Goal: Task Accomplishment & Management: Complete application form

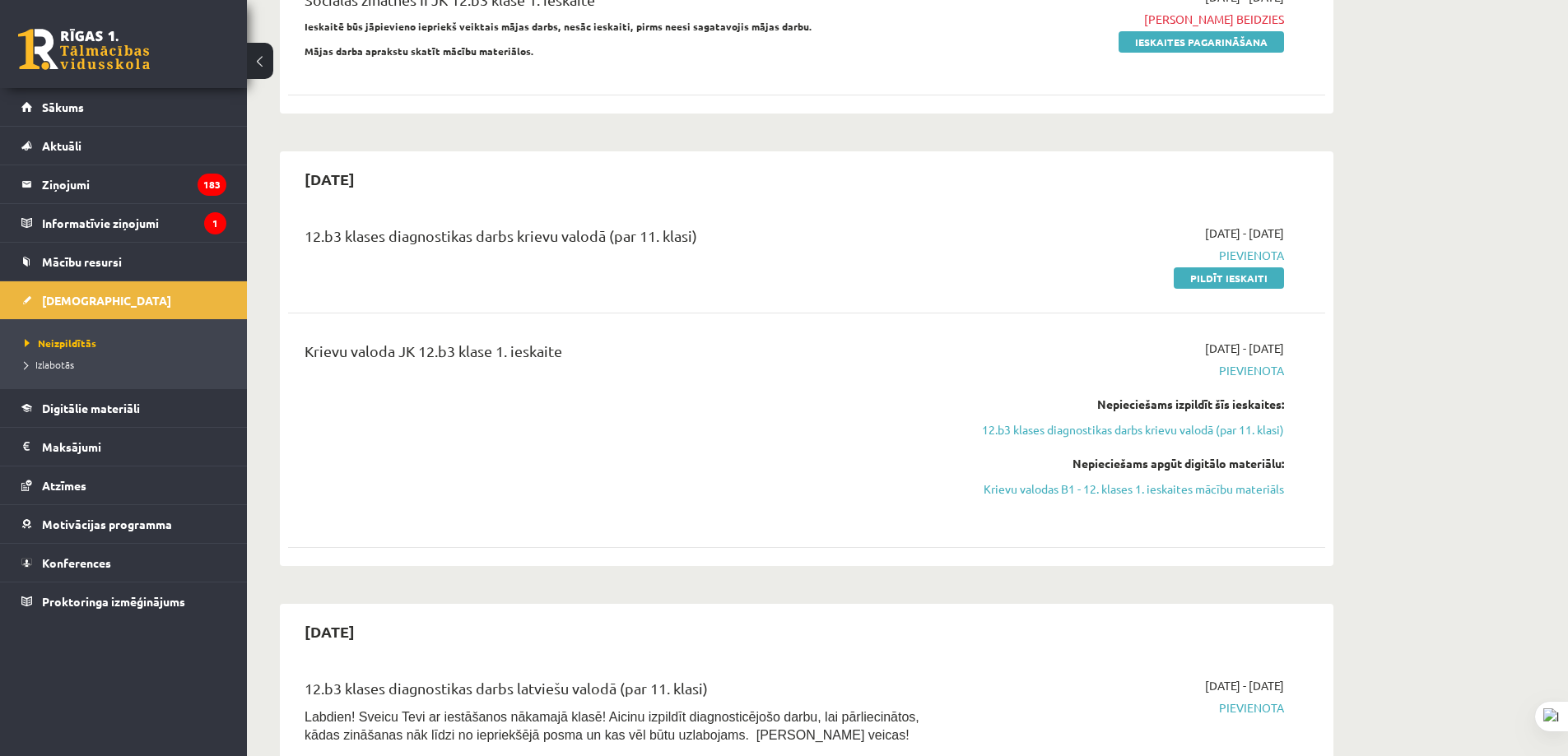
scroll to position [247, 0]
click at [1214, 276] on link "Pildīt ieskaiti" at bounding box center [1229, 278] width 110 height 21
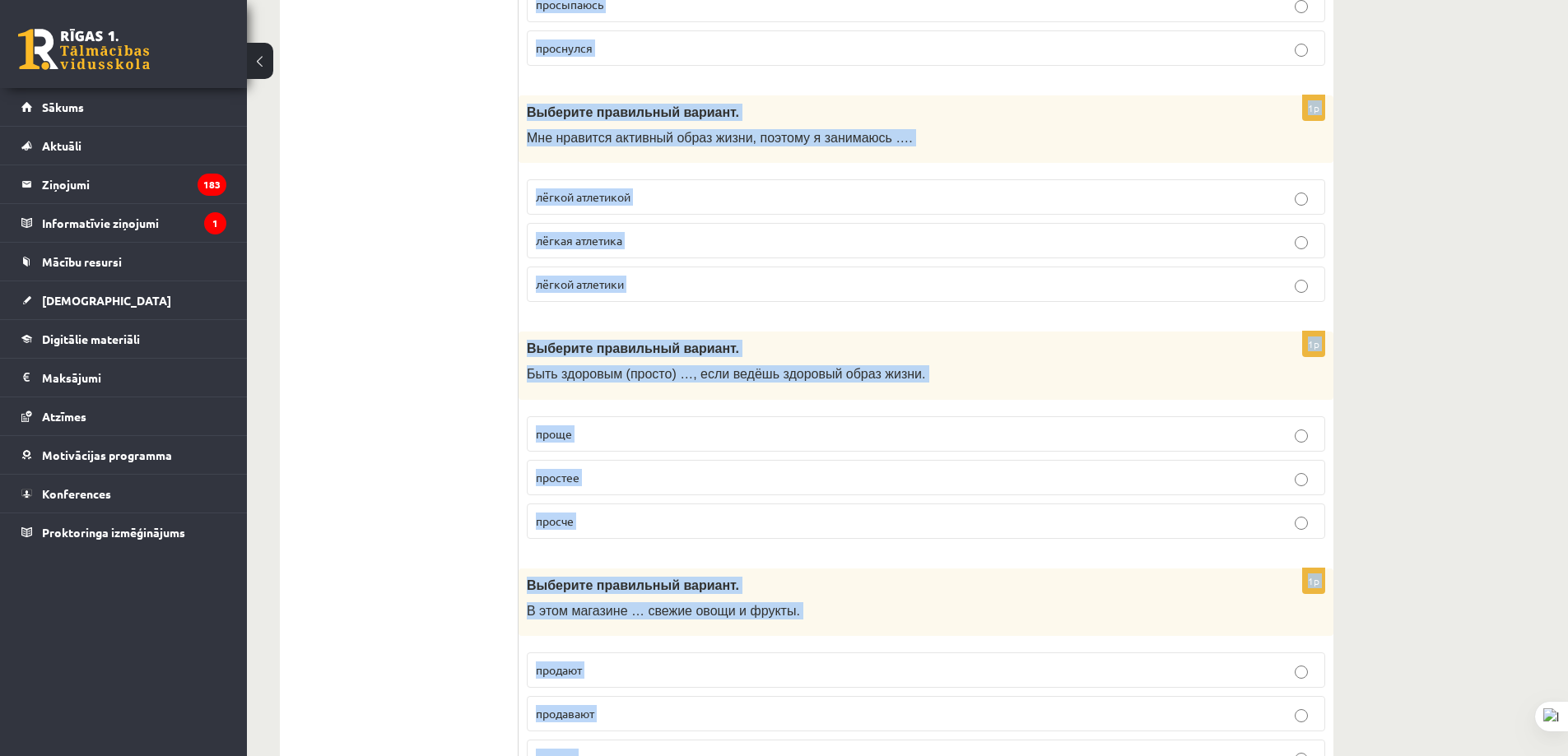
scroll to position [6337, 0]
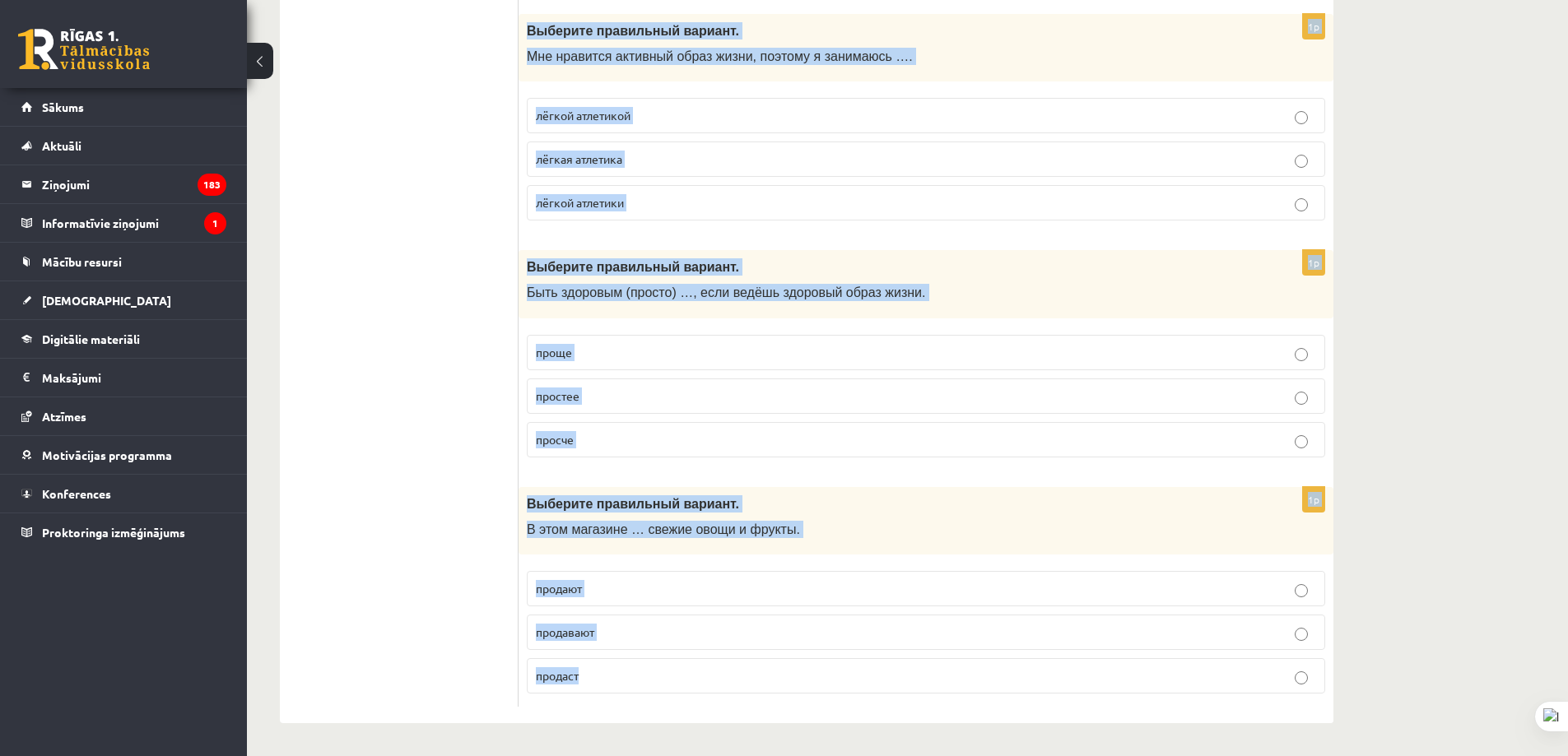
drag, startPoint x: 527, startPoint y: 329, endPoint x: 618, endPoint y: 677, distance: 359.7
copy form "Loremips dolorsitam consect. Adipi e seddo … e temp. incidid utlab etdol 8m Ali…"
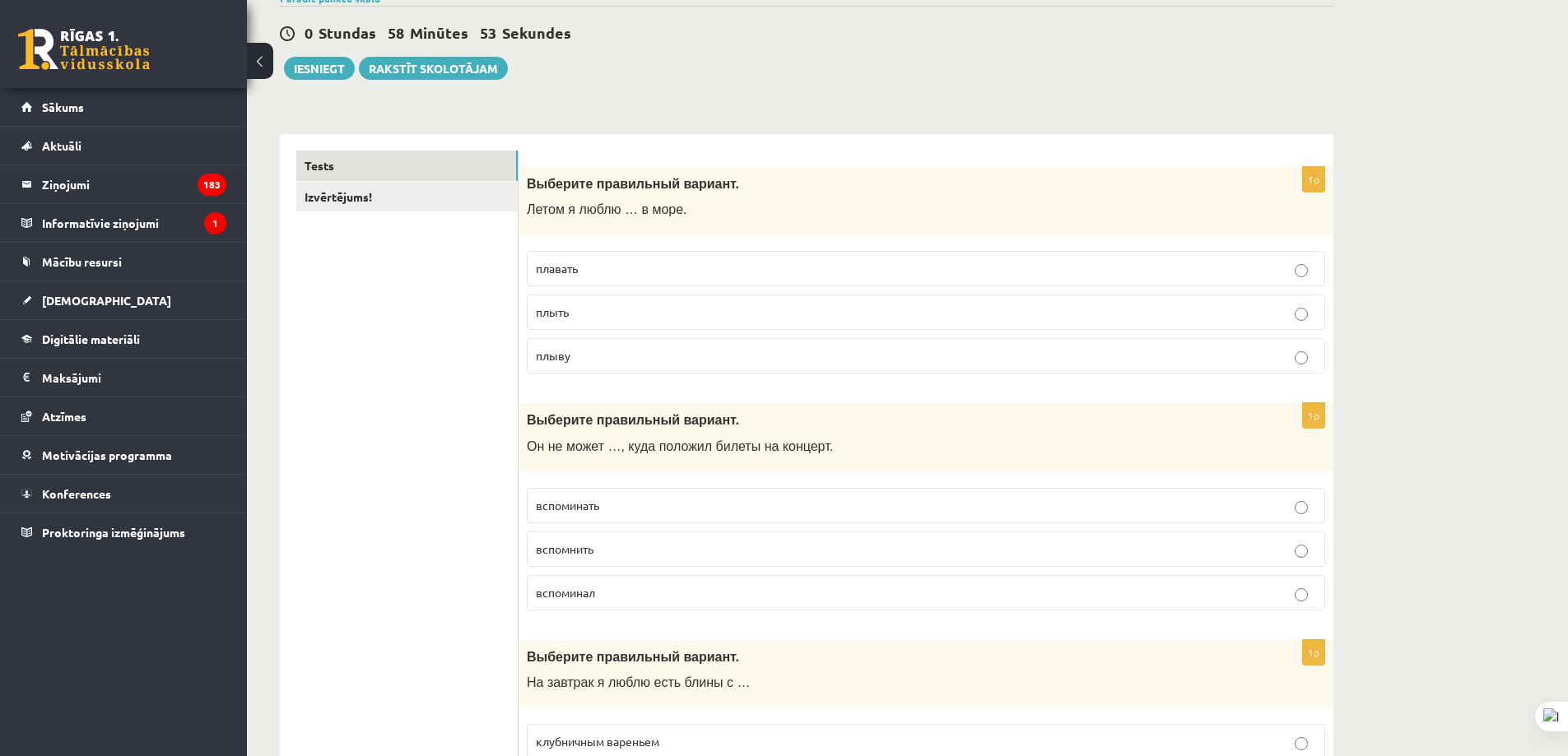
scroll to position [82, 0]
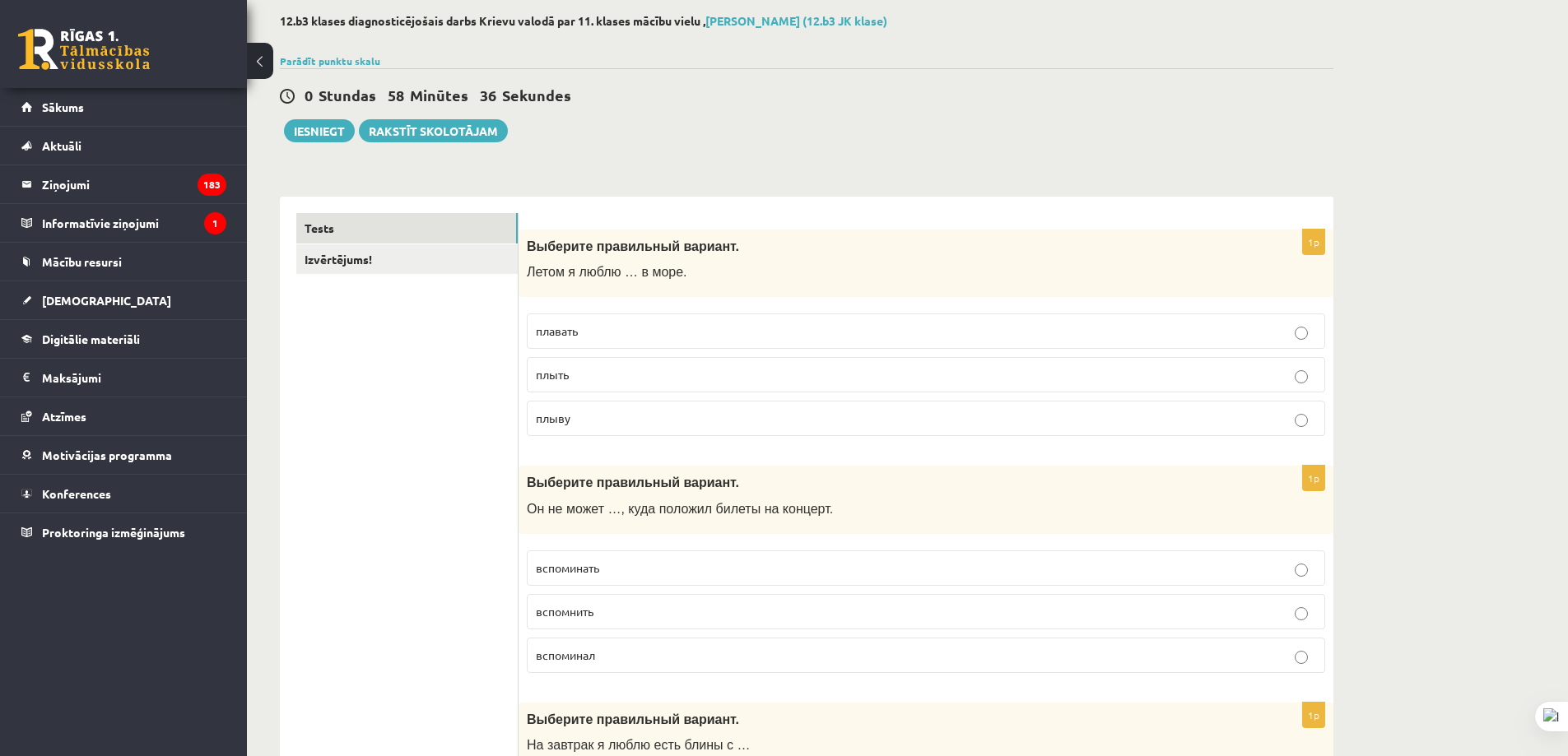
click at [611, 329] on p "плавать" at bounding box center [926, 331] width 780 height 18
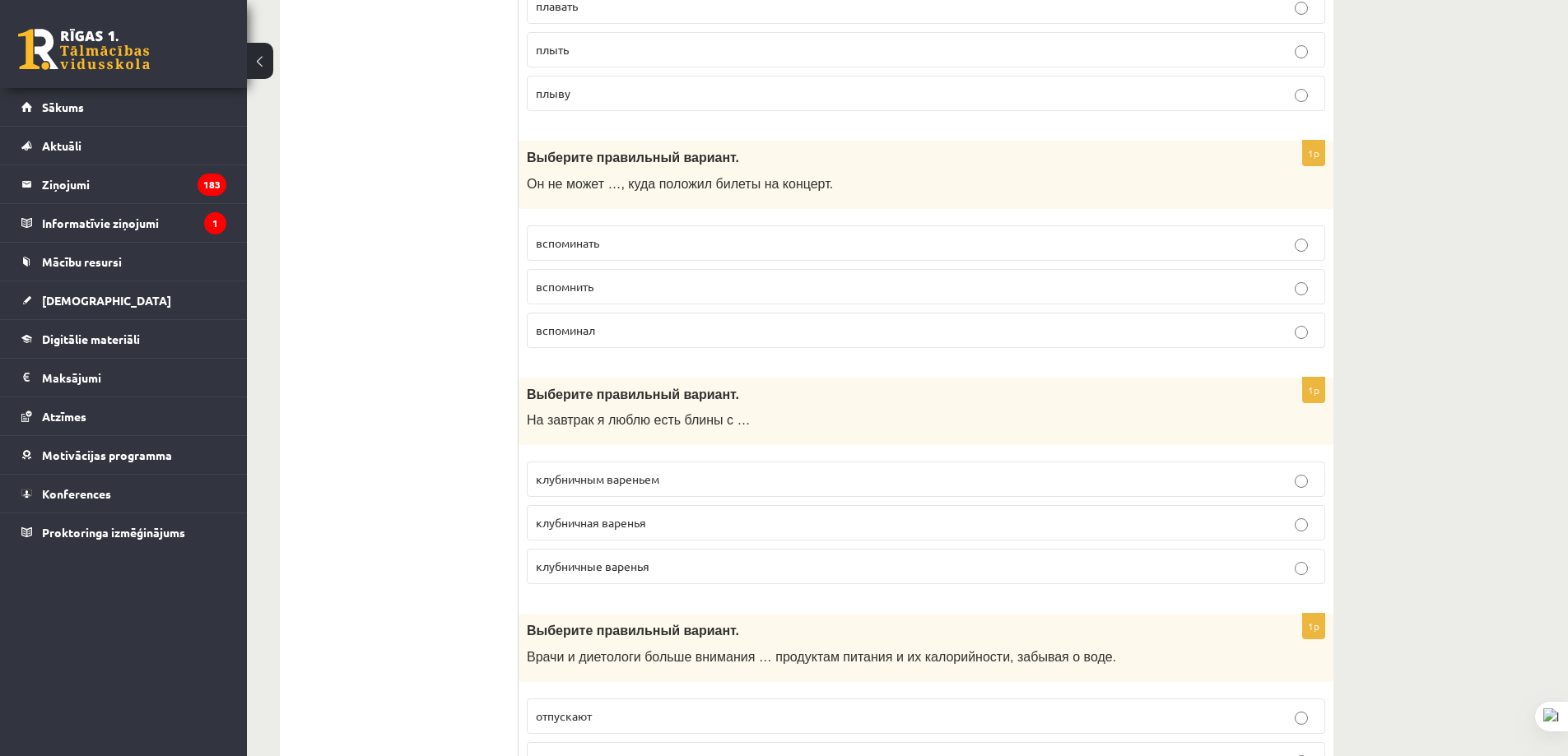
scroll to position [412, 0]
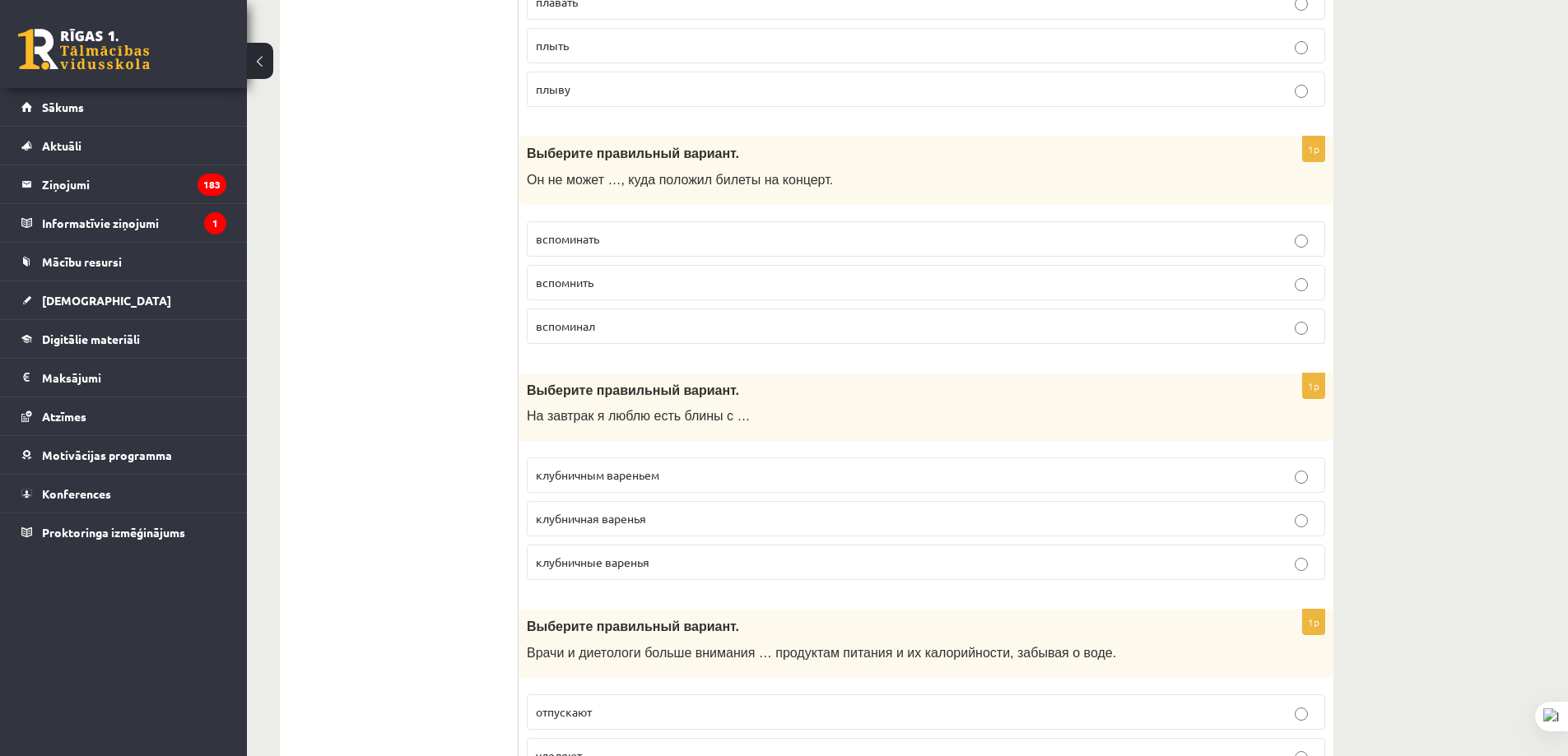
click at [671, 284] on p "вспомнить" at bounding box center [926, 283] width 780 height 18
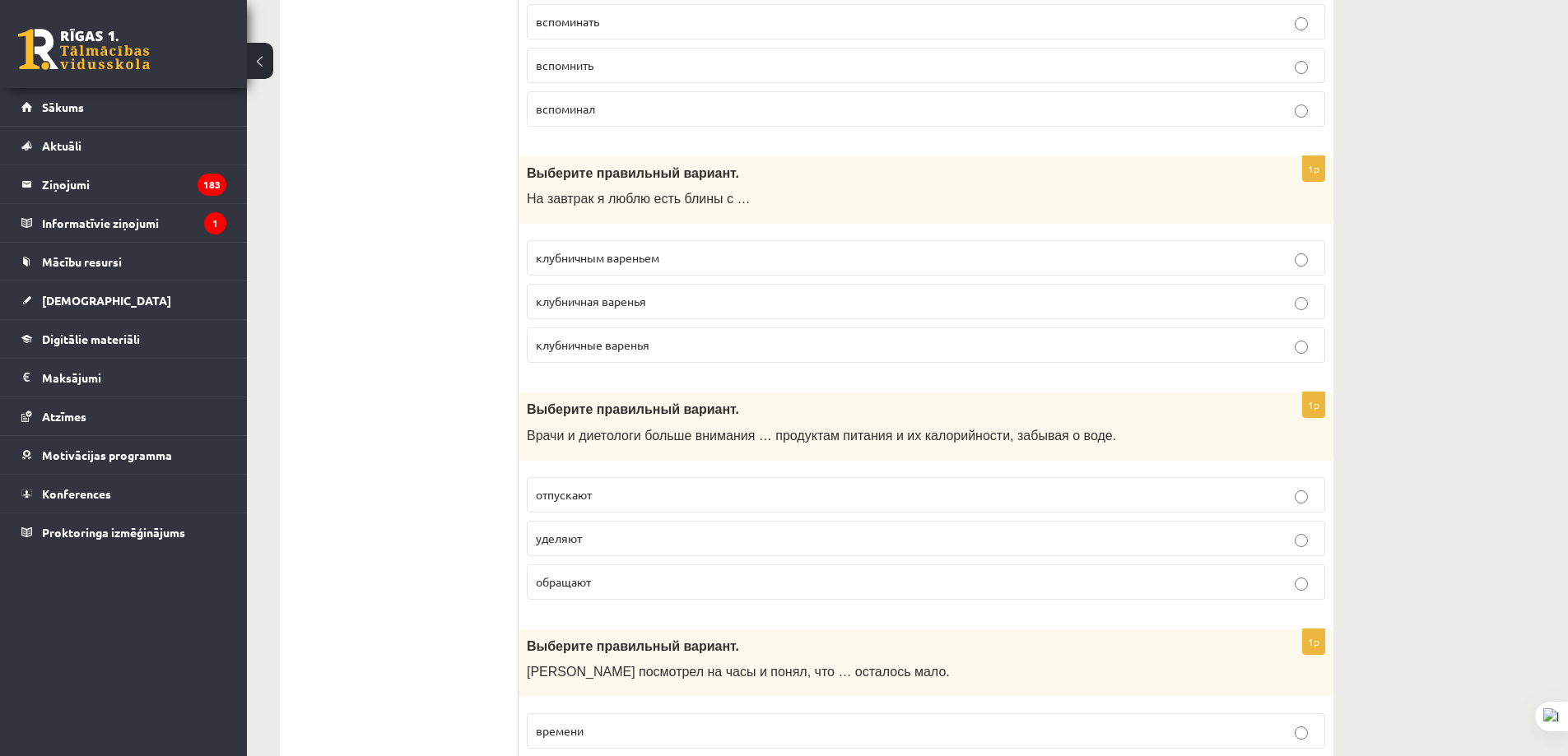
scroll to position [658, 0]
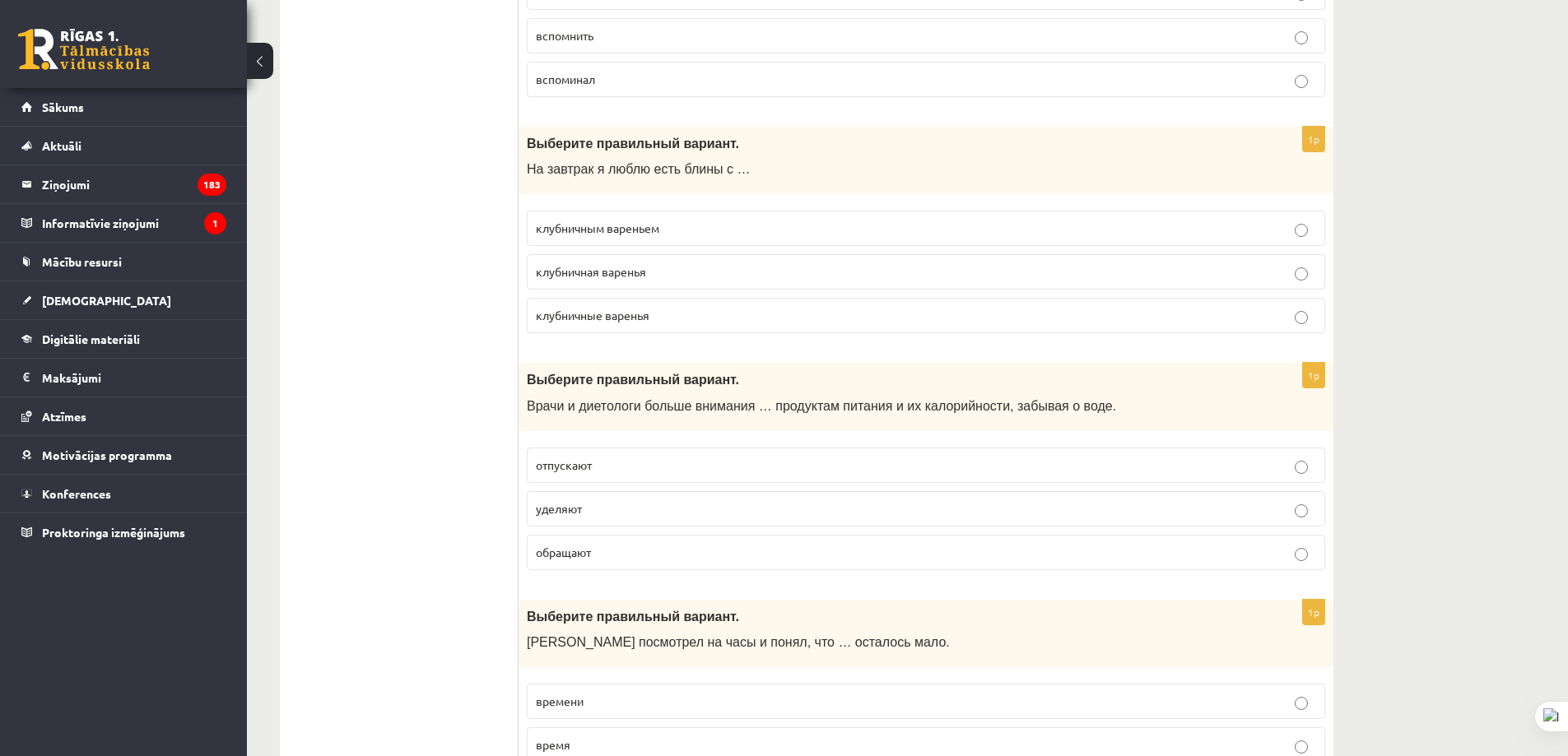
click at [701, 233] on p "клубничным вареньем" at bounding box center [926, 229] width 780 height 18
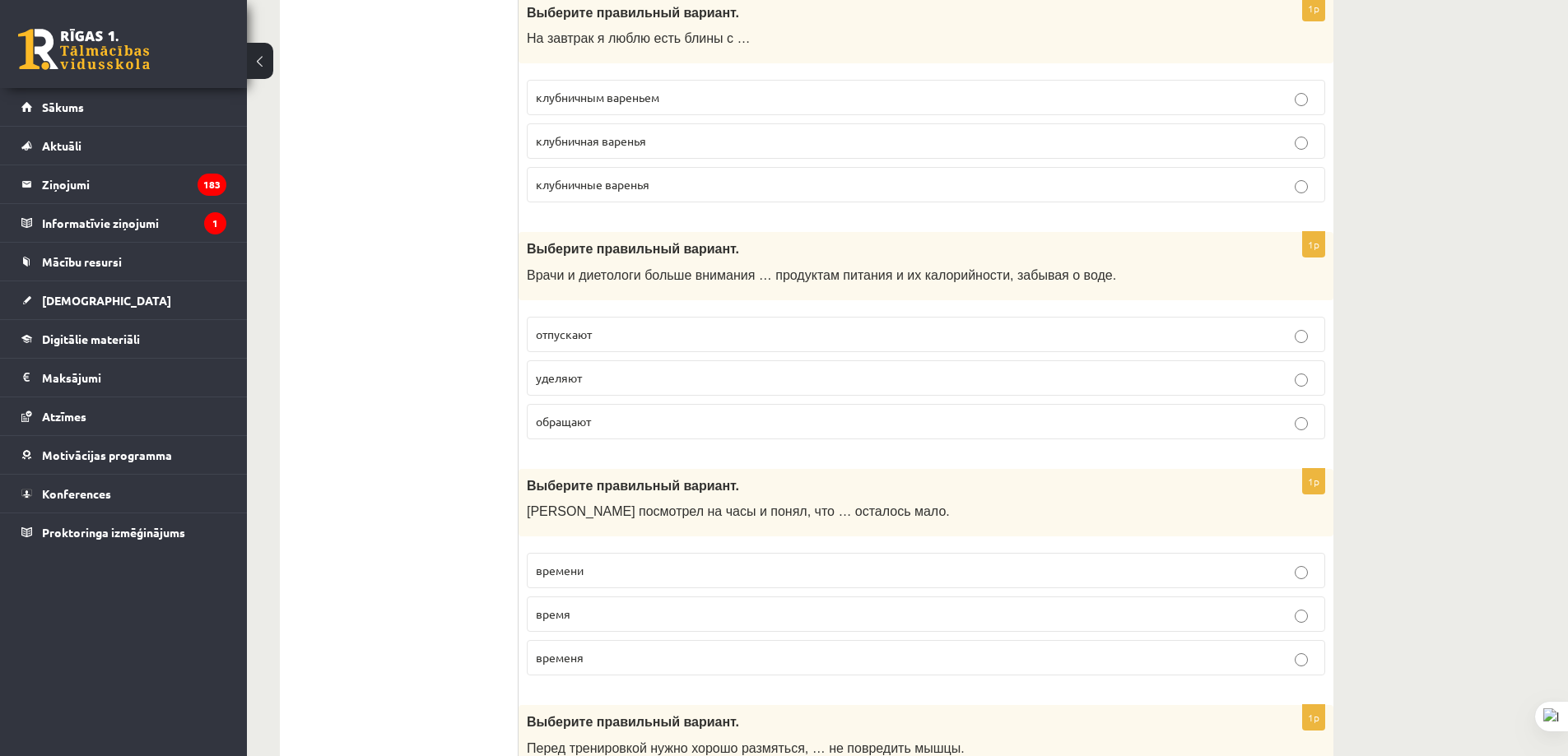
scroll to position [823, 0]
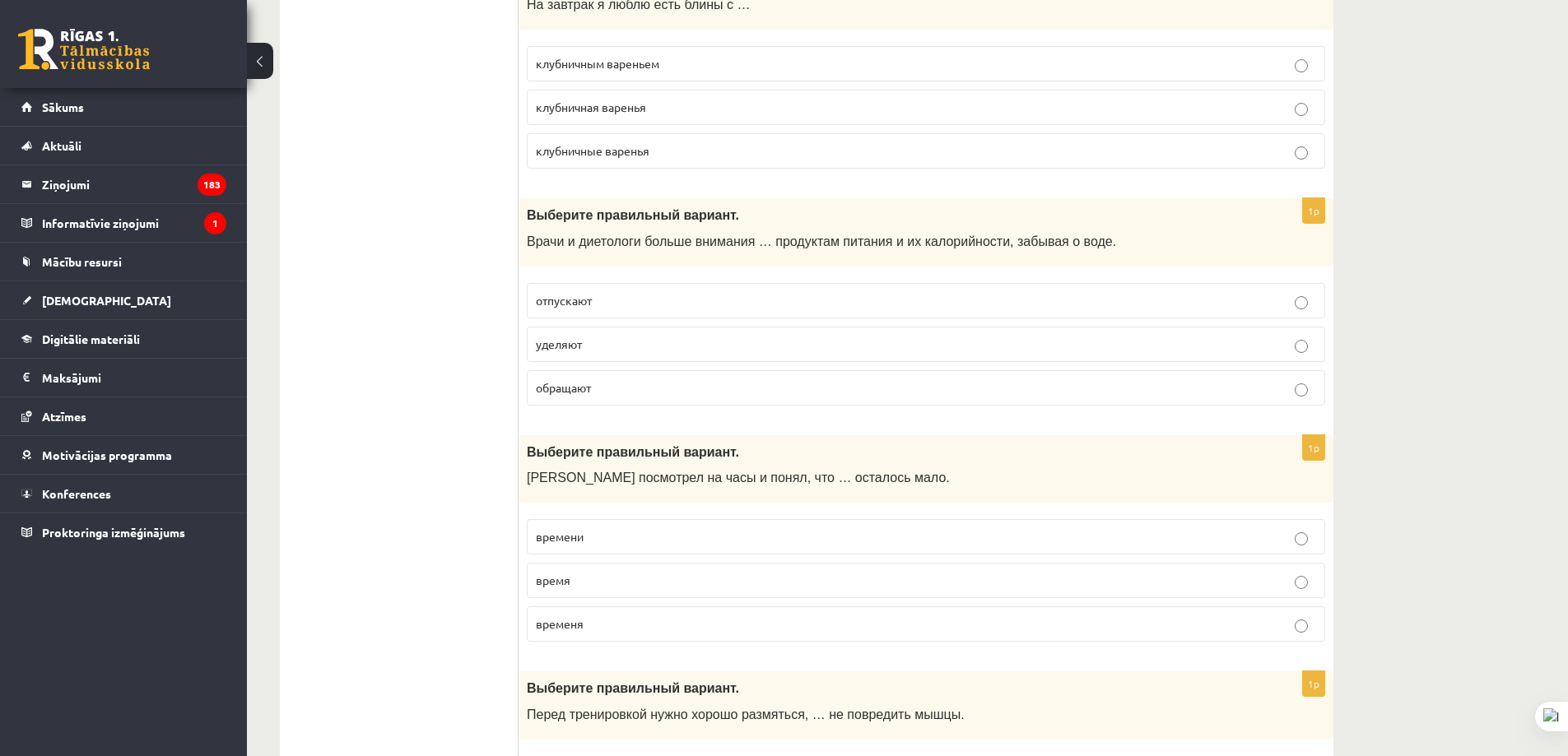
click at [652, 341] on p "уделяют" at bounding box center [926, 344] width 780 height 18
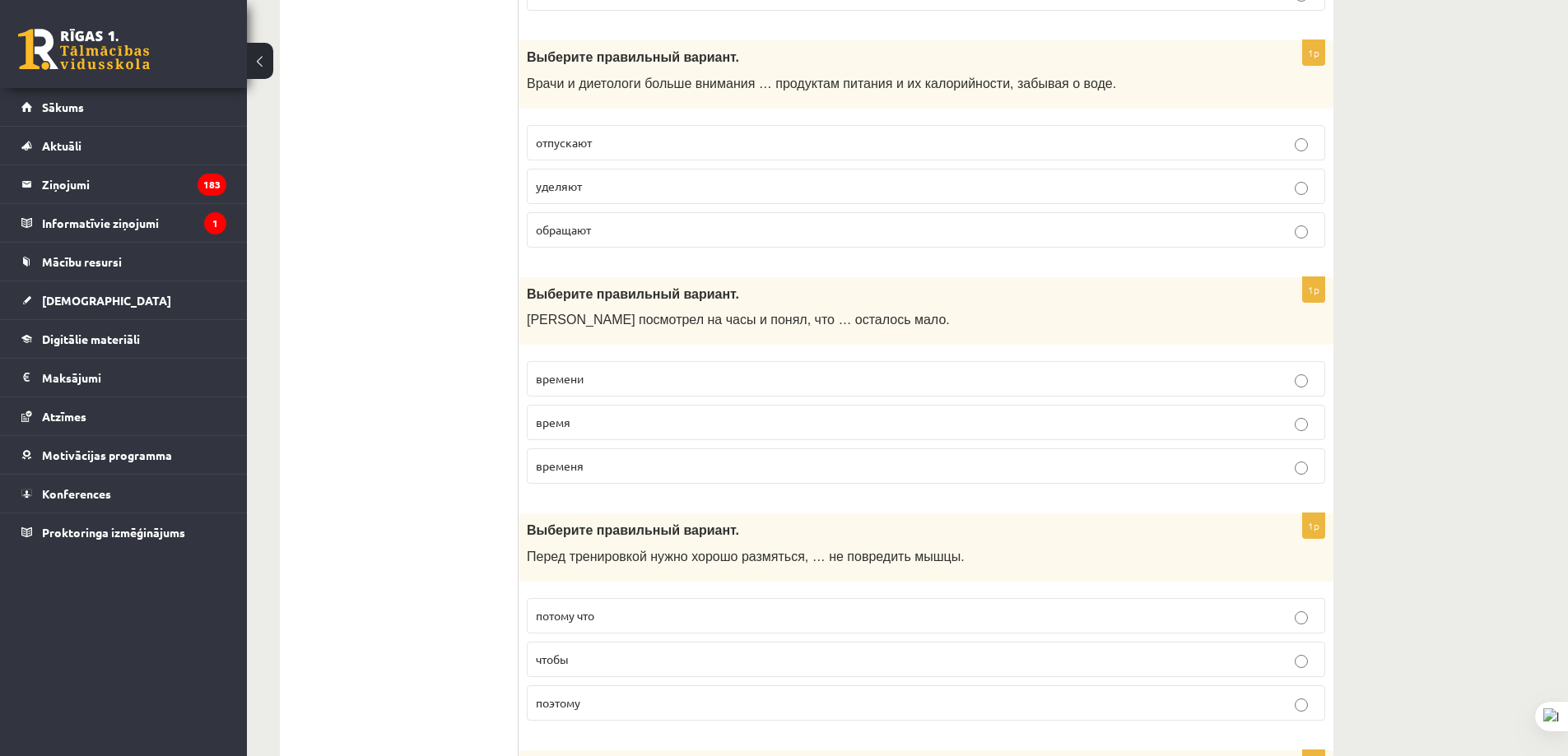
scroll to position [987, 0]
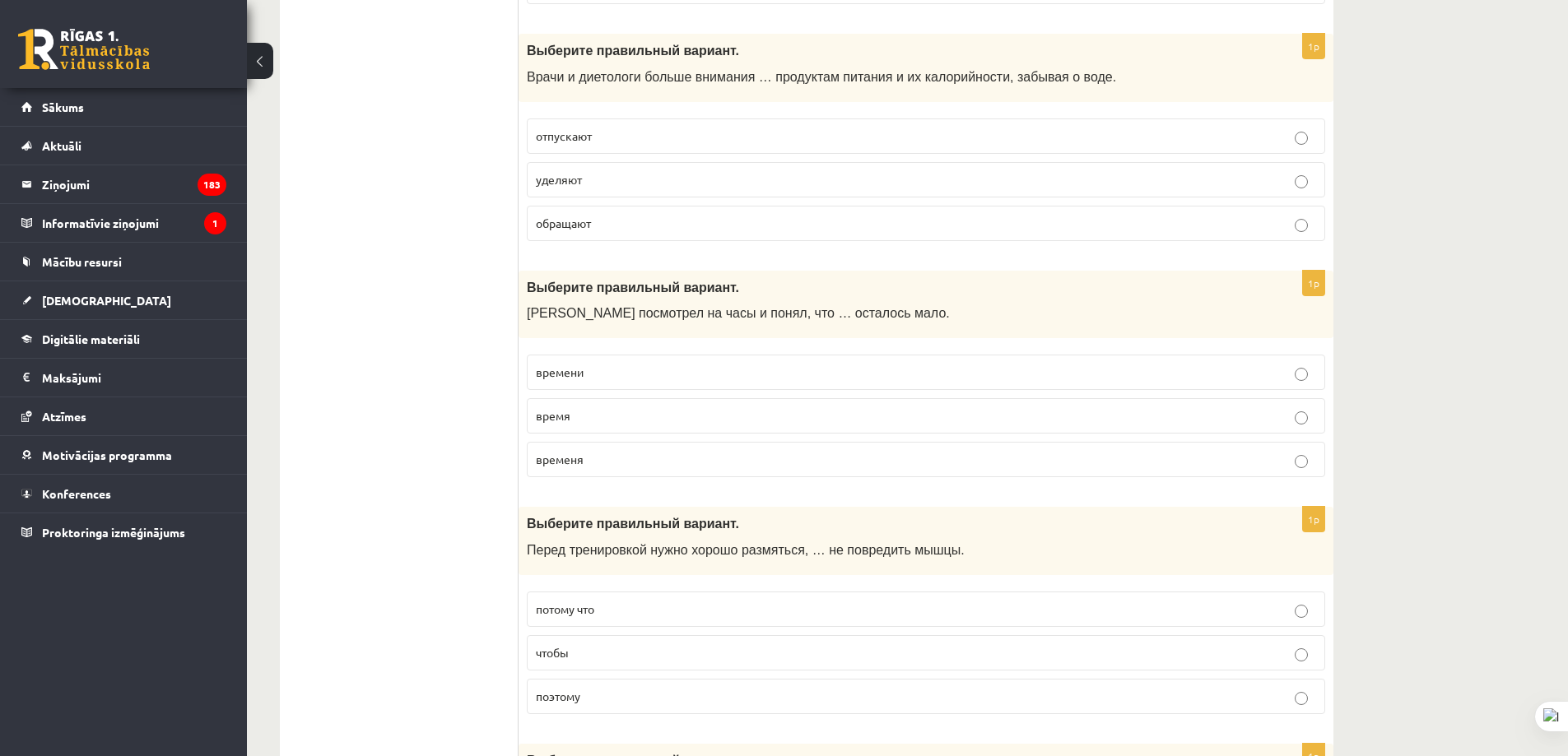
click at [648, 383] on label "времени" at bounding box center [926, 373] width 799 height 35
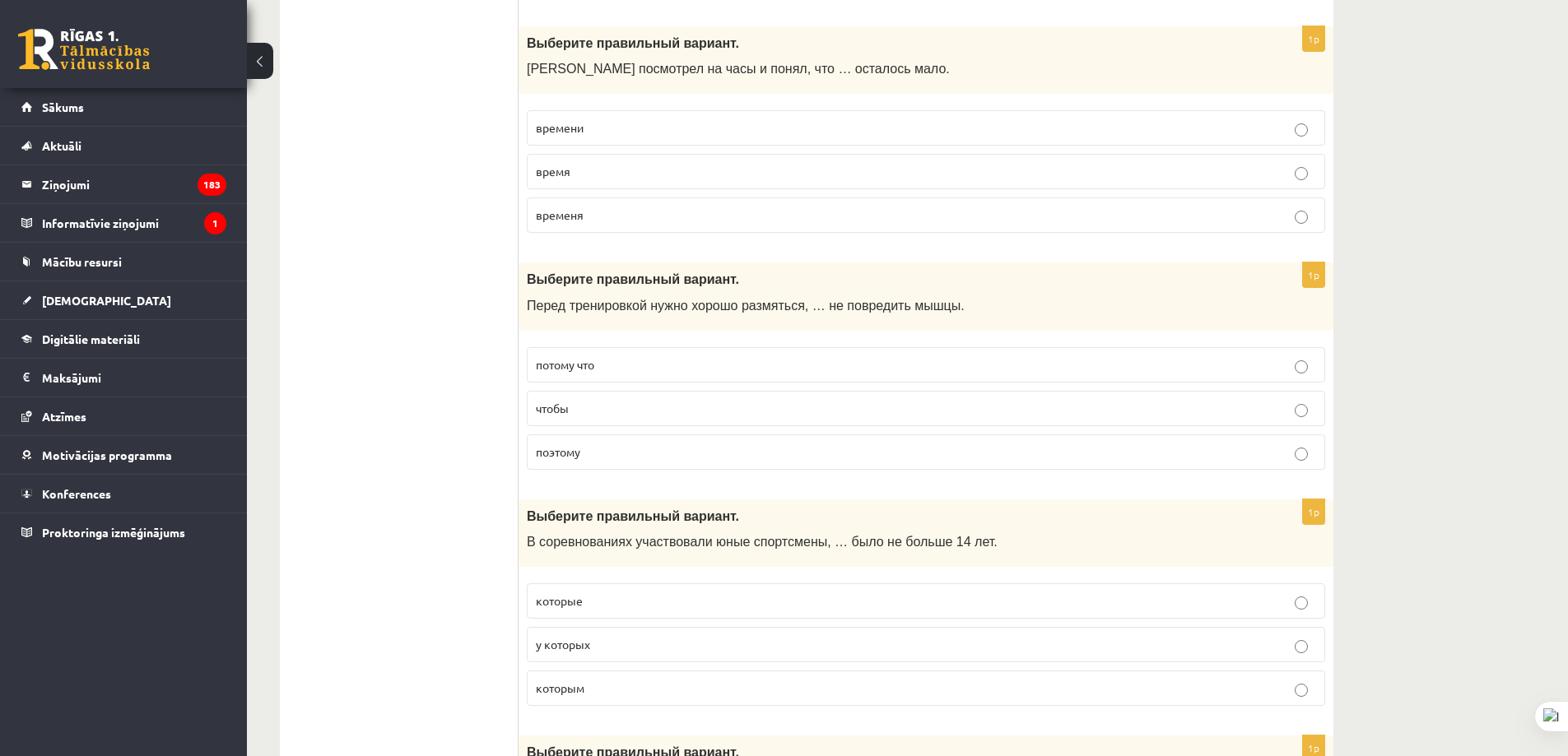
scroll to position [1235, 0]
click at [627, 412] on p "чтобы" at bounding box center [926, 406] width 780 height 18
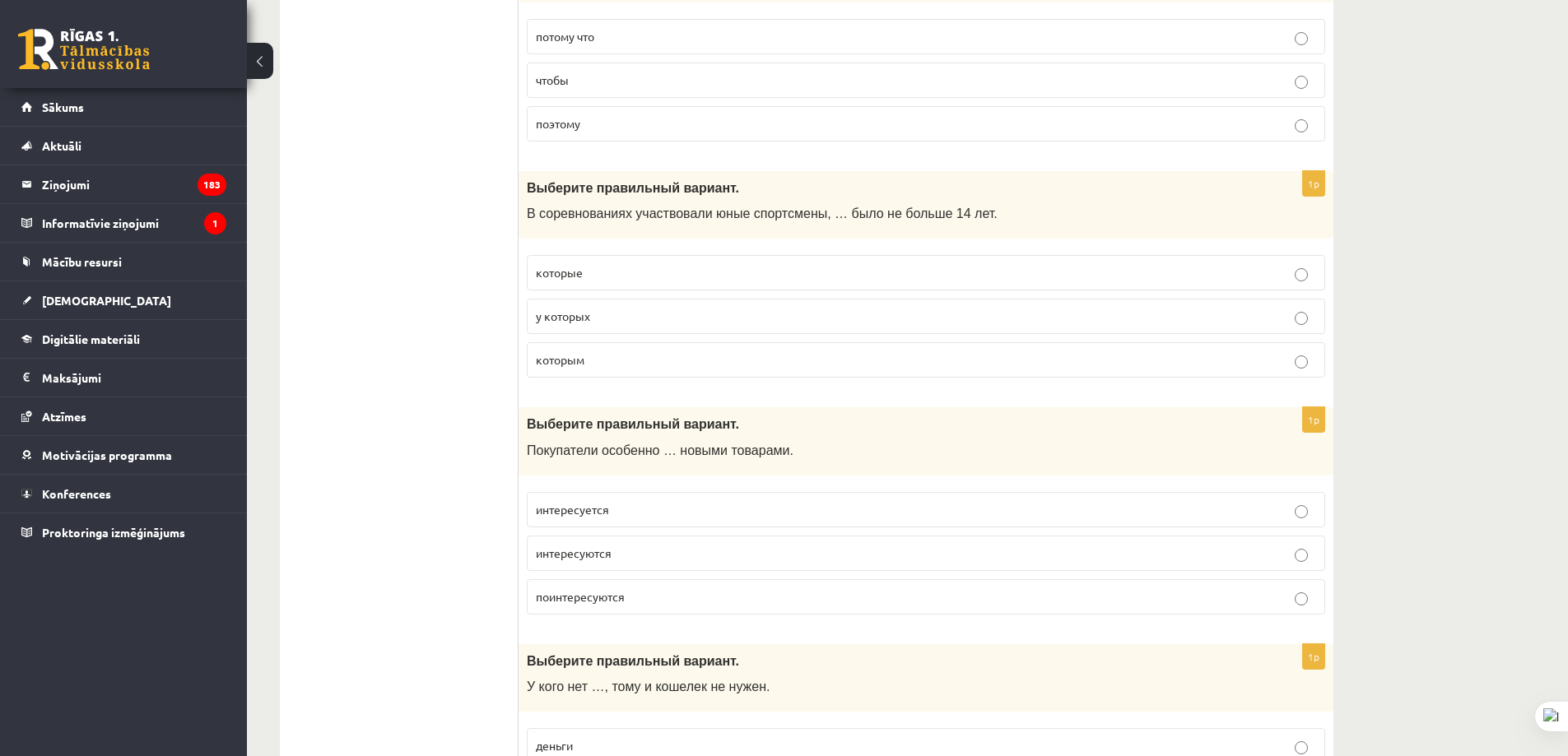
scroll to position [1563, 0]
click at [637, 278] on p "которые" at bounding box center [926, 269] width 780 height 18
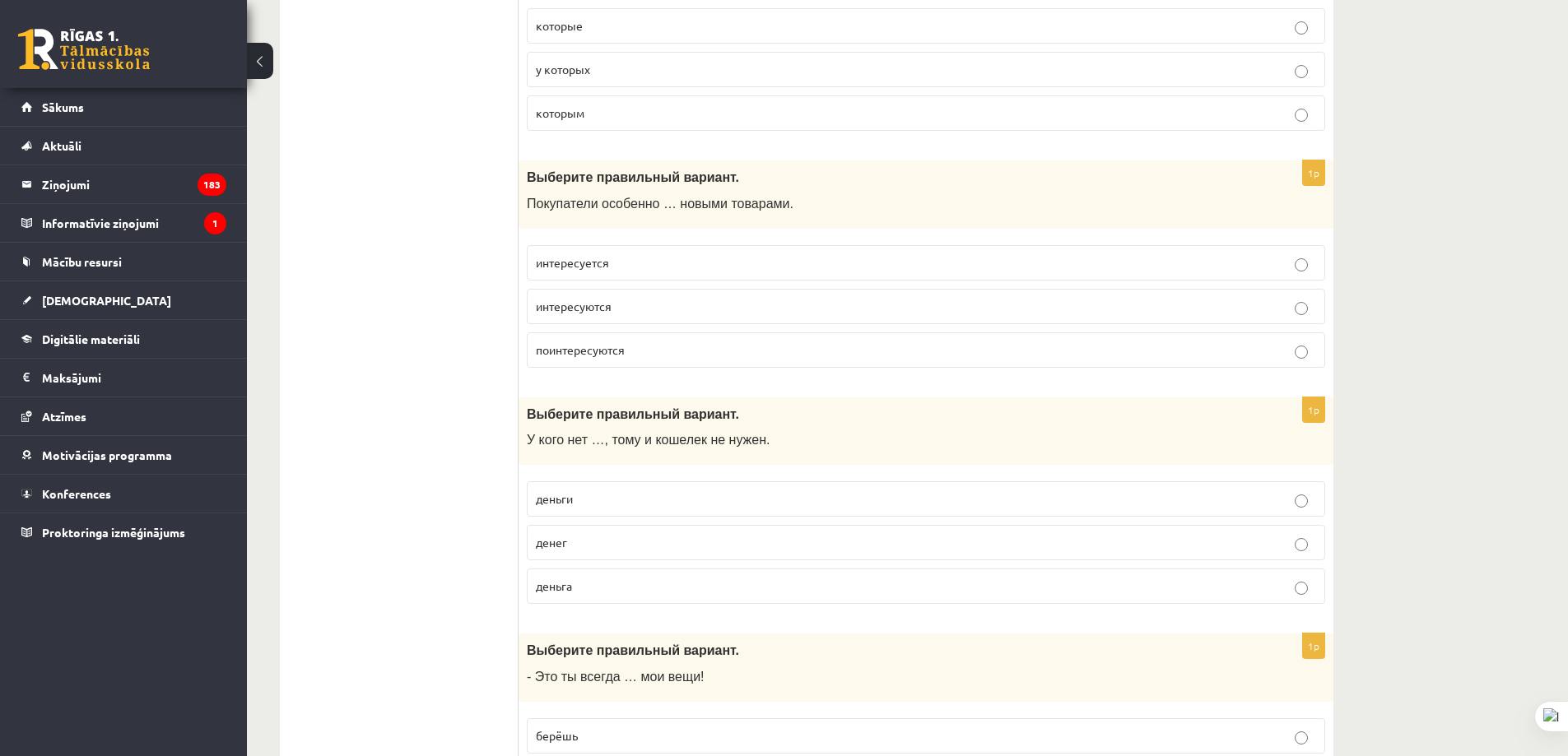
scroll to position [1811, 0]
click at [654, 306] on p "интересуются" at bounding box center [926, 304] width 780 height 18
click at [655, 307] on p "интересуются" at bounding box center [926, 304] width 780 height 18
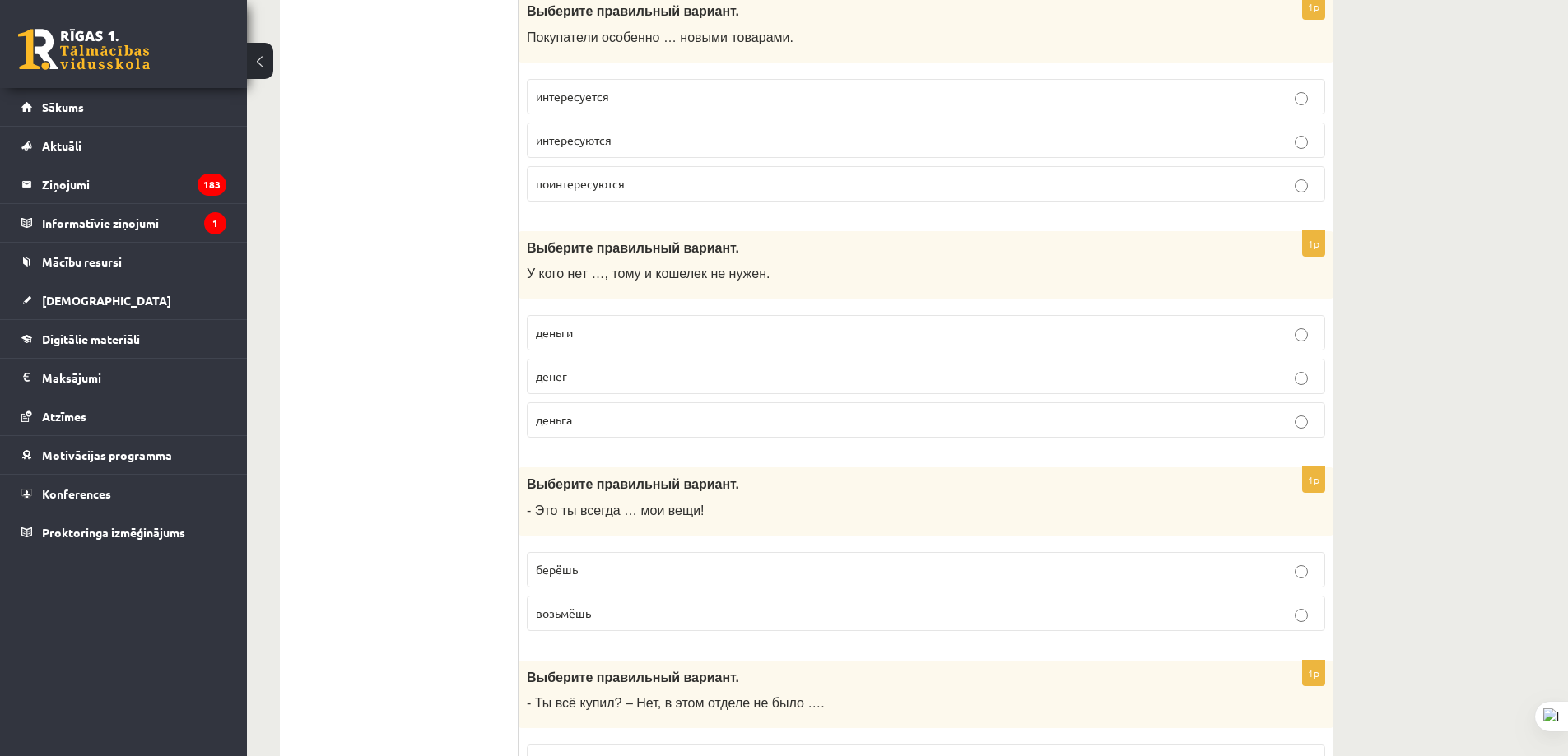
scroll to position [1975, 0]
click at [654, 371] on p "денег" at bounding box center [926, 375] width 780 height 18
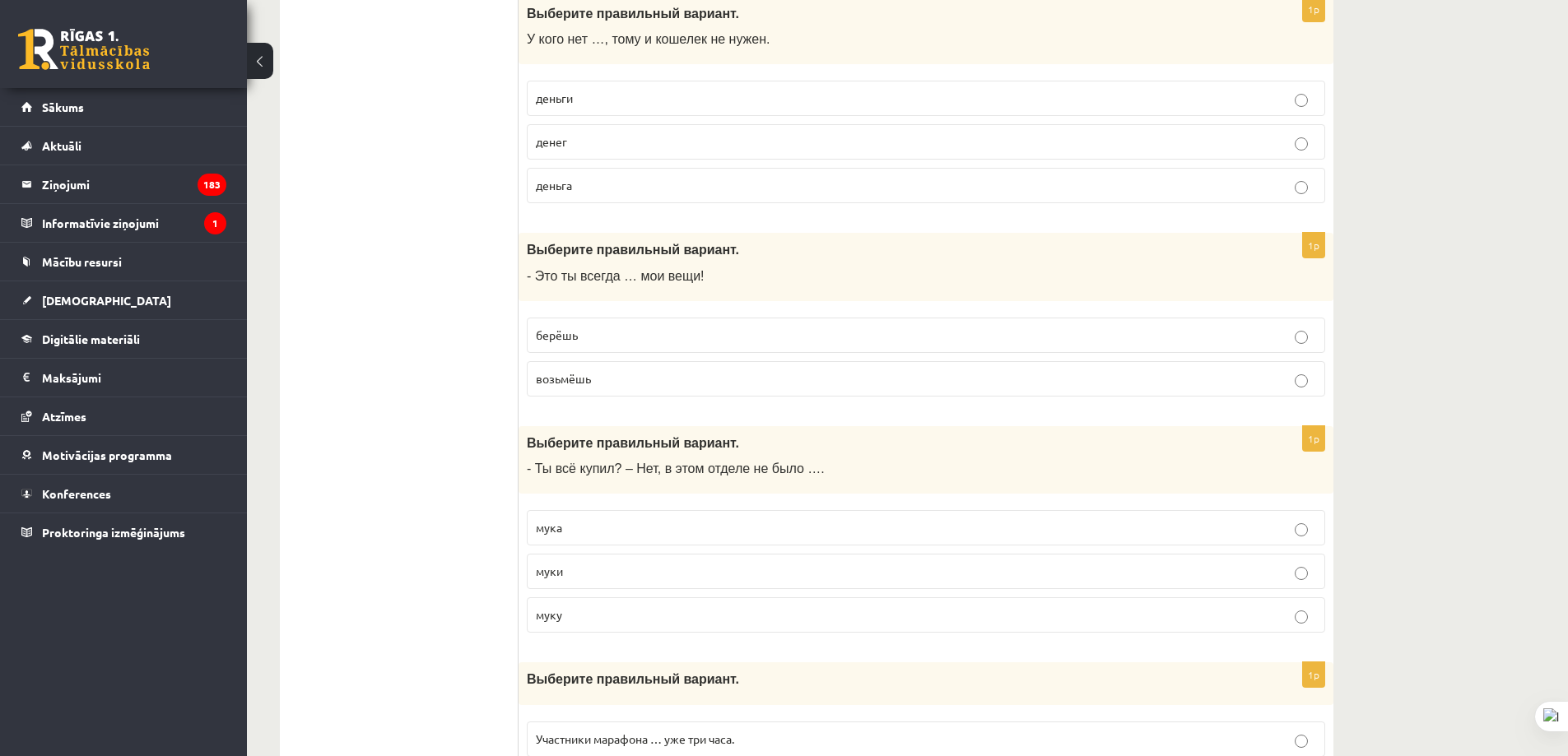
scroll to position [2304, 0]
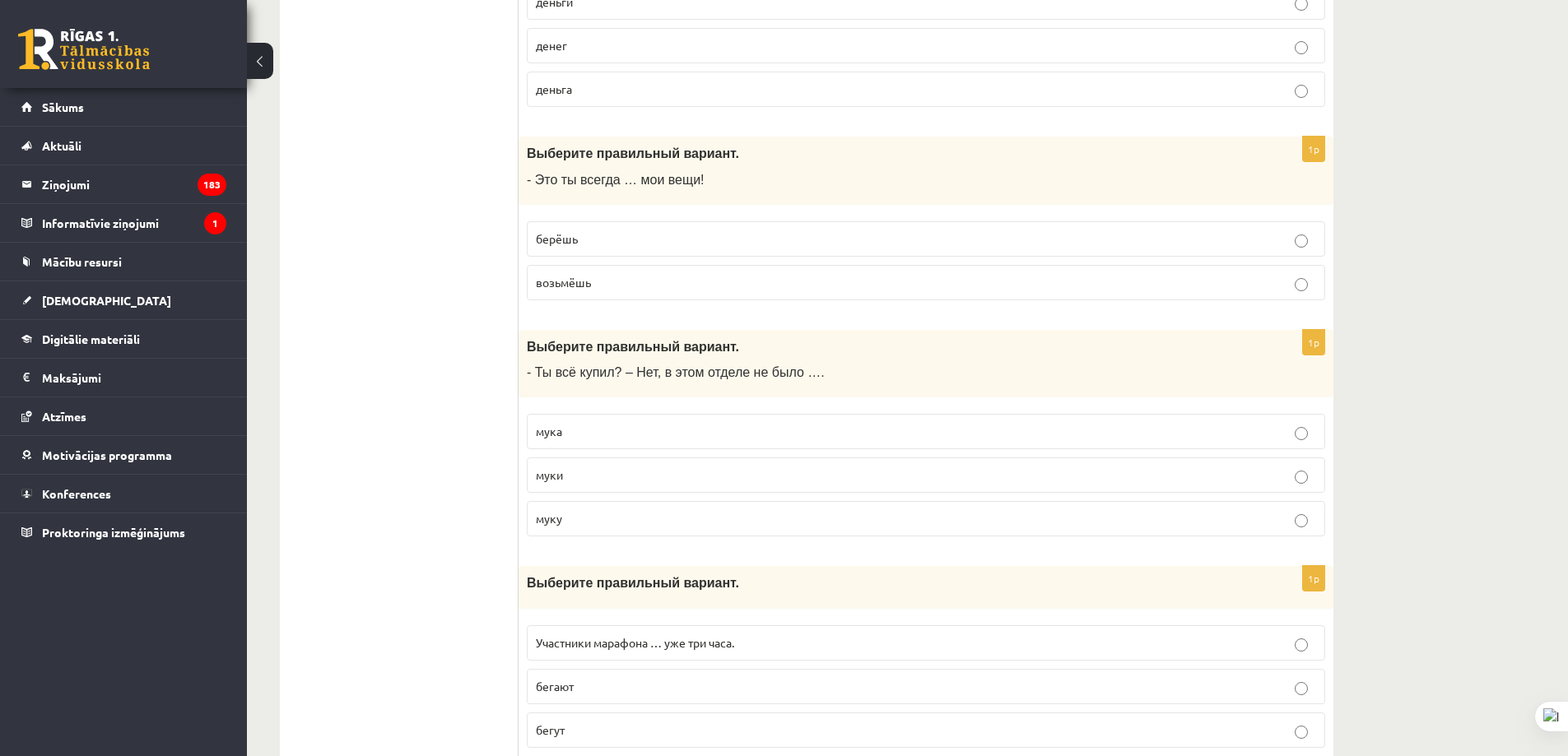
click at [685, 246] on p "берёшь" at bounding box center [926, 239] width 780 height 18
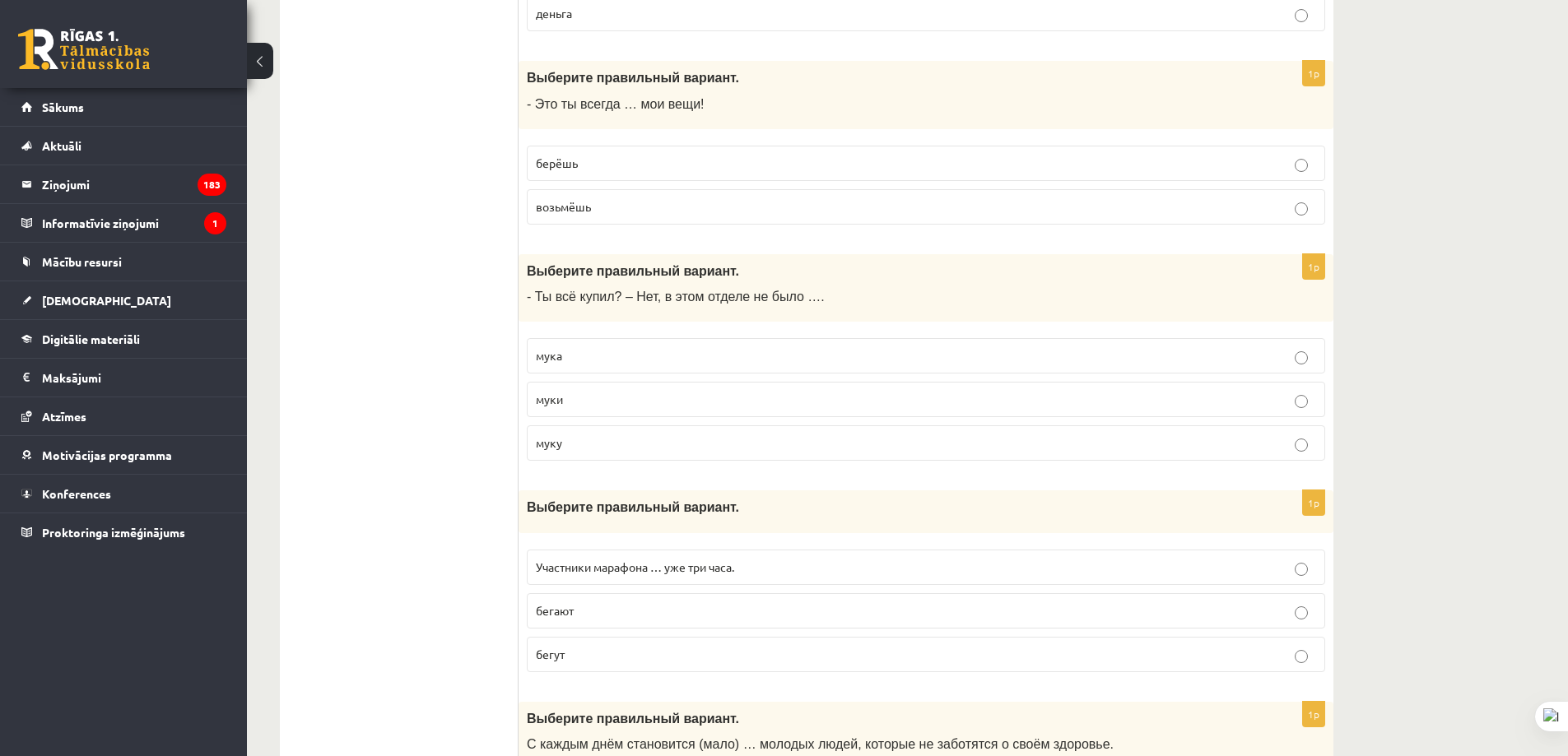
scroll to position [2386, 0]
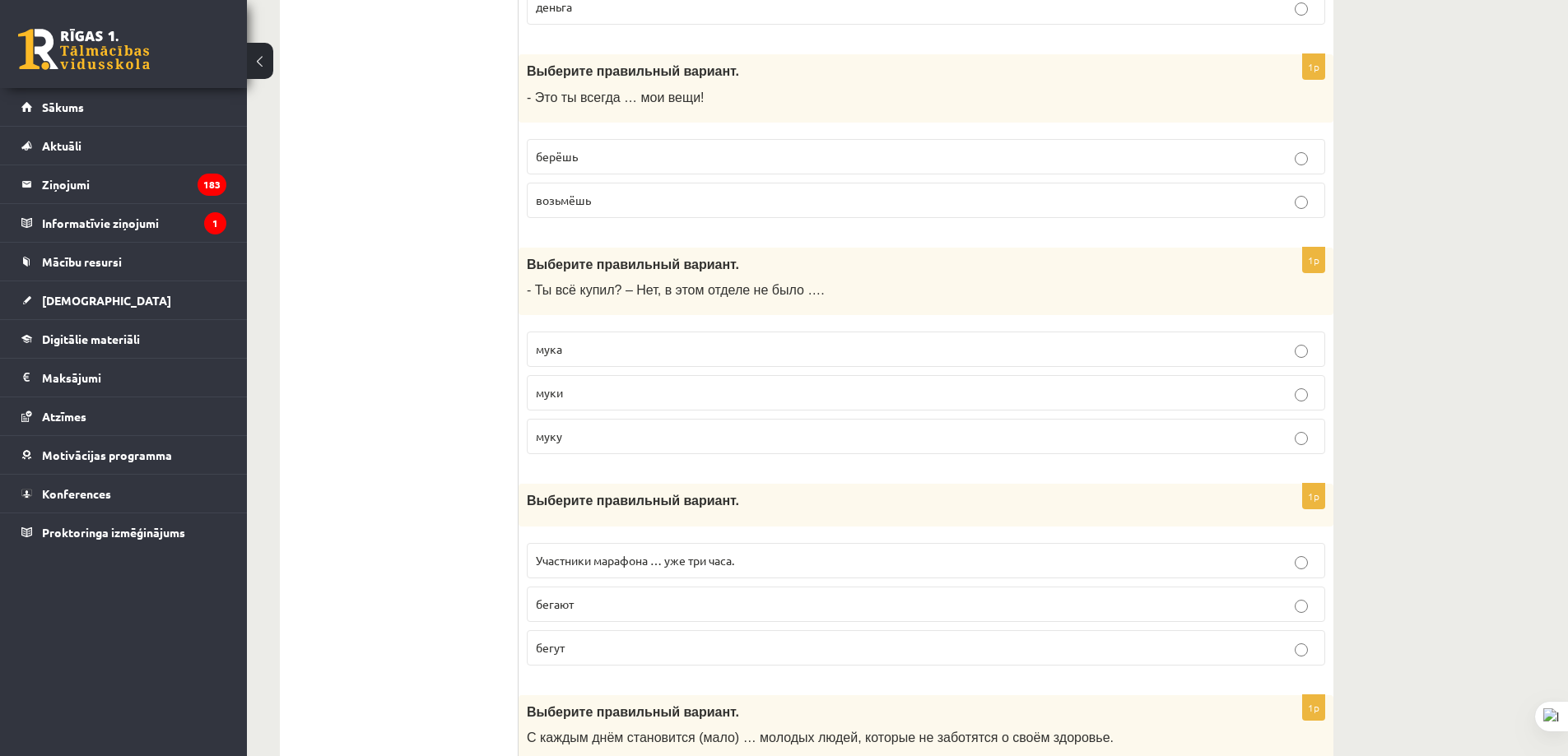
click at [665, 384] on label "муки" at bounding box center [926, 393] width 799 height 35
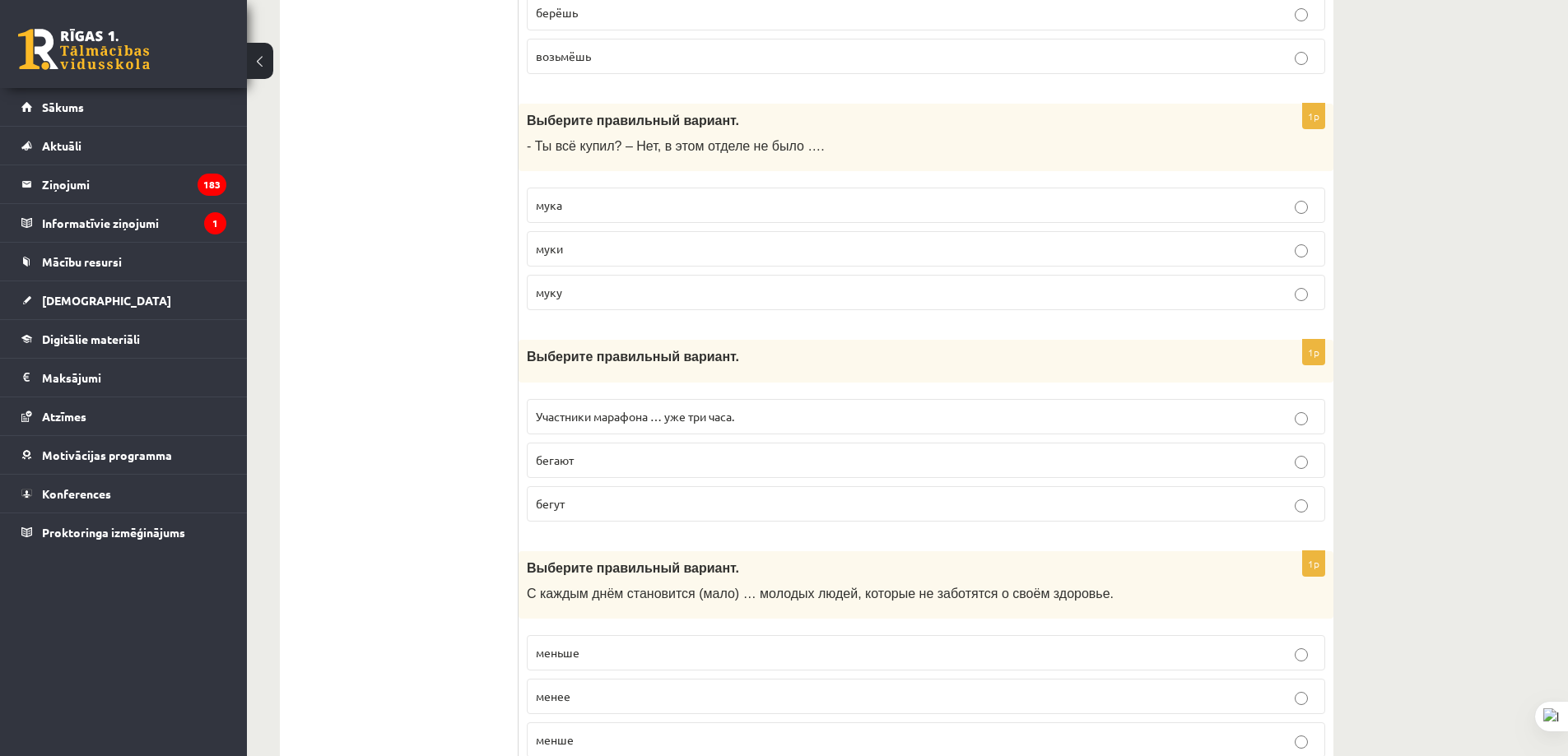
scroll to position [2633, 0]
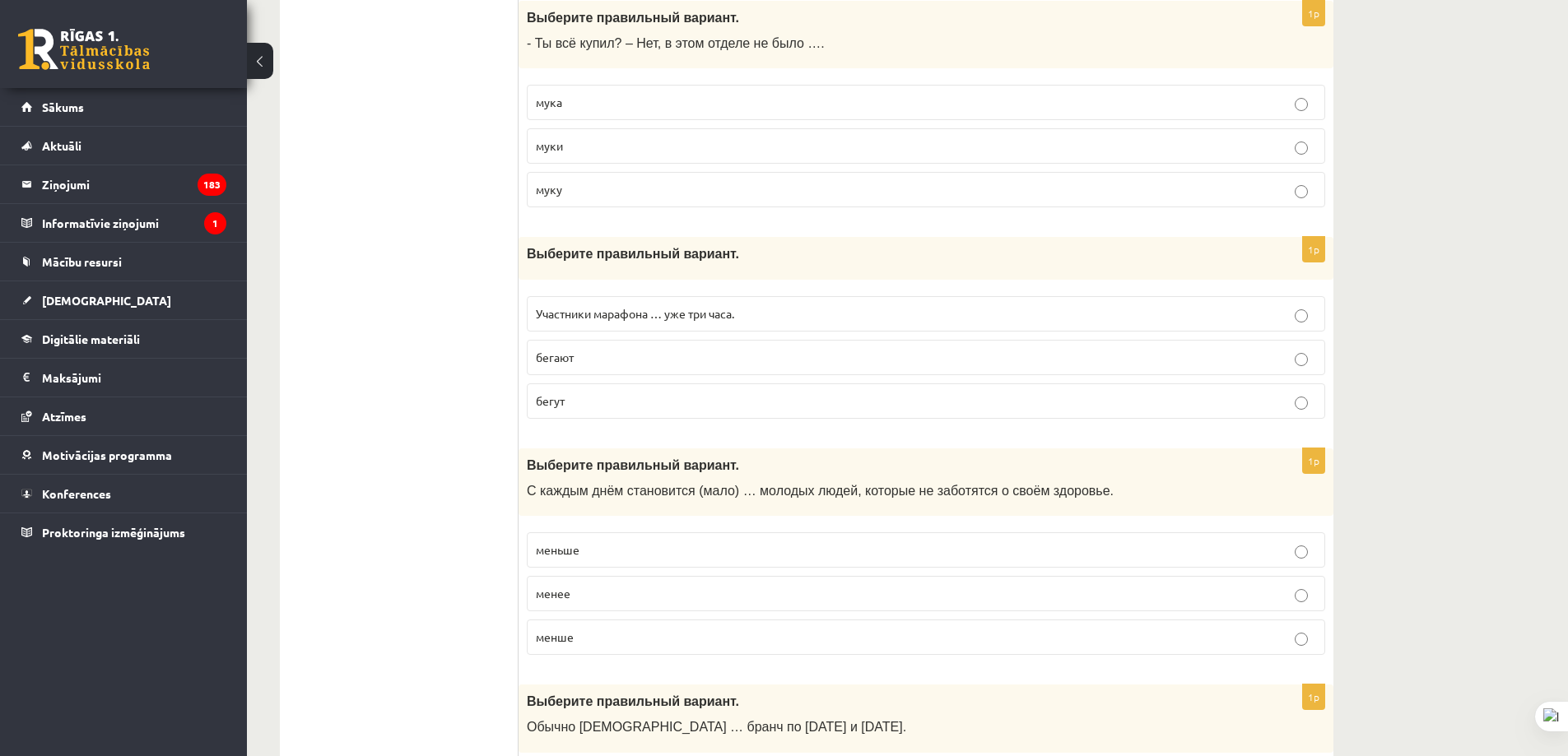
click at [648, 401] on p "бегут" at bounding box center [926, 401] width 780 height 18
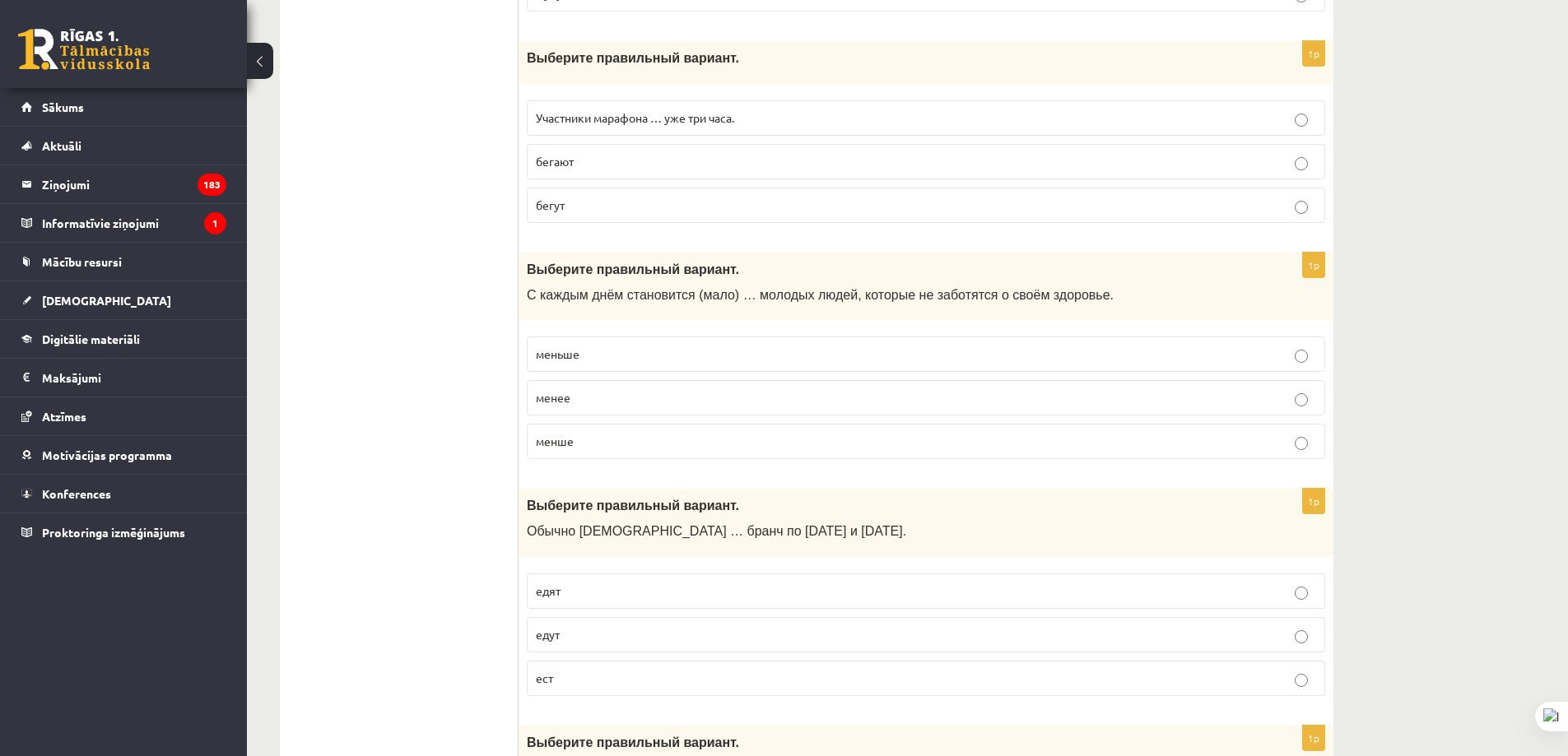
scroll to position [2880, 0]
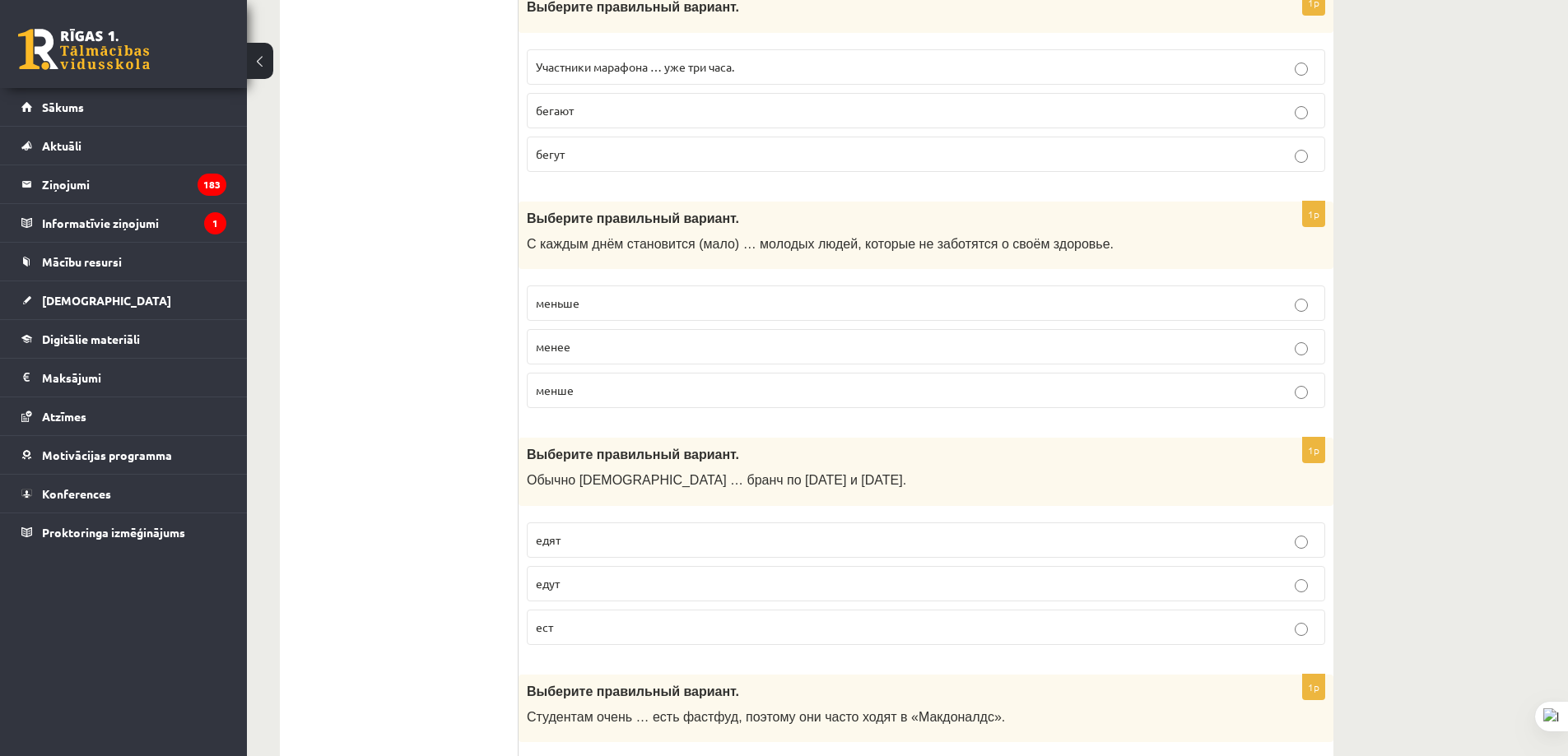
click at [629, 355] on p "менее" at bounding box center [926, 347] width 780 height 18
click at [628, 386] on p "менше" at bounding box center [926, 390] width 780 height 18
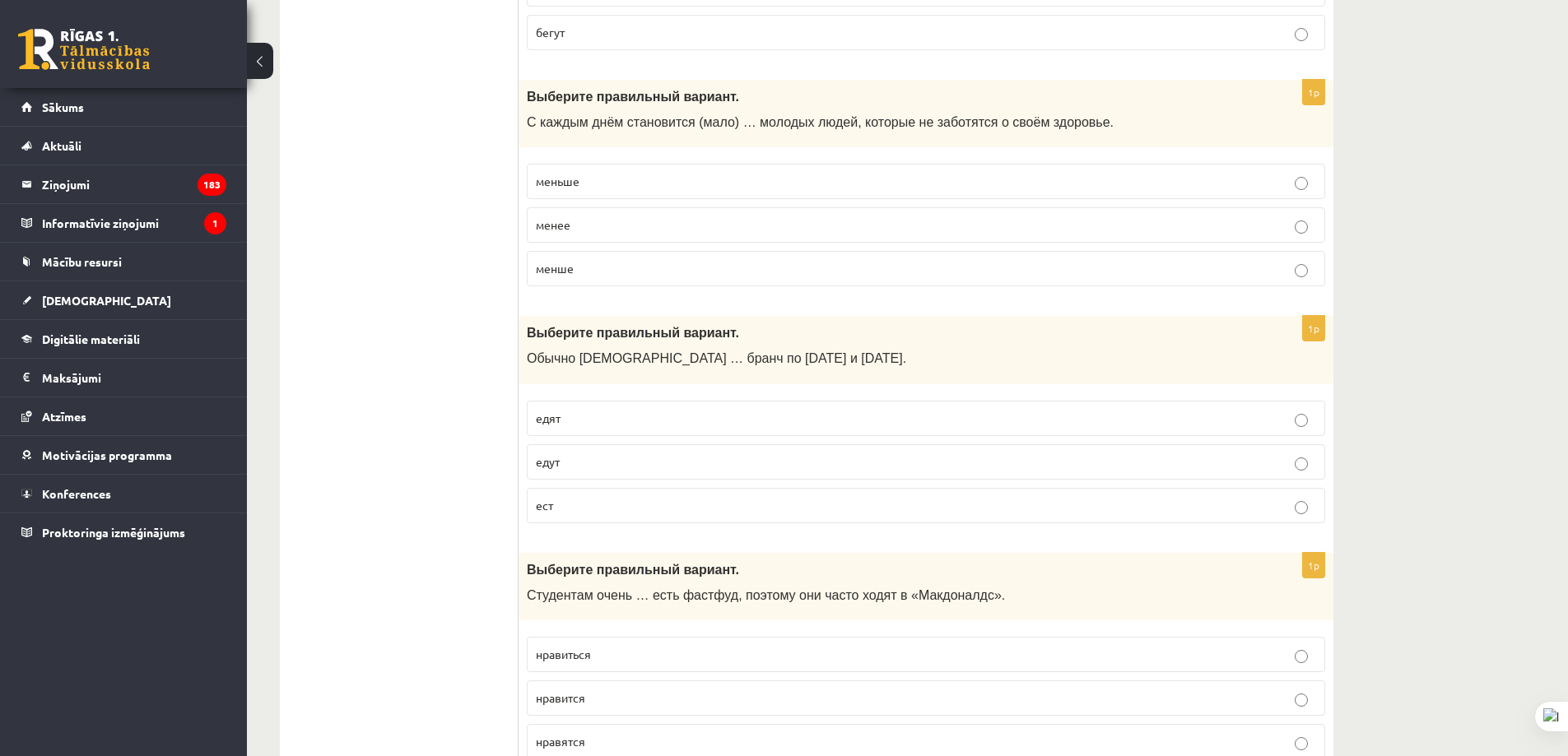
scroll to position [3044, 0]
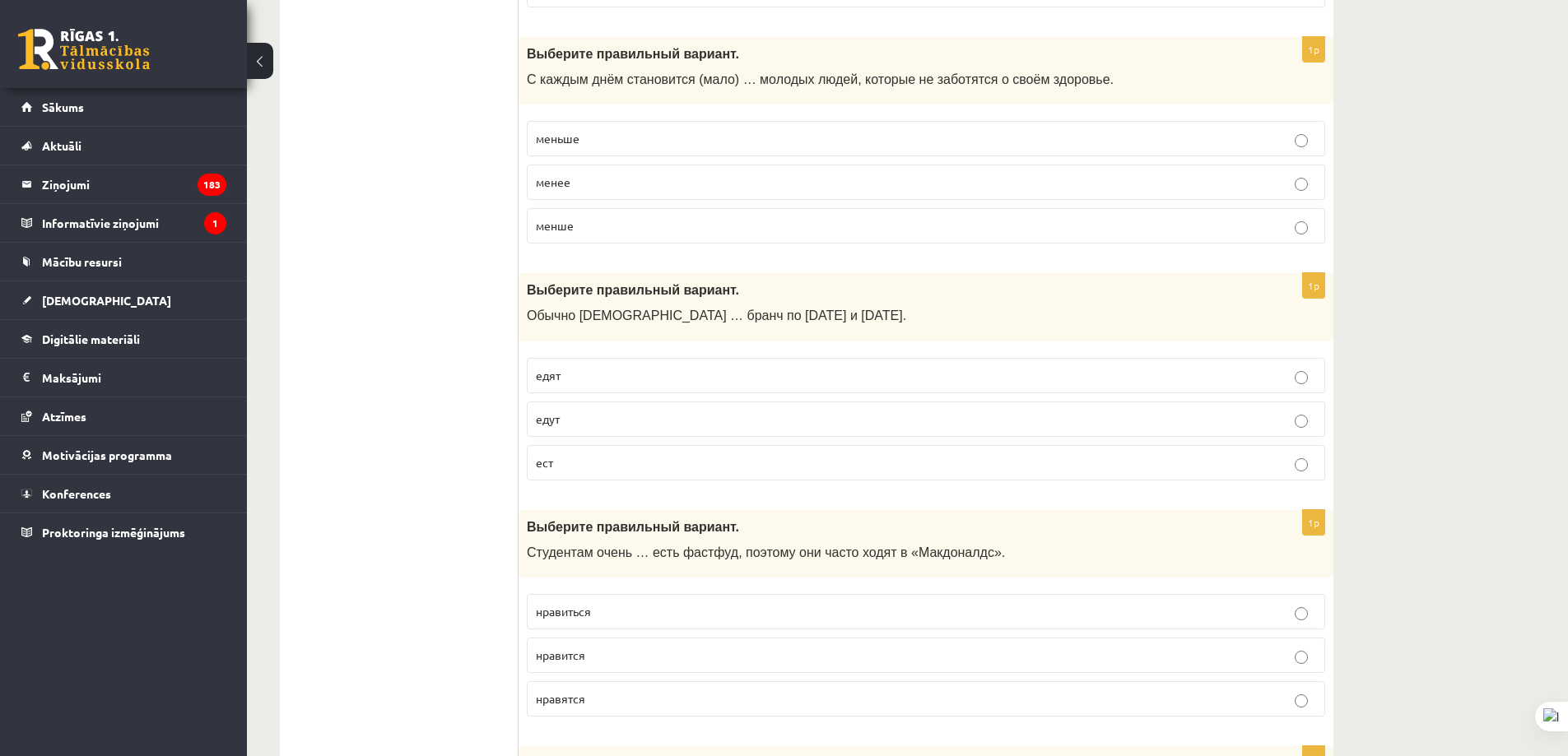
click at [638, 380] on p "едят" at bounding box center [926, 376] width 780 height 18
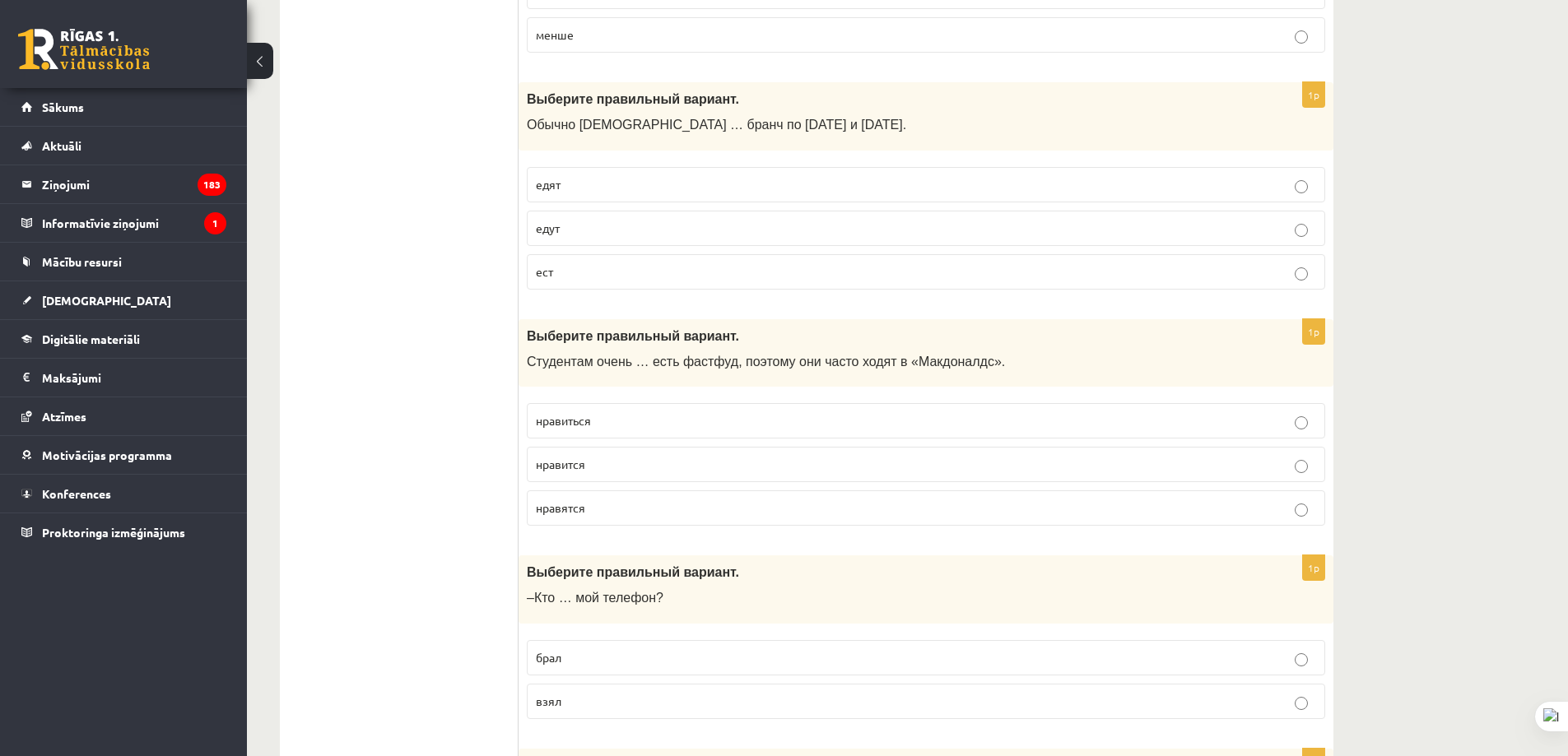
scroll to position [3292, 0]
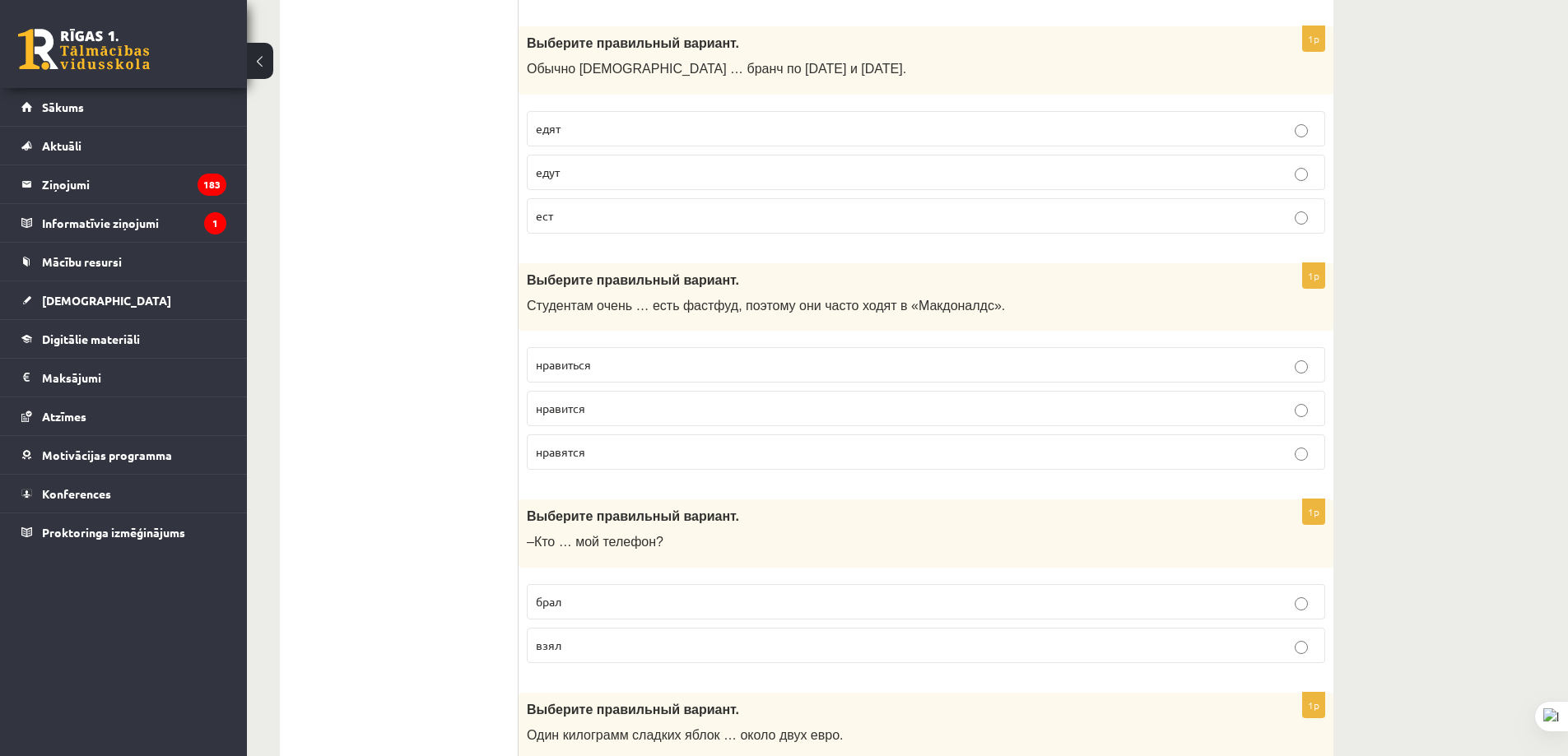
click at [621, 415] on p "нравится" at bounding box center [926, 409] width 780 height 18
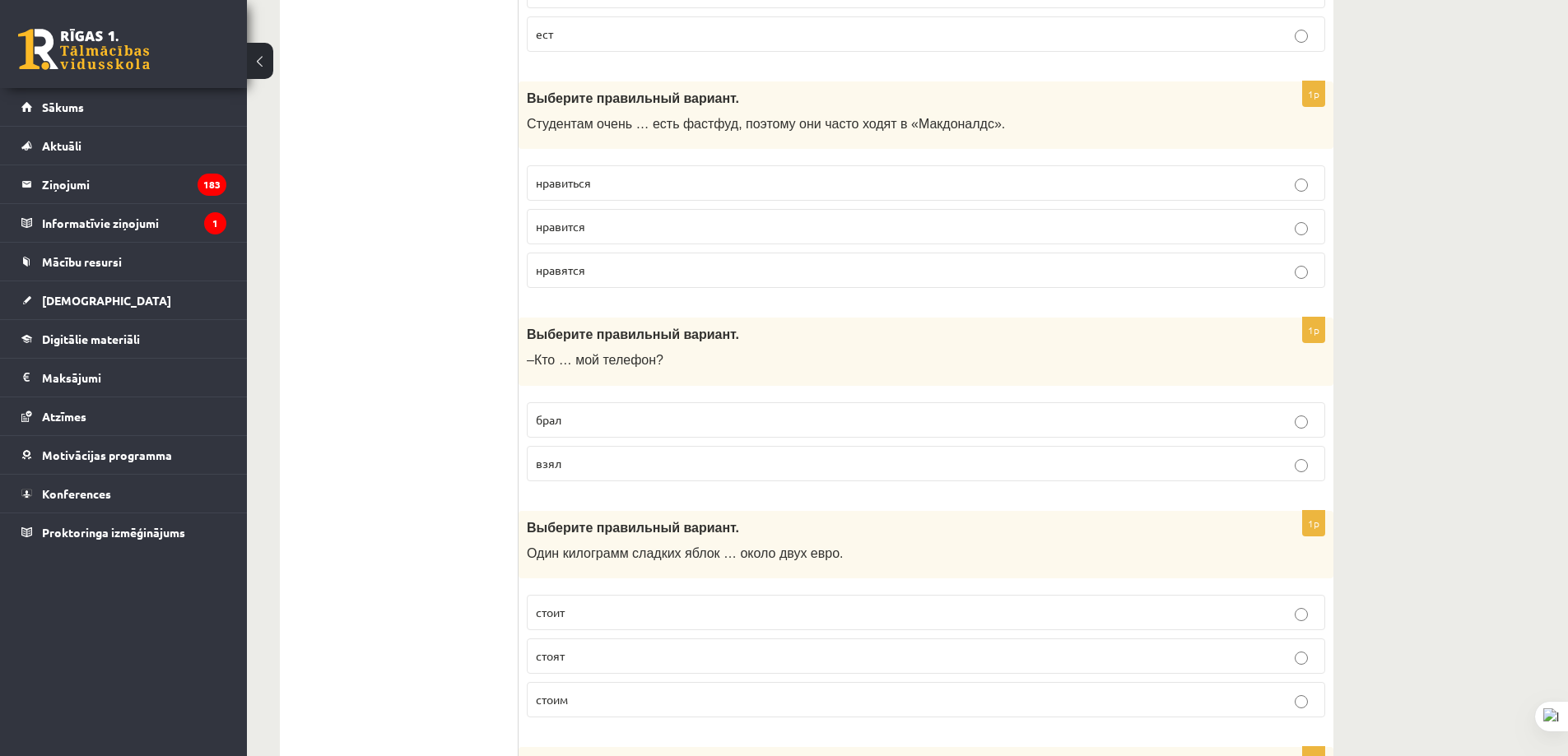
scroll to position [3538, 0]
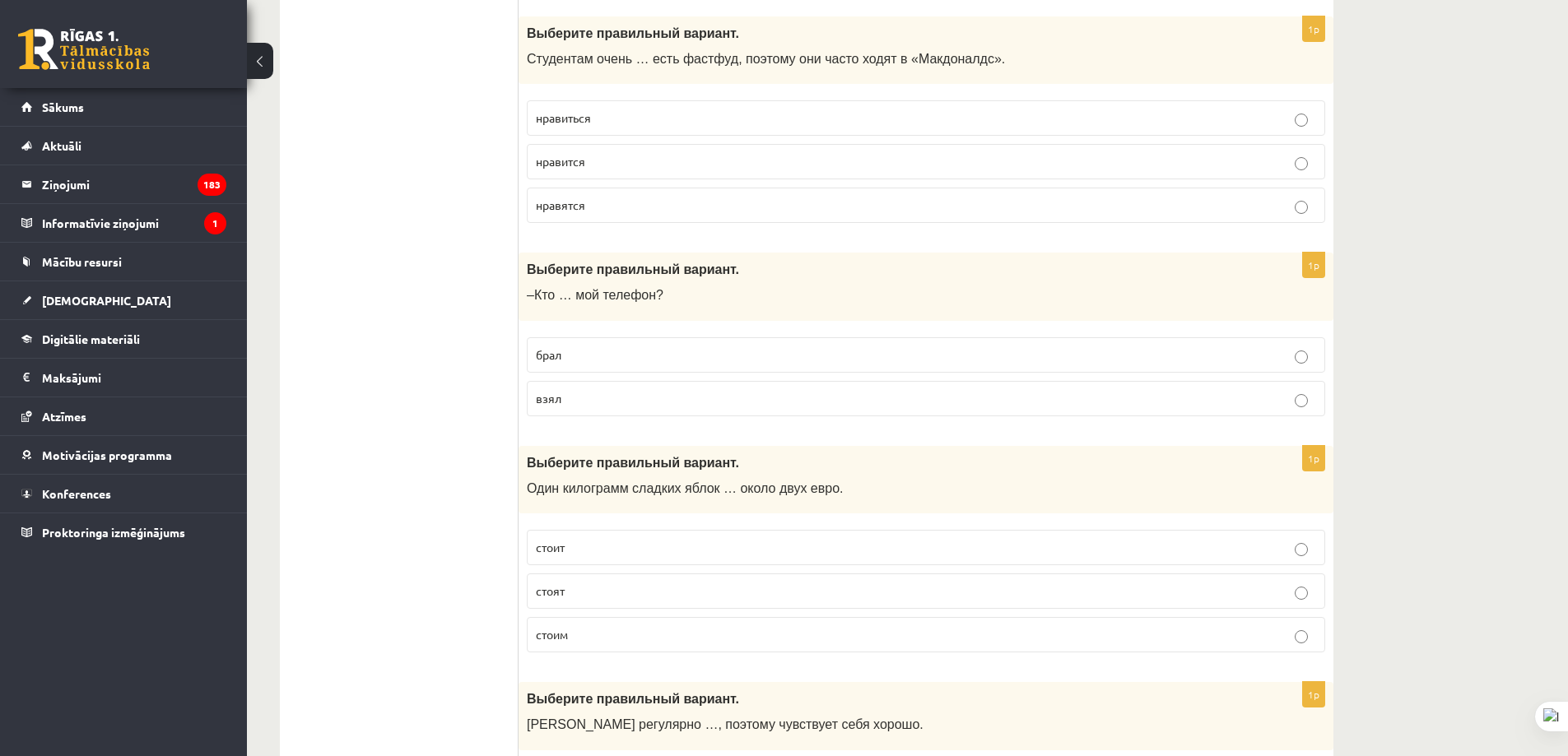
click at [651, 402] on p "взял" at bounding box center [926, 399] width 780 height 18
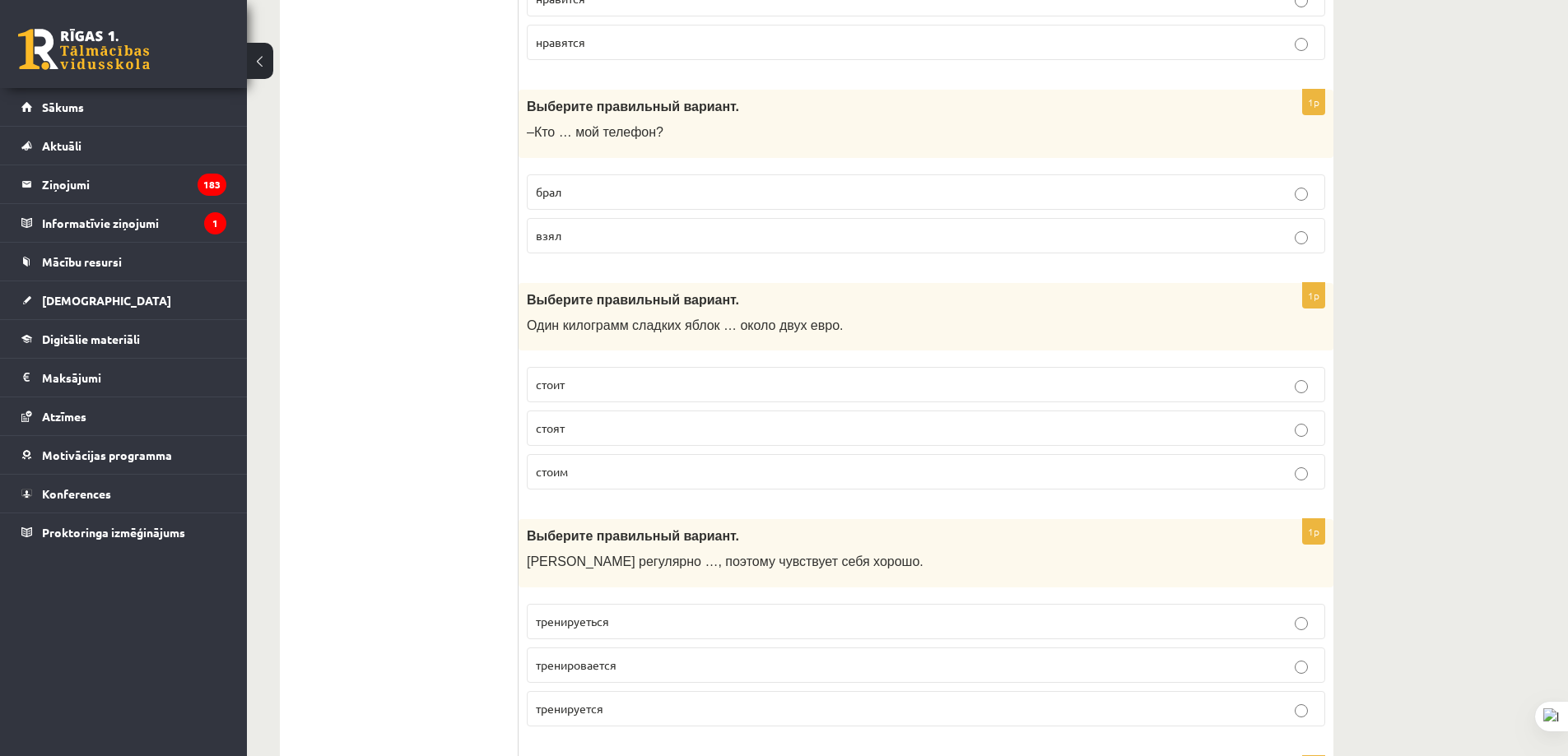
scroll to position [3703, 0]
click at [644, 393] on label "стоит" at bounding box center [926, 383] width 799 height 35
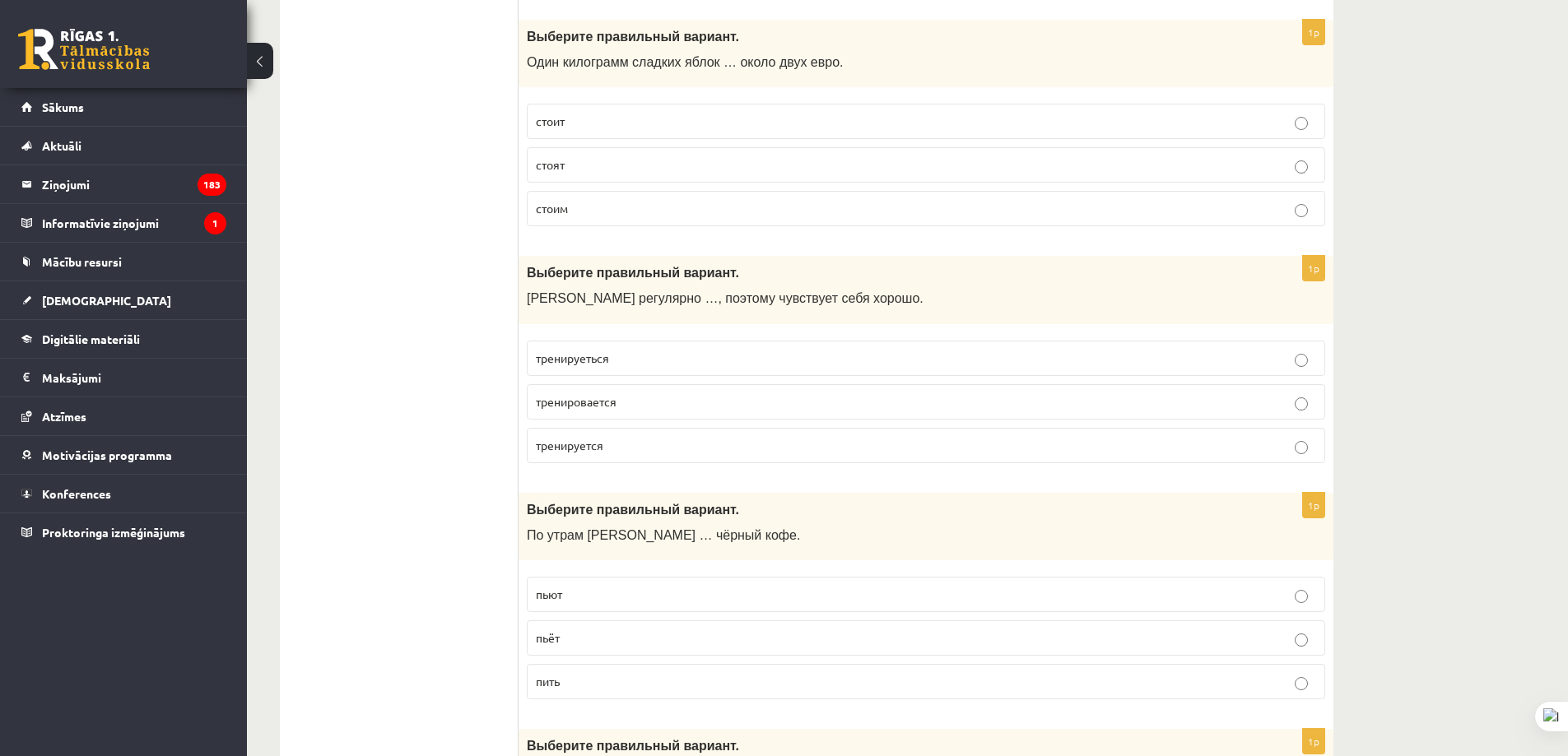
scroll to position [4032, 0]
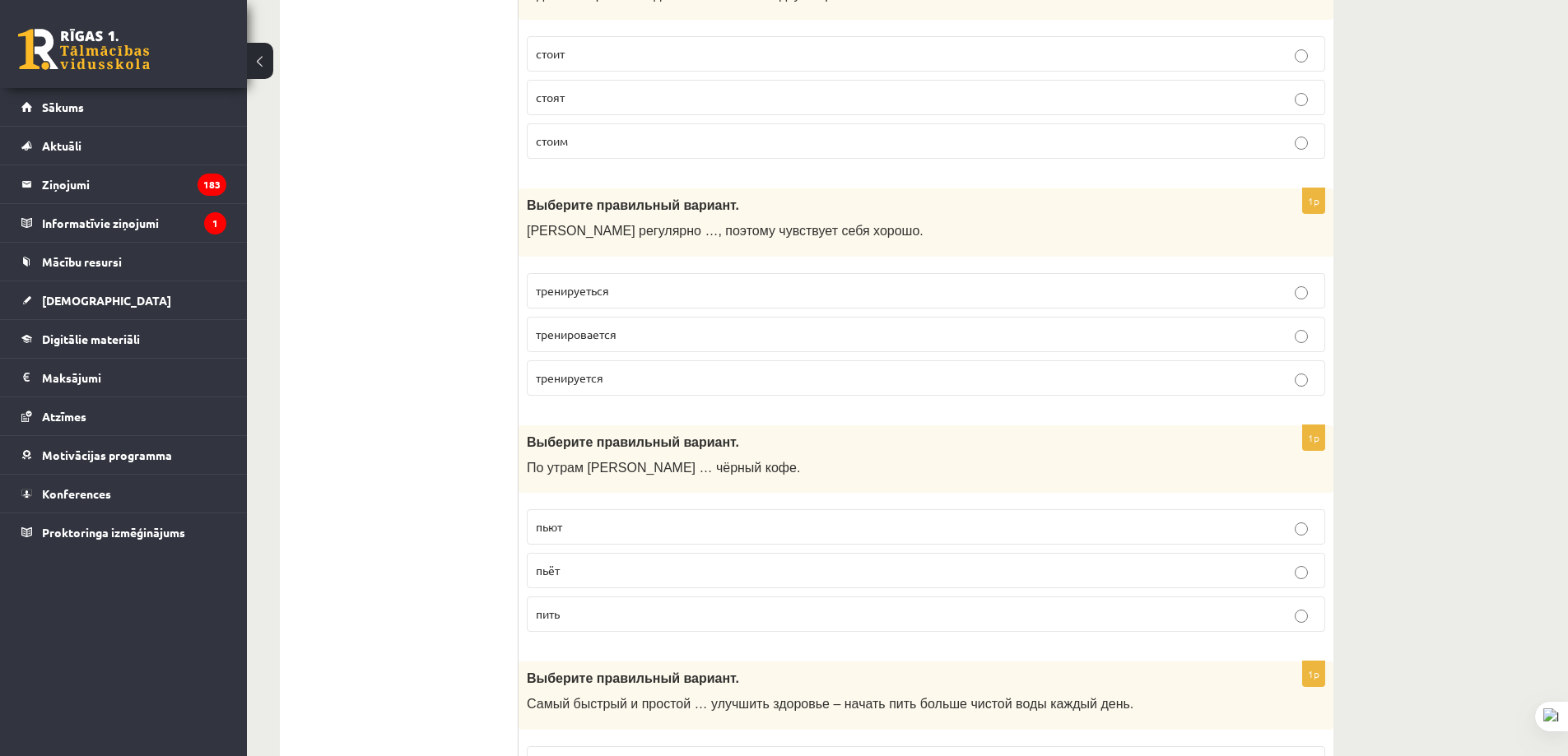
click at [638, 294] on p "тренируеться" at bounding box center [926, 291] width 780 height 18
click at [645, 380] on p "тренируется" at bounding box center [926, 378] width 780 height 18
click at [629, 304] on label "тренируеться" at bounding box center [926, 291] width 799 height 35
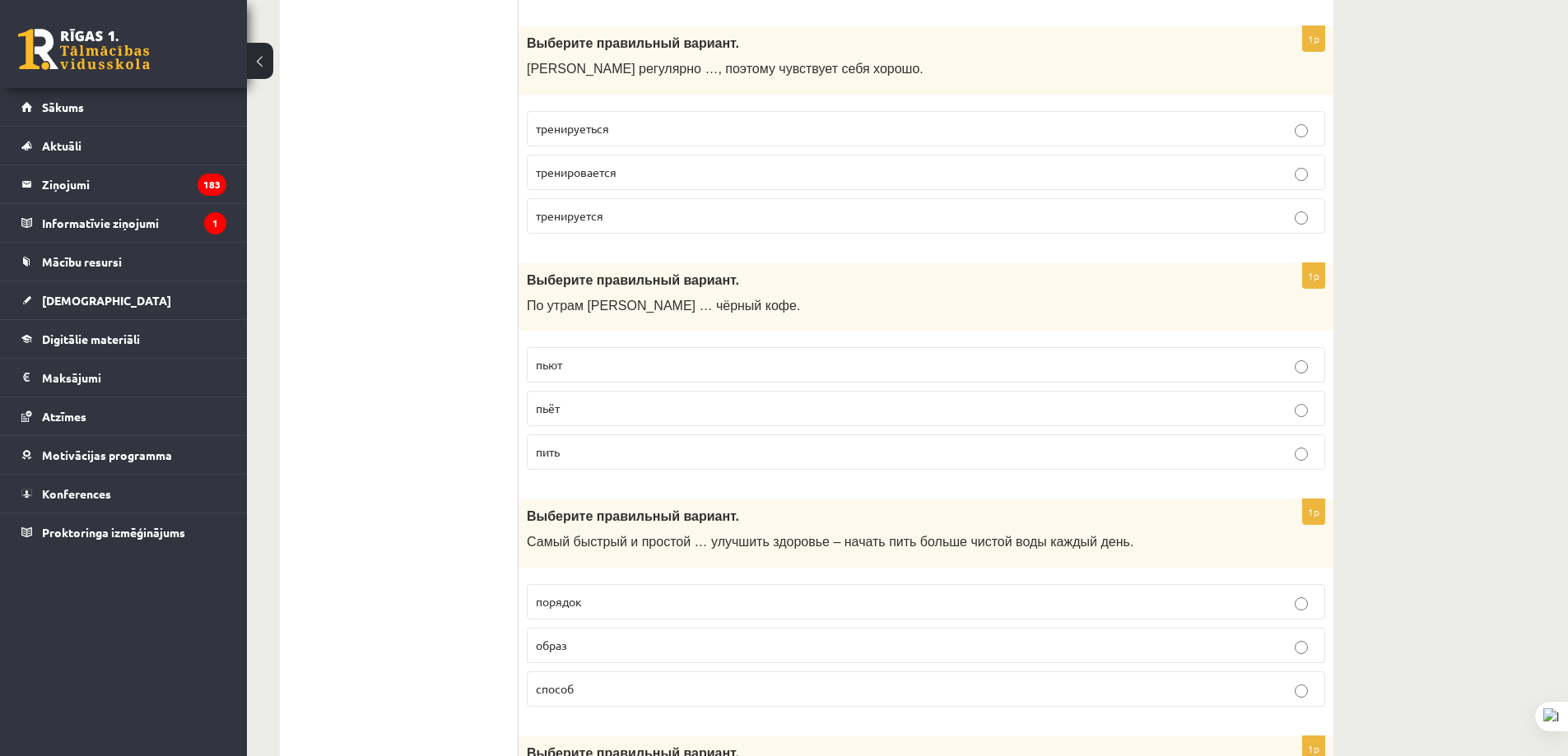
scroll to position [4197, 0]
click at [648, 404] on p "пьёт" at bounding box center [926, 406] width 780 height 18
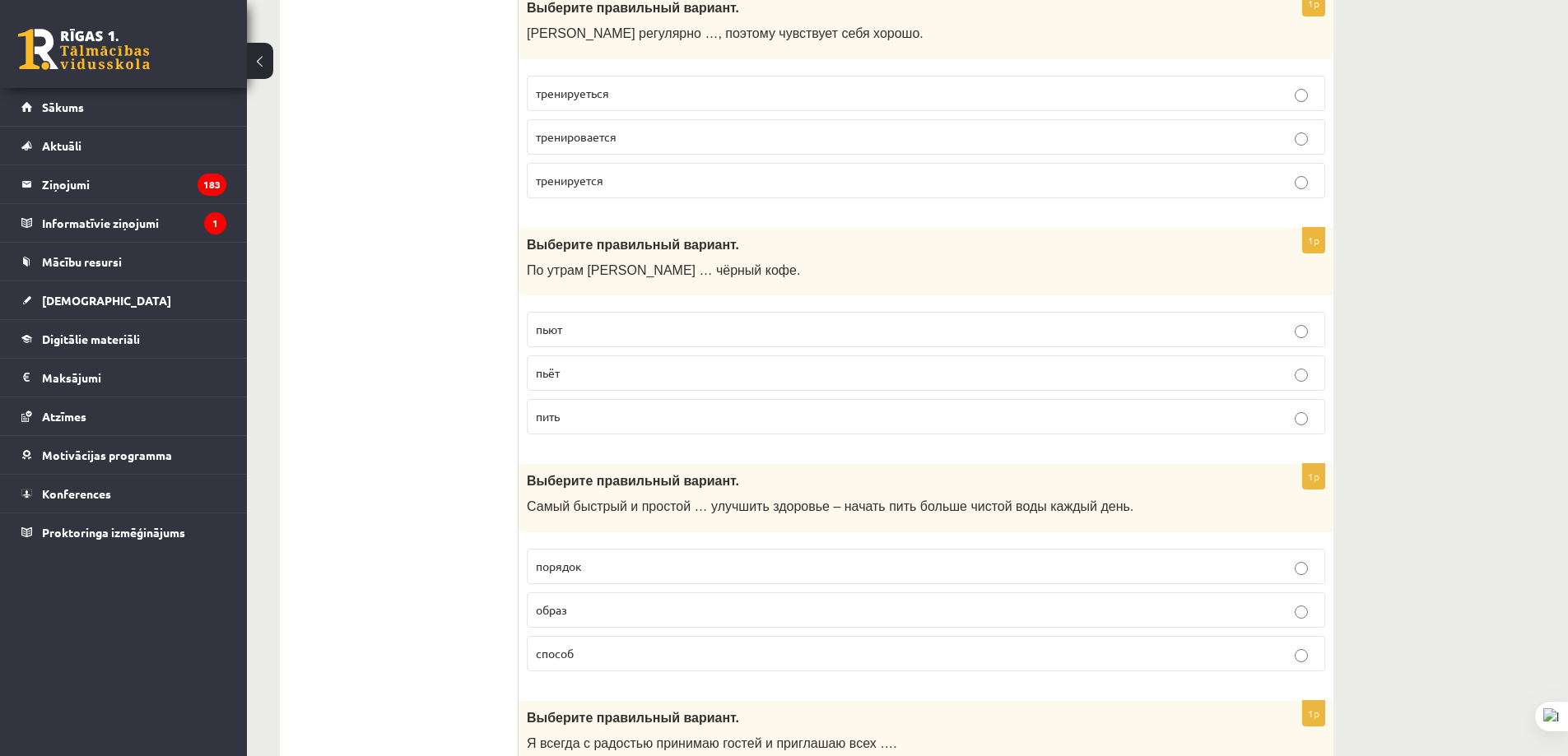
scroll to position [4361, 0]
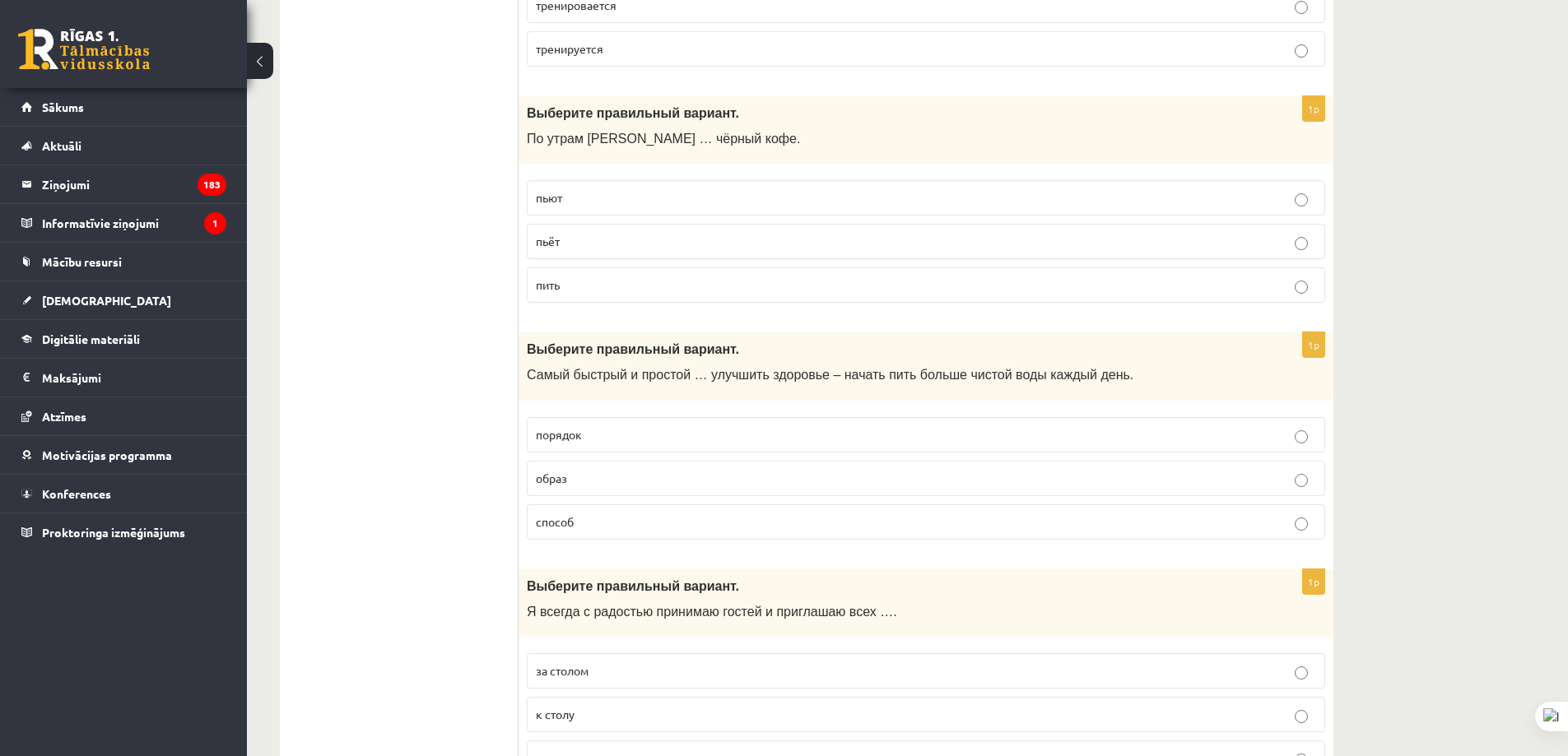
click at [620, 527] on p "способ" at bounding box center [926, 522] width 780 height 18
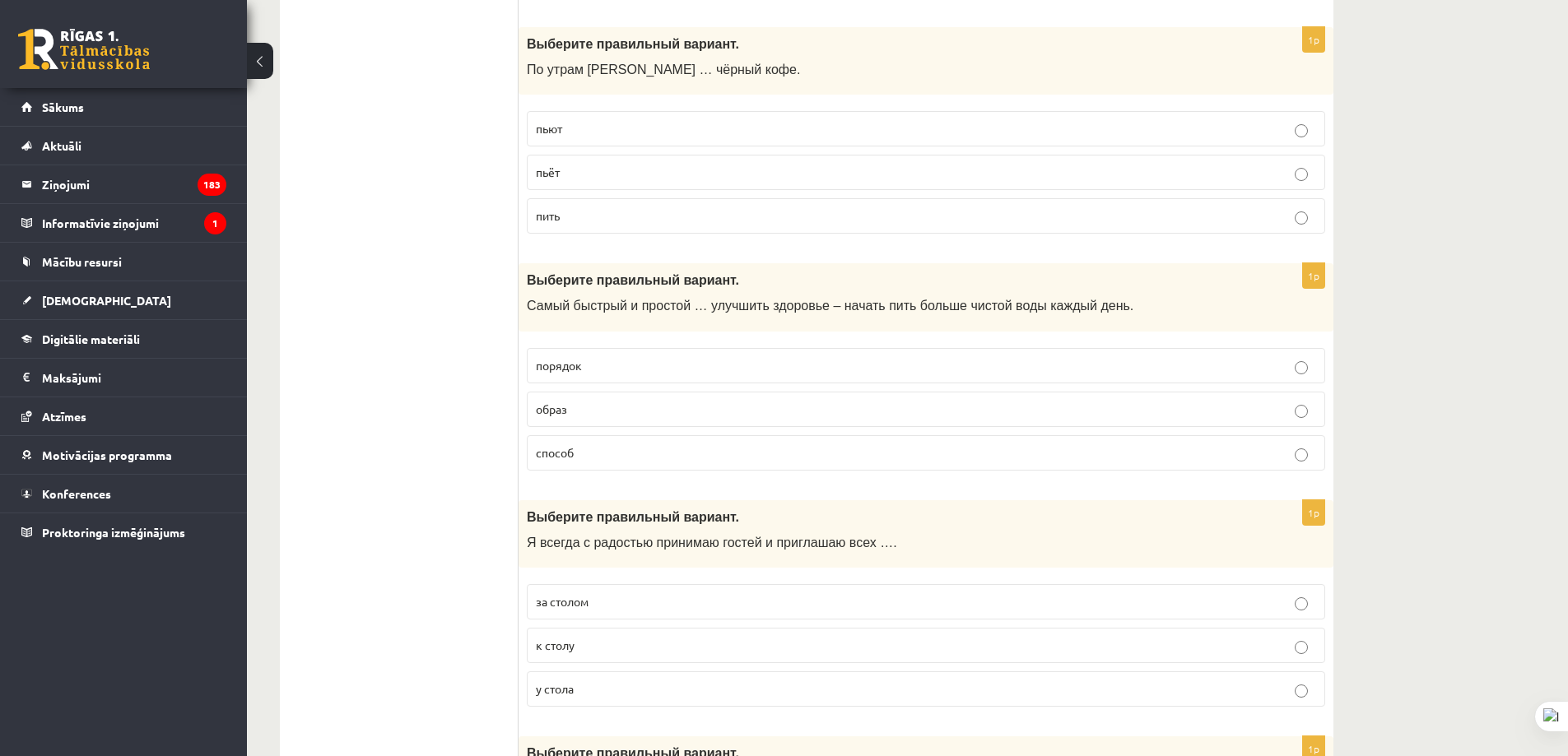
scroll to position [4608, 0]
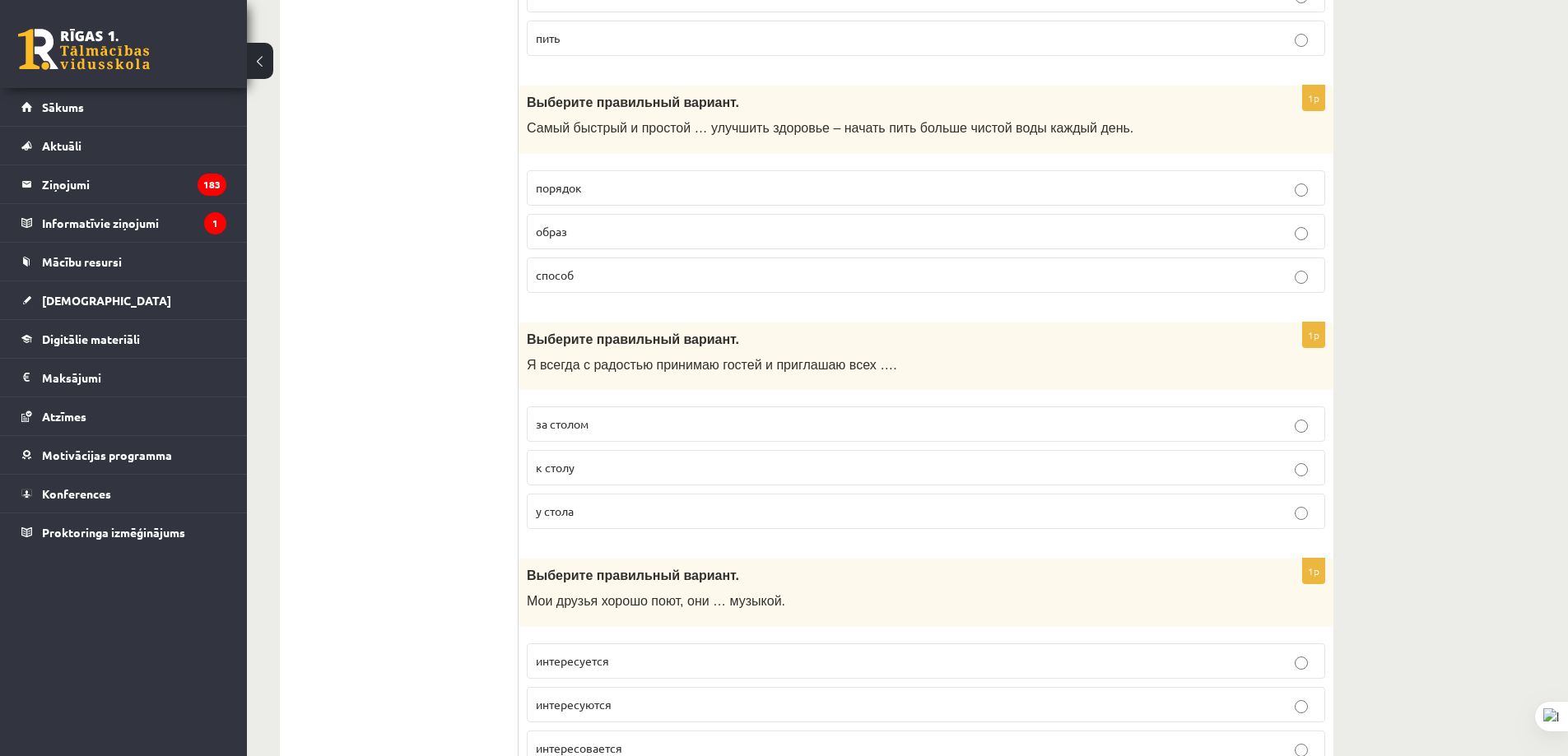
click at [603, 475] on p "к столу" at bounding box center [926, 468] width 780 height 18
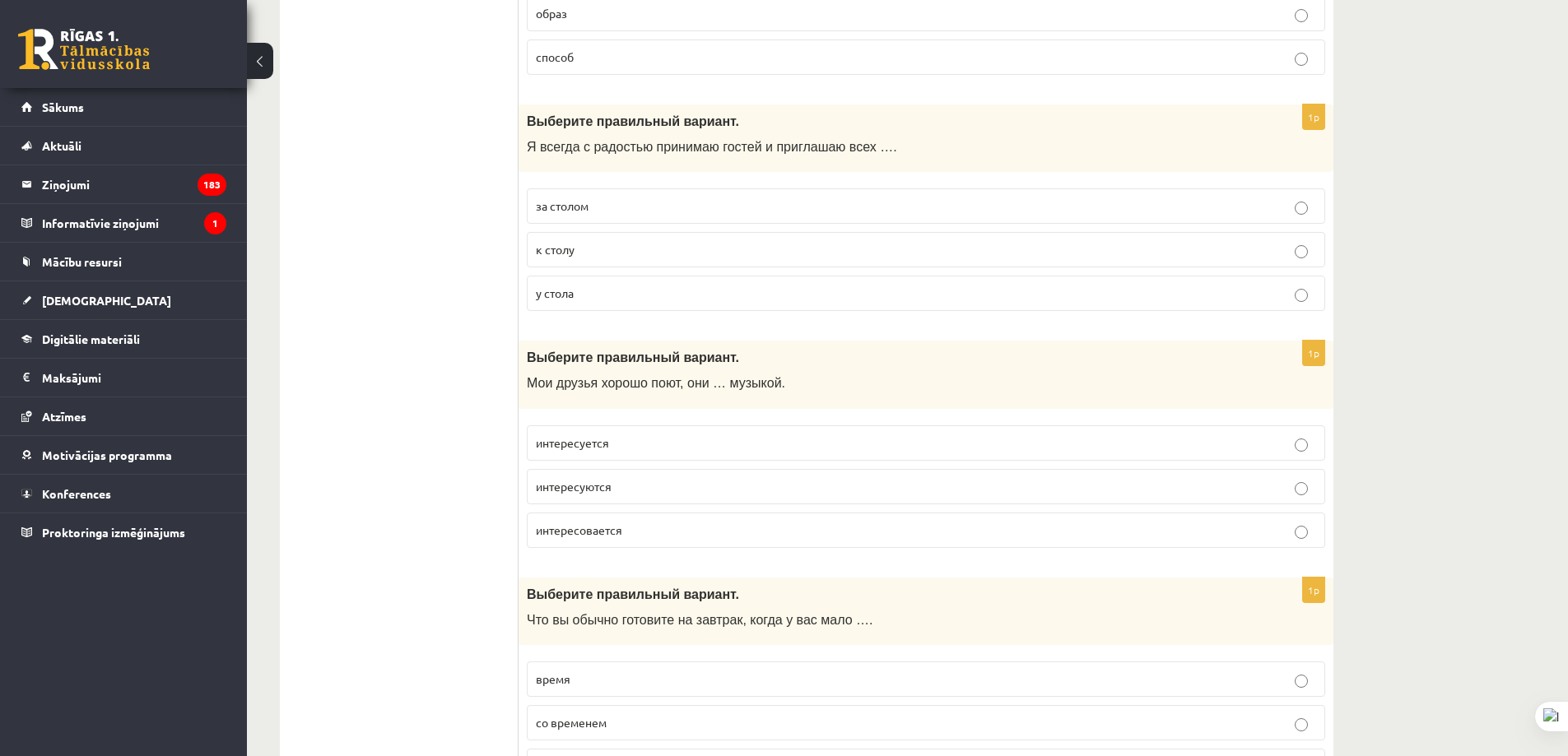
scroll to position [4937, 0]
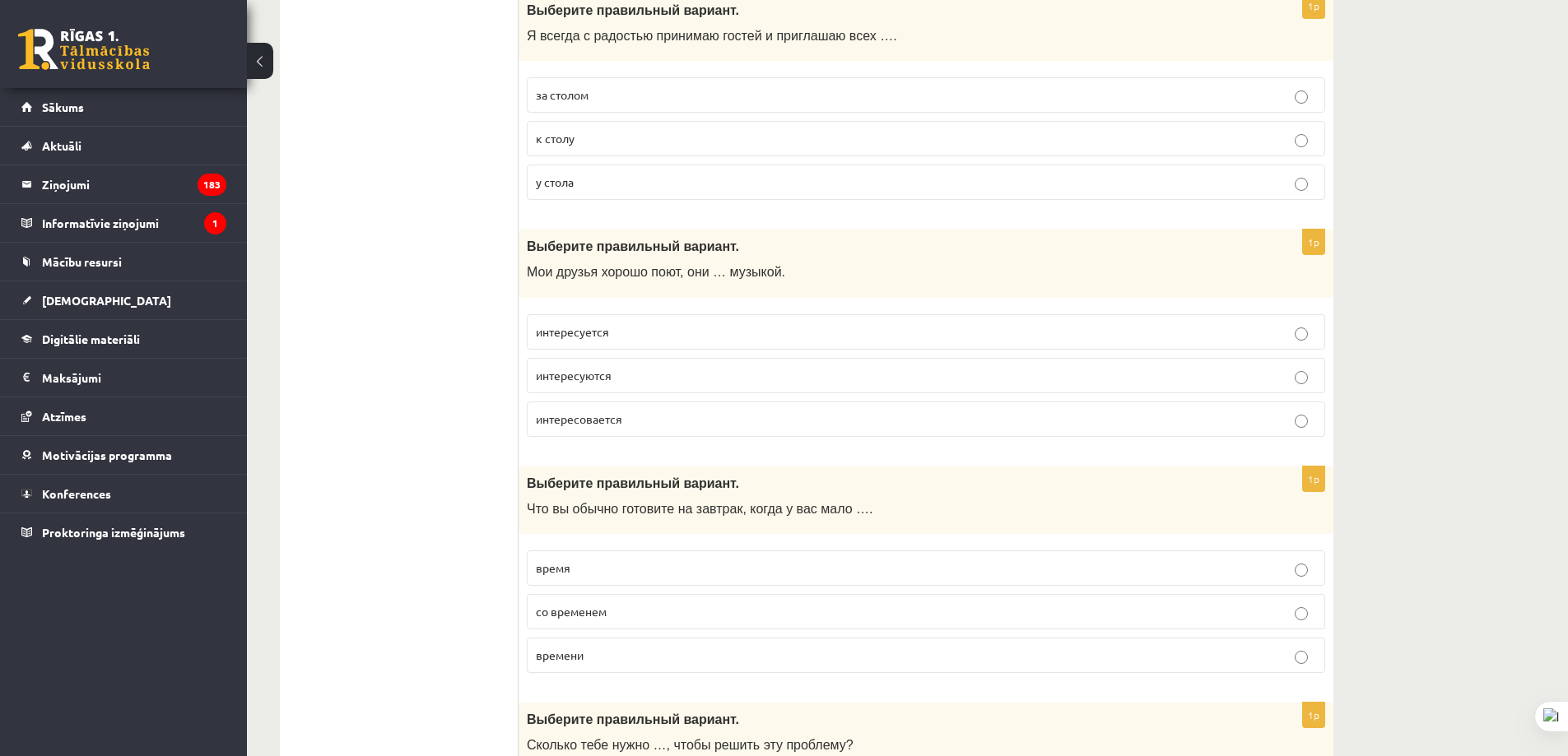
click at [637, 380] on p "интересуются" at bounding box center [926, 376] width 780 height 18
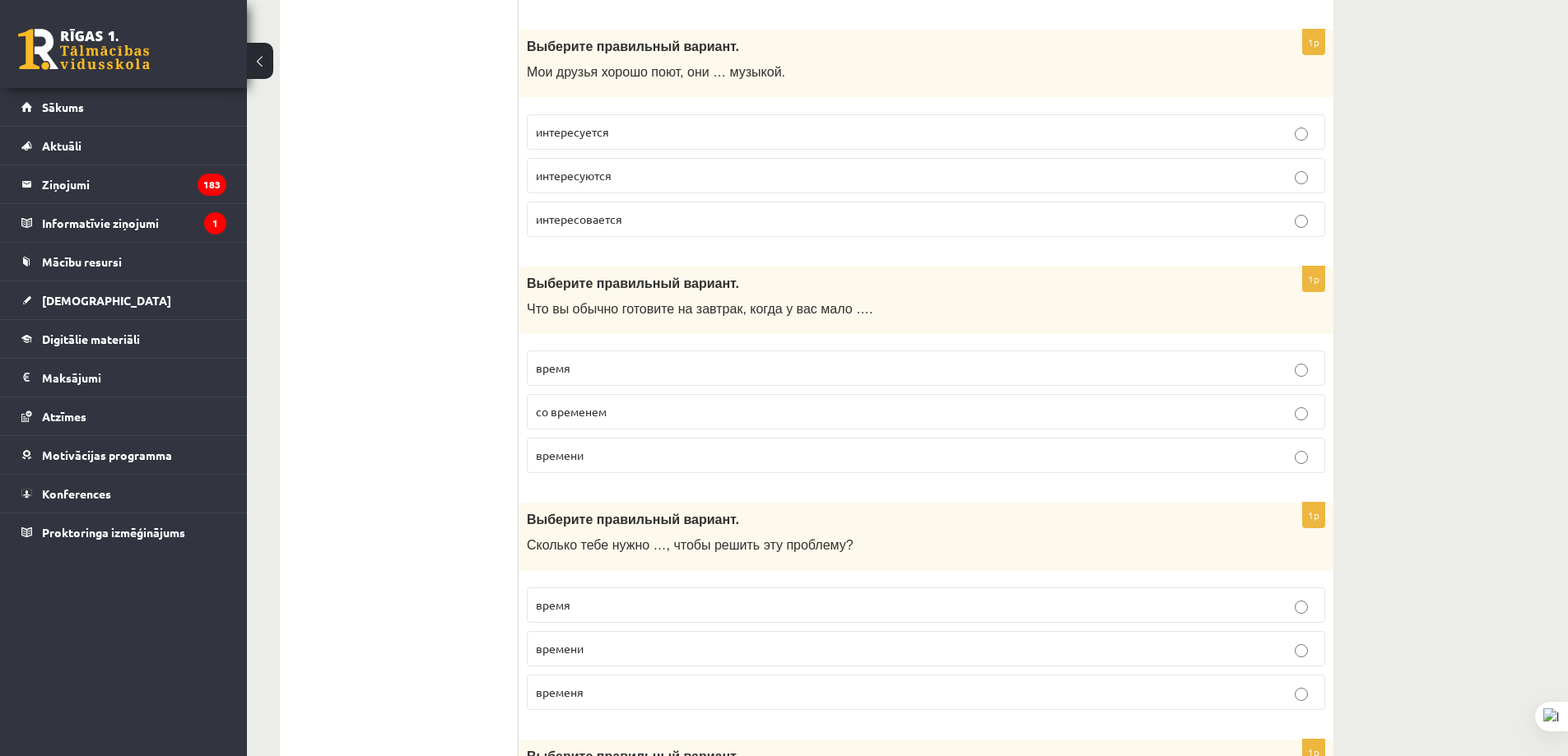
scroll to position [5184, 0]
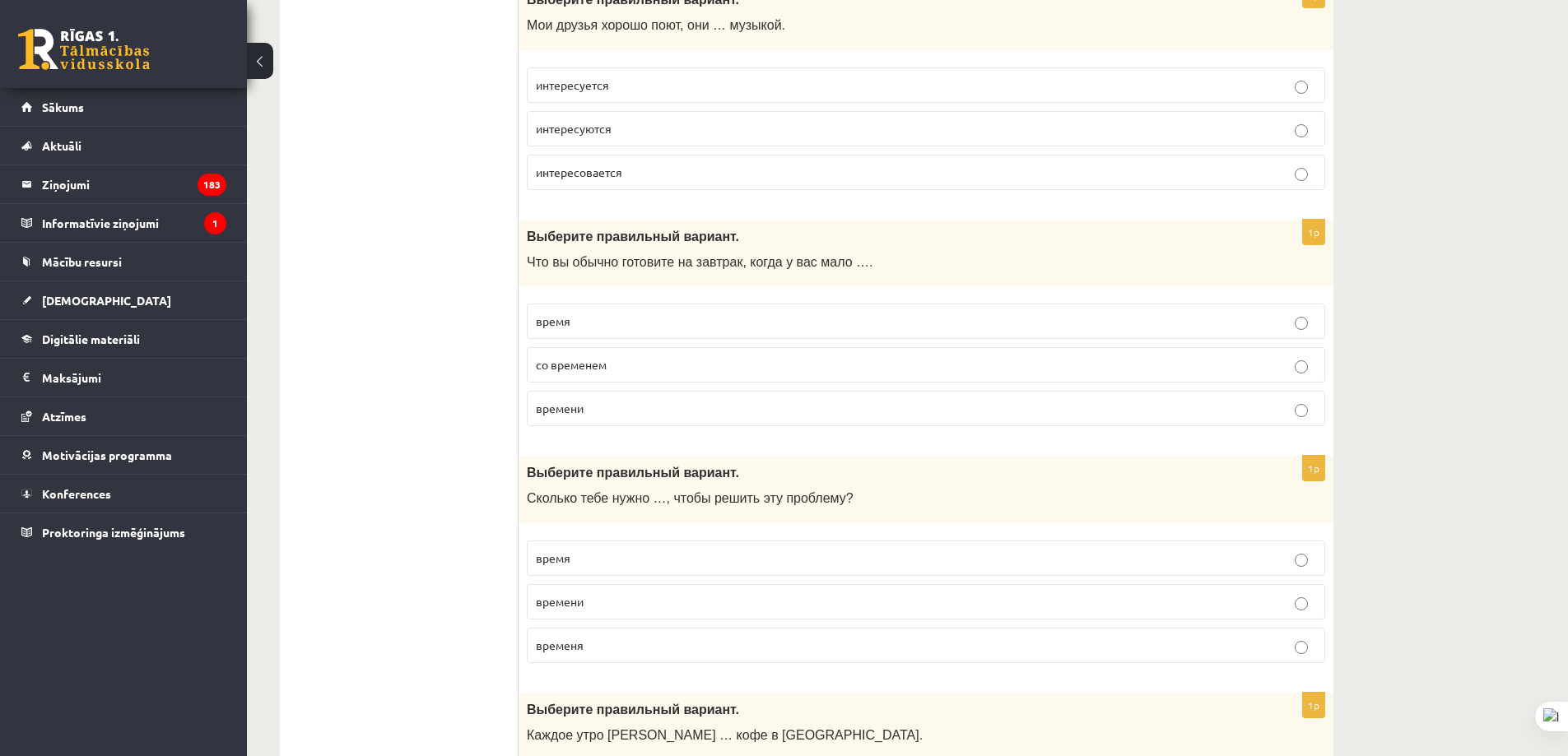
click at [637, 409] on p "времени" at bounding box center [926, 409] width 780 height 18
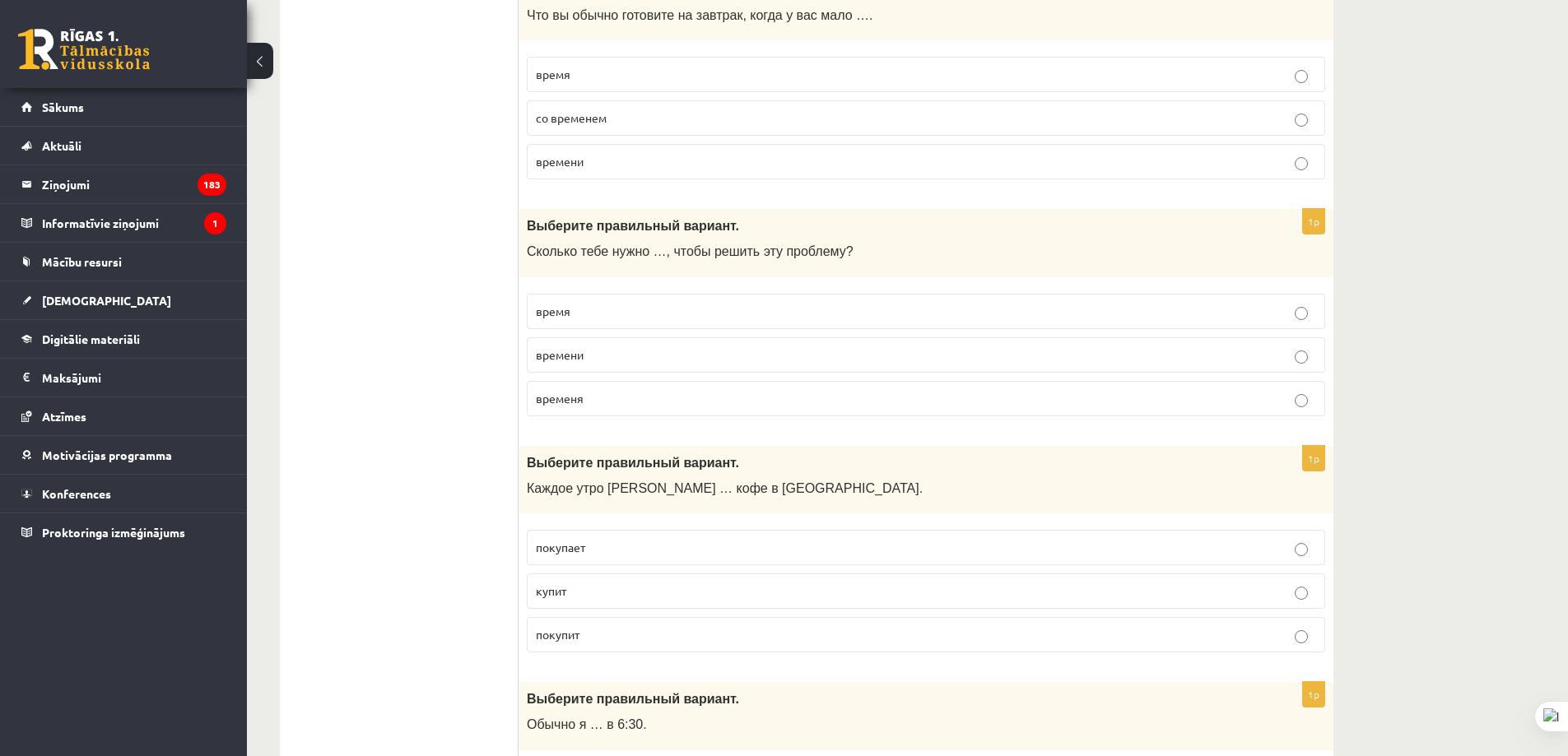
click at [622, 403] on p "временя" at bounding box center [926, 399] width 780 height 18
click at [609, 349] on p "времени" at bounding box center [926, 355] width 780 height 18
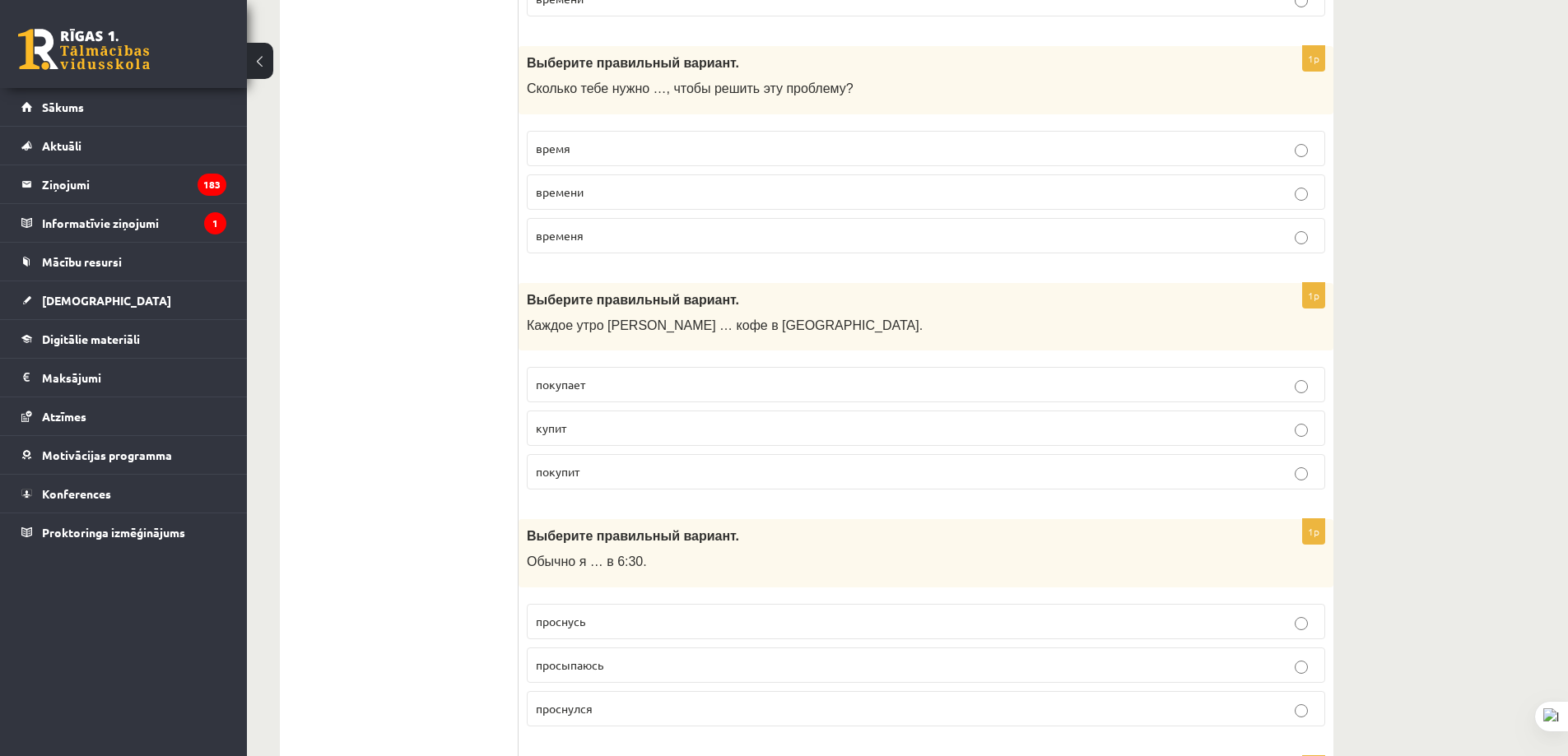
scroll to position [5596, 0]
click at [657, 387] on p "покупает" at bounding box center [926, 383] width 780 height 18
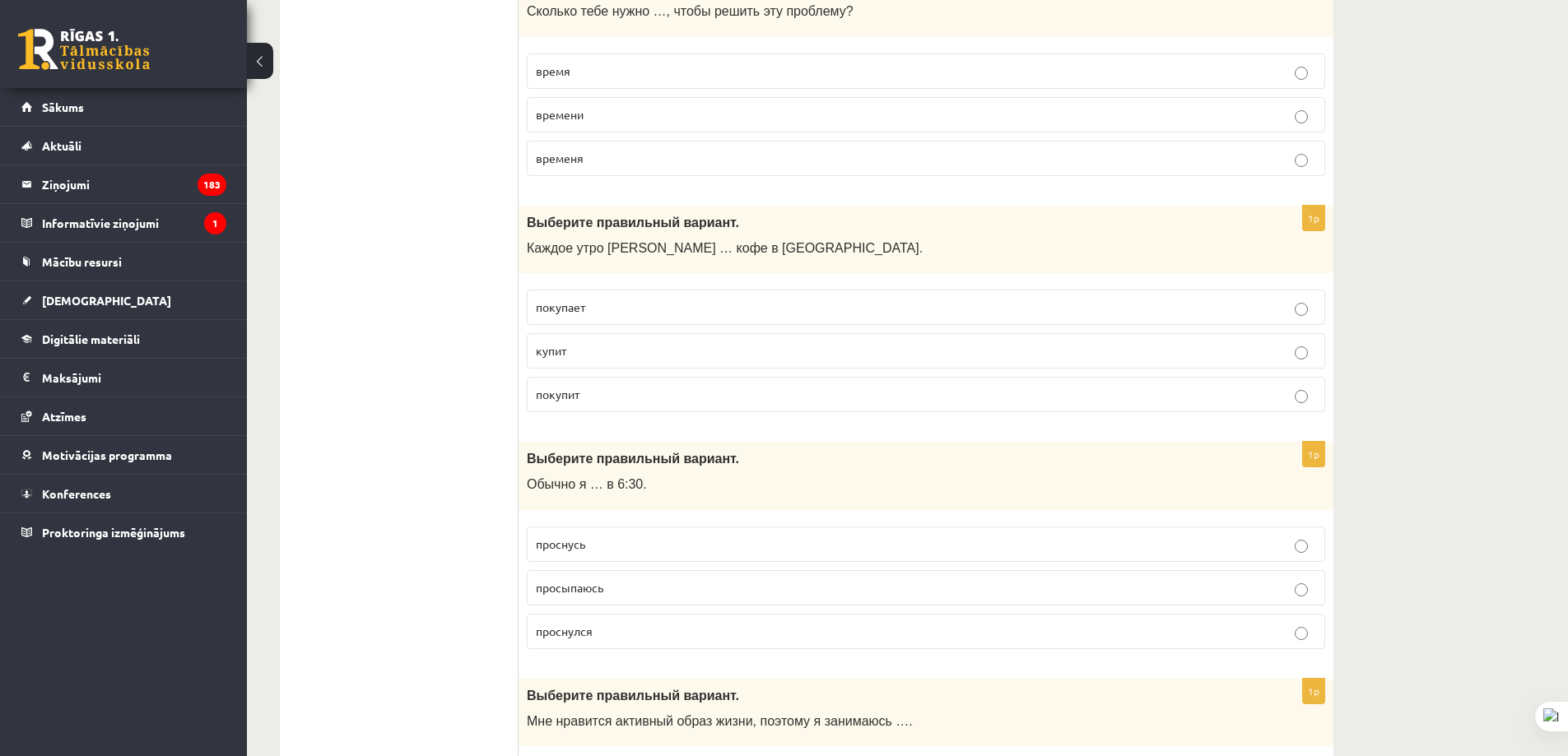
scroll to position [5678, 0]
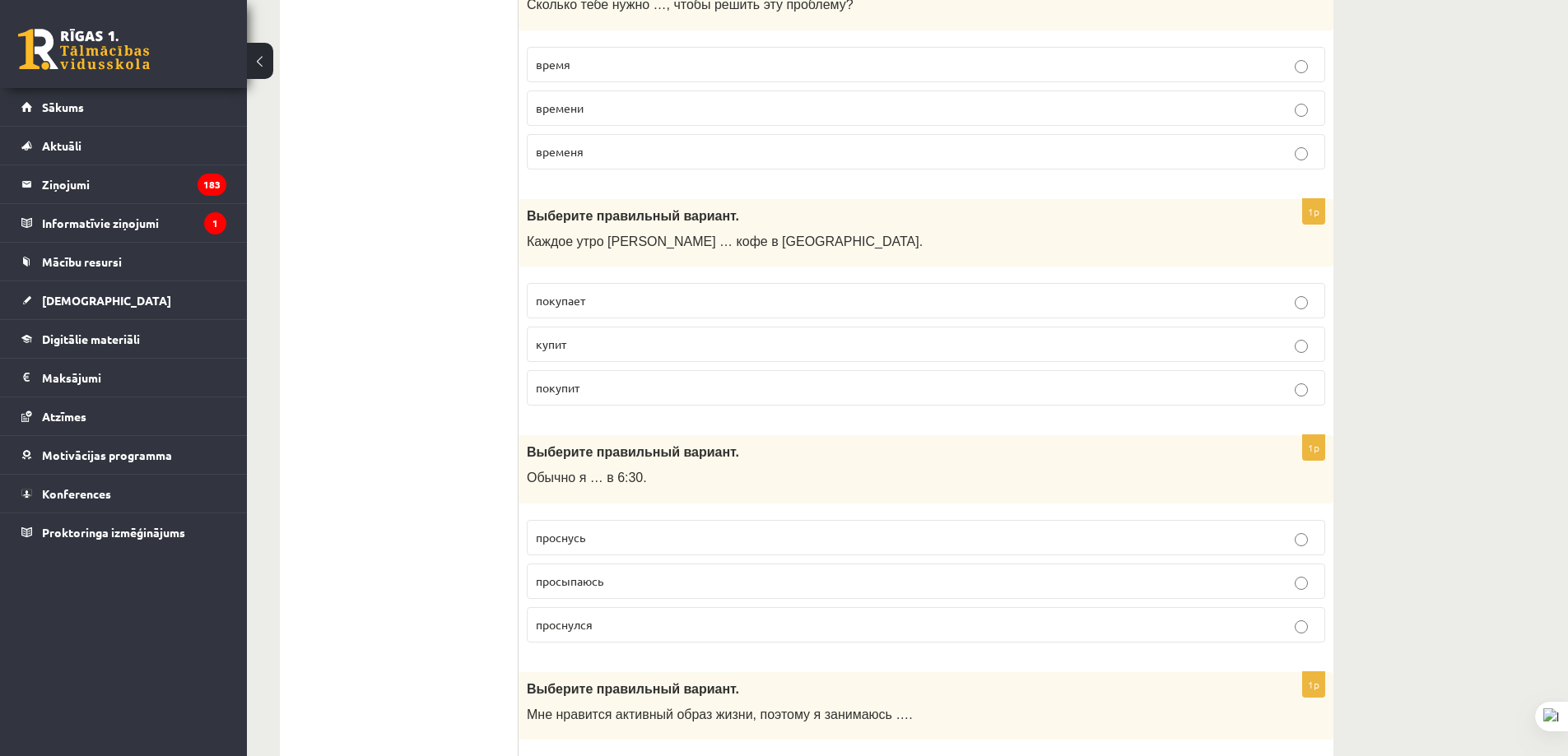
click at [633, 351] on p "купит" at bounding box center [926, 344] width 780 height 18
click at [647, 395] on p "покупит" at bounding box center [926, 389] width 780 height 18
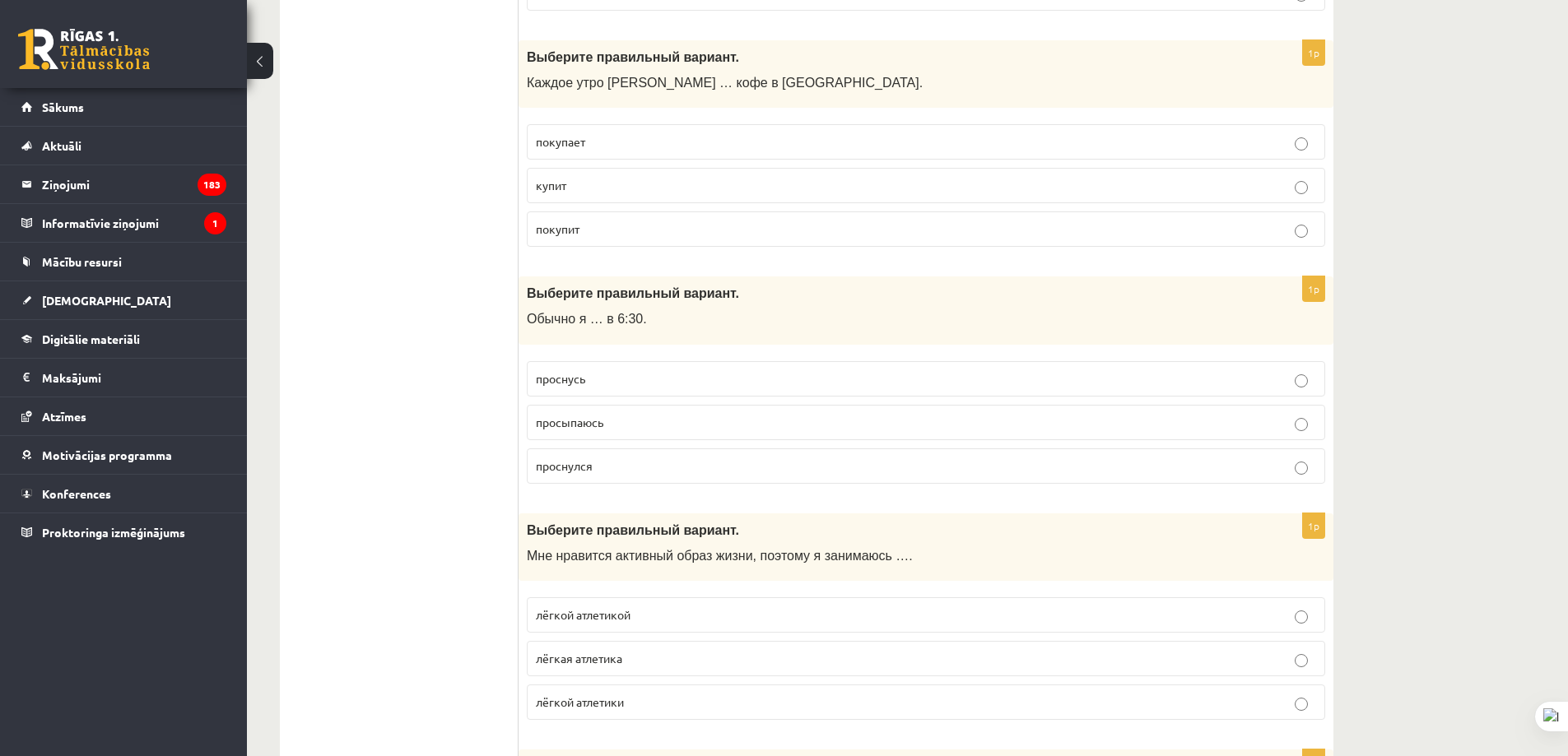
scroll to position [5842, 0]
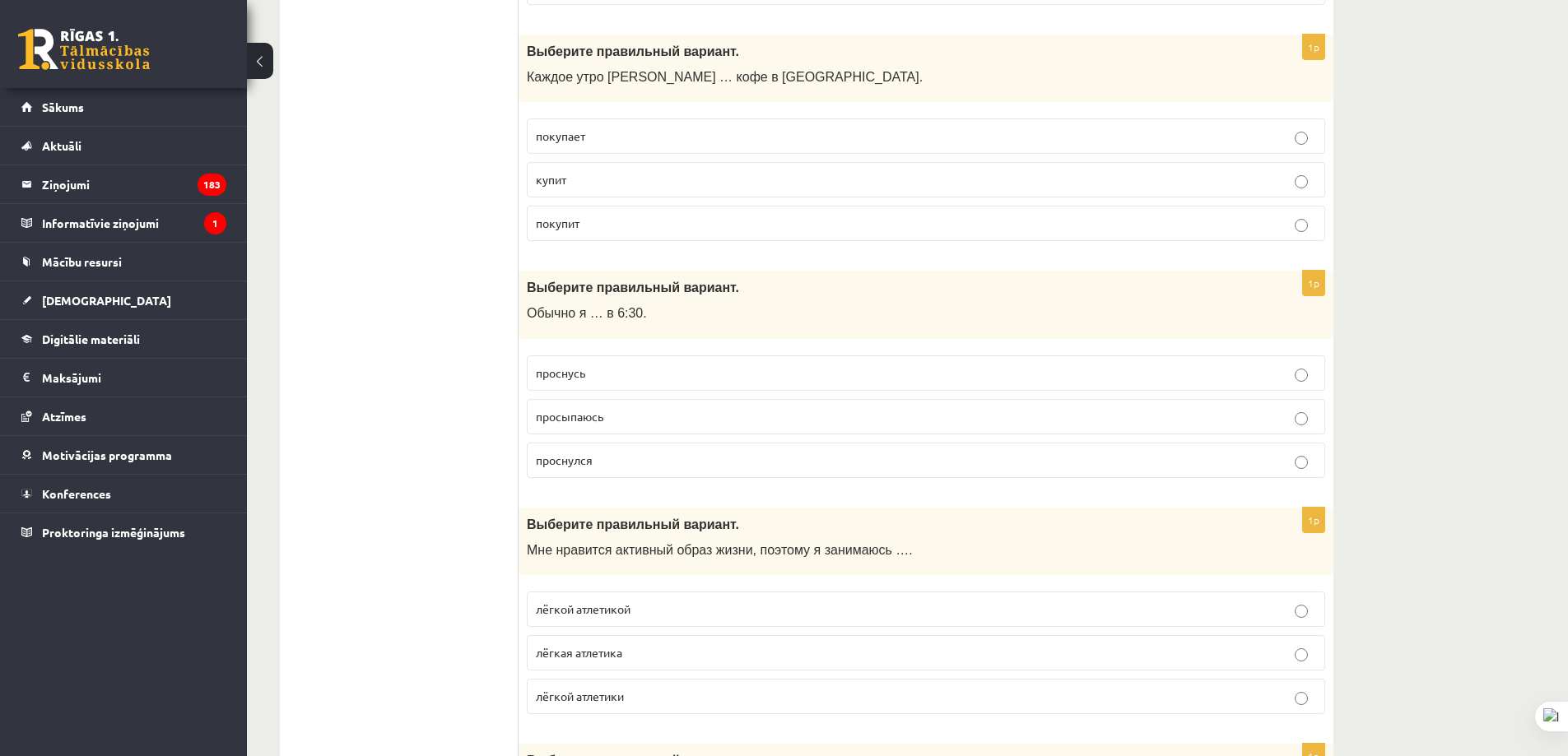
click at [625, 427] on label "просыпаюсь" at bounding box center [926, 417] width 799 height 35
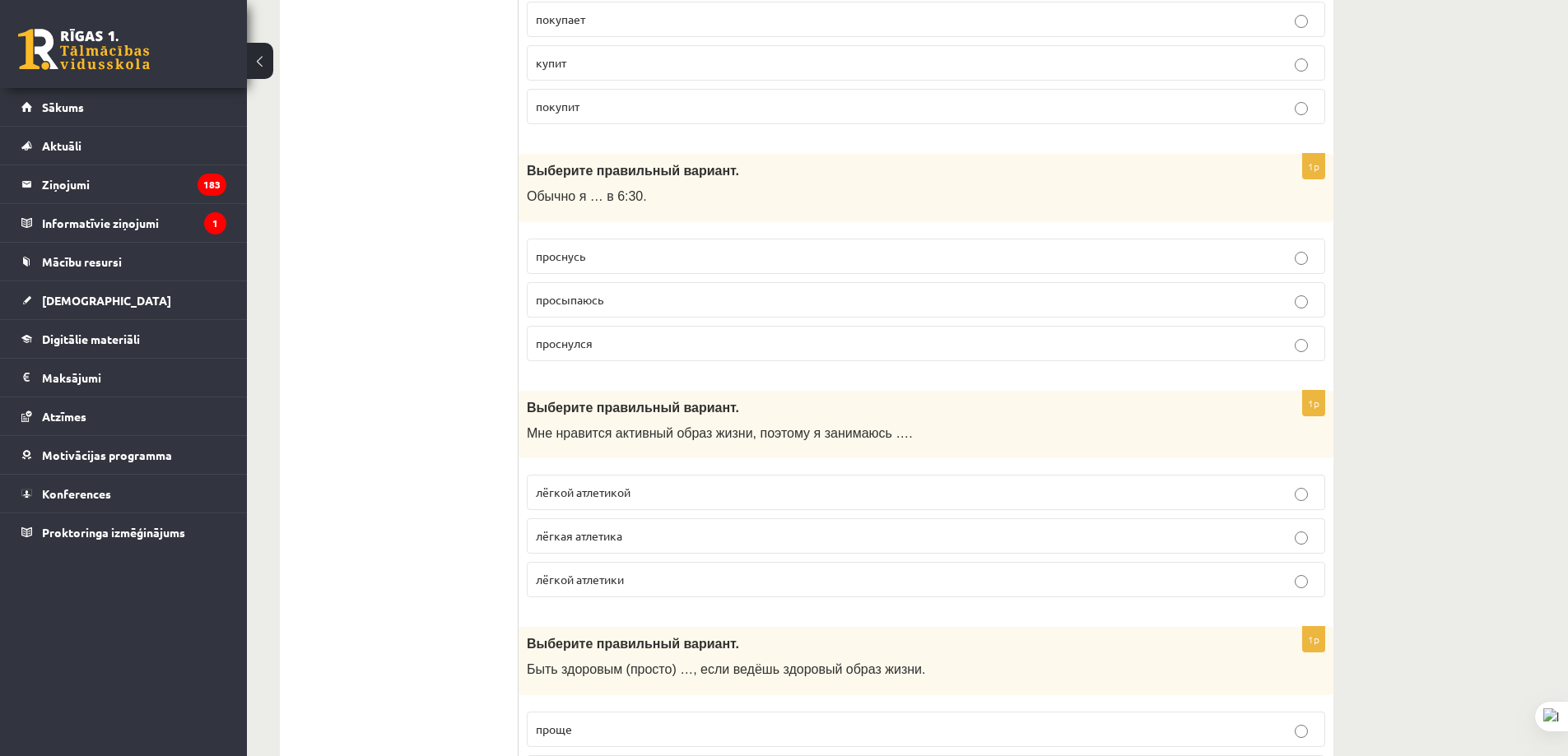
scroll to position [6090, 0]
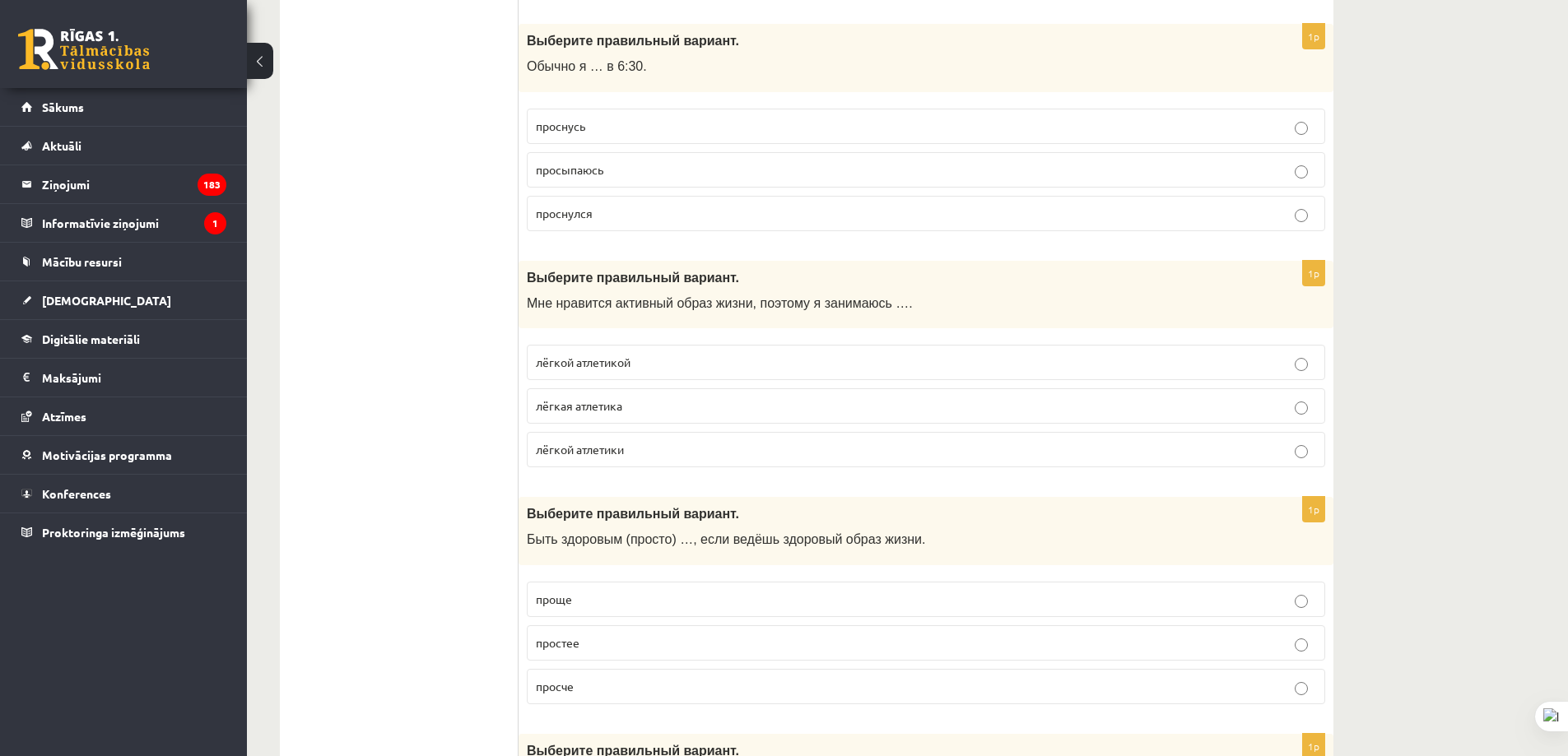
click at [648, 369] on p "лёгкой атлетикой" at bounding box center [926, 363] width 780 height 18
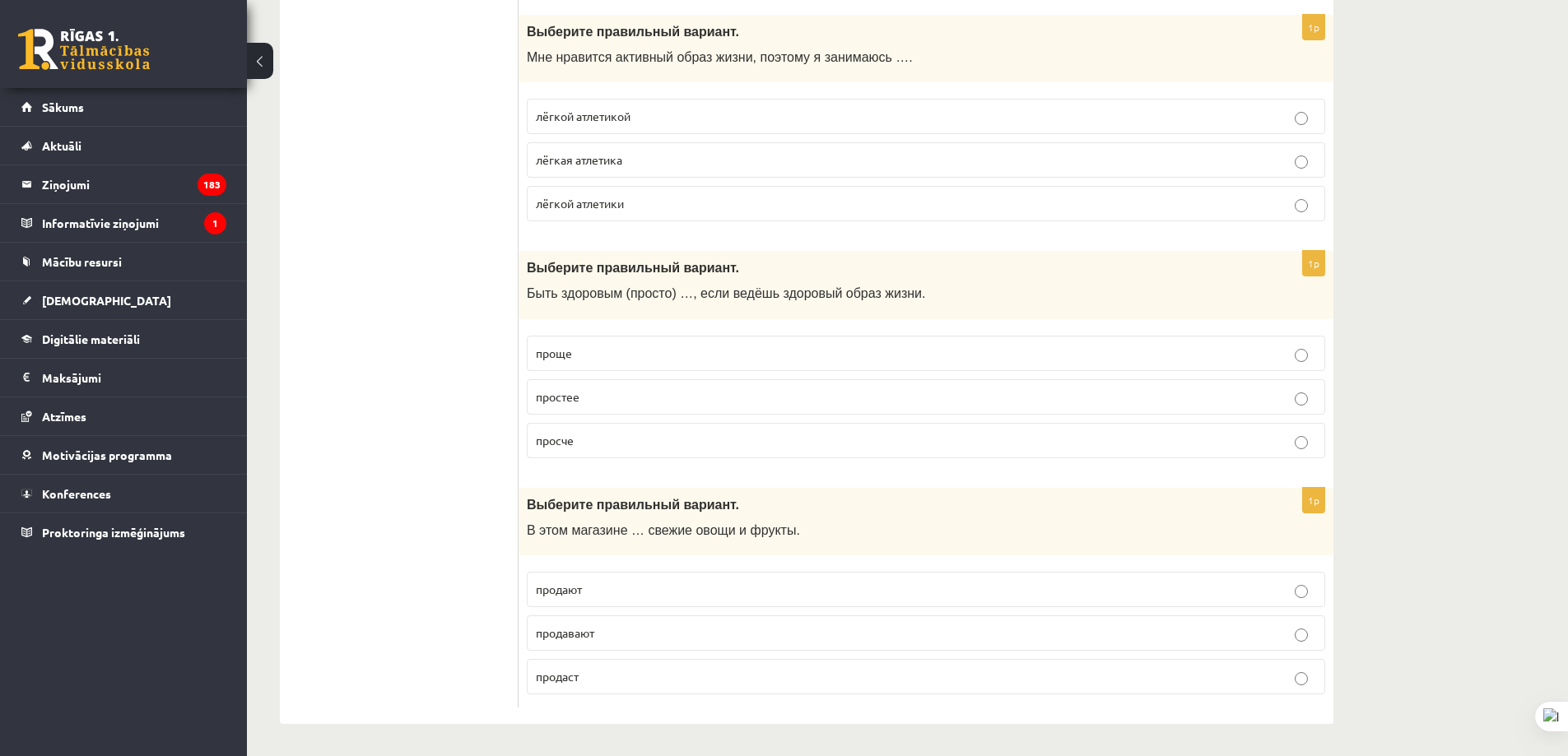
scroll to position [6336, 0]
click at [640, 352] on p "проще" at bounding box center [926, 352] width 780 height 18
click at [646, 600] on label "продают" at bounding box center [926, 589] width 799 height 35
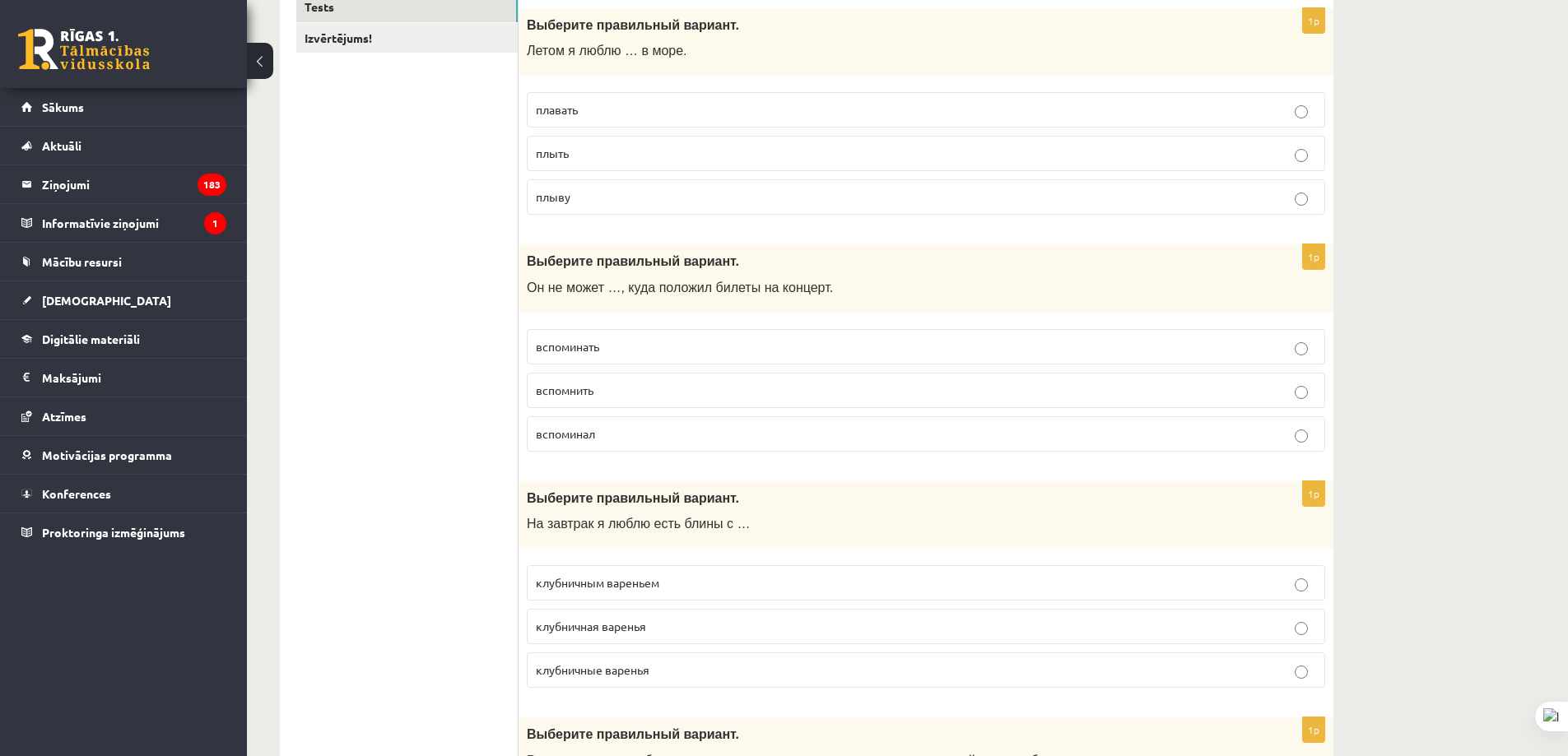
scroll to position [15, 0]
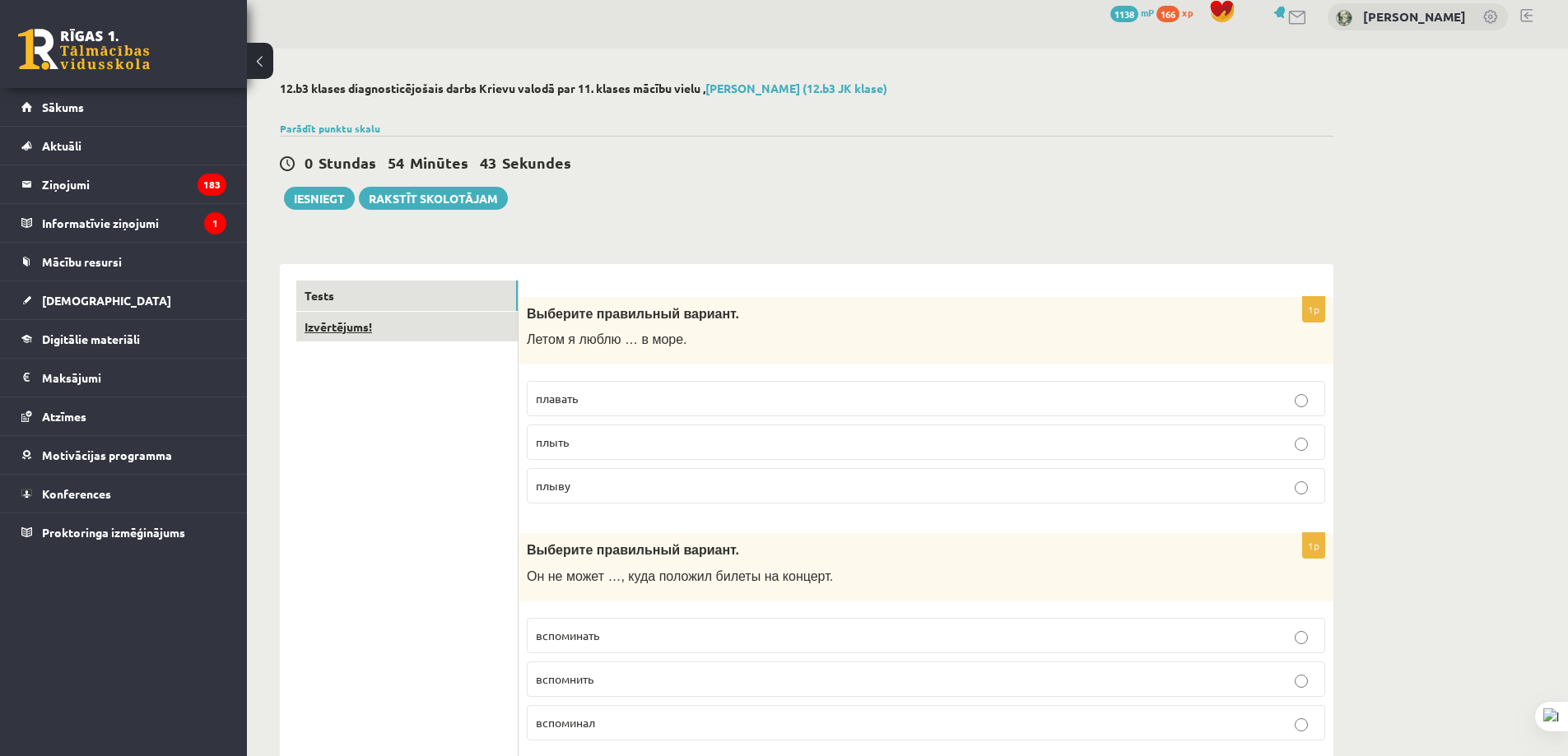
click at [429, 331] on link "Izvērtējums!" at bounding box center [406, 327] width 222 height 30
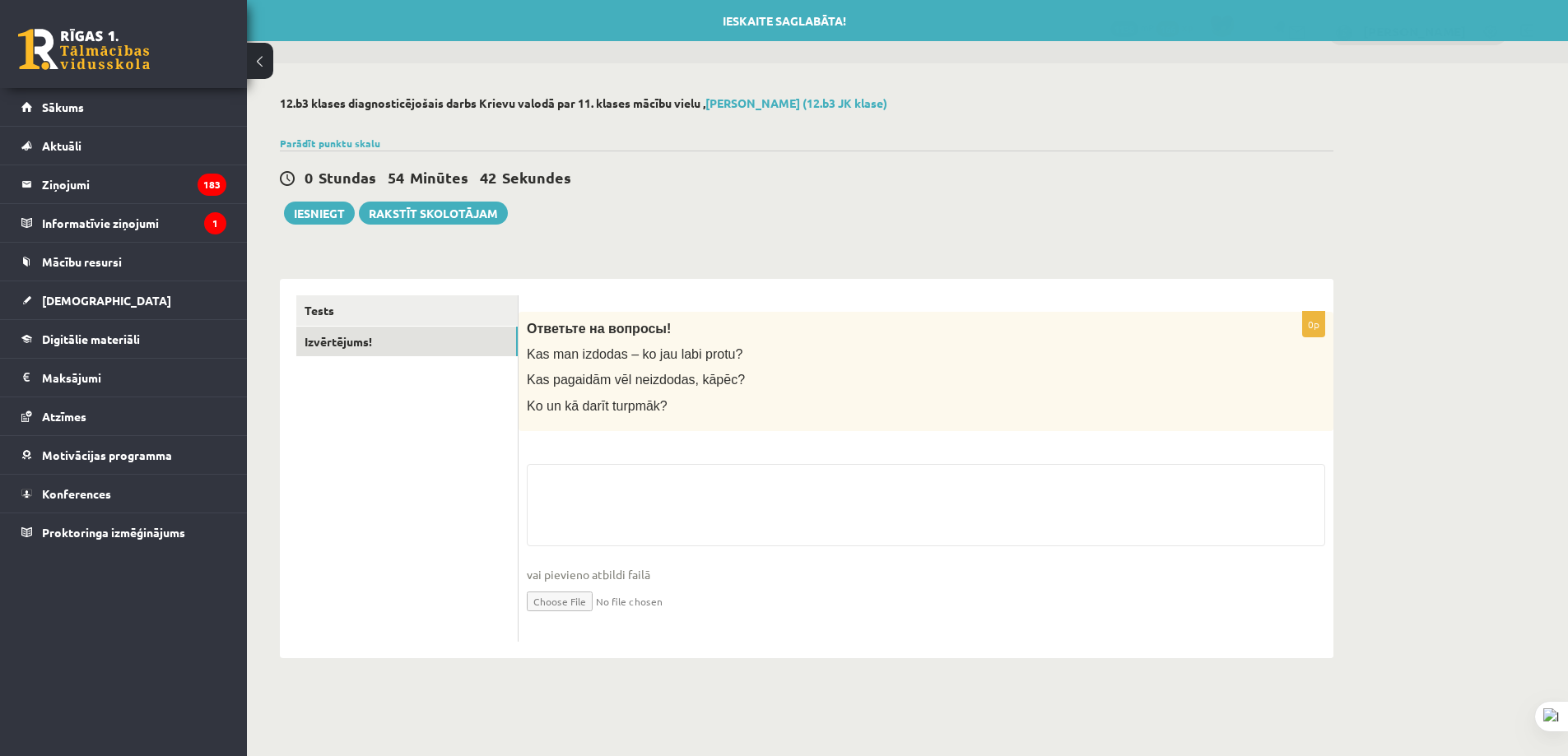
scroll to position [0, 0]
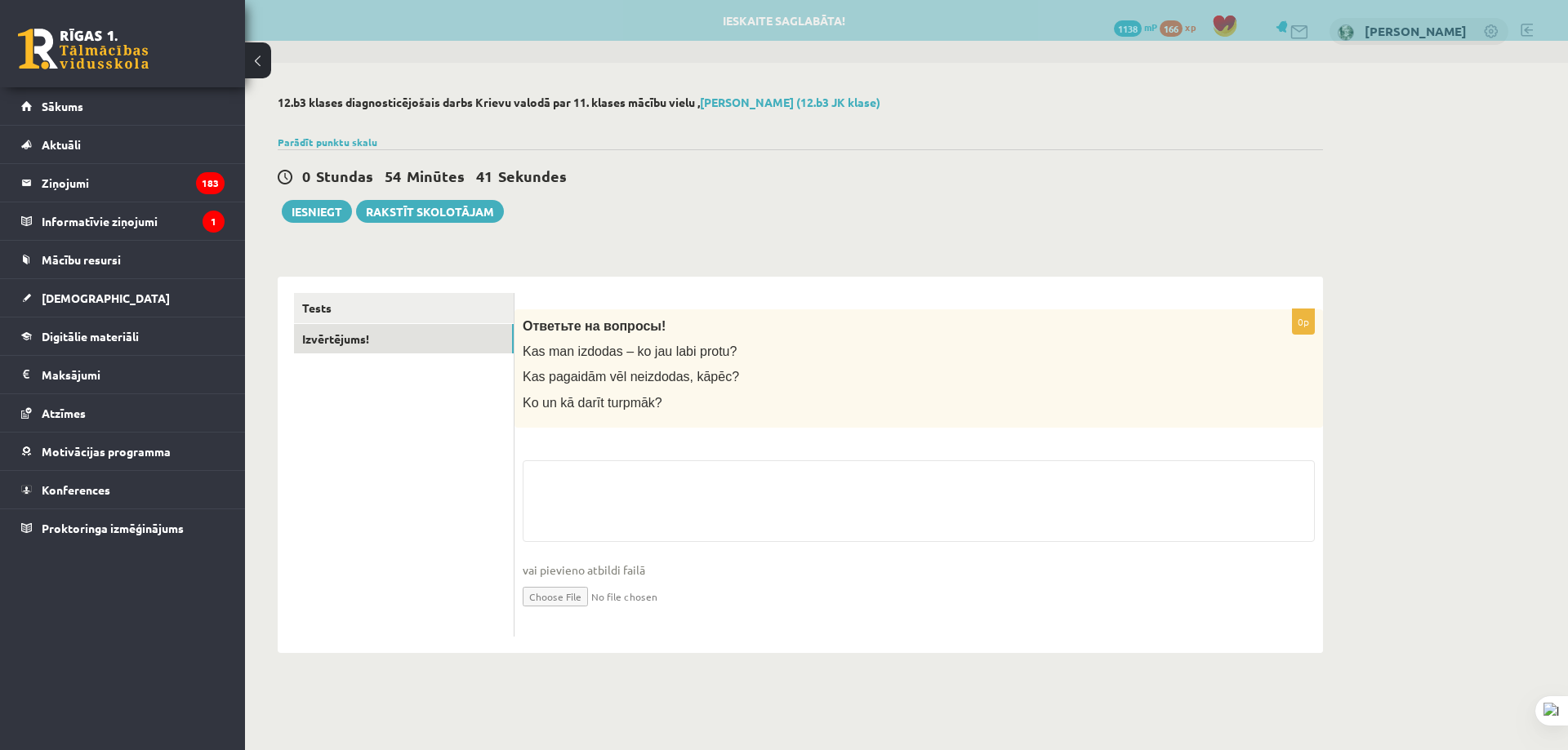
click at [625, 464] on fieldset "vai pievieno atbildi failā Iesniegtā atbilde" at bounding box center [919, 544] width 792 height 168
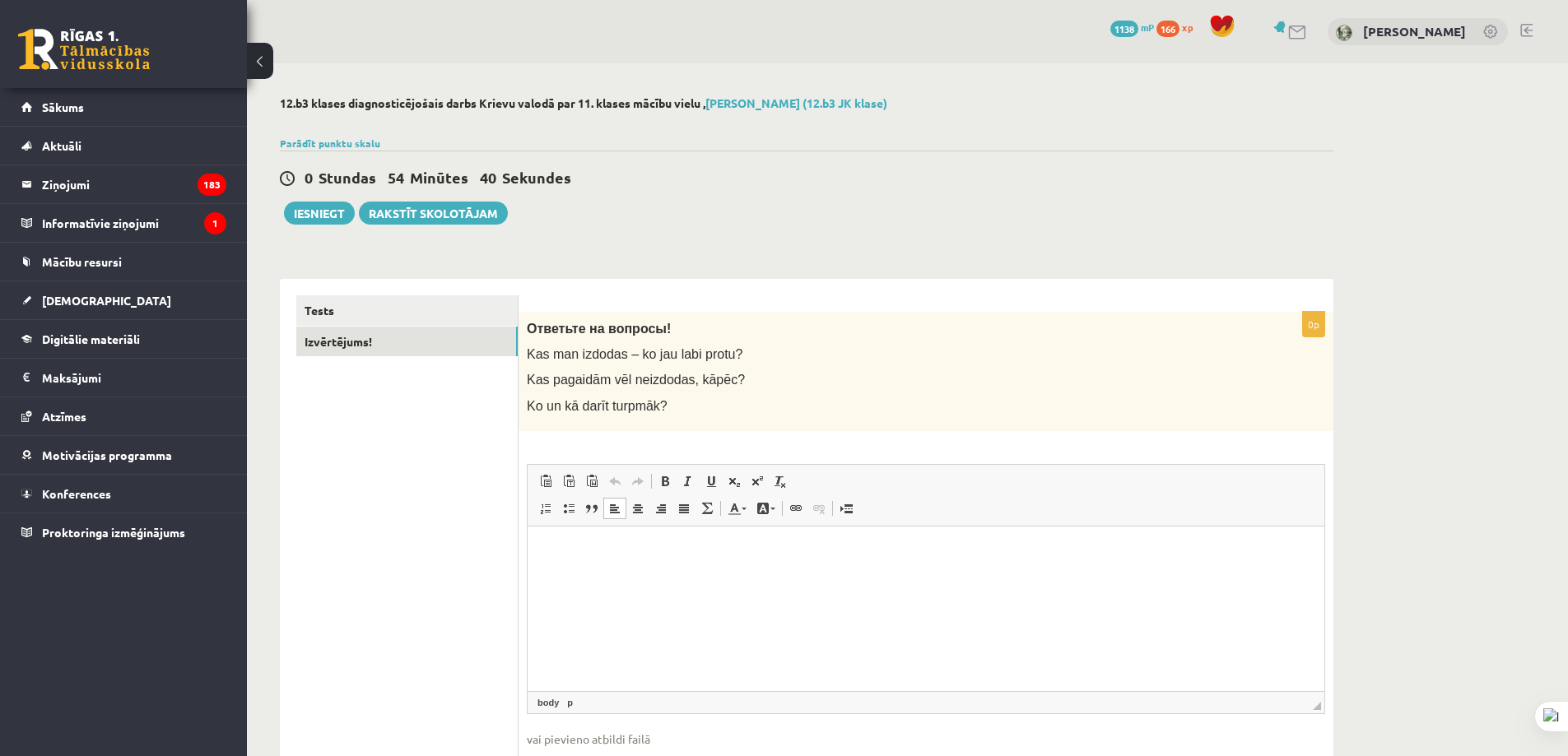
click at [617, 539] on html at bounding box center [926, 550] width 797 height 50
drag, startPoint x: 525, startPoint y: 352, endPoint x: 727, endPoint y: 421, distance: 213.5
click at [725, 423] on div "Ответьте на вопросы! Kas man izdodas – ko jau labi protu? Kas pagaidām vēl neiz…" at bounding box center [926, 371] width 814 height 119
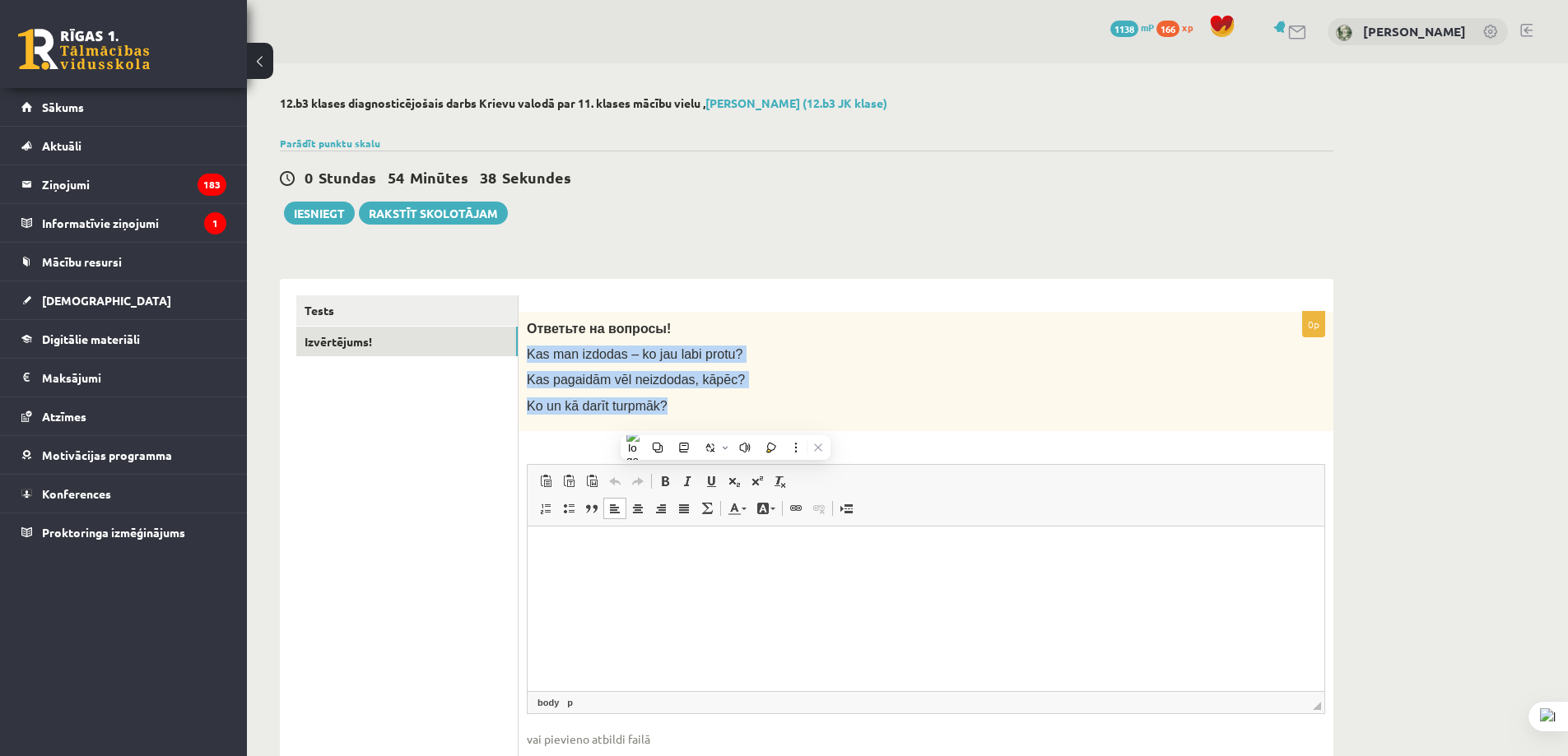
copy div "Kas man izdodas – ko jau labi protu? Kas pagaidām vēl neizdodas, kāpēc? Ko un k…"
click at [572, 532] on html at bounding box center [926, 550] width 797 height 50
click at [717, 348] on span "Kas man izdodas – ko jau labi protu?" at bounding box center [634, 354] width 216 height 14
click at [716, 350] on span "Kas man izdodas – ko jau labi protu?" at bounding box center [634, 354] width 216 height 14
click at [720, 353] on p "Kas man izdodas – ko jau labi protu?" at bounding box center [884, 354] width 716 height 18
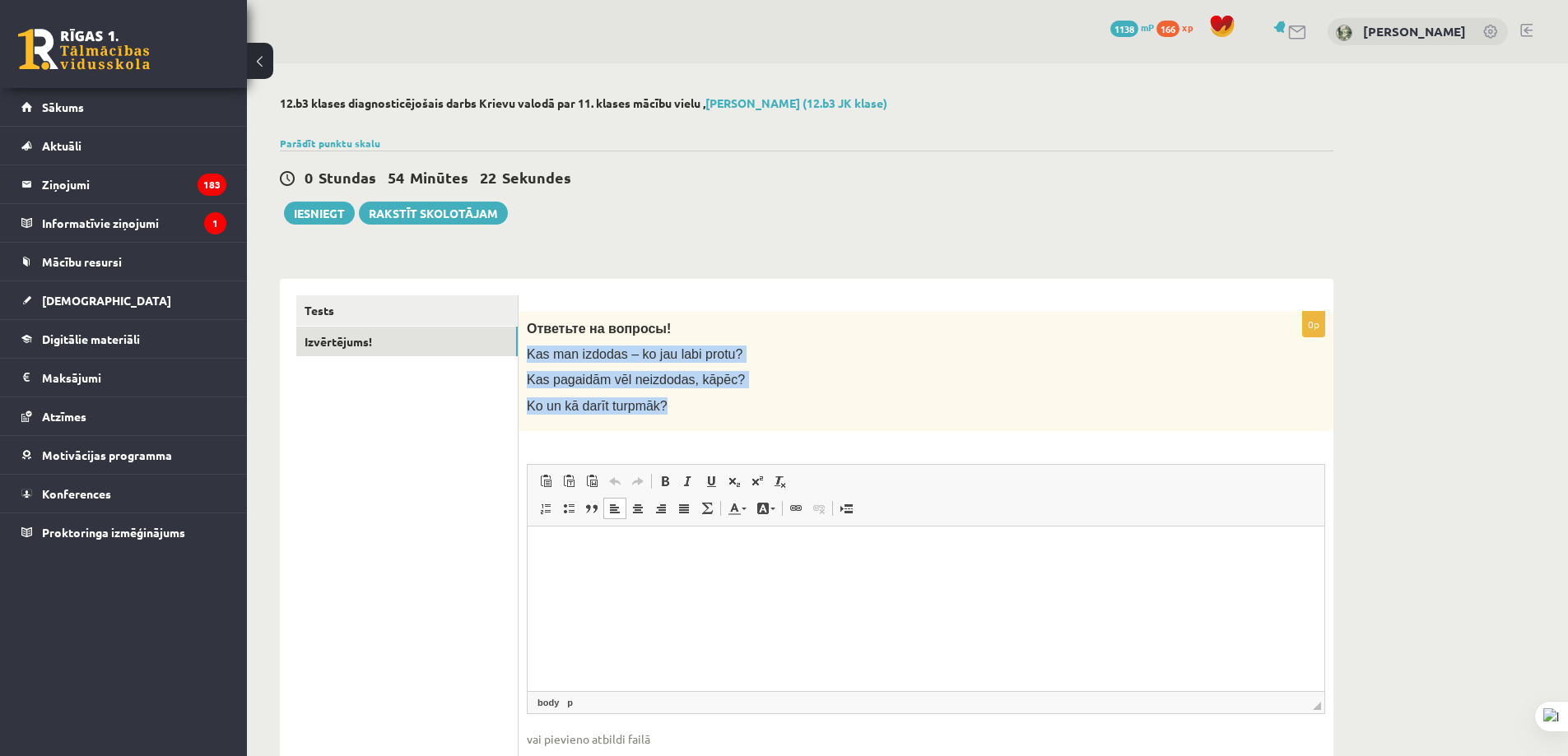
click at [720, 353] on p "Kas man izdodas – ko jau labi protu?" at bounding box center [884, 354] width 716 height 18
drag, startPoint x: 717, startPoint y: 353, endPoint x: 531, endPoint y: 359, distance: 186.1
click at [531, 359] on span "Kas man izdodas – ko jau labi protu?" at bounding box center [634, 354] width 216 height 14
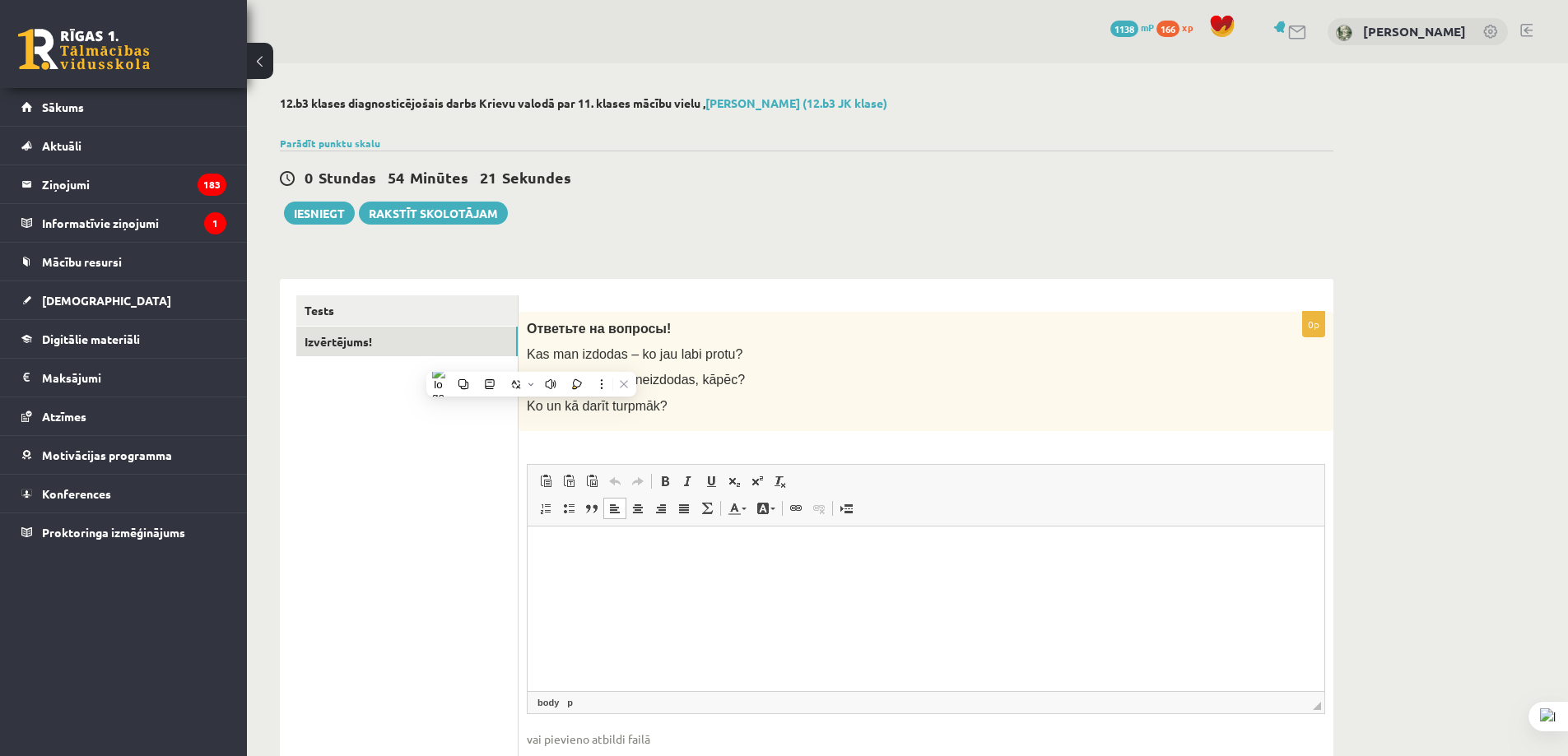
click at [528, 358] on span "Kas man izdodas – ko jau labi protu?" at bounding box center [634, 354] width 216 height 14
drag, startPoint x: 528, startPoint y: 357, endPoint x: 779, endPoint y: 358, distance: 251.0
click at [779, 358] on p "Kas man izdodas – ko jau labi protu?" at bounding box center [884, 354] width 716 height 18
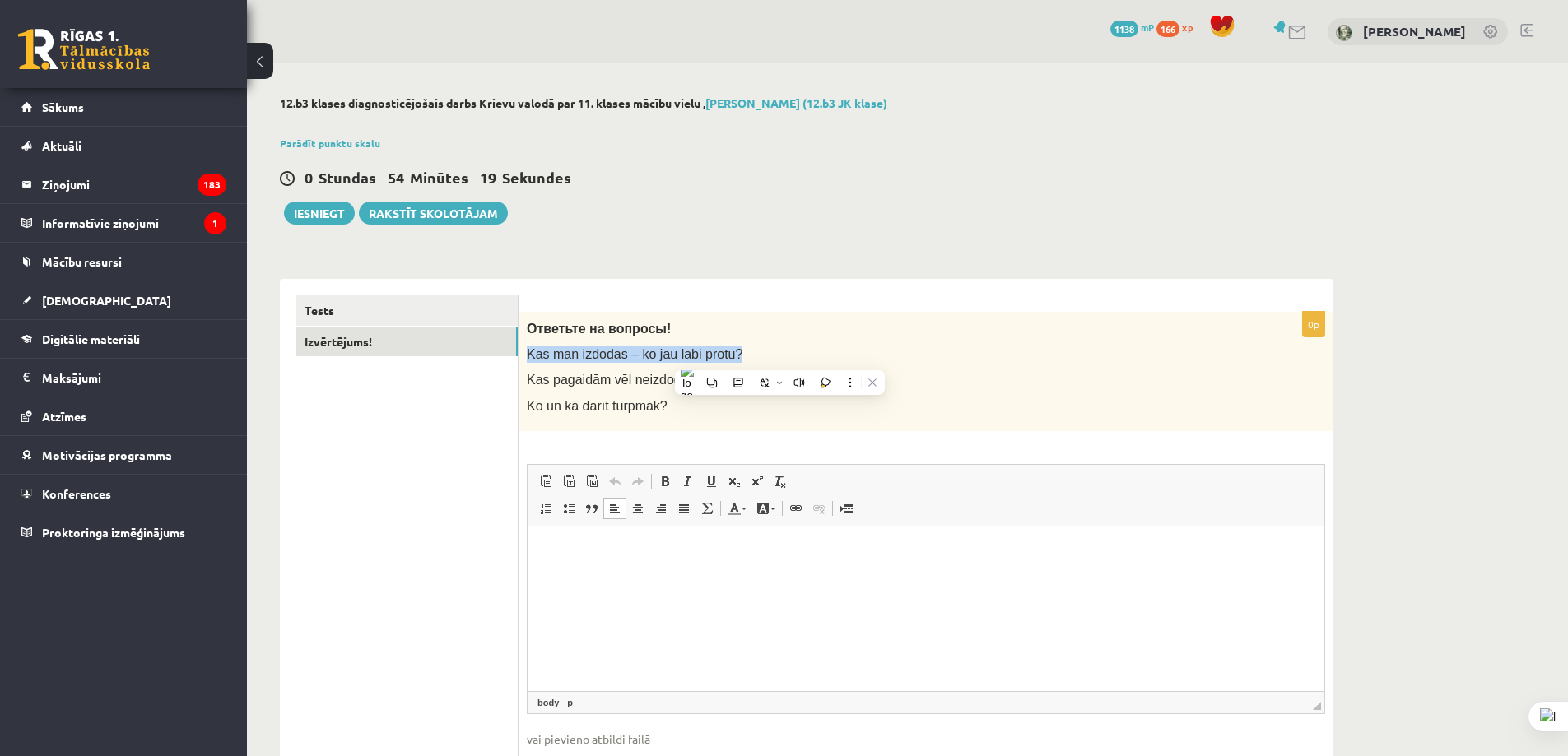
copy div "Kas man izdodas – ko jau labi protu?"
click at [732, 563] on html at bounding box center [926, 550] width 797 height 50
paste body "Editor, wiswyg-editor-user-answer-47433854503500"
drag, startPoint x: 935, startPoint y: 584, endPoint x: 836, endPoint y: 527, distance: 114.2
click at [934, 574] on html "**********" at bounding box center [926, 550] width 797 height 50
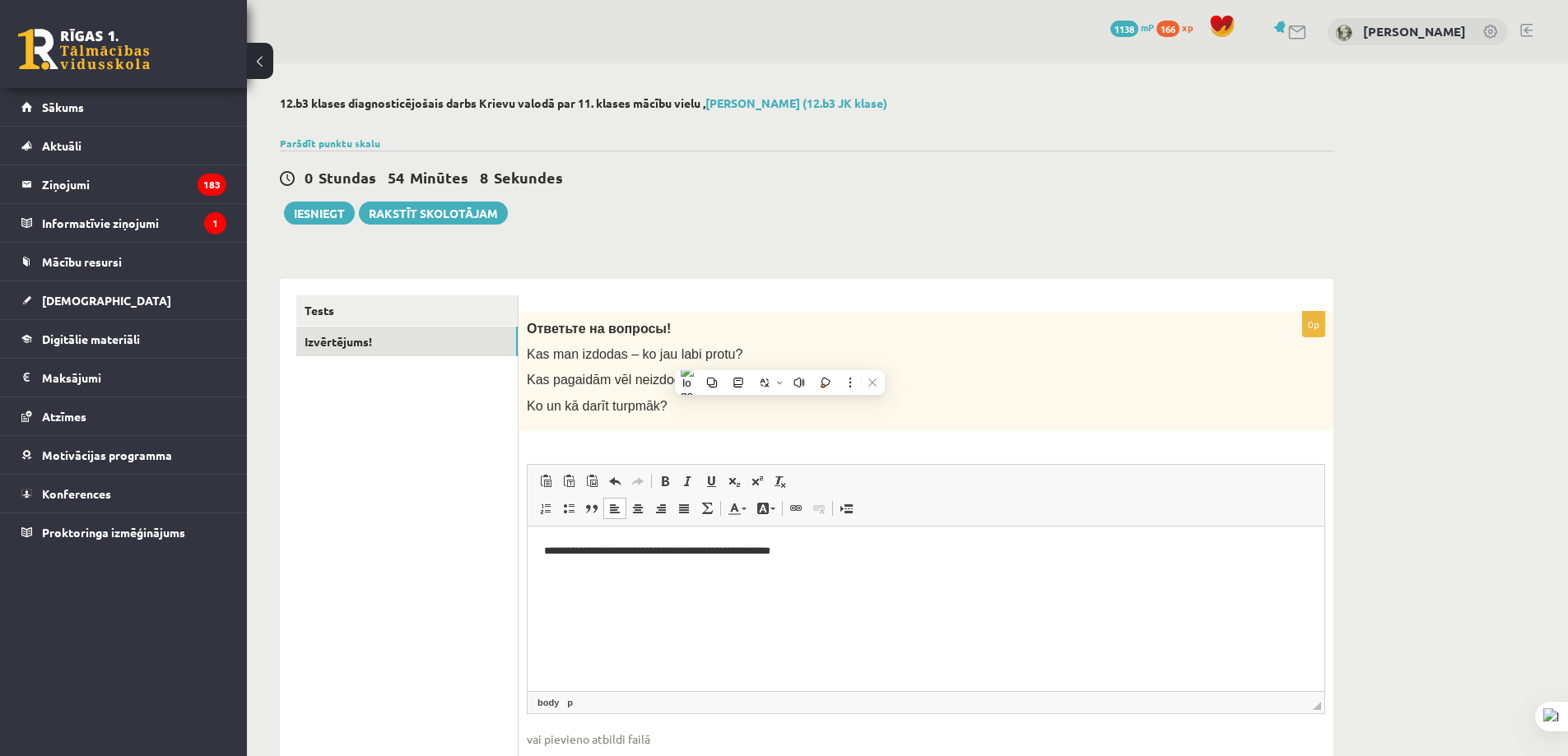
click at [660, 420] on div "Ответьте на вопросы! Kas man izdodas – ko jau labi protu? Kas pagaidām vēl neiz…" at bounding box center [926, 371] width 814 height 119
drag, startPoint x: 716, startPoint y: 380, endPoint x: 519, endPoint y: 380, distance: 197.0
click at [519, 380] on div "Ответьте на вопросы! Kas man izdodas – ko jau labi protu? Kas pagaidām vēl neiz…" at bounding box center [926, 371] width 814 height 119
copy span "Kas pagaidām vēl neizdodas, kāpēc?"
click at [872, 569] on html "**********" at bounding box center [926, 550] width 797 height 50
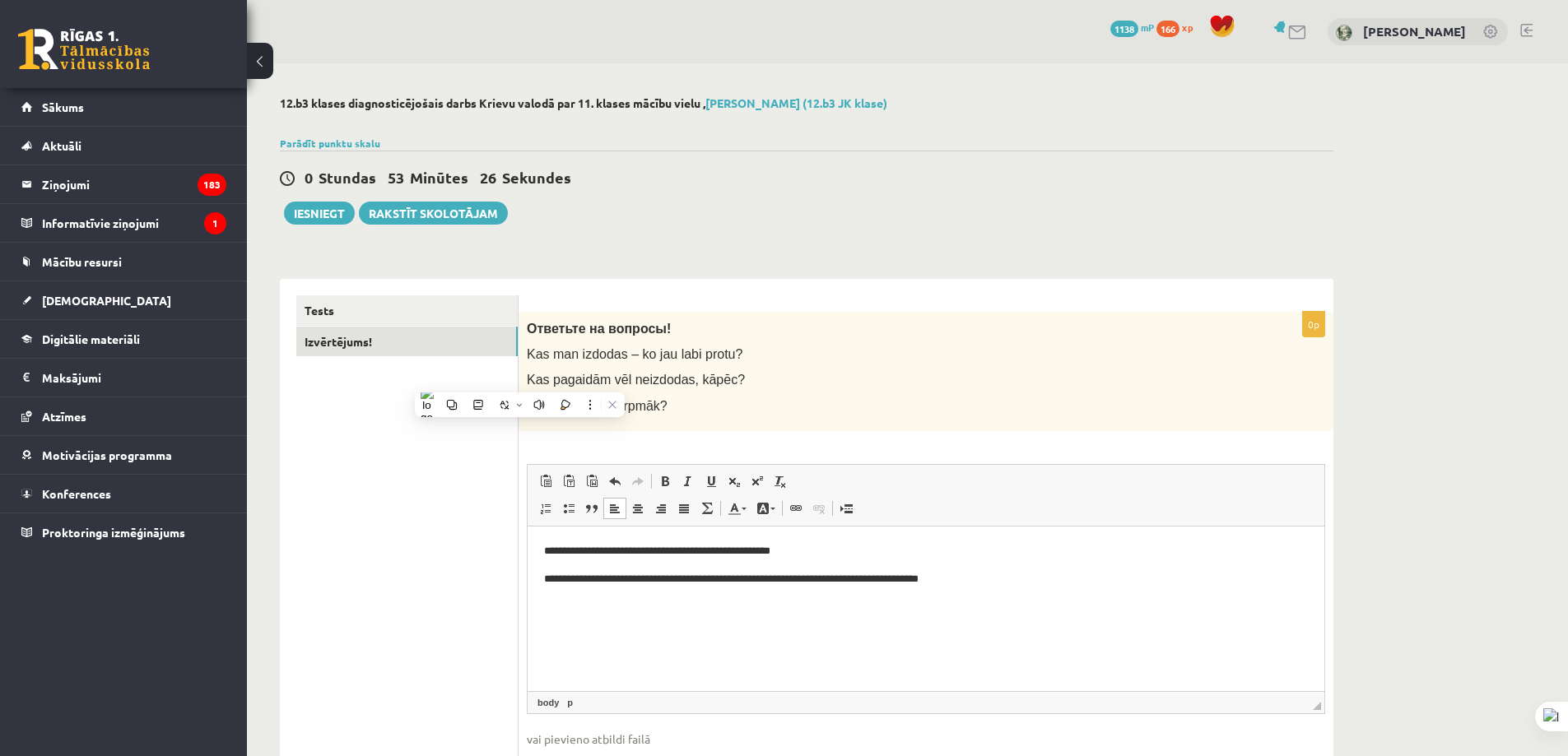
click at [808, 397] on div "Ответьте на вопросы! Kas man izdodas – ko jau labi protu? Kas pagaidām vēl neiz…" at bounding box center [926, 371] width 814 height 119
drag, startPoint x: 651, startPoint y: 406, endPoint x: 525, endPoint y: 406, distance: 126.0
click at [525, 406] on div "Ответьте на вопросы! Kas man izdodas – ko jau labi protu? Kas pagaidām vēl neiz…" at bounding box center [926, 371] width 814 height 119
copy span "Ko un kā darīt turpmāk?"
click at [717, 631] on html "**********" at bounding box center [926, 578] width 797 height 105
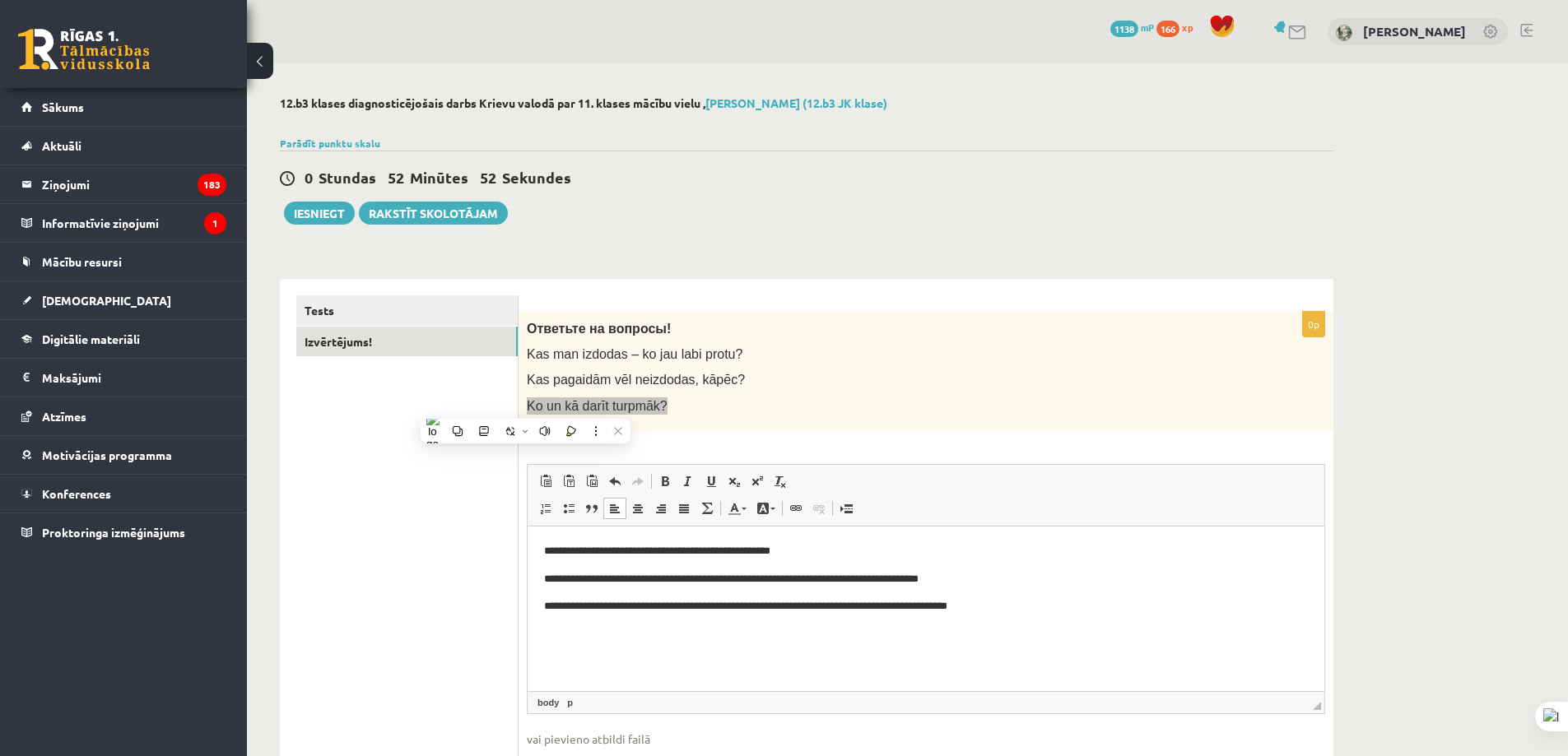
click at [860, 558] on p "**********" at bounding box center [926, 551] width 764 height 18
click at [341, 454] on ul "Tests Izvērtējums!" at bounding box center [407, 550] width 223 height 511
click at [315, 208] on button "Iesniegt" at bounding box center [319, 213] width 71 height 23
click at [334, 313] on link "Tests" at bounding box center [406, 310] width 222 height 30
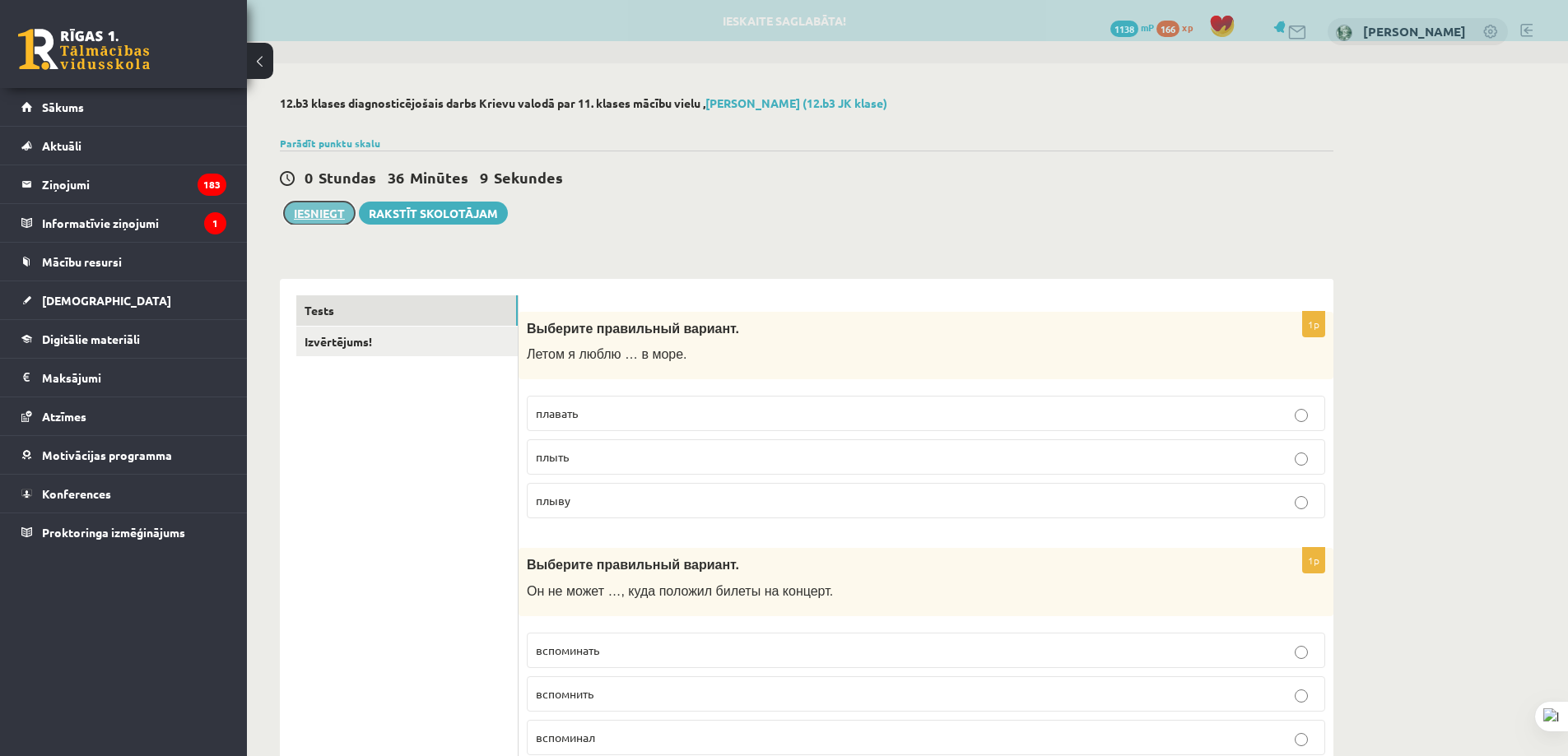
click at [300, 211] on button "Iesniegt" at bounding box center [319, 213] width 71 height 23
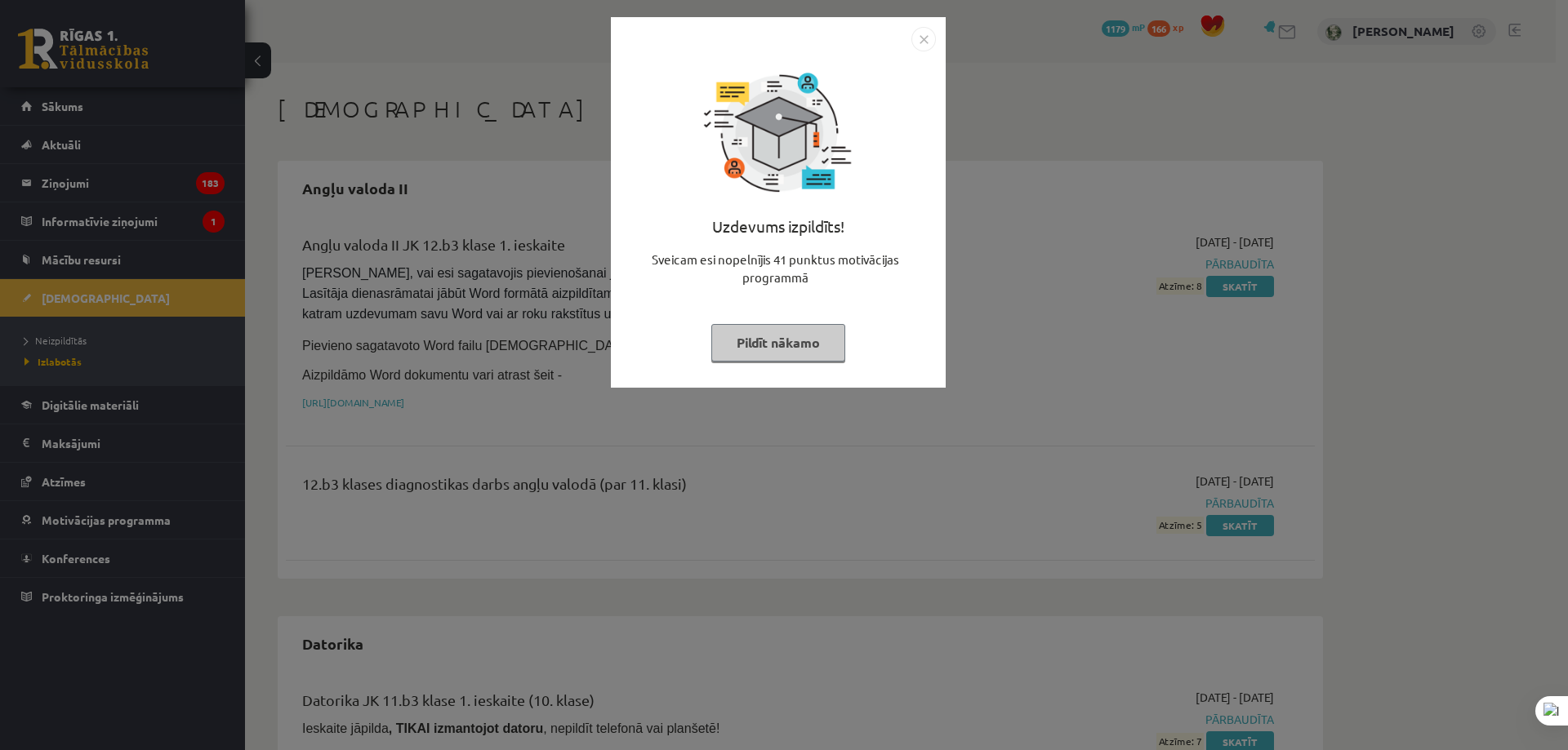
click at [805, 341] on button "Pildīt nākamo" at bounding box center [778, 343] width 134 height 38
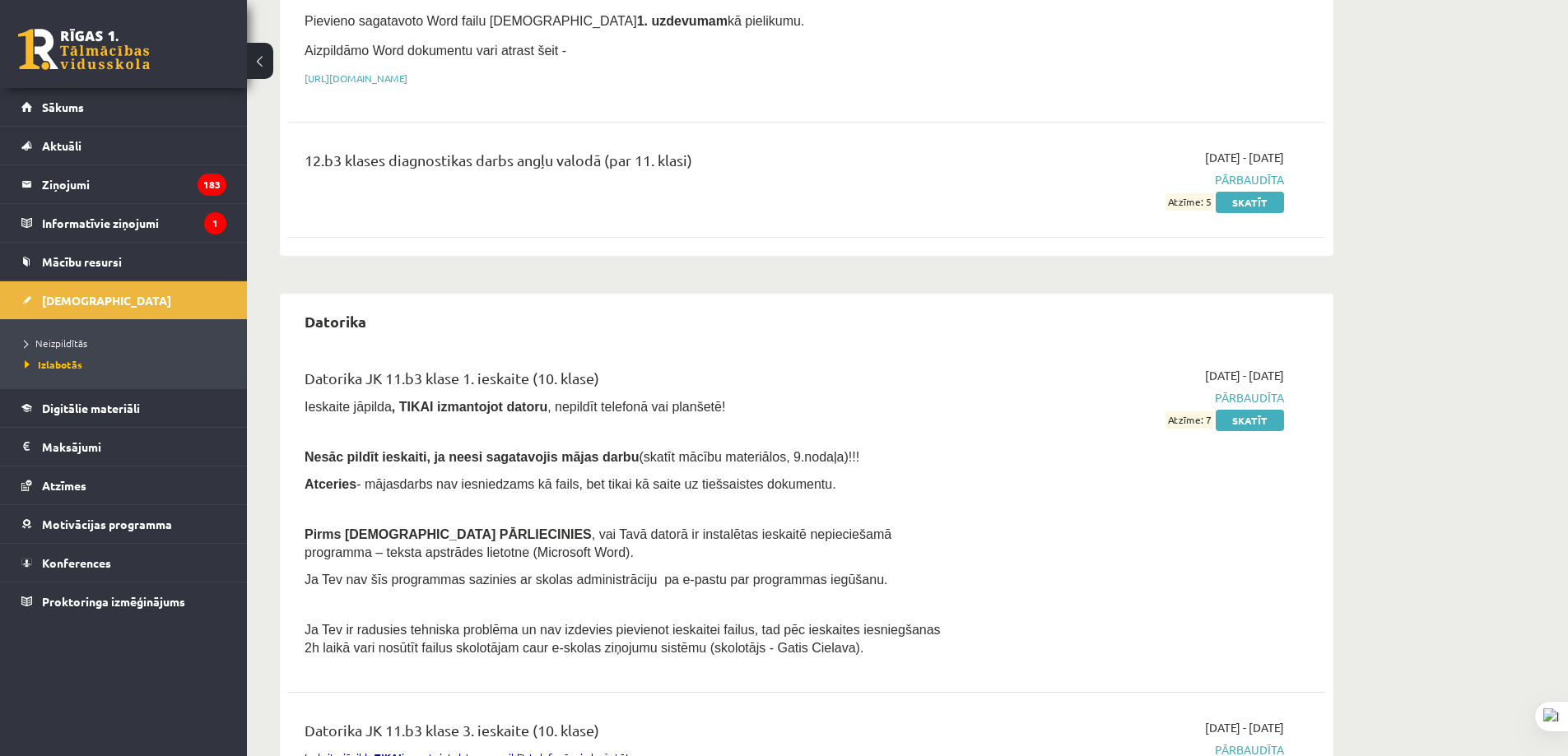
scroll to position [329, 0]
click at [59, 343] on span "Neizpildītās" at bounding box center [56, 343] width 63 height 13
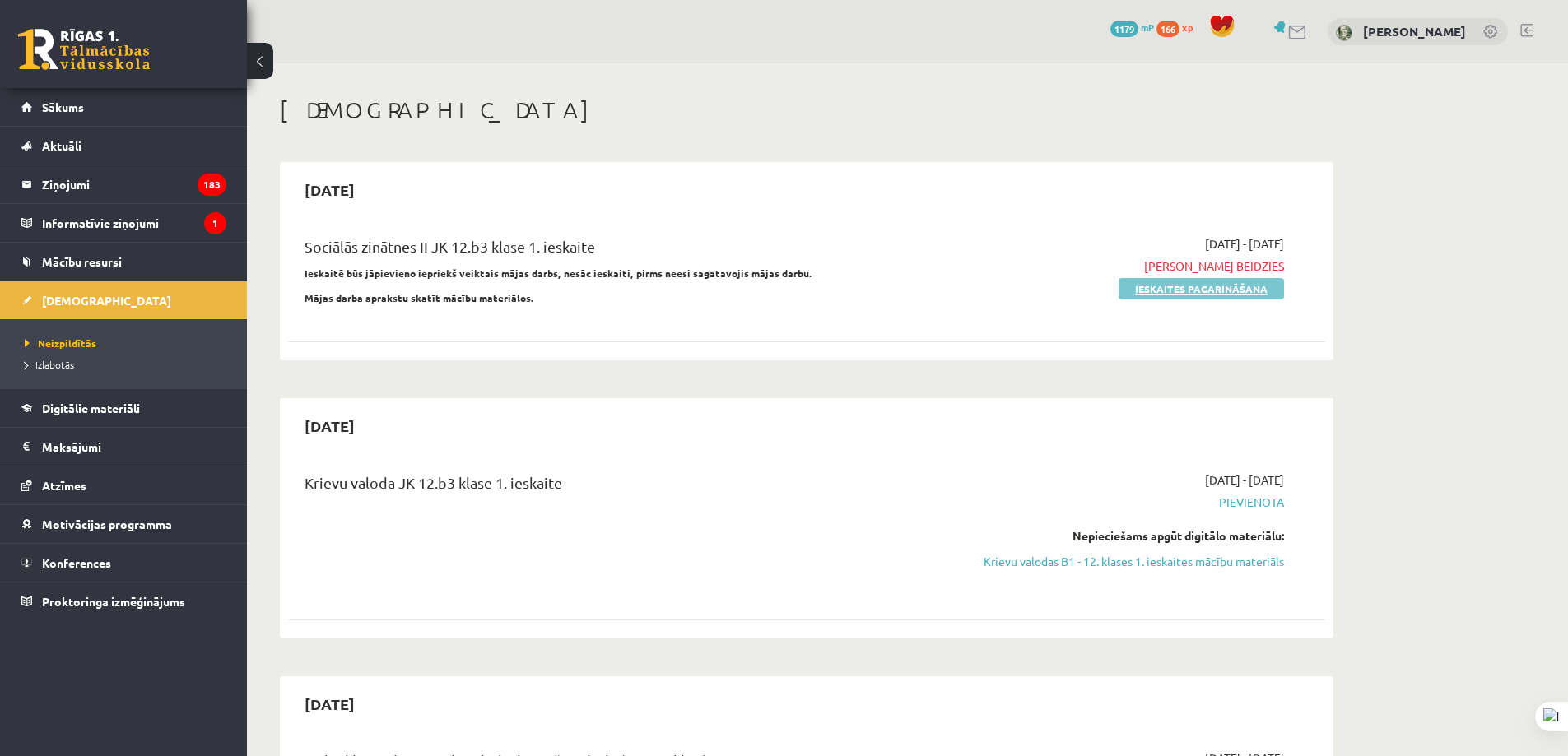
click at [1183, 287] on link "Ieskaites pagarināšana" at bounding box center [1201, 289] width 165 height 21
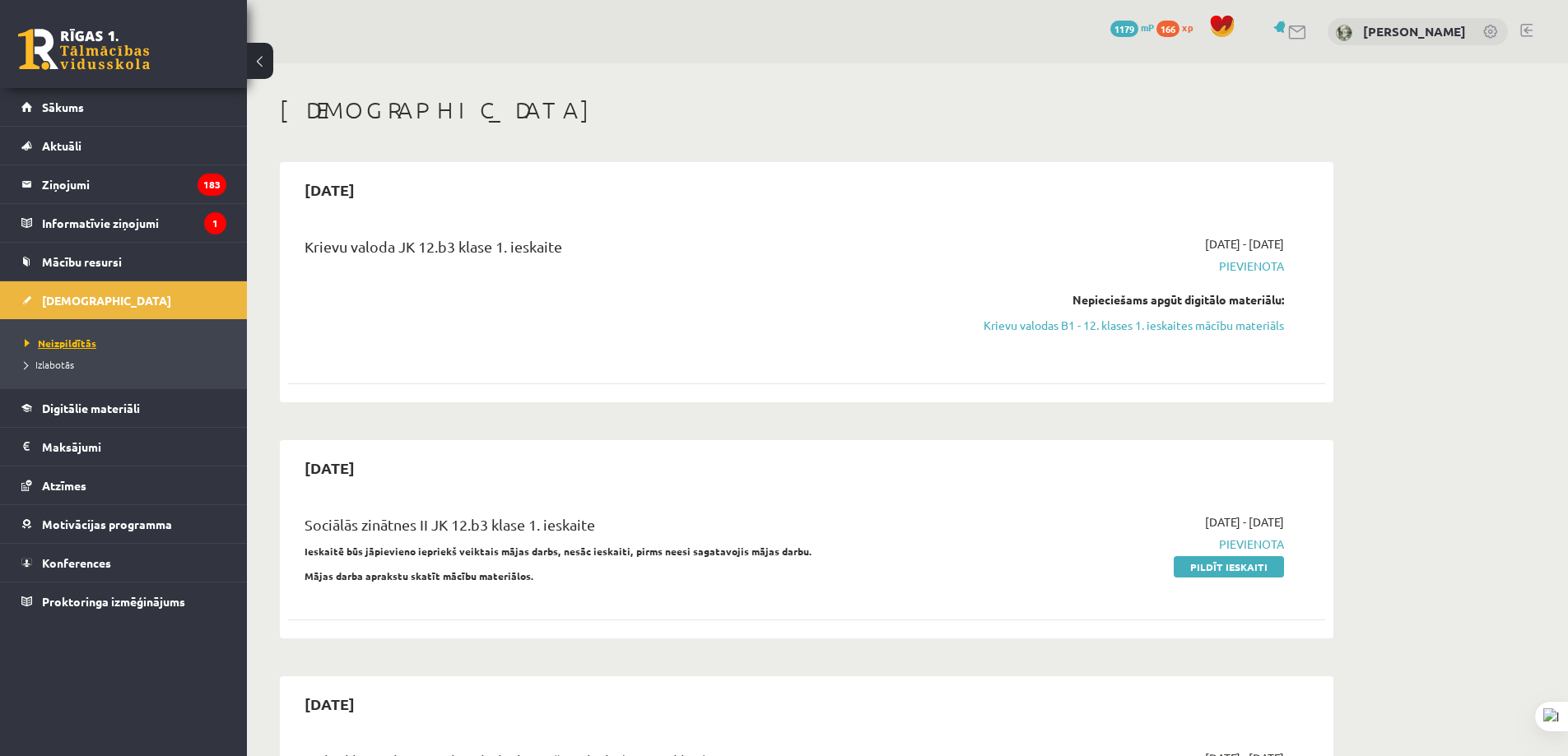
click at [46, 344] on span "Neizpildītās" at bounding box center [60, 343] width 72 height 13
click at [1229, 567] on link "Pildīt ieskaiti" at bounding box center [1229, 567] width 110 height 21
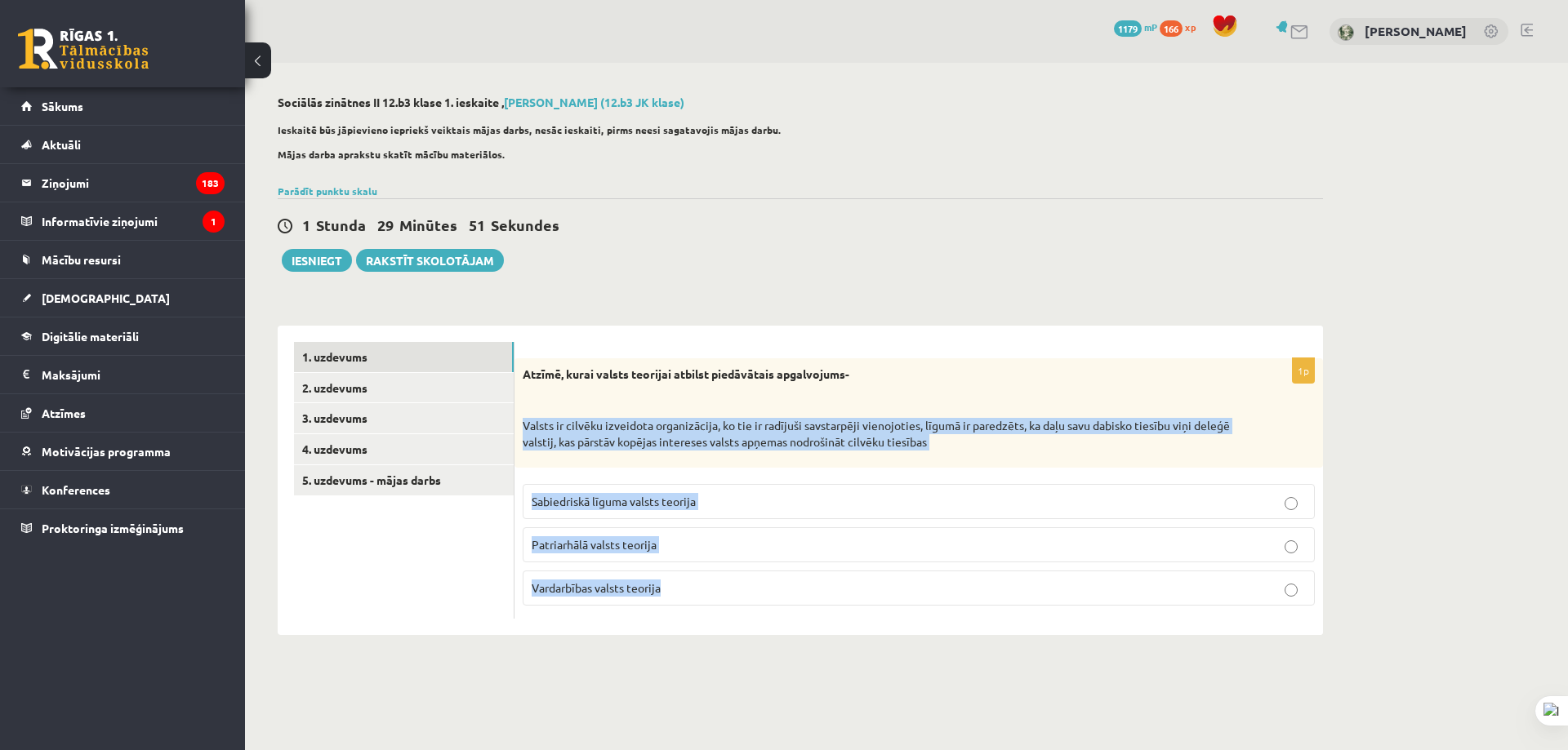
drag, startPoint x: 522, startPoint y: 424, endPoint x: 708, endPoint y: 399, distance: 187.7
click at [867, 591] on div "1p Atzīmē, kurai valsts teorijai atbilst piedāvātais apgalvojums- Valsts ir cil…" at bounding box center [919, 488] width 808 height 260
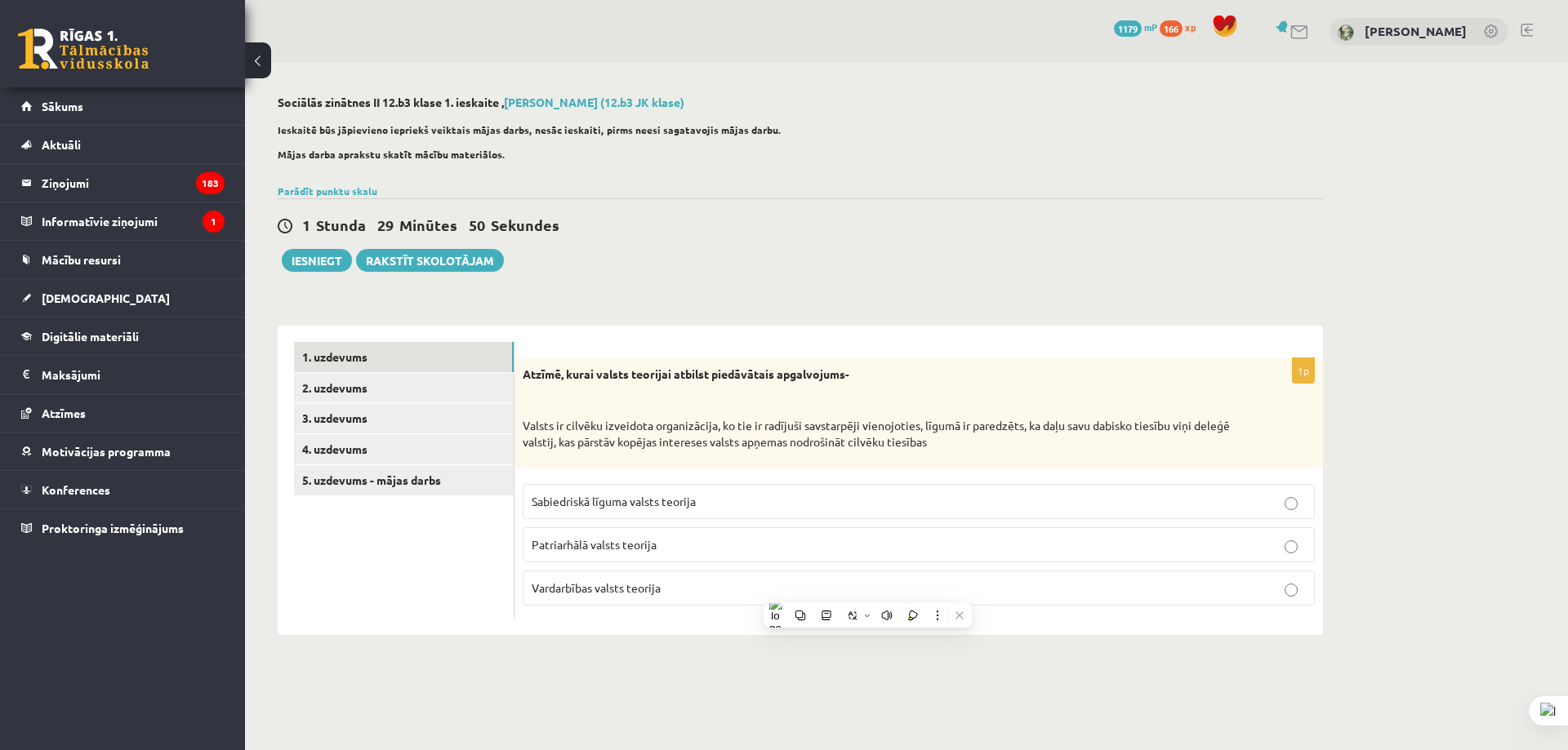
click at [644, 329] on div "1p Atzīmē, kurai valsts teorijai atbilst piedāvātais apgalvojums- Valsts ir cil…" at bounding box center [919, 480] width 808 height 309
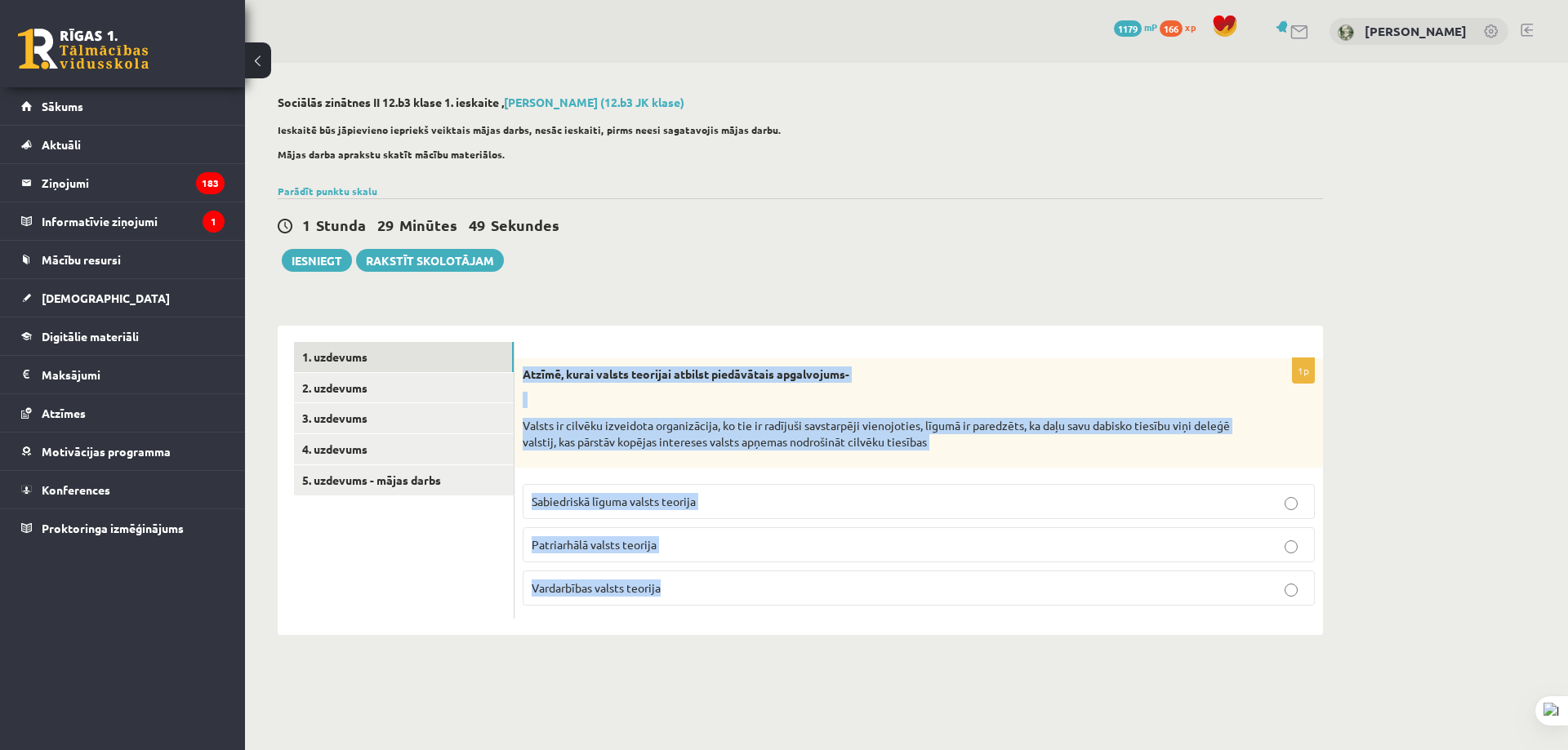
drag, startPoint x: 521, startPoint y: 375, endPoint x: 750, endPoint y: 580, distance: 307.4
click at [750, 580] on div "1p Atzīmē, kurai valsts teorijai atbilst piedāvātais apgalvojums- Valsts ir cil…" at bounding box center [919, 488] width 808 height 260
copy div "Atzīmē, kurai valsts teorijai atbilst piedāvātais apgalvojums- Valsts ir cilvēk…"
click at [775, 465] on div "Atzīmē, kurai valsts teorijai atbilst piedāvātais apgalvojums- Valsts ir cilvēk…" at bounding box center [919, 413] width 808 height 110
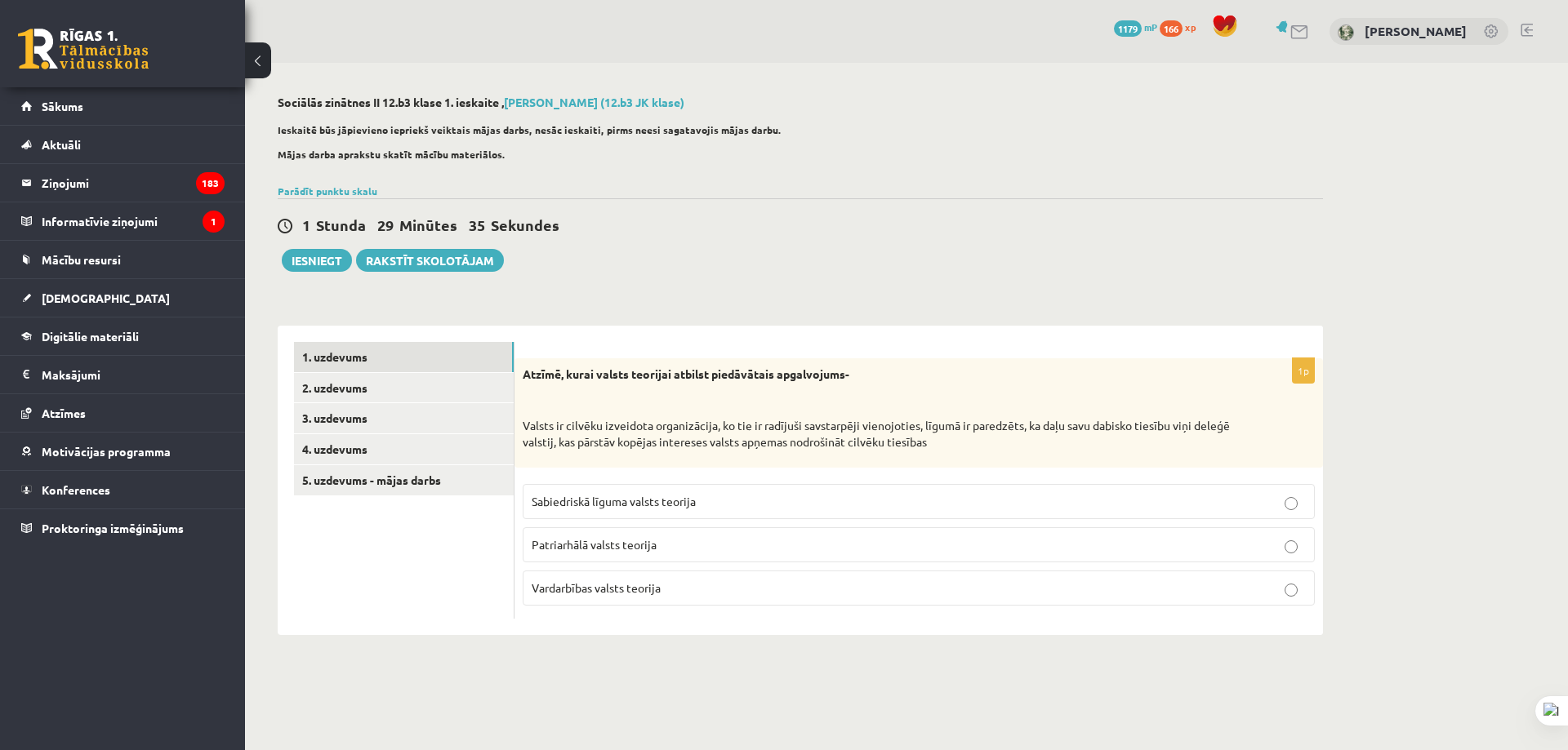
click at [728, 492] on label "Sabiedriskā līguma valsts teorija" at bounding box center [919, 502] width 792 height 35
click at [362, 397] on link "2. uzdevums" at bounding box center [403, 388] width 220 height 30
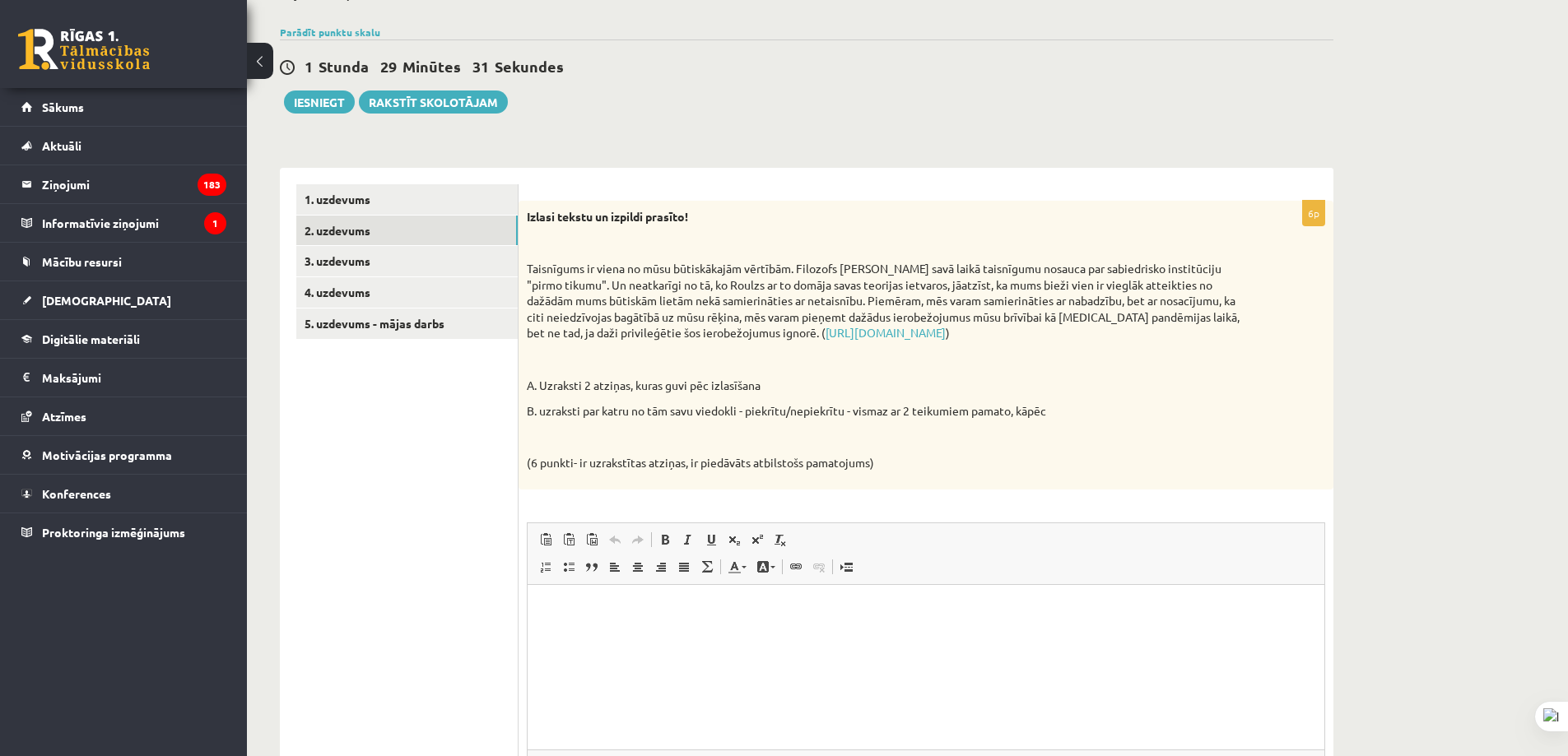
scroll to position [164, 0]
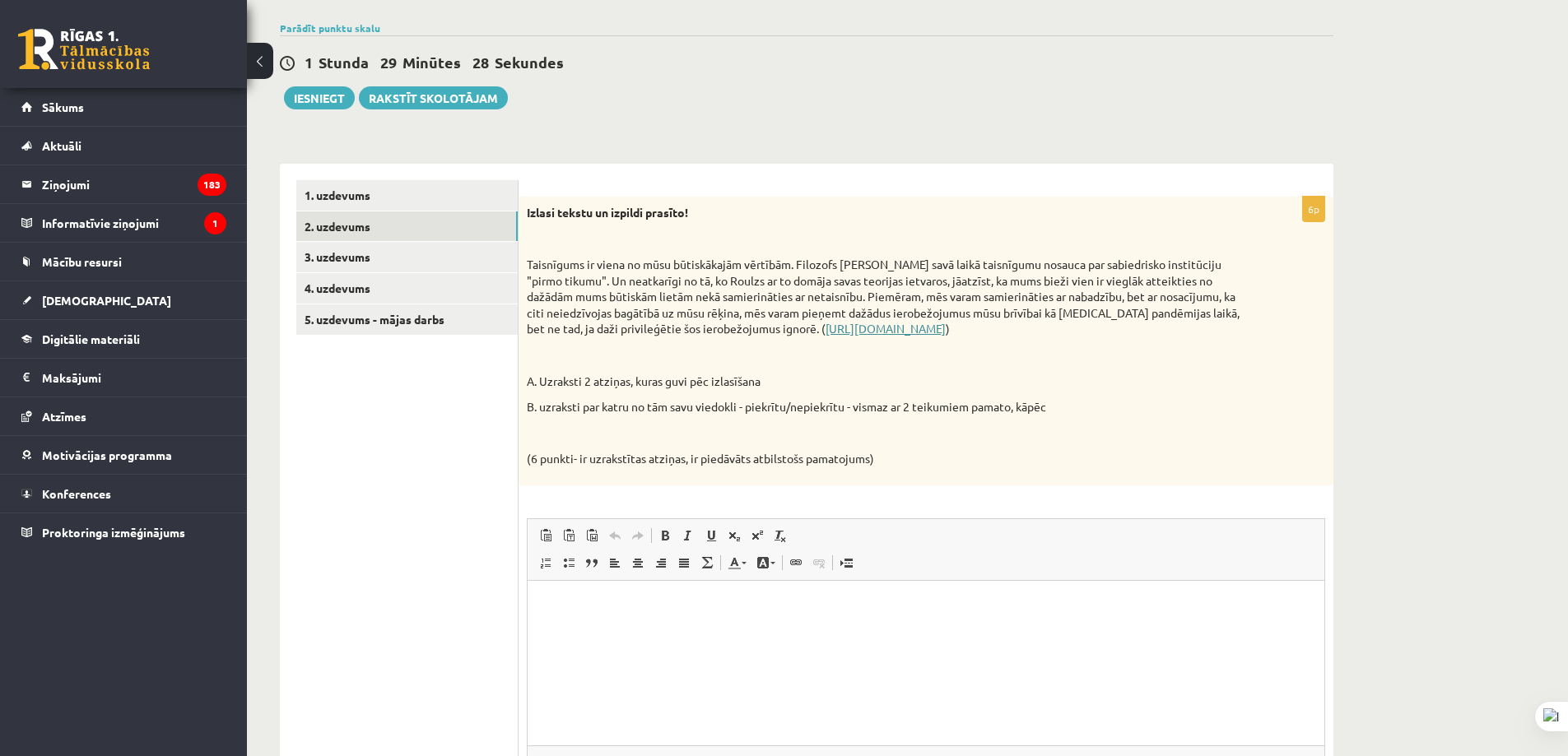
click at [871, 329] on link "https://satori.lv/article/taisnigums-un-politika" at bounding box center [886, 328] width 120 height 15
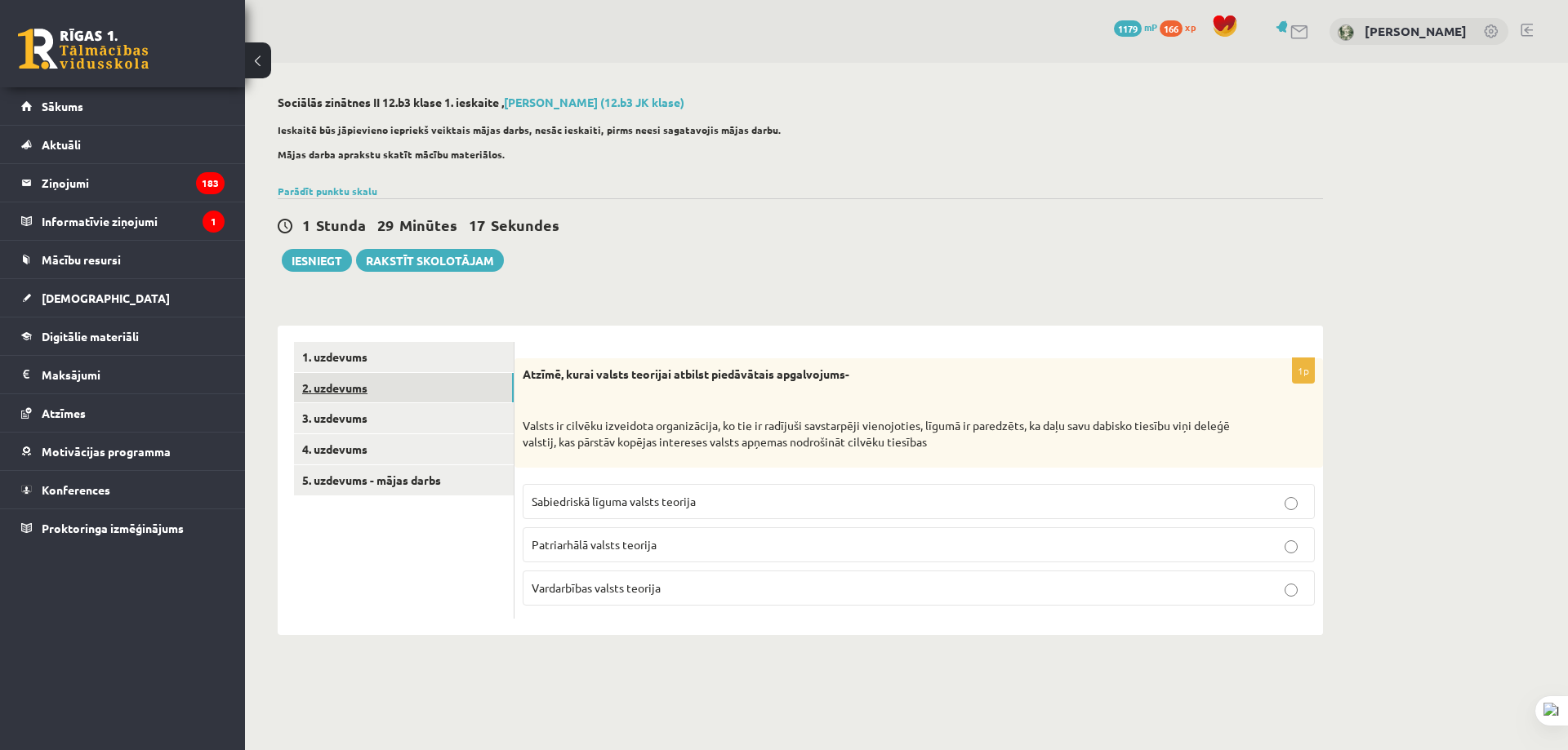
click at [336, 384] on link "2. uzdevums" at bounding box center [403, 388] width 220 height 30
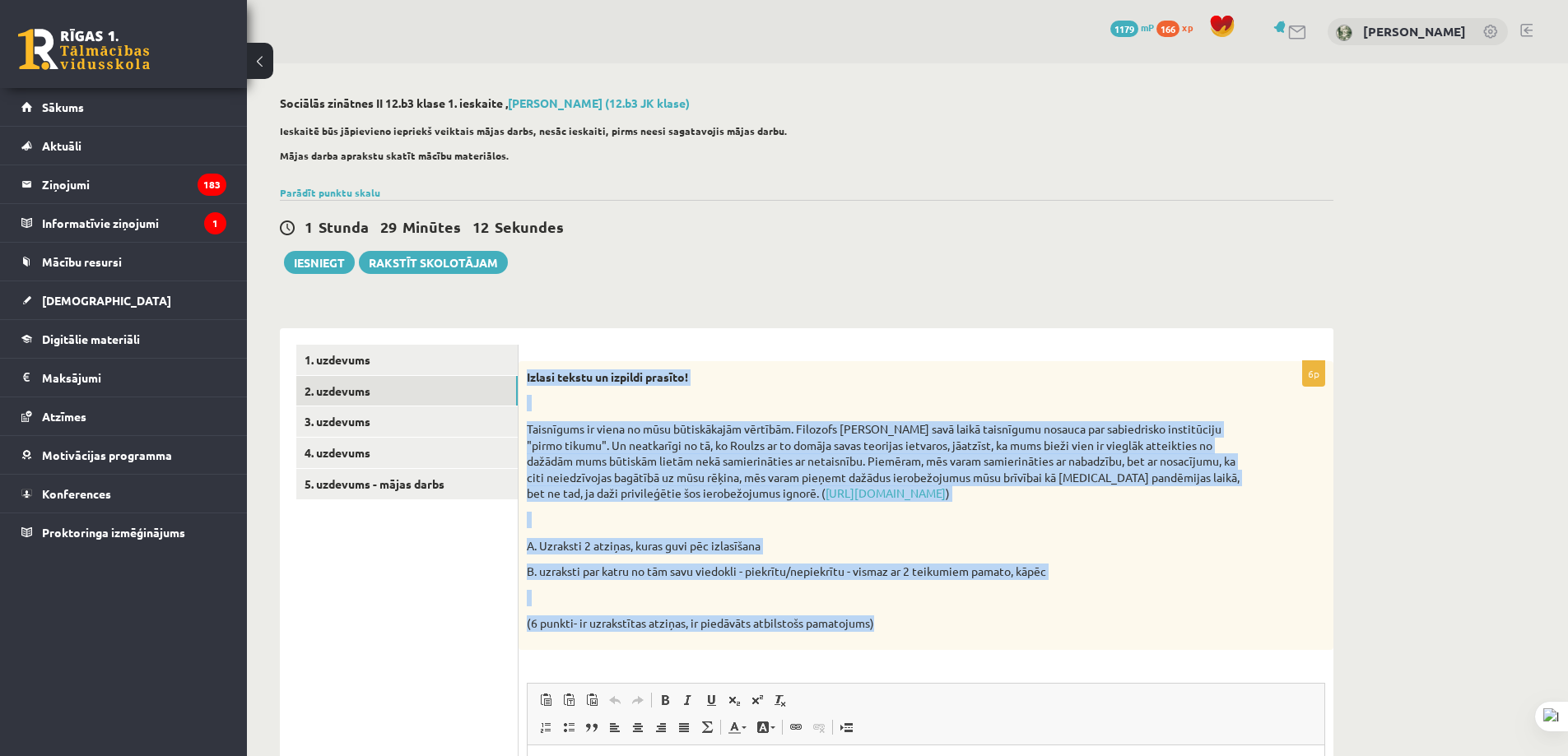
drag, startPoint x: 527, startPoint y: 376, endPoint x: 1145, endPoint y: 618, distance: 663.7
click at [1145, 618] on div "Izlasi tekstu un izpildi prasīto! Taisnīgums ir viena no mūsu būtiskākajām vērt…" at bounding box center [926, 505] width 814 height 289
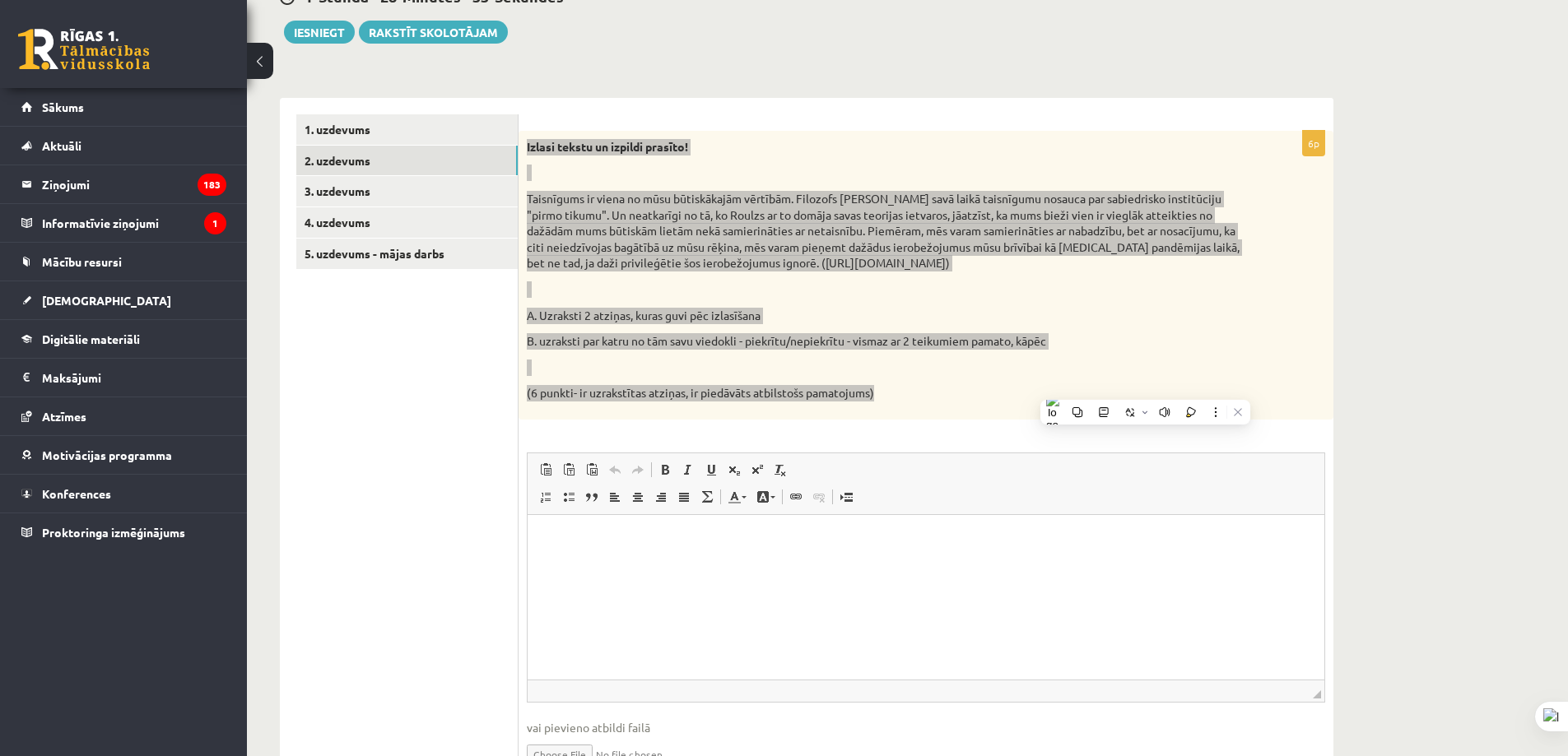
scroll to position [247, 0]
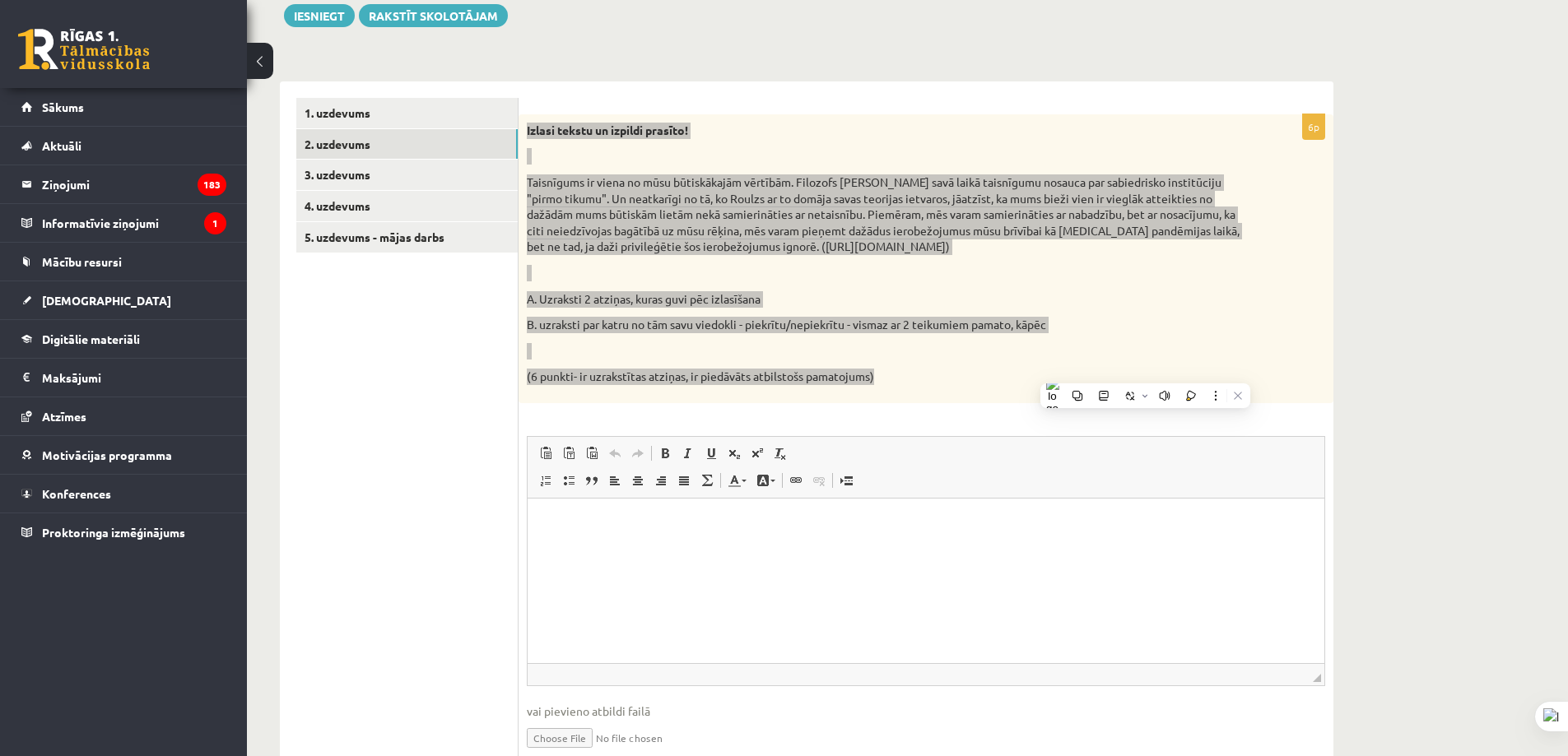
click at [605, 516] on p "Editor, wiswyg-editor-user-answer-47433947227320" at bounding box center [926, 523] width 764 height 18
drag, startPoint x: 584, startPoint y: 515, endPoint x: 556, endPoint y: 518, distance: 28.2
click at [553, 518] on p "*********" at bounding box center [926, 523] width 764 height 18
click at [599, 558] on p "**" at bounding box center [926, 551] width 764 height 18
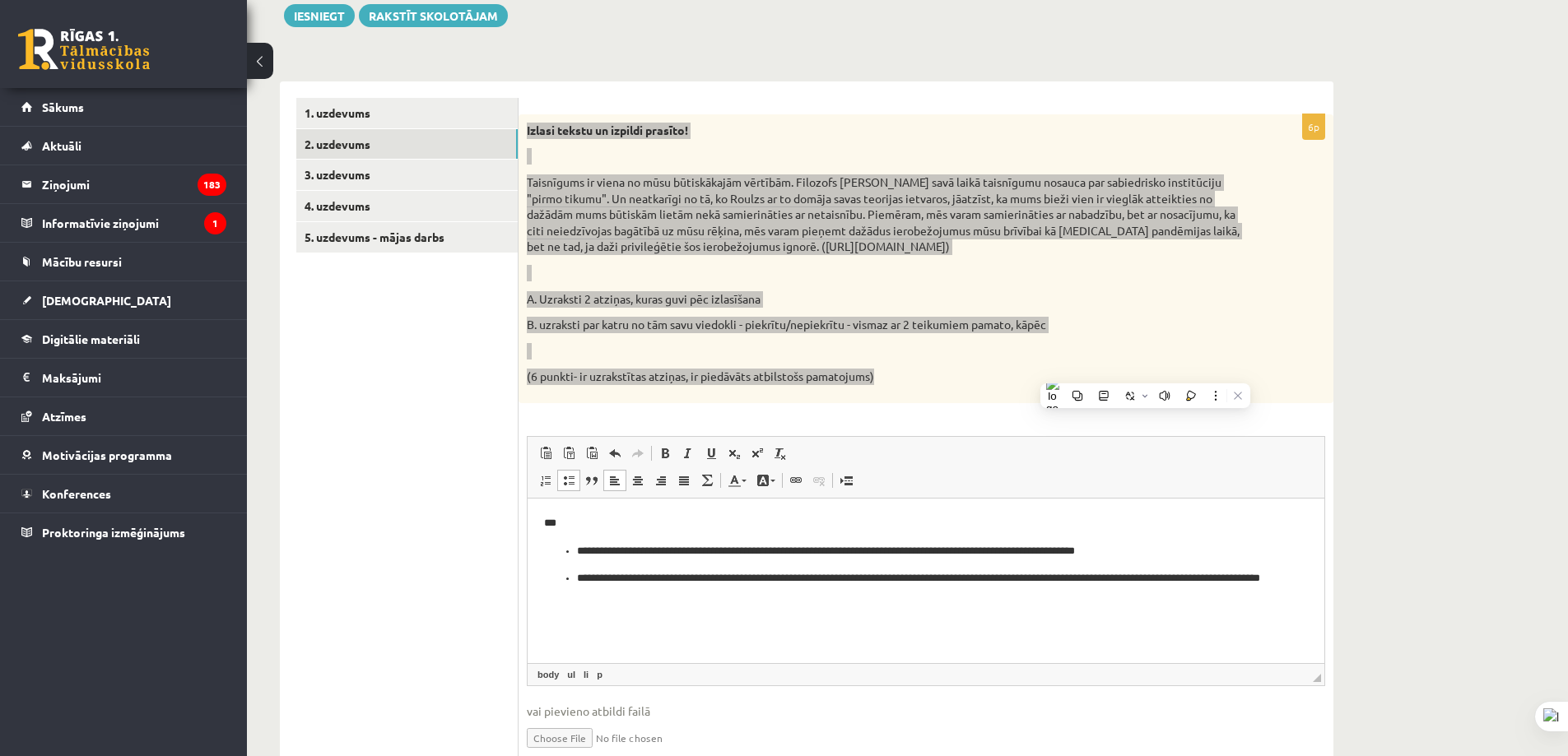
click at [573, 550] on ul "**********" at bounding box center [926, 573] width 764 height 62
click at [576, 582] on ul "**********" at bounding box center [926, 586] width 764 height 34
click at [1312, 578] on html "**********" at bounding box center [926, 550] width 797 height 105
click at [652, 630] on p "Editor, wiswyg-editor-user-answer-47433947227320" at bounding box center [926, 634] width 764 height 18
click at [629, 639] on p "Editor, wiswyg-editor-user-answer-47433947227320" at bounding box center [926, 634] width 764 height 18
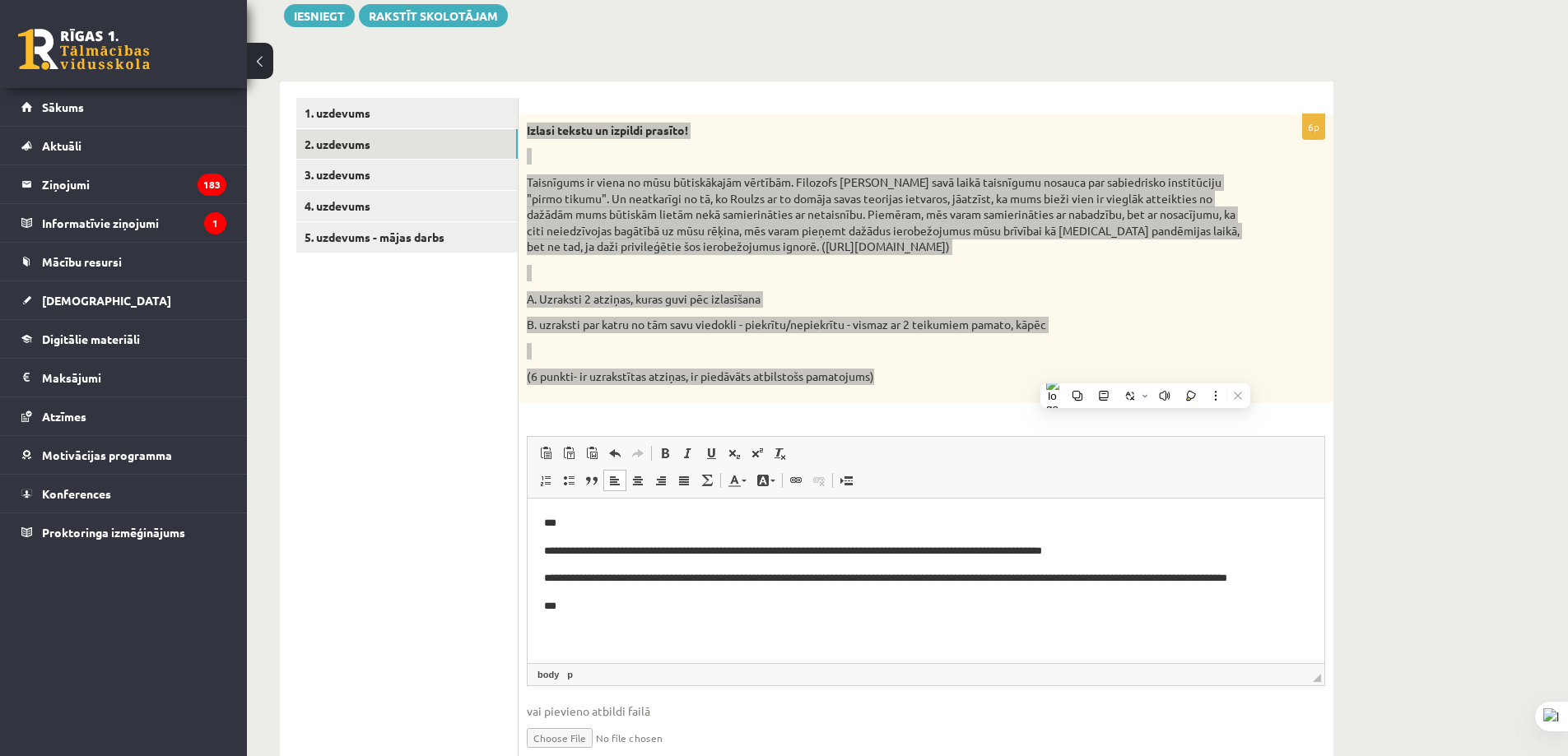
scroll to position [56, 0]
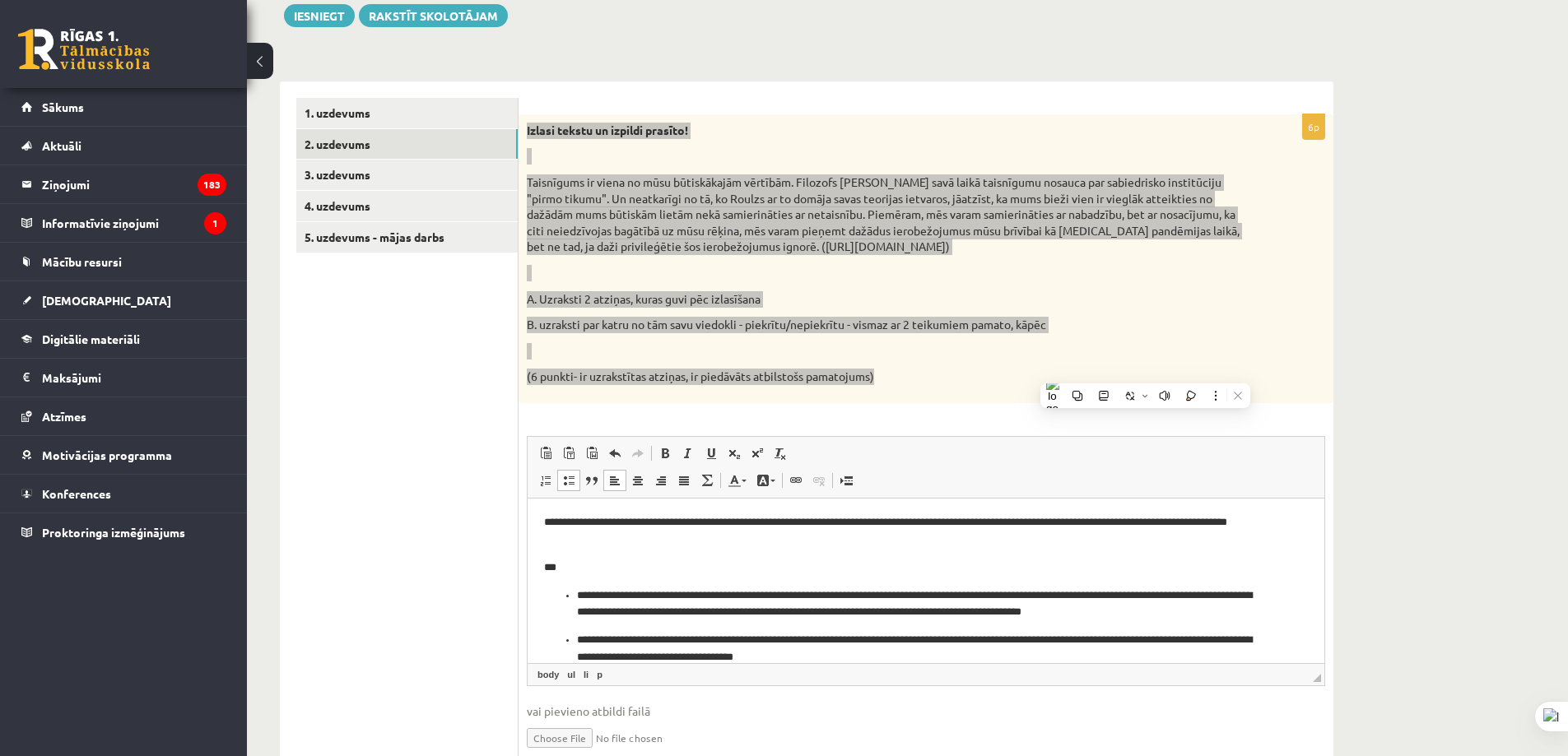
click at [573, 593] on ul "**********" at bounding box center [926, 625] width 764 height 79
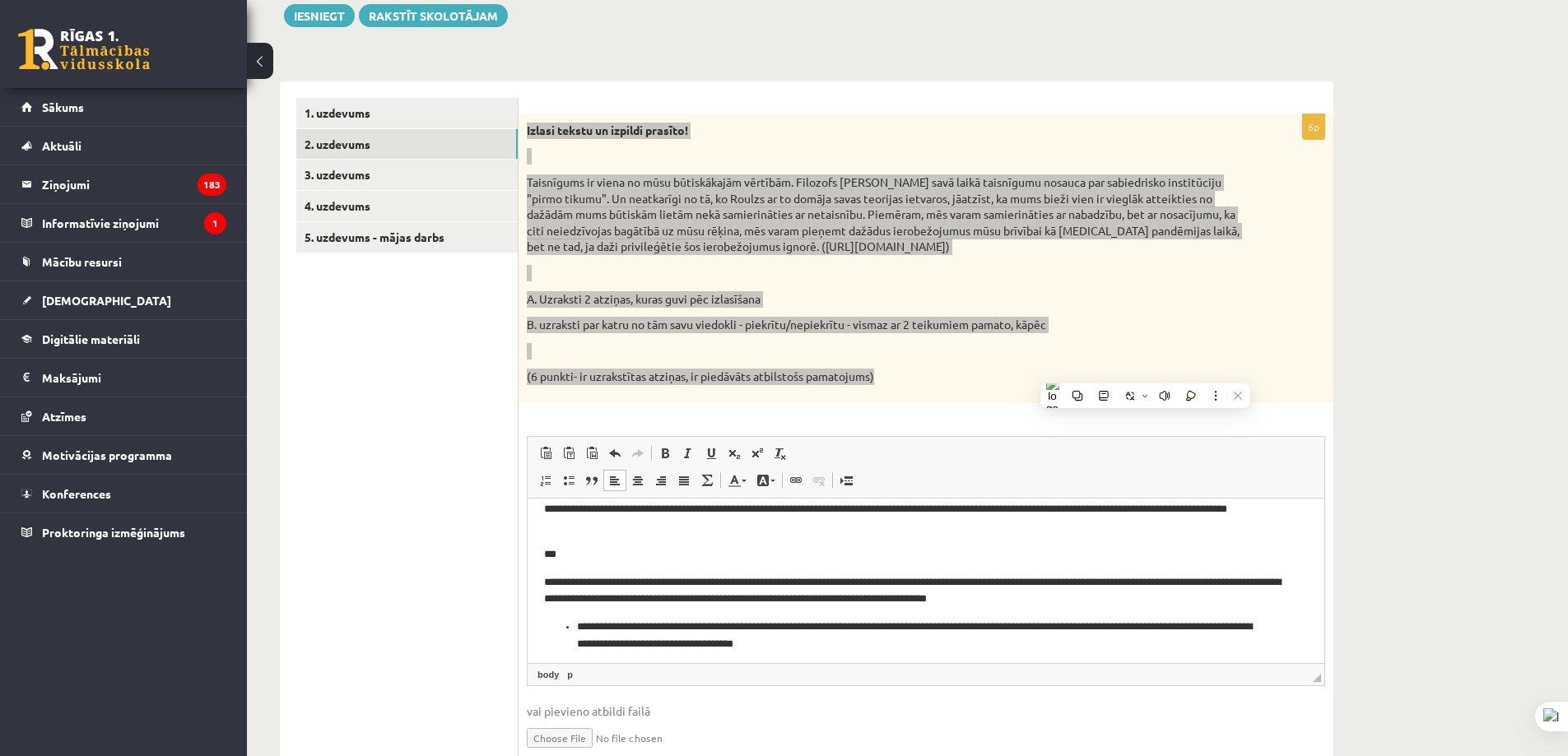
scroll to position [76, 0]
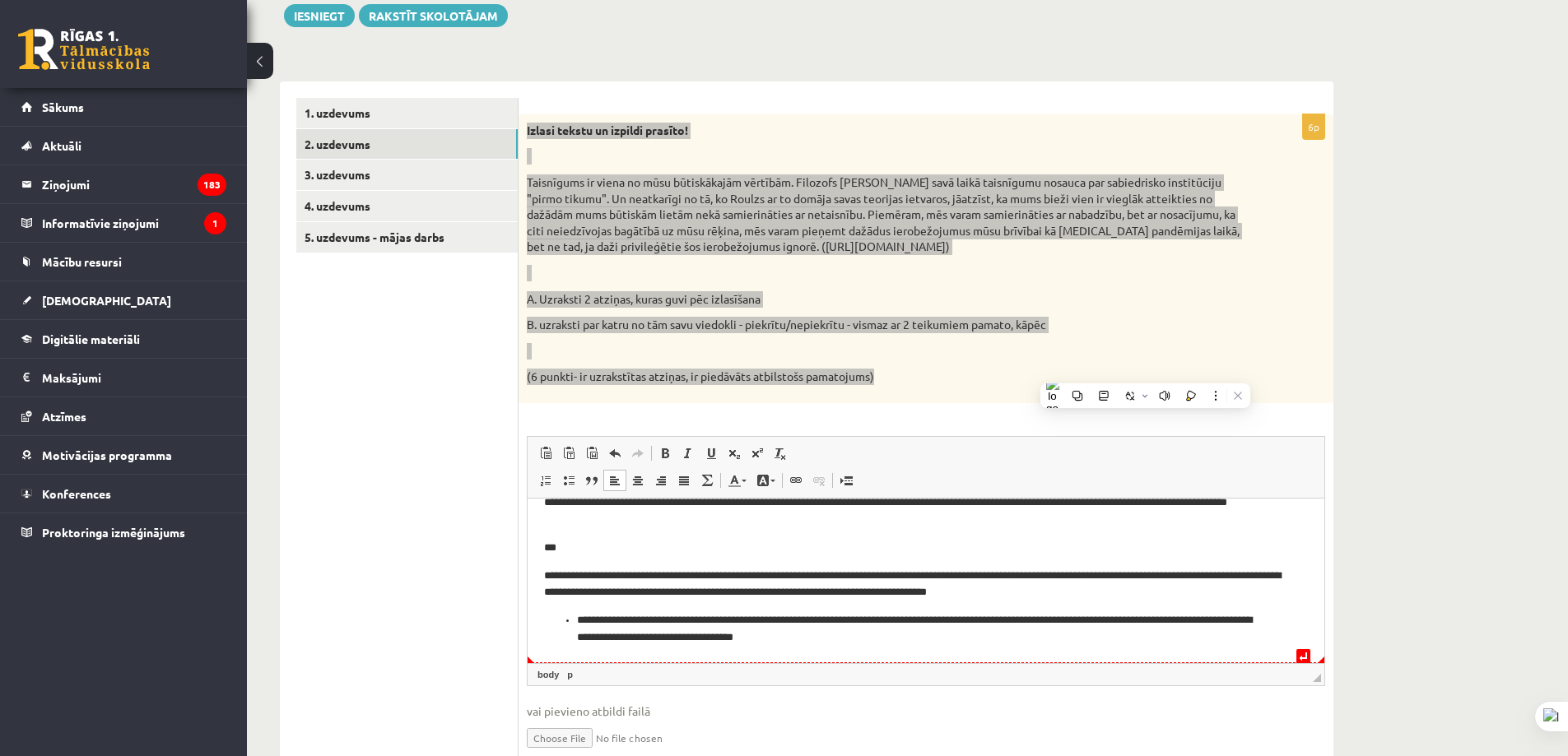
click at [575, 621] on ul "**********" at bounding box center [926, 628] width 764 height 34
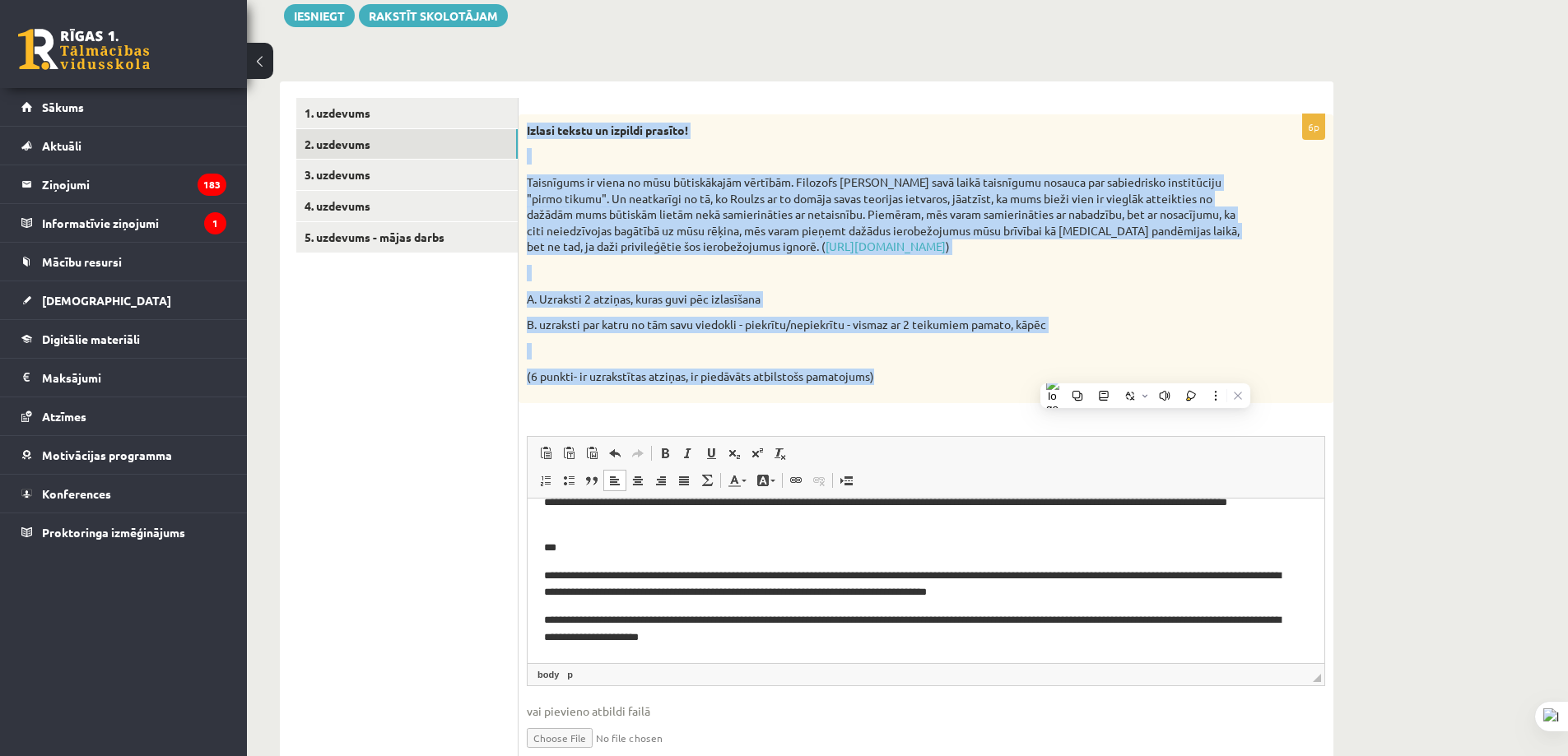
click at [918, 387] on div "Izlasi tekstu un izpildi prasīto! Taisnīgums ir viena no mūsu būtiskākajām vērt…" at bounding box center [926, 259] width 814 height 289
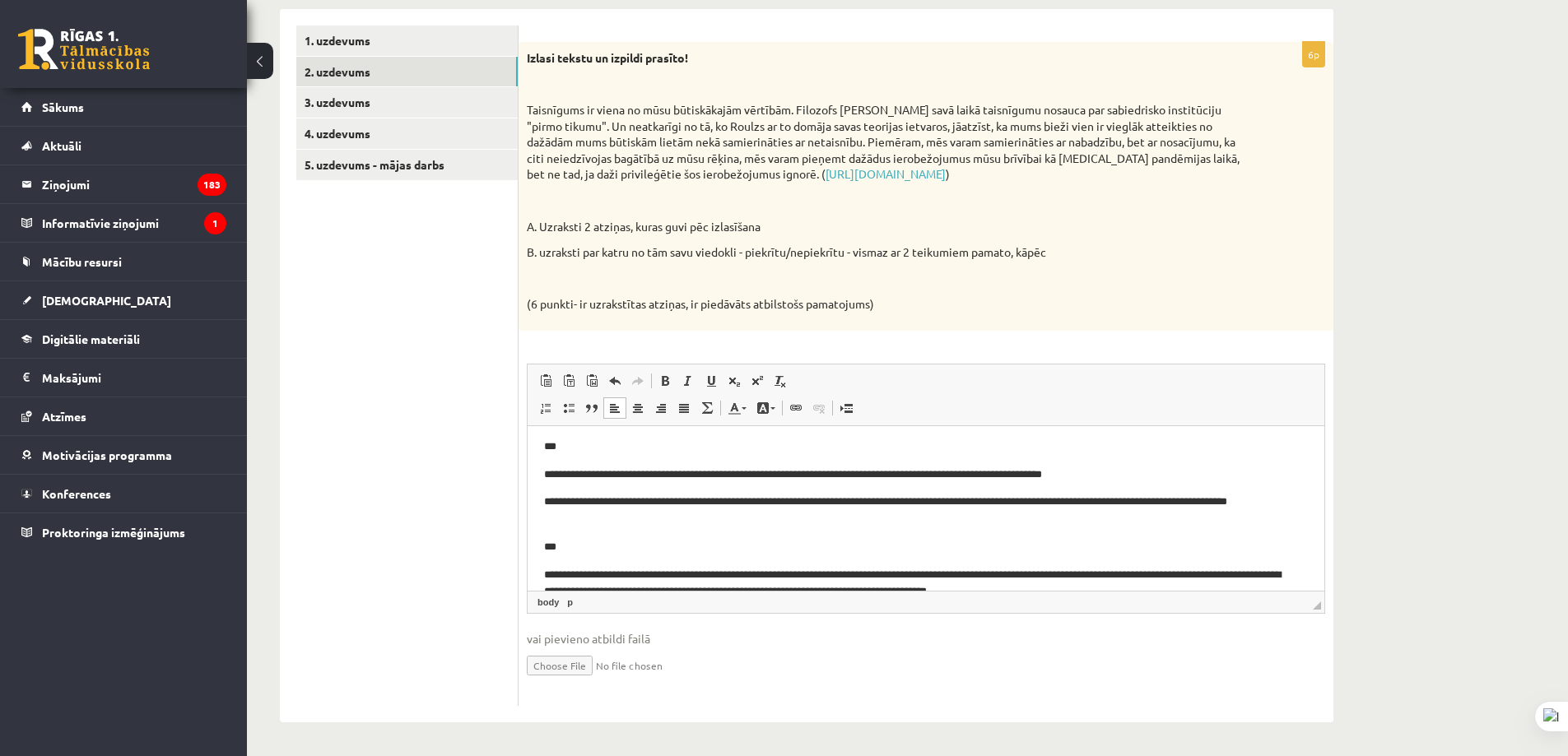
scroll to position [0, 0]
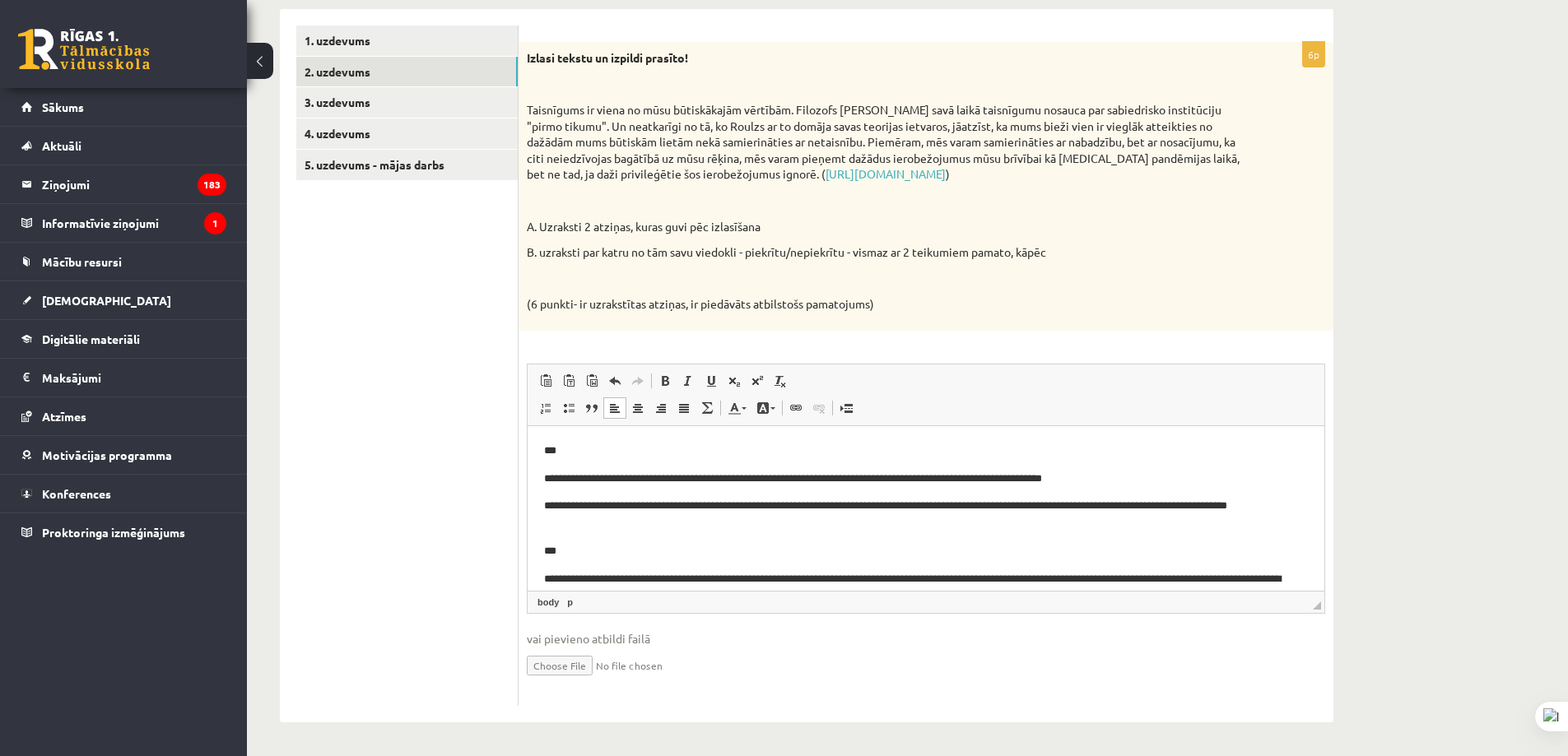
click at [768, 478] on p "**********" at bounding box center [920, 479] width 752 height 18
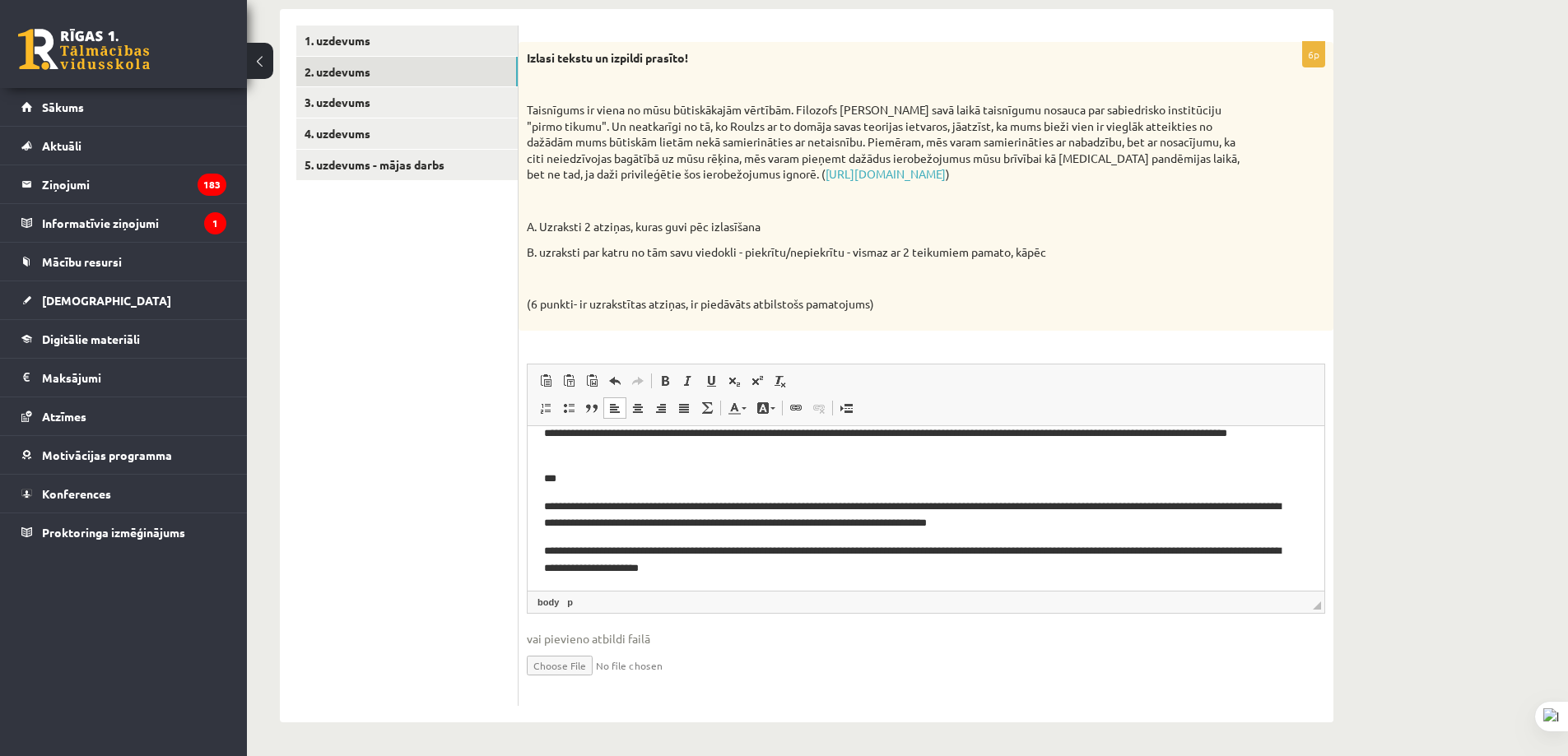
scroll to position [76, 0]
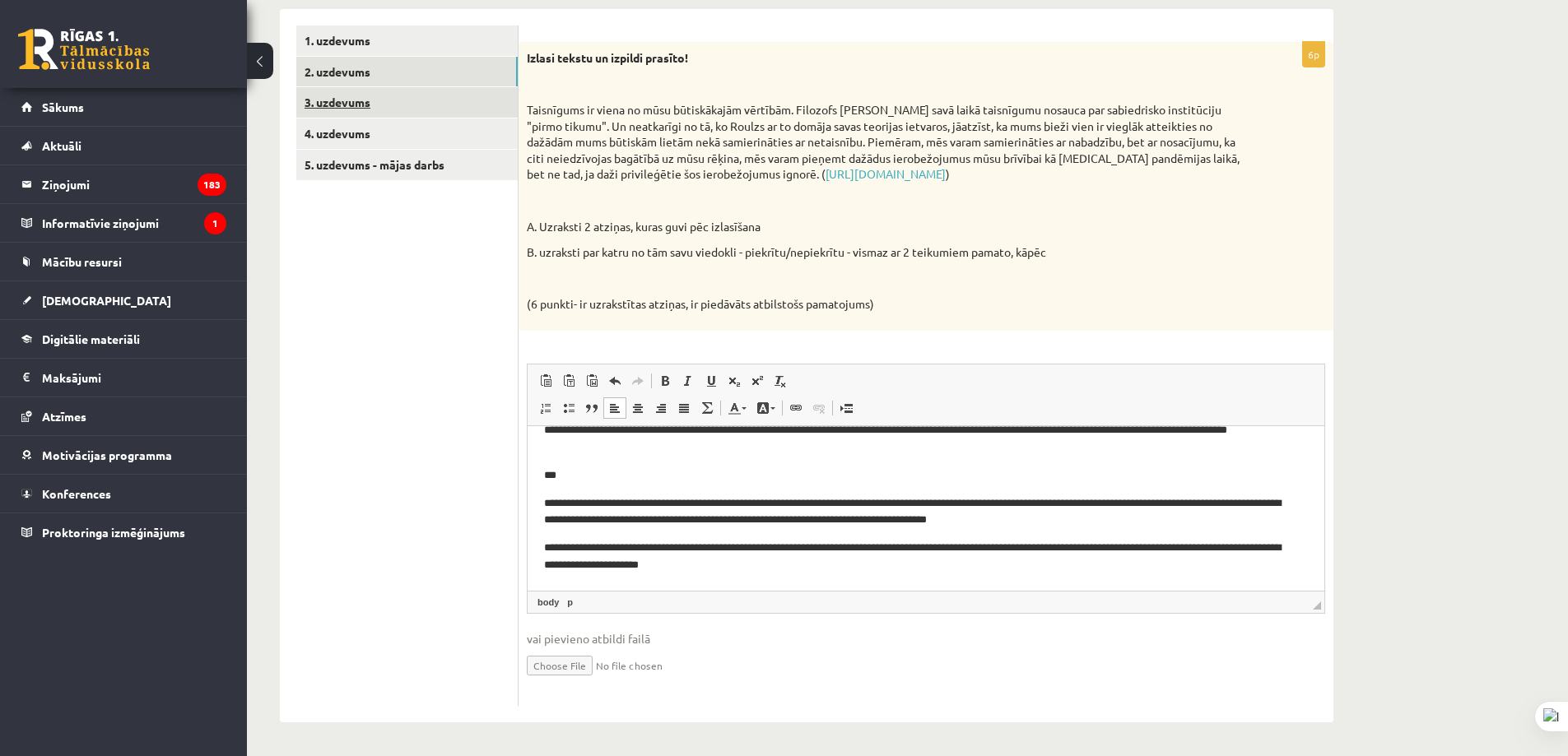
click at [337, 102] on link "3. uzdevums" at bounding box center [406, 102] width 222 height 30
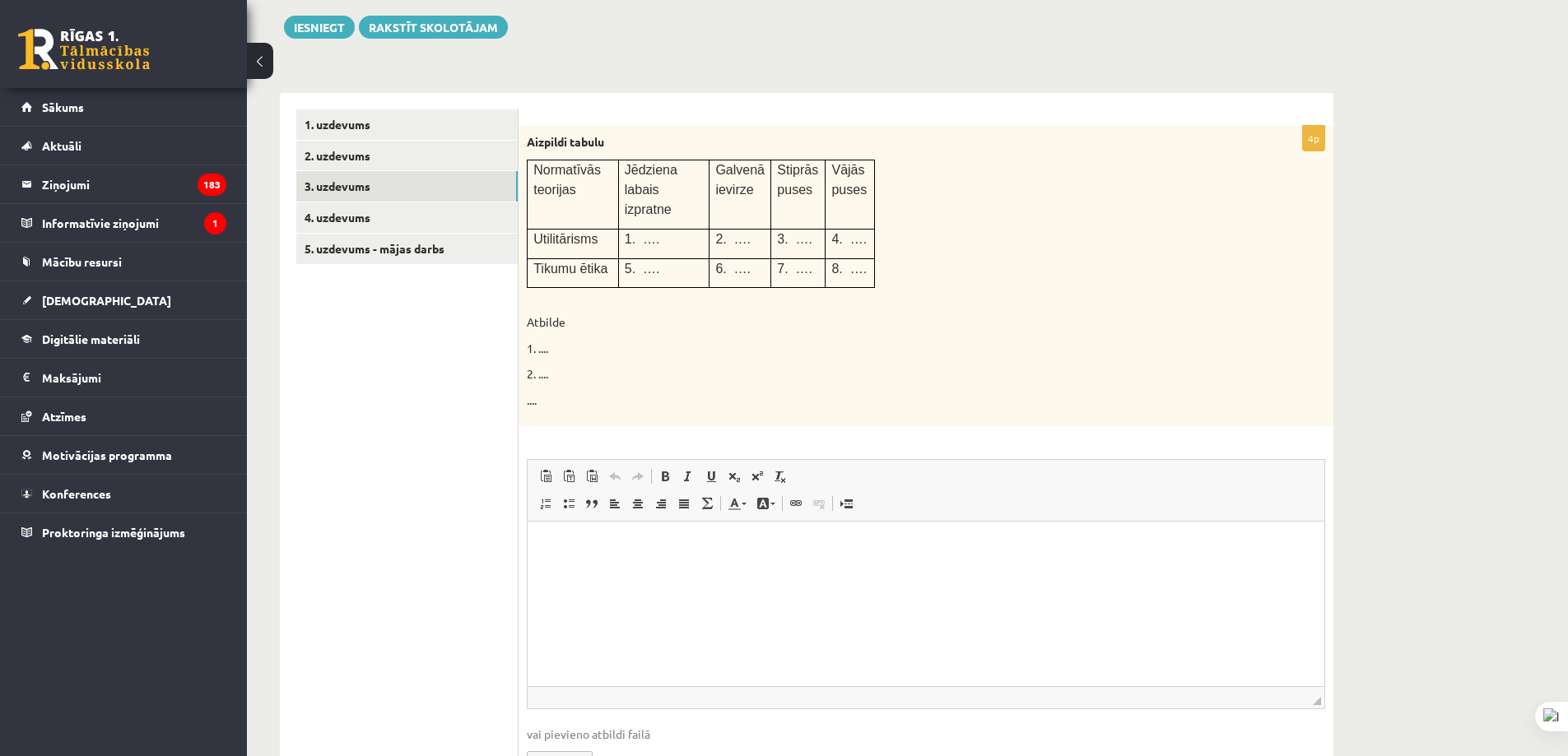
scroll to position [230, 0]
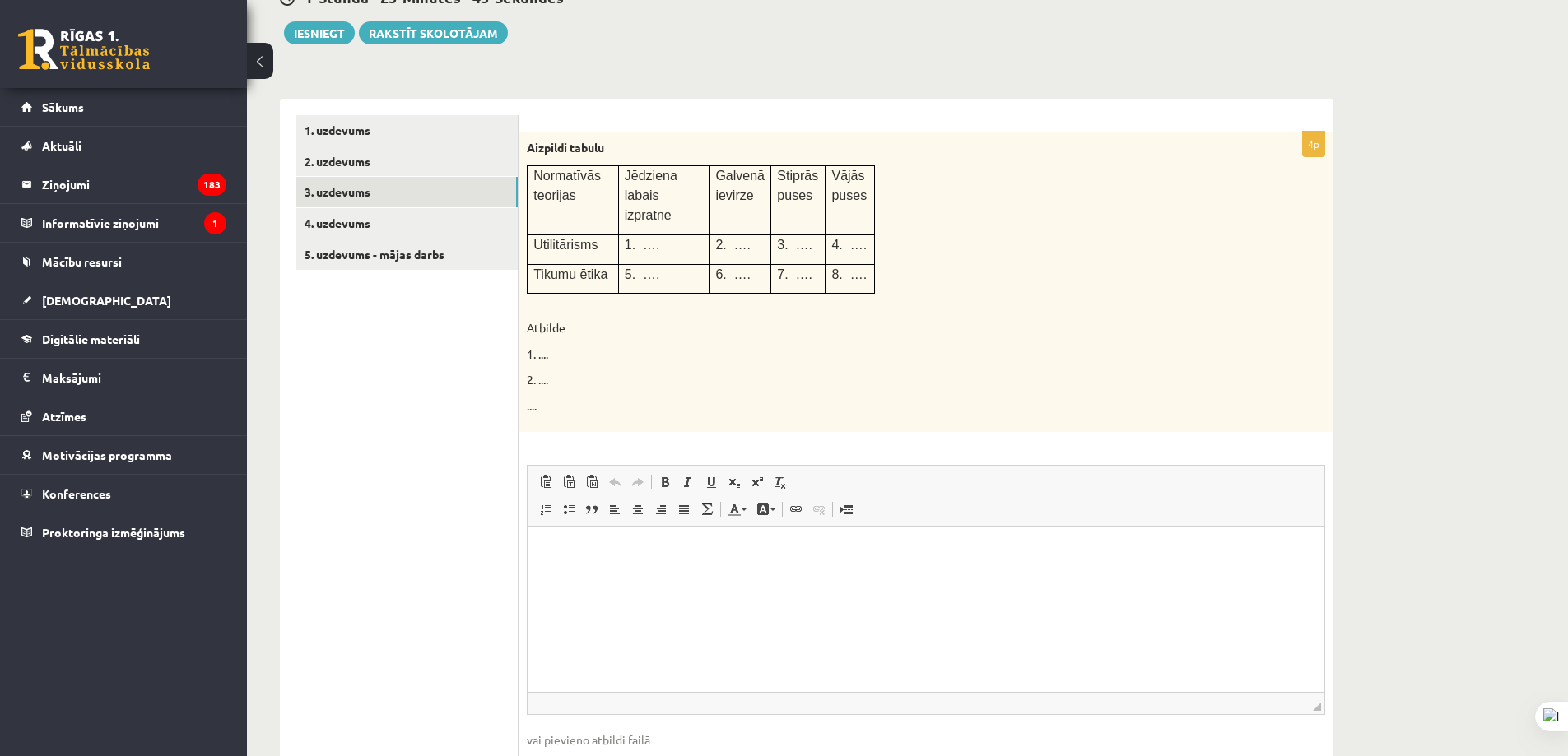
drag, startPoint x: 606, startPoint y: 544, endPoint x: 606, endPoint y: 553, distance: 9.0
click at [606, 546] on html at bounding box center [926, 552] width 797 height 50
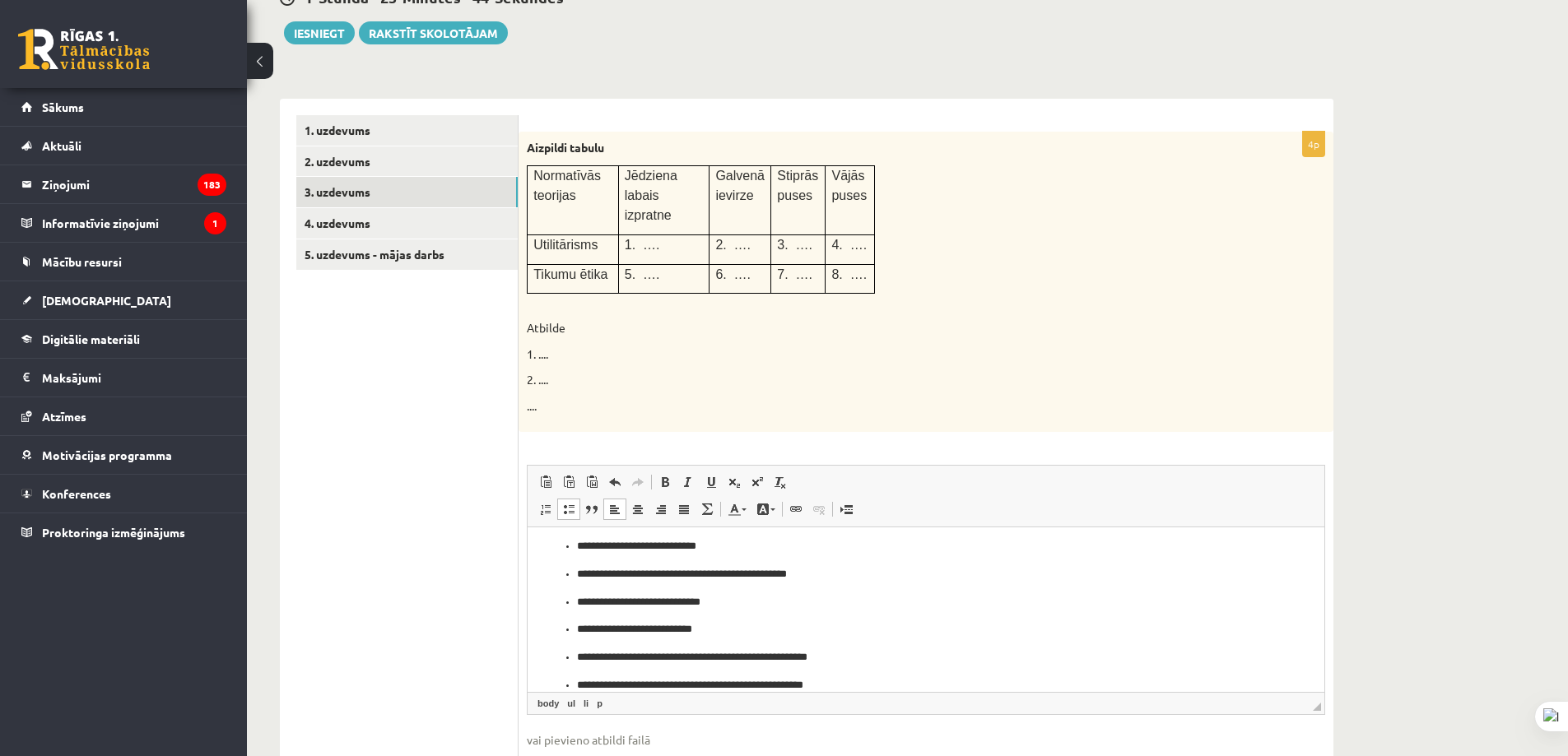
click at [579, 548] on p "**********" at bounding box center [920, 547] width 686 height 18
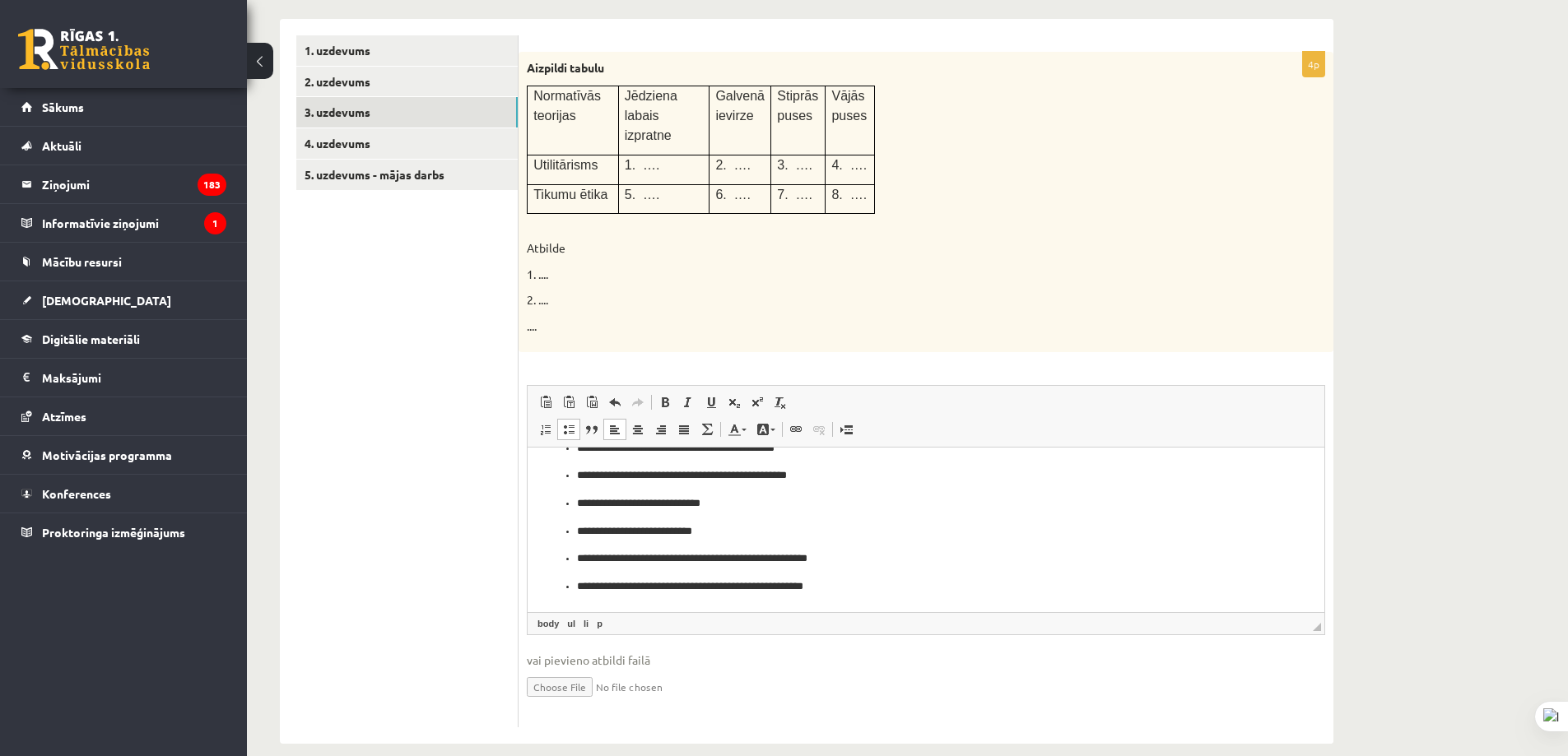
scroll to position [312, 0]
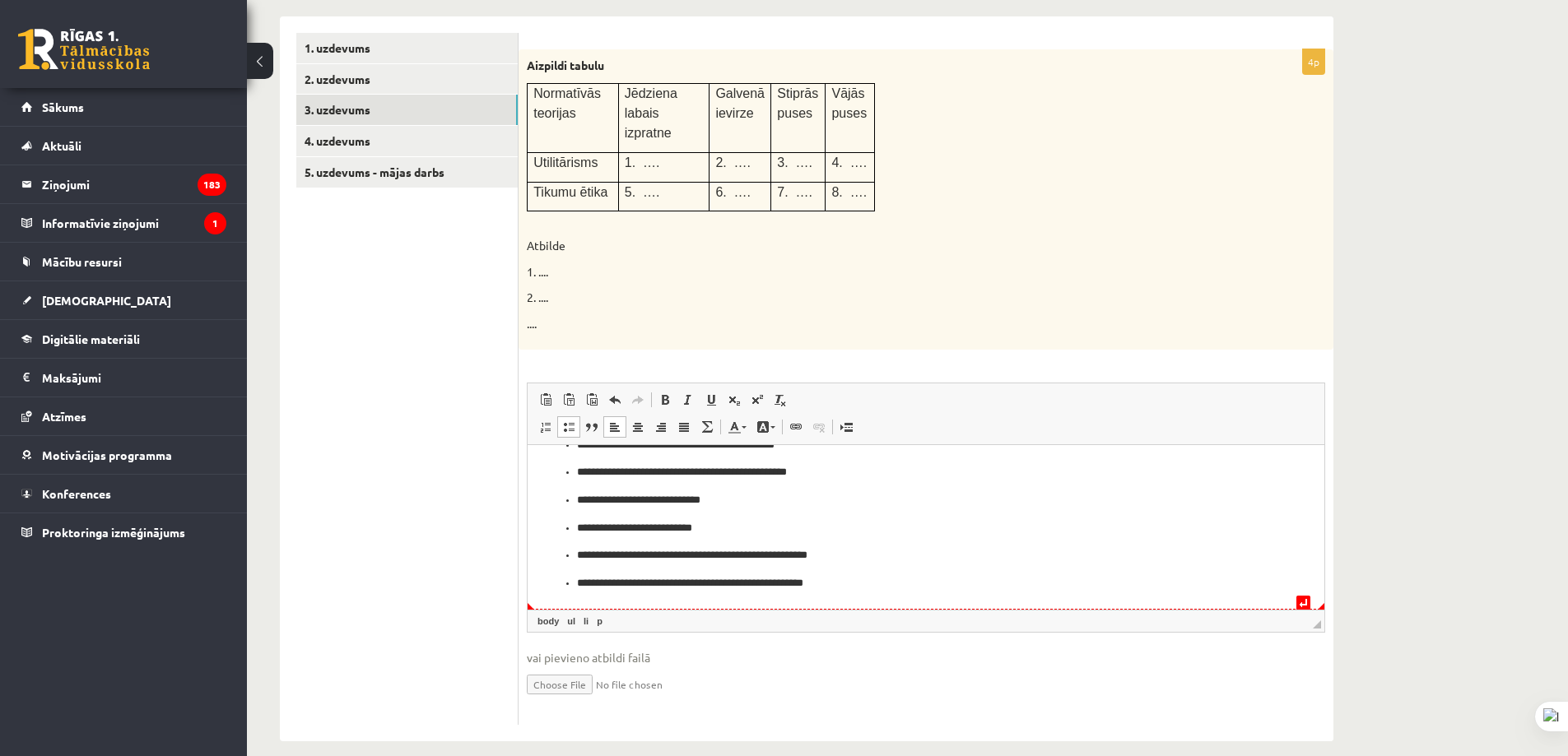
click at [575, 585] on ul "**********" at bounding box center [926, 501] width 764 height 184
click at [570, 586] on ul "**********" at bounding box center [926, 501] width 764 height 184
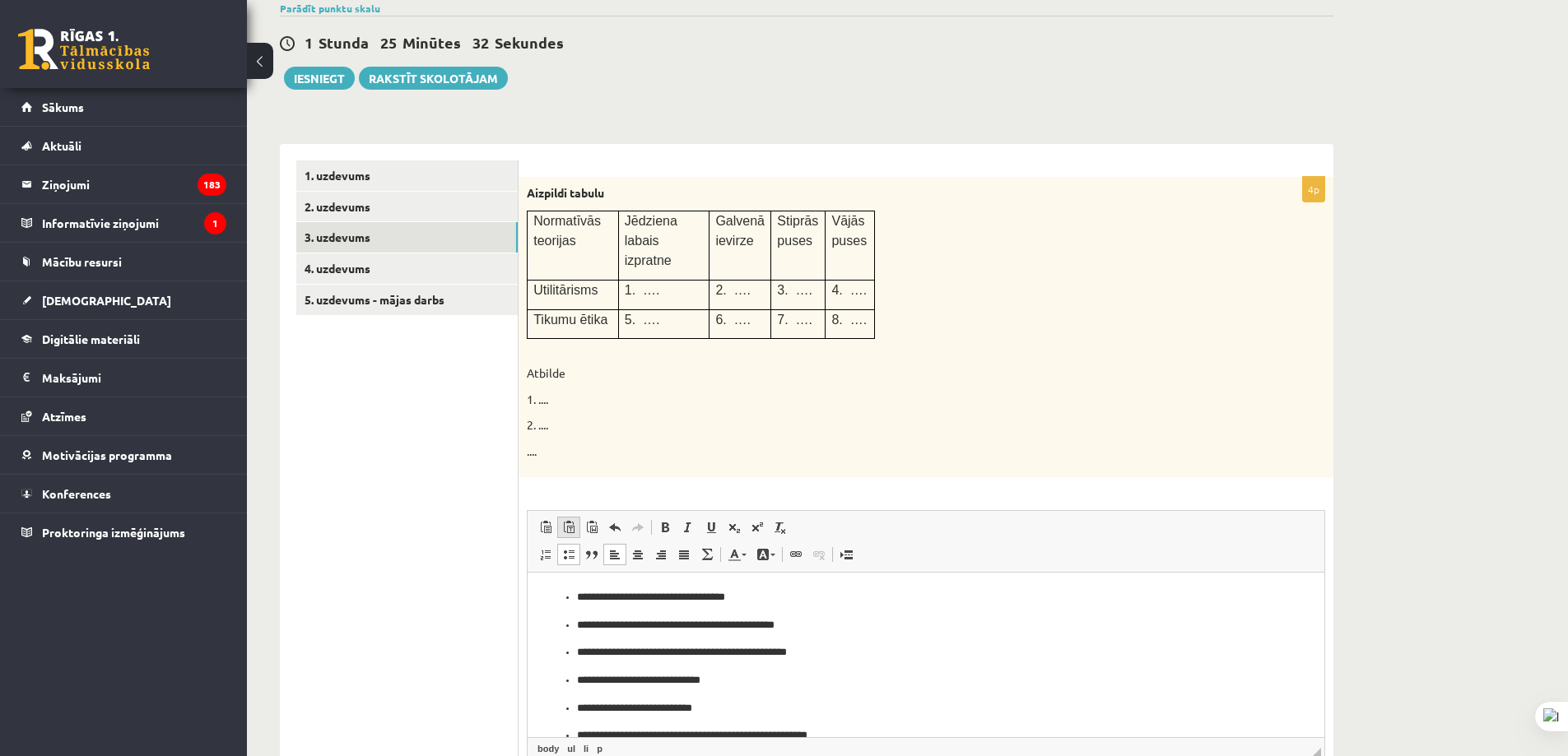
scroll to position [312, 0]
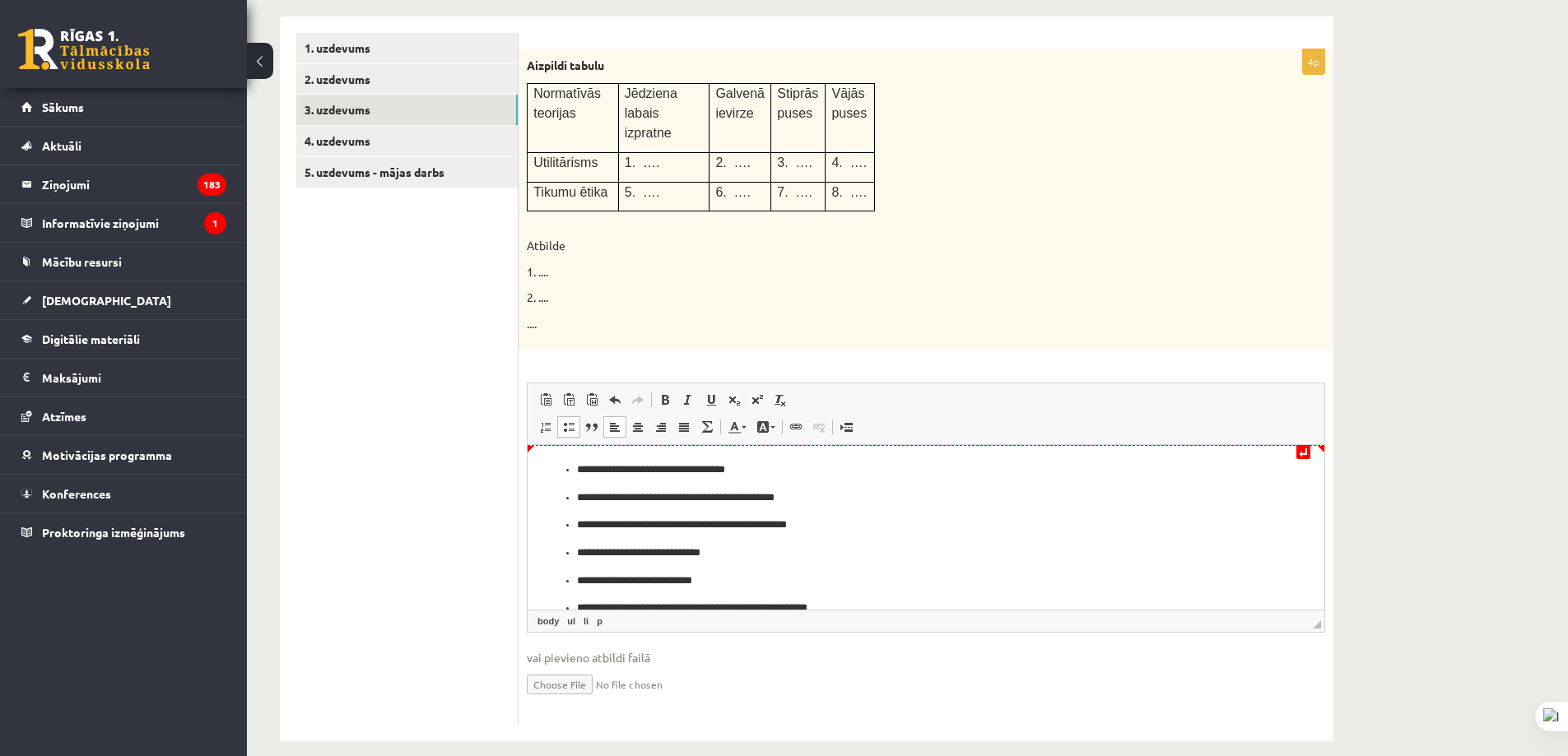
click at [571, 472] on ul "**********" at bounding box center [926, 554] width 764 height 184
drag, startPoint x: 571, startPoint y: 497, endPoint x: 572, endPoint y: 488, distance: 9.1
click at [571, 496] on ul "**********" at bounding box center [926, 567] width 764 height 155
click at [572, 523] on ul "**********" at bounding box center [926, 580] width 764 height 127
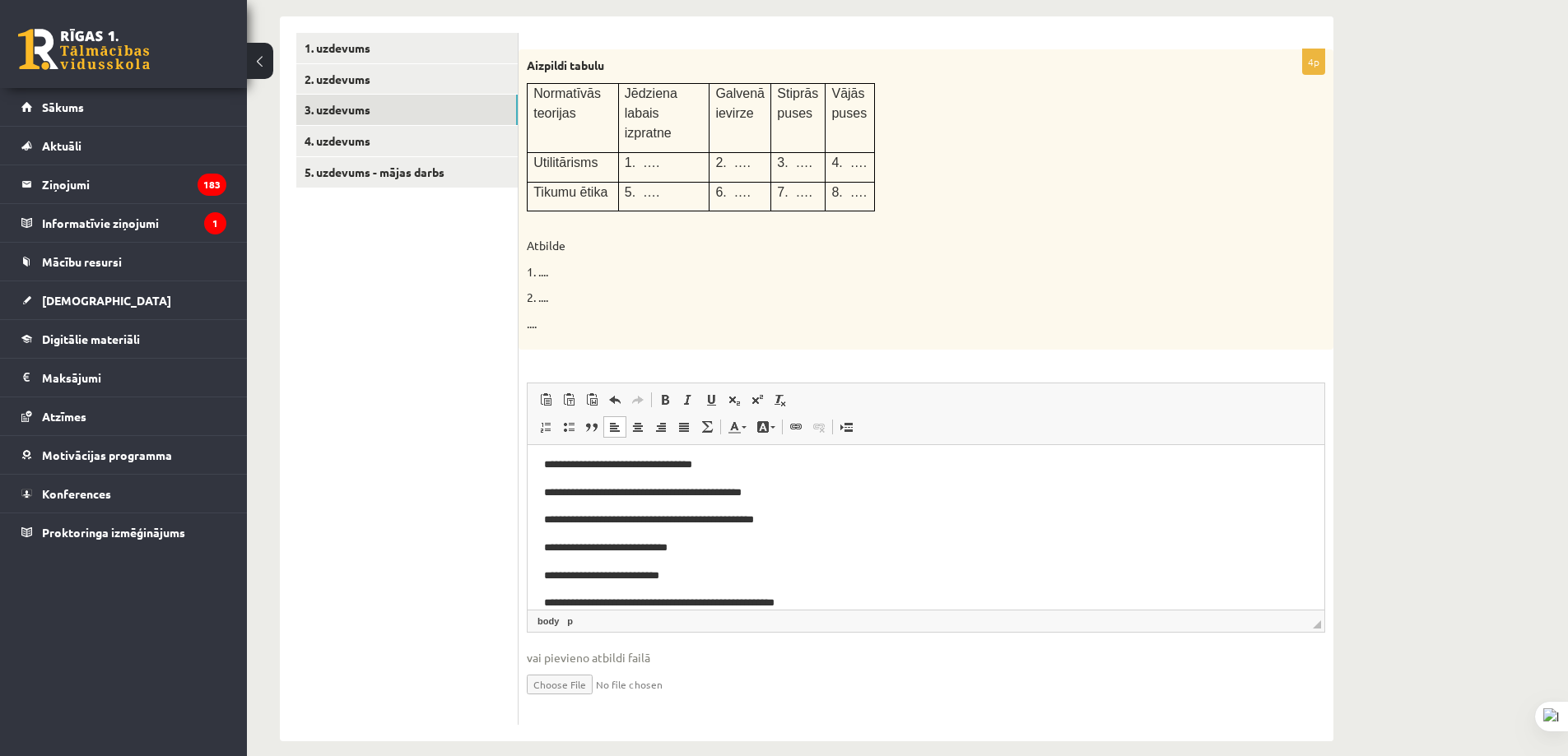
scroll to position [33, 0]
click at [882, 555] on p "**********" at bounding box center [920, 548] width 752 height 18
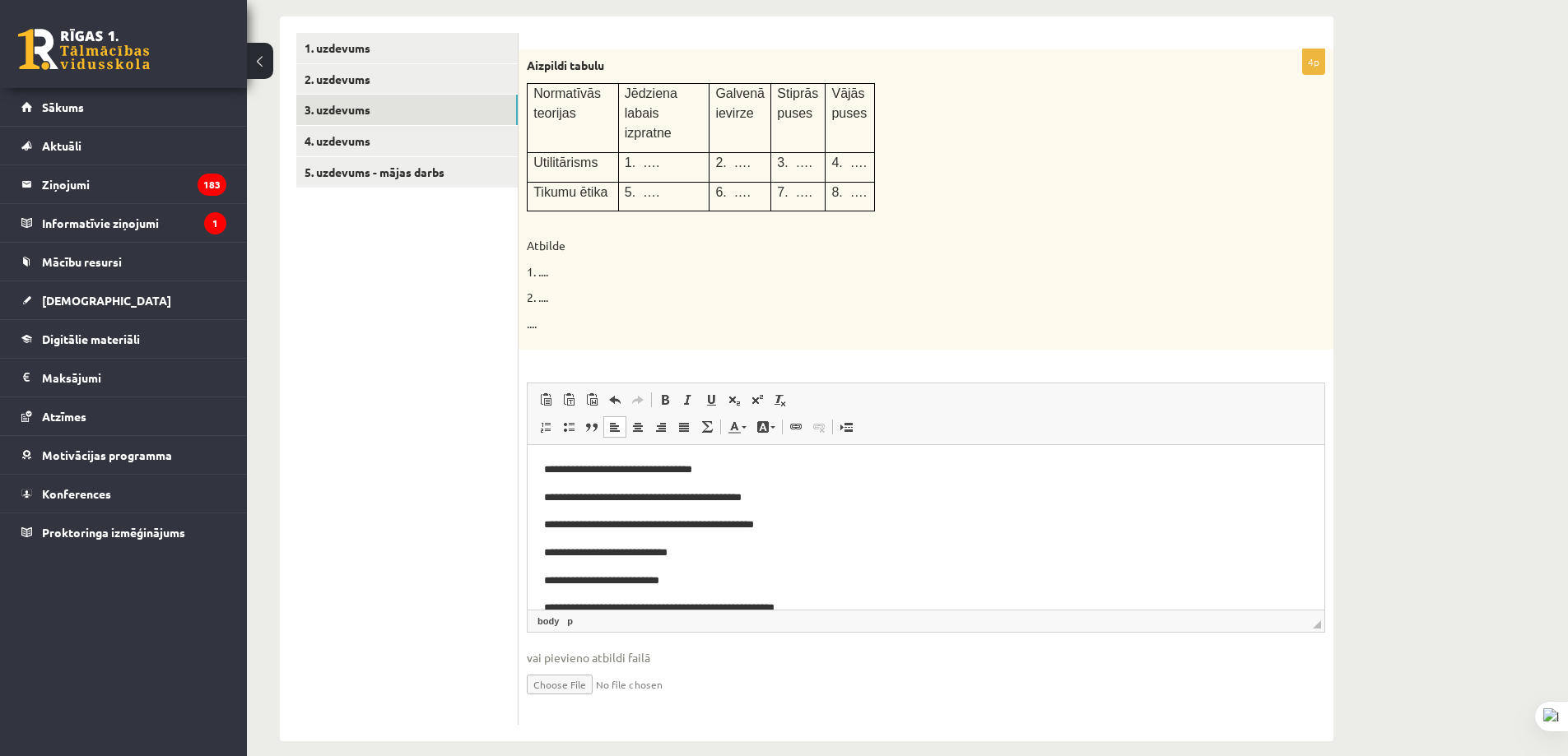
click at [541, 467] on html "**********" at bounding box center [926, 553] width 797 height 216
click at [544, 496] on p "**********" at bounding box center [920, 498] width 752 height 18
click at [540, 524] on html "**********" at bounding box center [926, 553] width 797 height 216
click at [541, 550] on html "**********" at bounding box center [926, 553] width 797 height 216
click at [541, 578] on html "**********" at bounding box center [926, 553] width 797 height 216
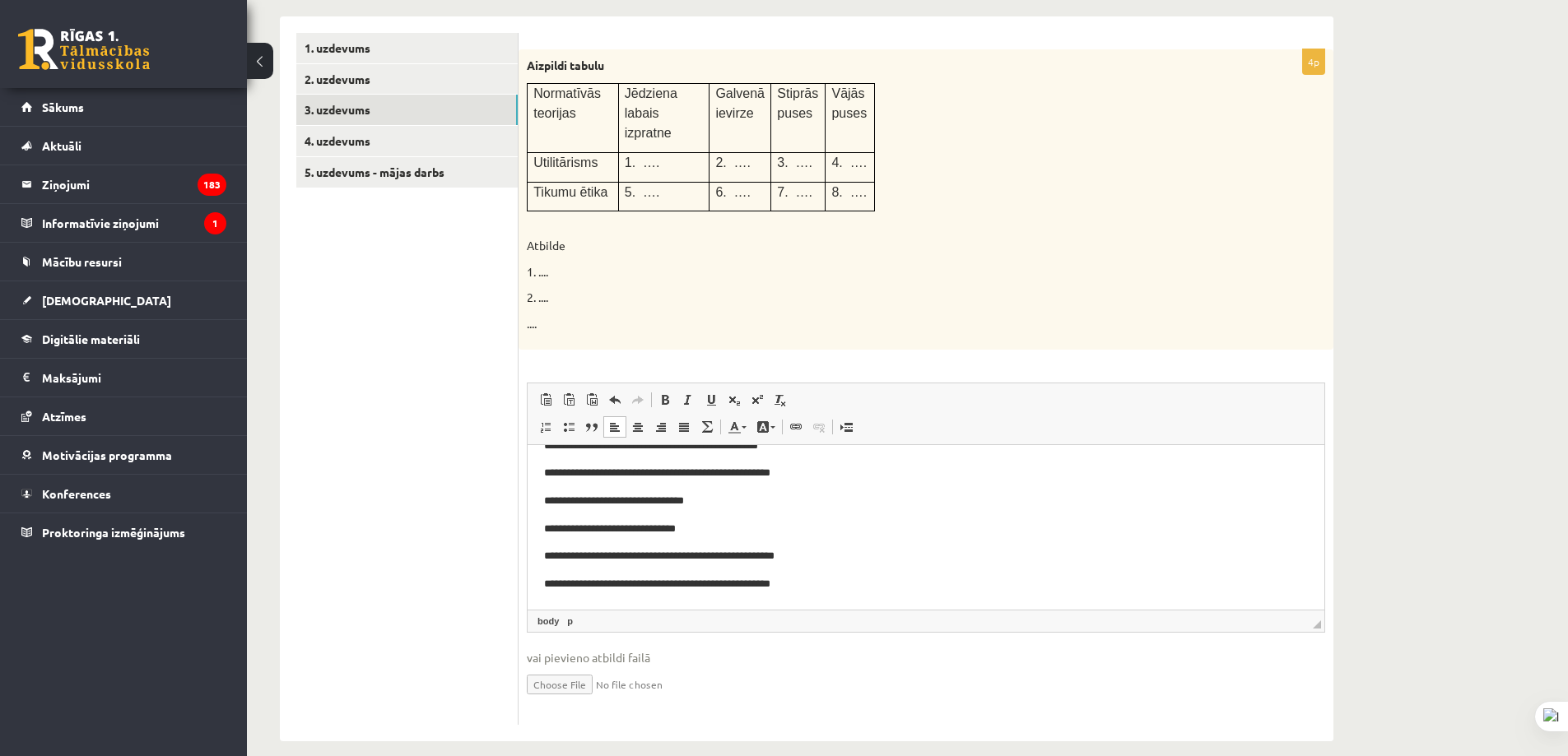
scroll to position [53, 0]
click at [542, 555] on html "**********" at bounding box center [926, 501] width 797 height 216
click at [537, 584] on html "**********" at bounding box center [926, 501] width 797 height 216
click at [978, 533] on p "**********" at bounding box center [920, 530] width 752 height 18
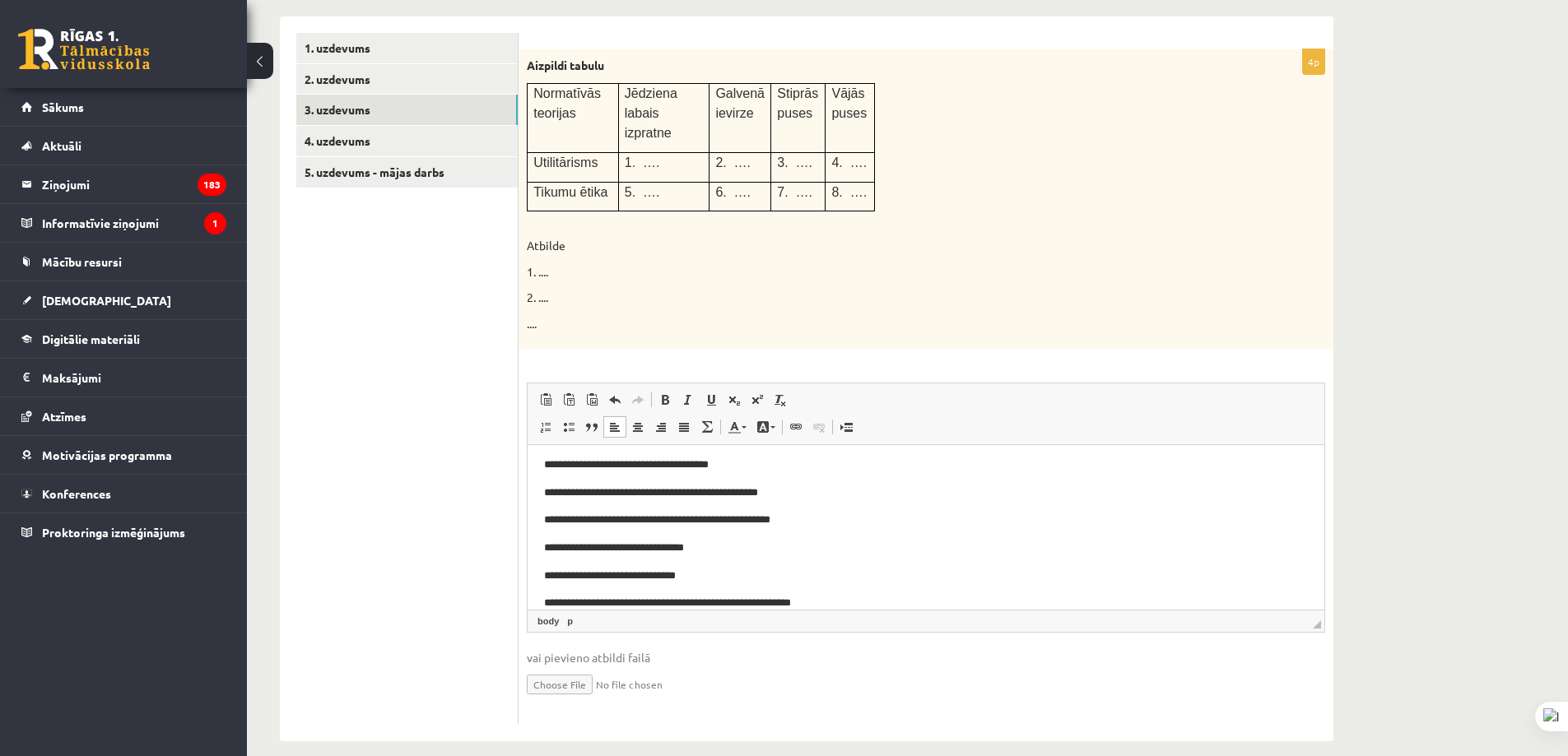
scroll to position [0, 0]
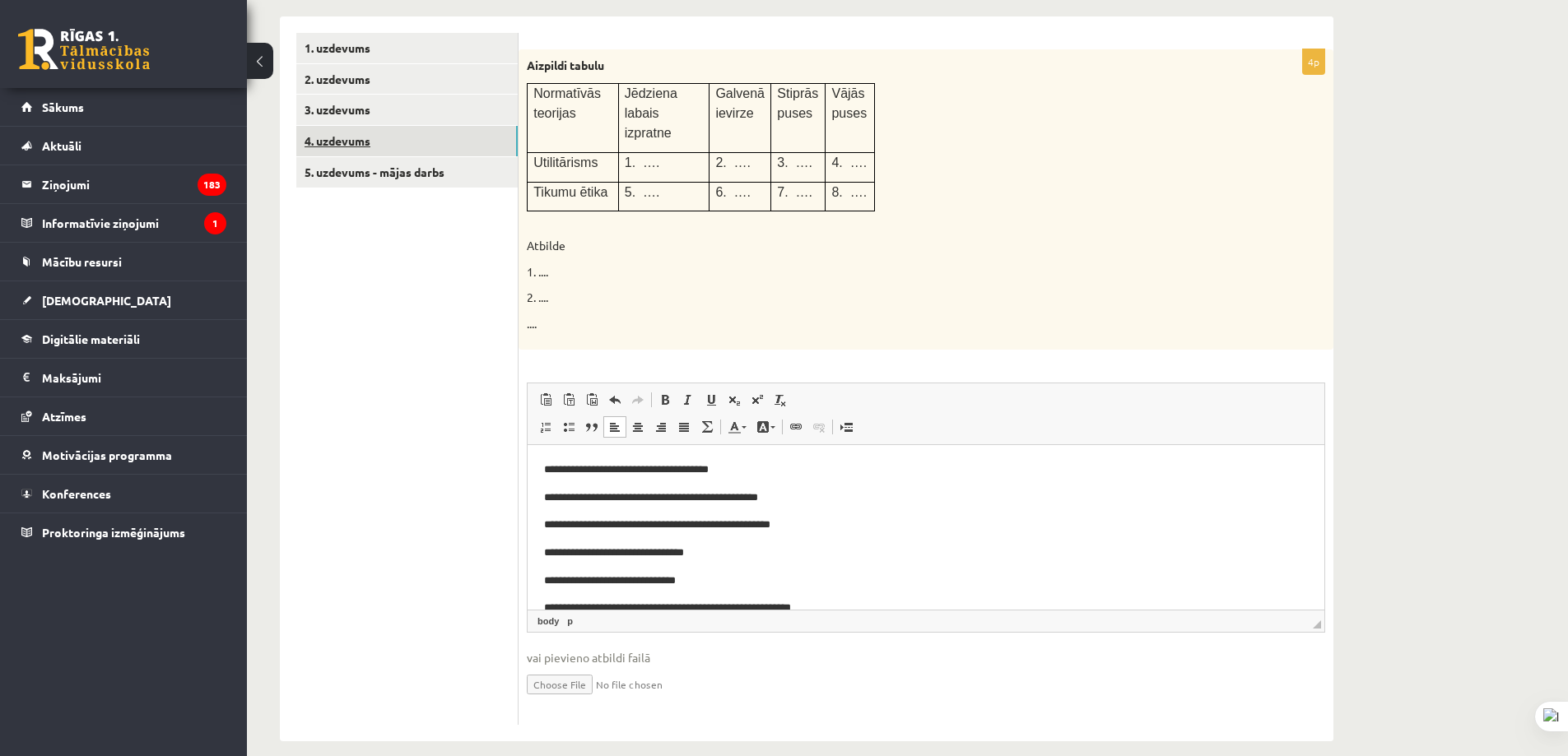
click at [355, 140] on link "4. uzdevums" at bounding box center [406, 141] width 222 height 30
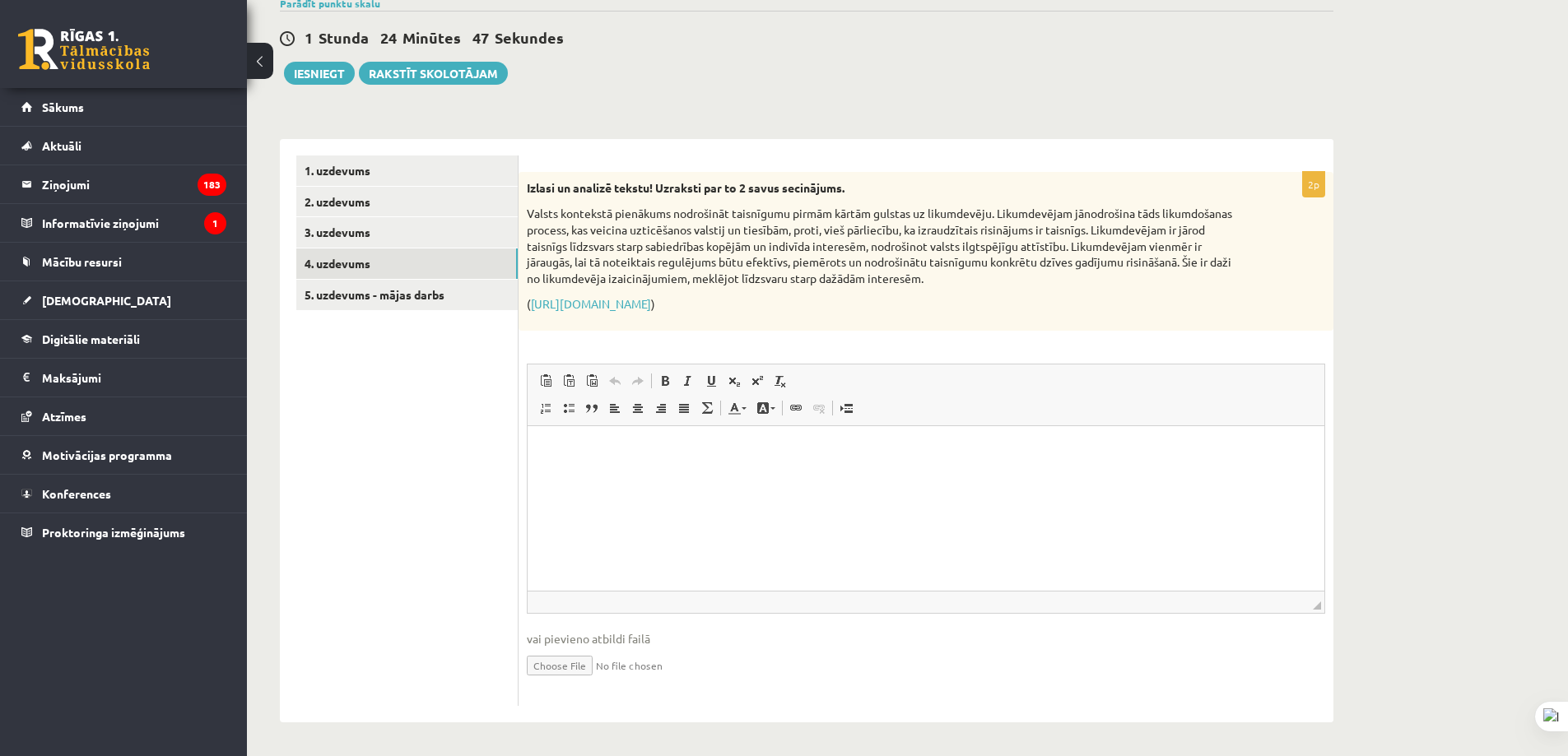
drag, startPoint x: 524, startPoint y: 186, endPoint x: 909, endPoint y: 312, distance: 405.1
click at [909, 312] on div "Izlasi un analizē tekstu! Uzraksti par to 2 savus secinājums. Valsts kontekstā …" at bounding box center [926, 252] width 814 height 159
copy div "Izlasi un analizē tekstu! Uzraksti par to 2 savus secinājums. Valsts kontekstā …"
click at [678, 476] on html at bounding box center [926, 450] width 797 height 50
click at [702, 476] on html at bounding box center [926, 450] width 797 height 50
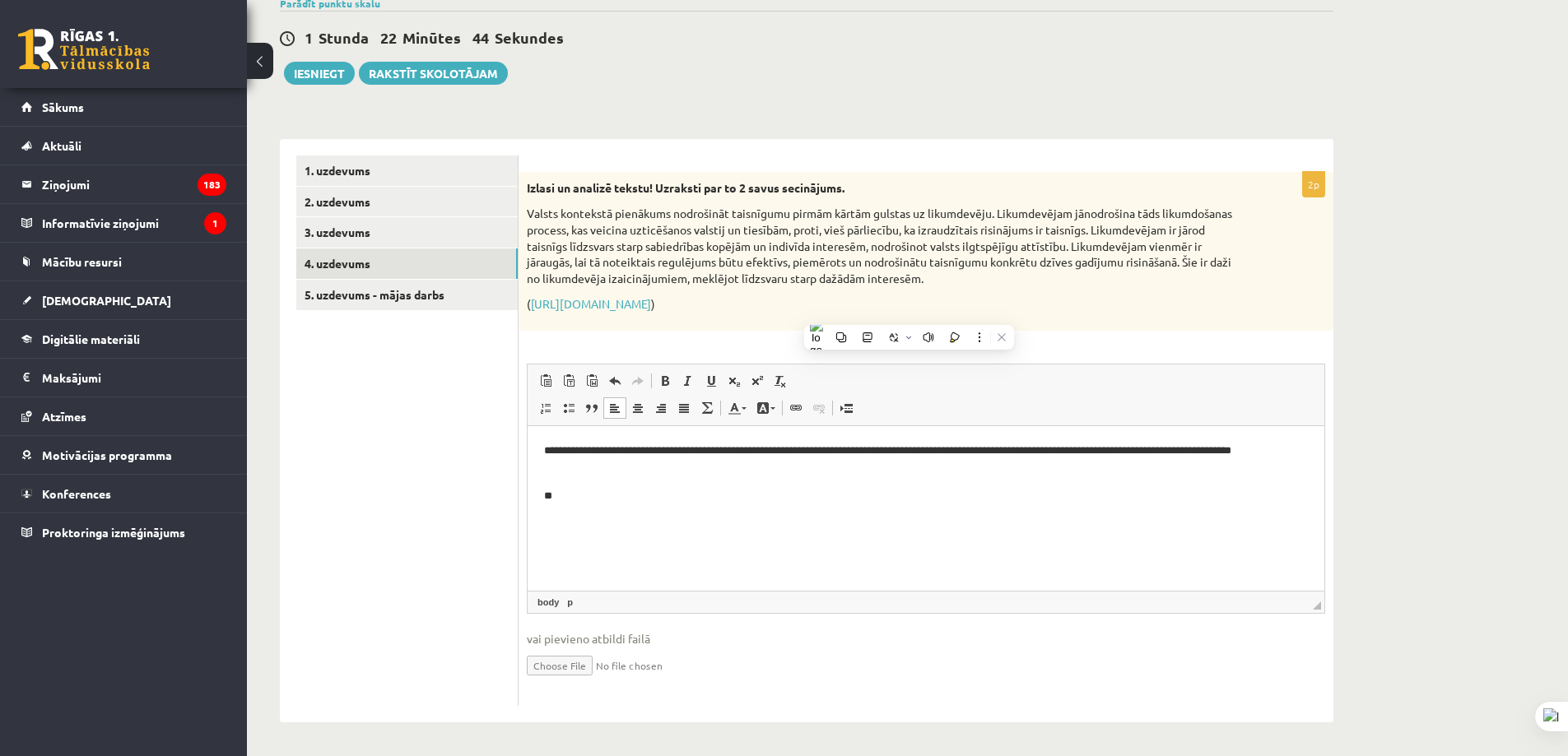
click at [720, 504] on html "**********" at bounding box center [926, 472] width 797 height 94
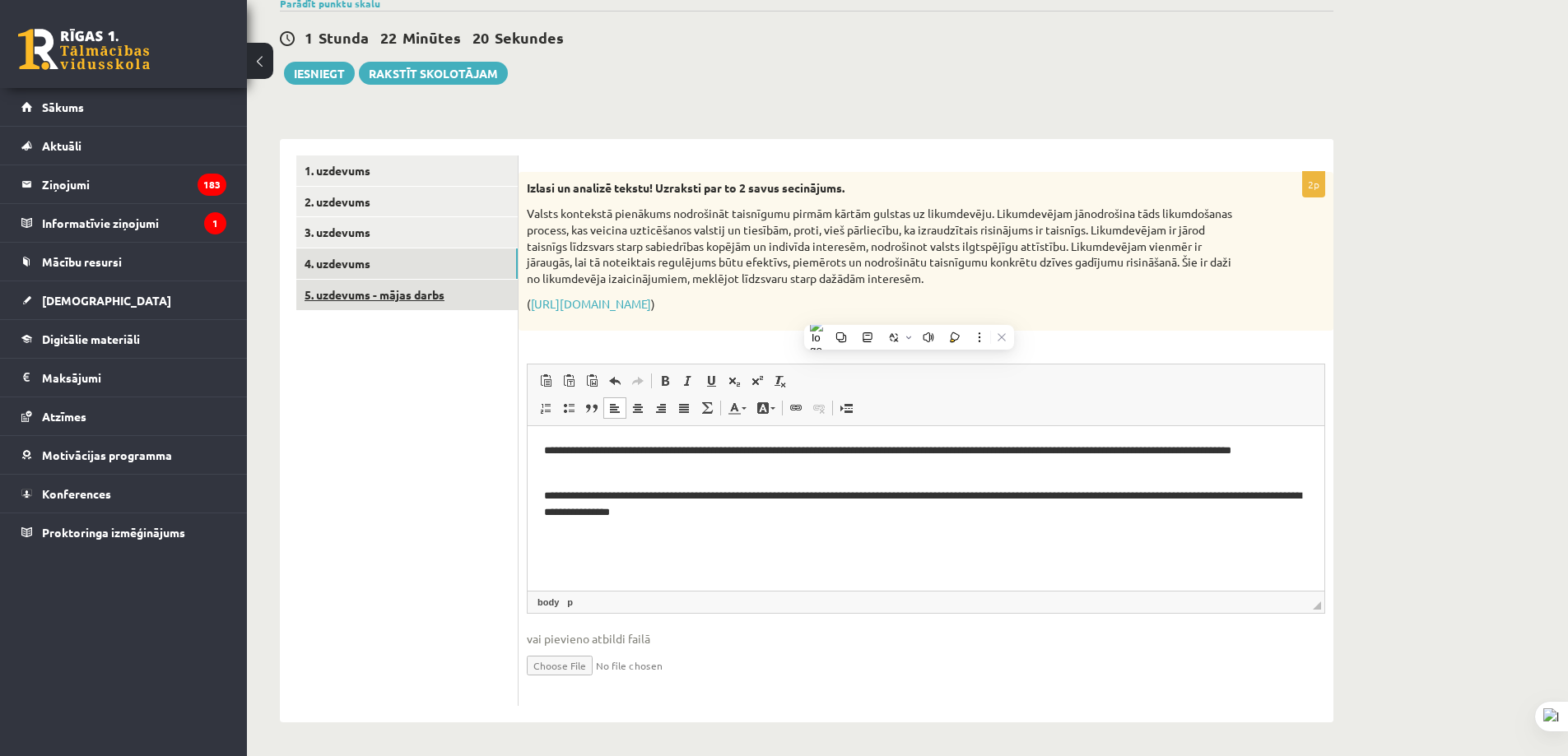
click at [357, 295] on link "5. uzdevums - mājas darbs" at bounding box center [406, 295] width 222 height 30
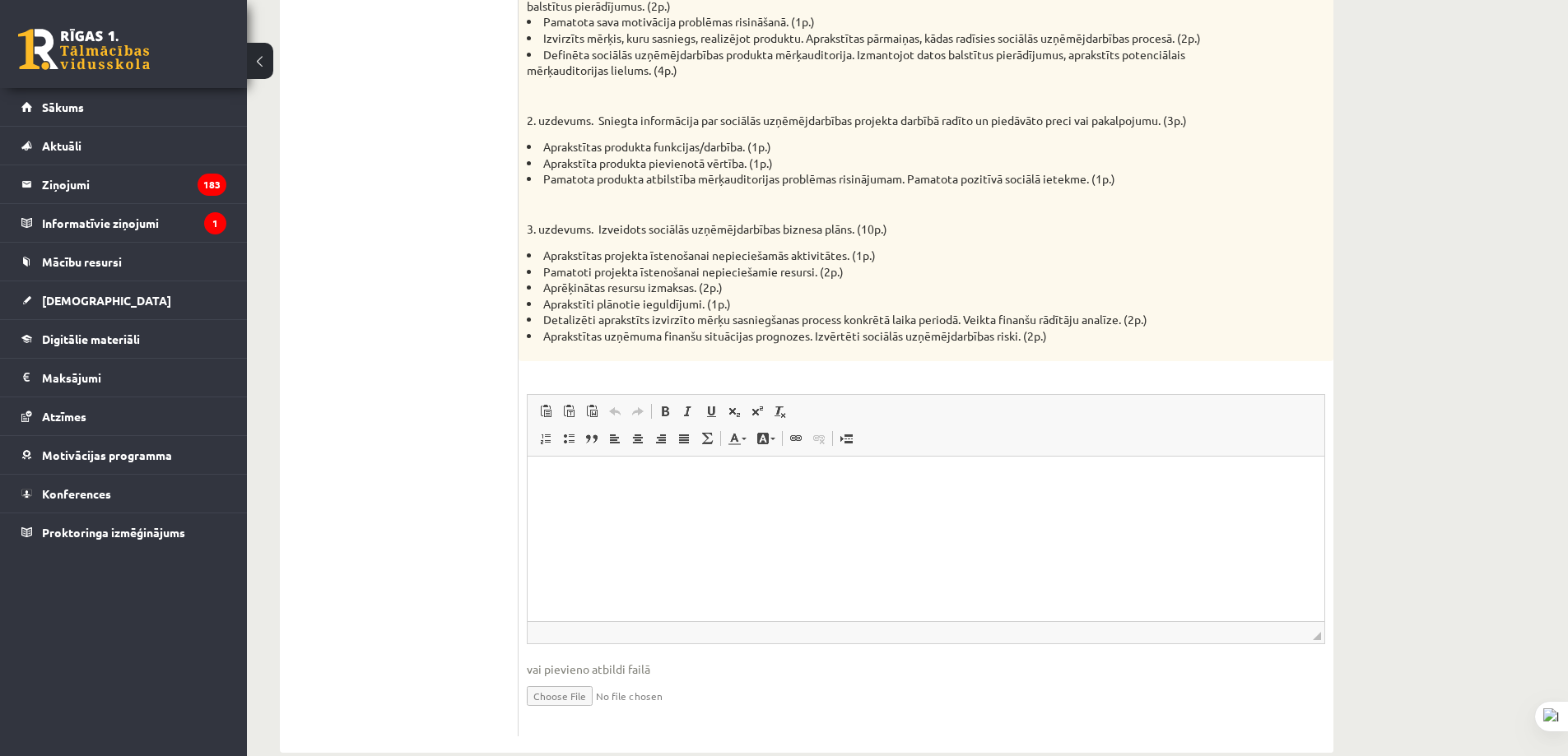
scroll to position [994, 0]
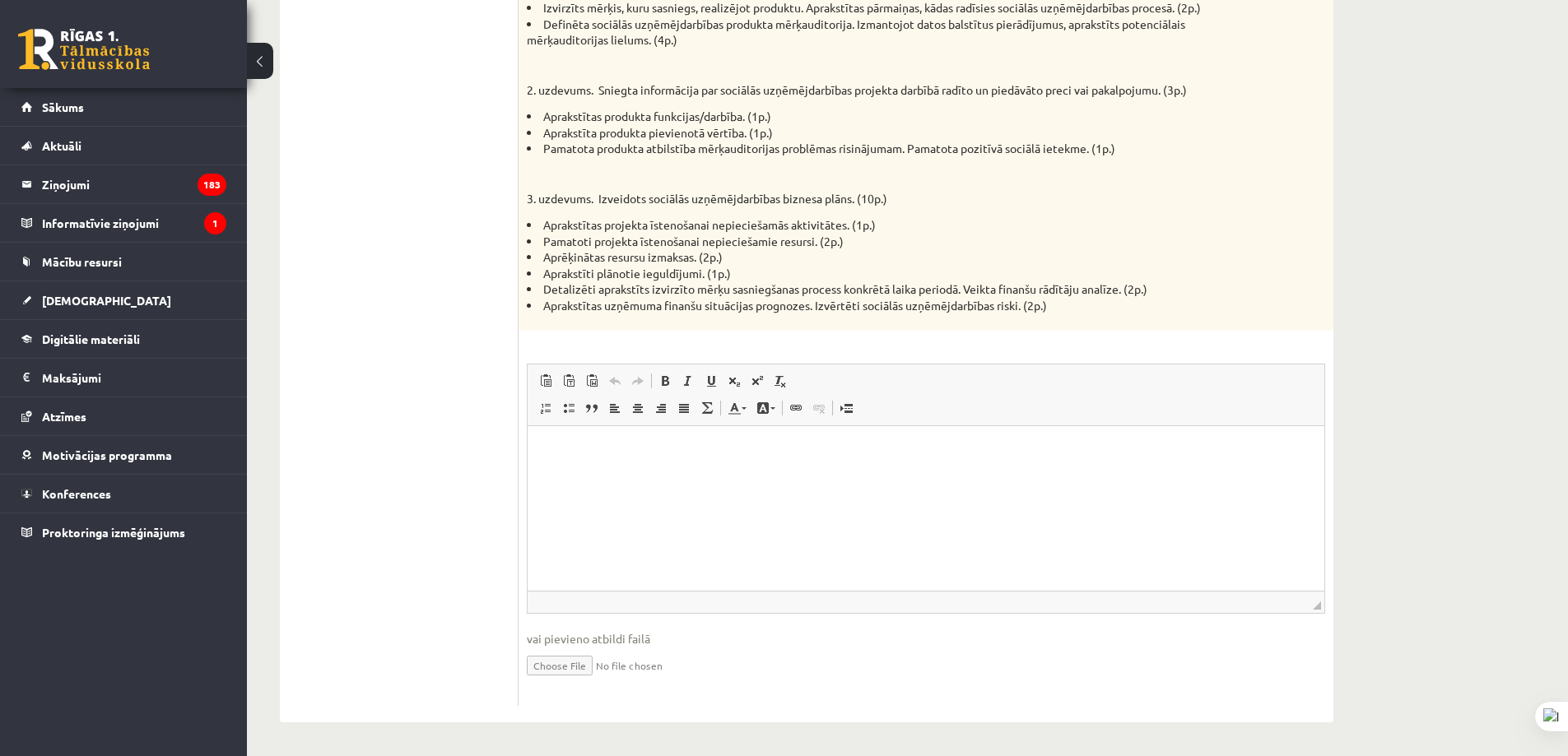
click at [558, 663] on input "file" at bounding box center [926, 664] width 799 height 34
type input "**********"
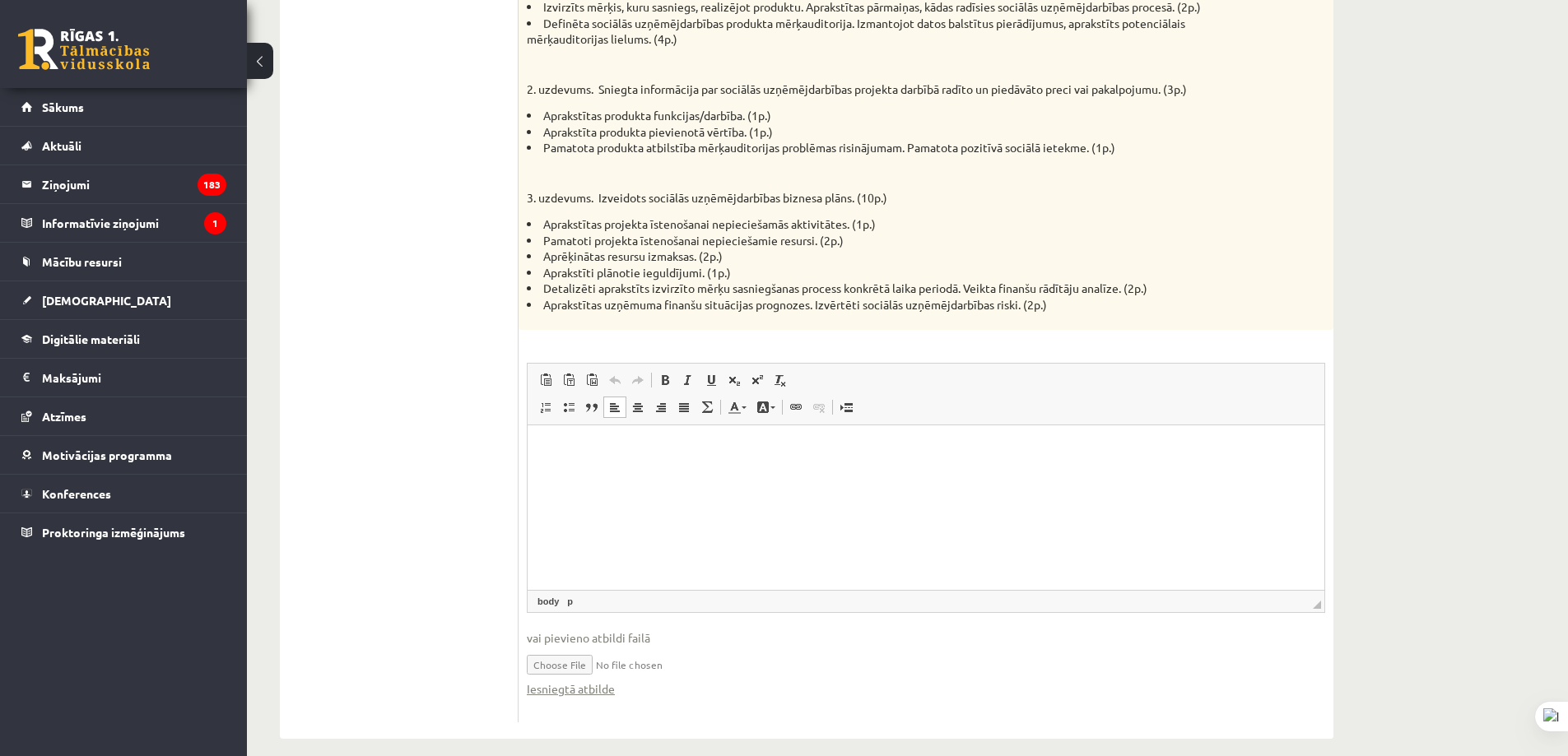
click at [685, 459] on html at bounding box center [926, 450] width 797 height 50
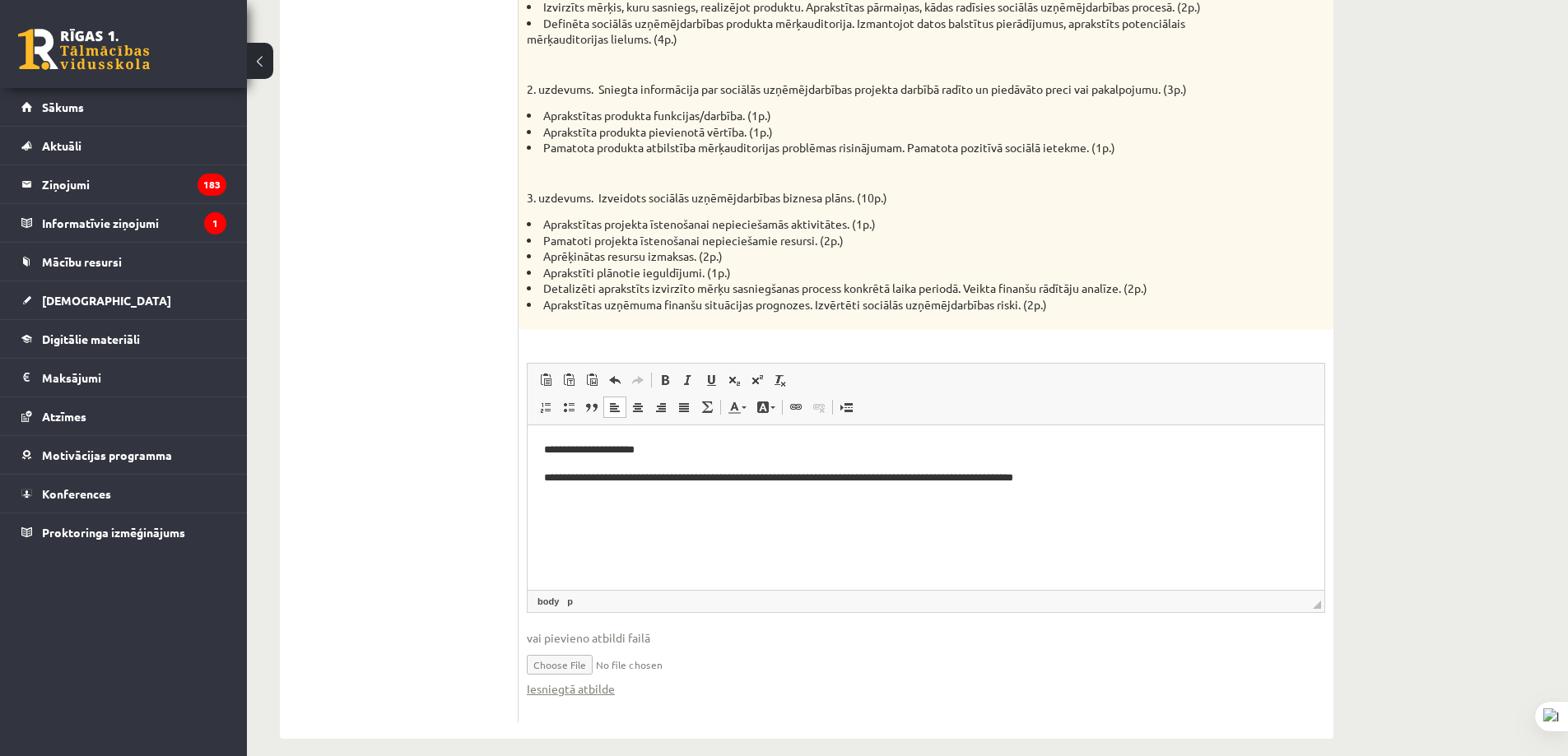
drag, startPoint x: 745, startPoint y: 478, endPoint x: 784, endPoint y: 487, distance: 40.0
click at [746, 478] on p "**********" at bounding box center [926, 478] width 764 height 18
click at [1163, 488] on html "**********" at bounding box center [926, 464] width 797 height 78
click at [1197, 491] on html "**********" at bounding box center [926, 464] width 797 height 78
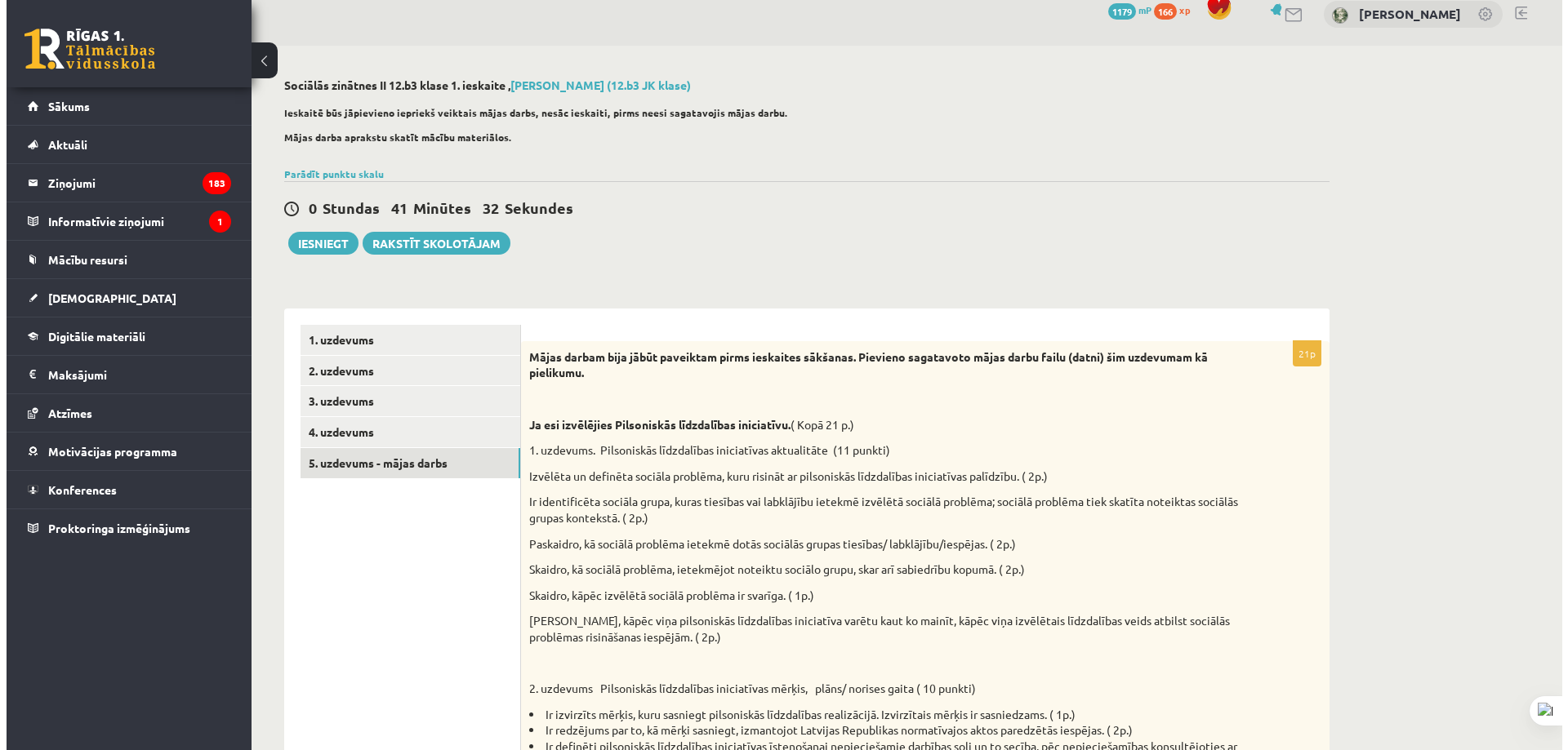
scroll to position [0, 0]
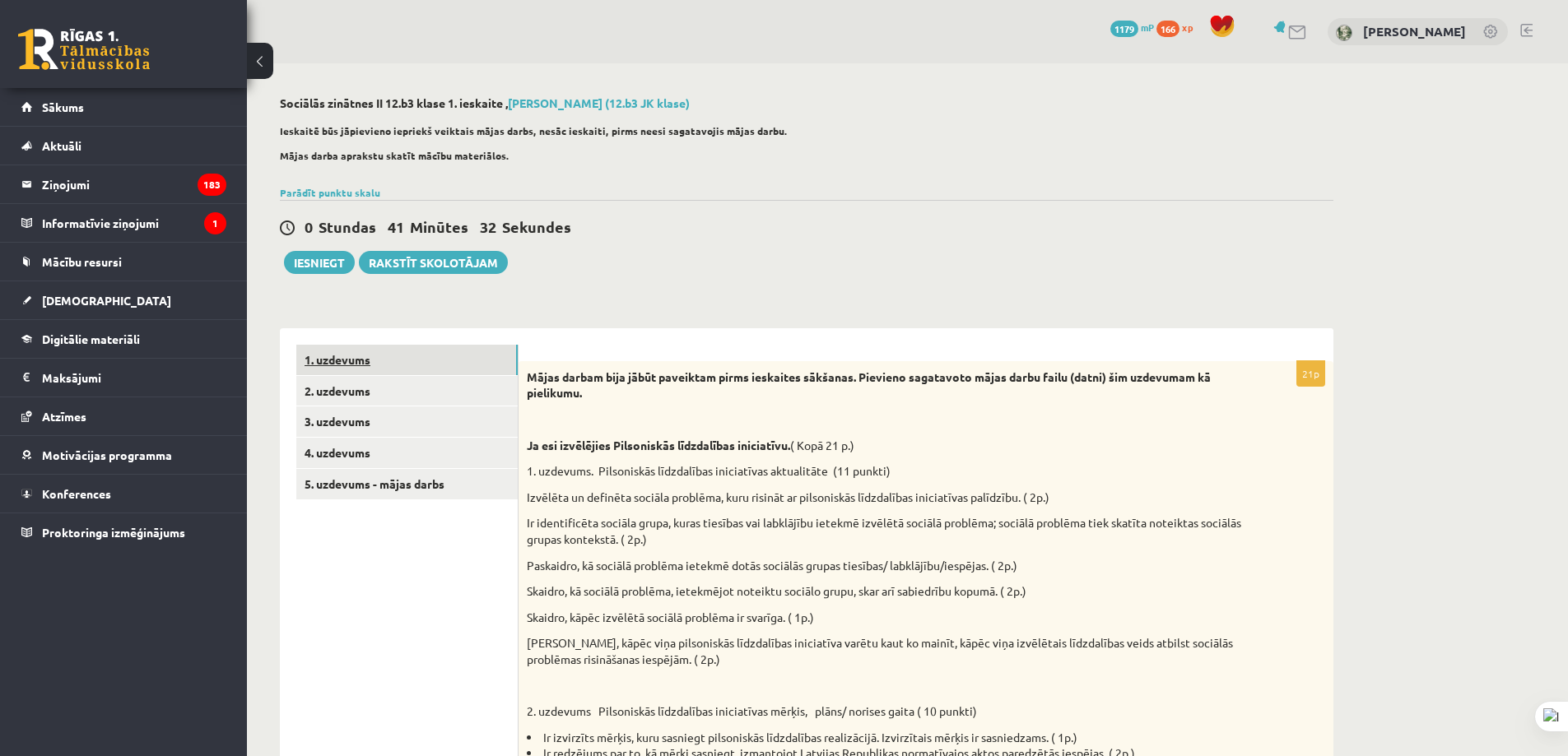
click at [334, 358] on link "1. uzdevums" at bounding box center [406, 359] width 222 height 30
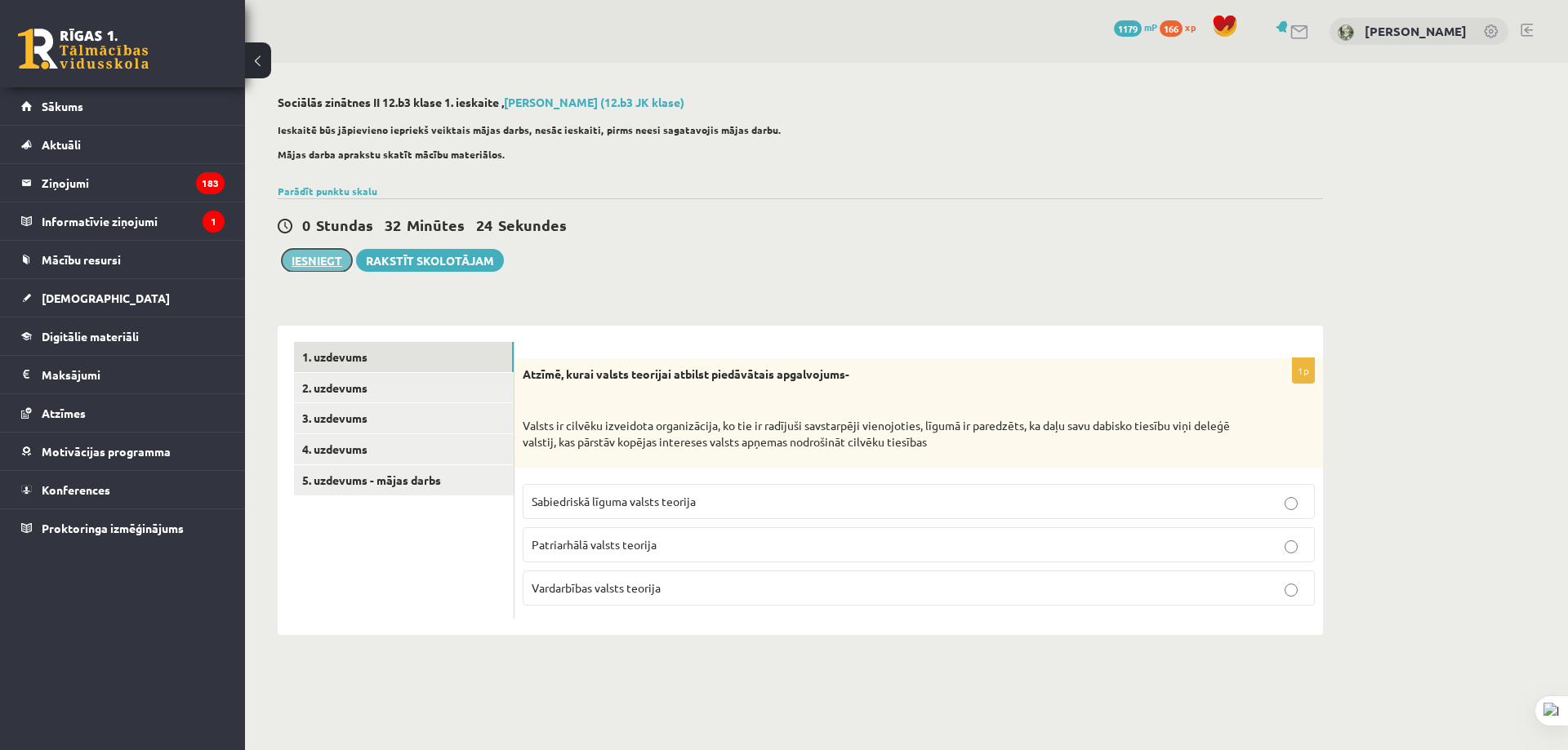
drag, startPoint x: 300, startPoint y: 257, endPoint x: 304, endPoint y: 245, distance: 12.6
click at [300, 256] on button "Iesniegt" at bounding box center [316, 260] width 70 height 23
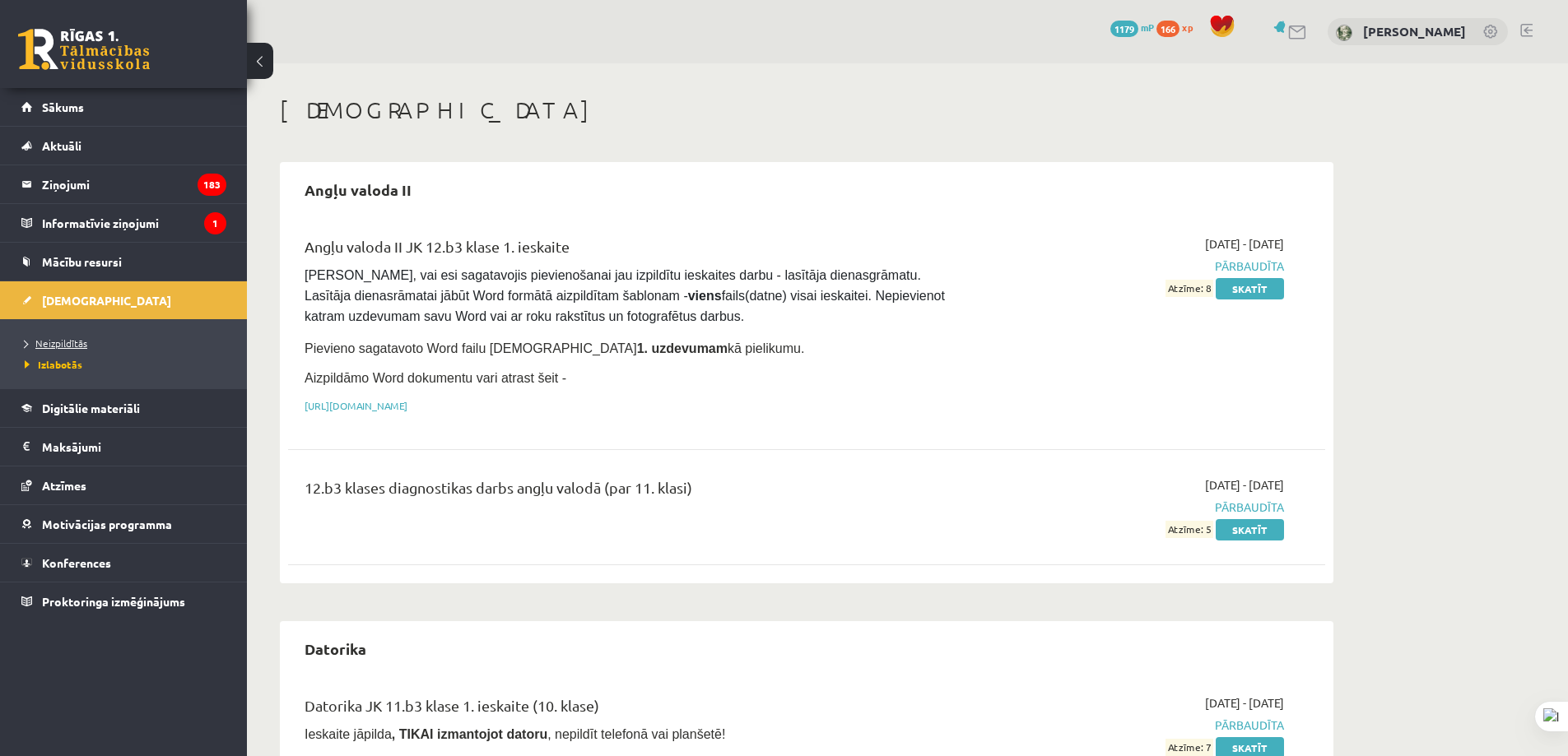
click at [87, 344] on link "Neizpildītās" at bounding box center [127, 343] width 206 height 15
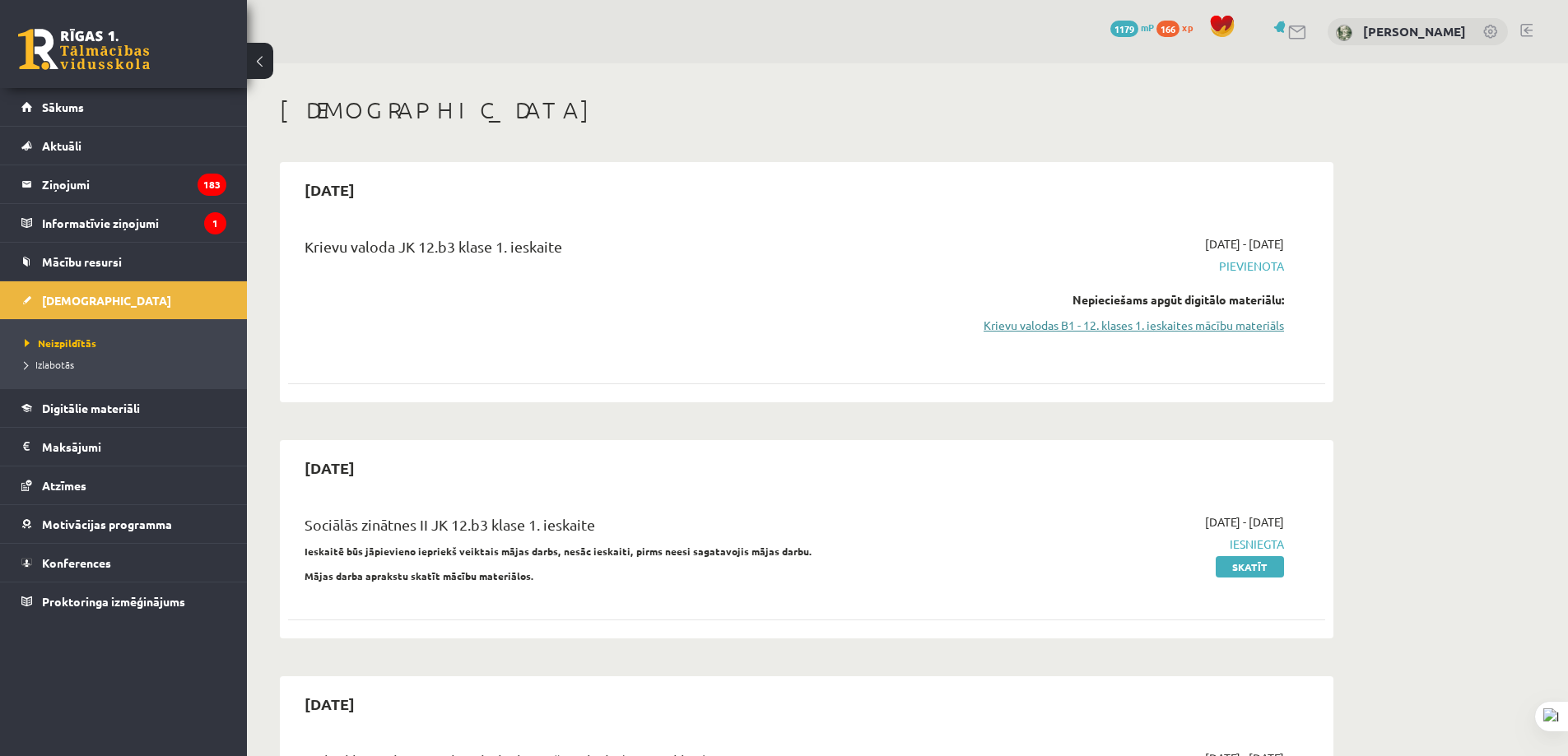
click at [1051, 332] on link "Krievu valodas B1 - 12. klases 1. ieskaites mācību materiāls" at bounding box center [1128, 326] width 310 height 18
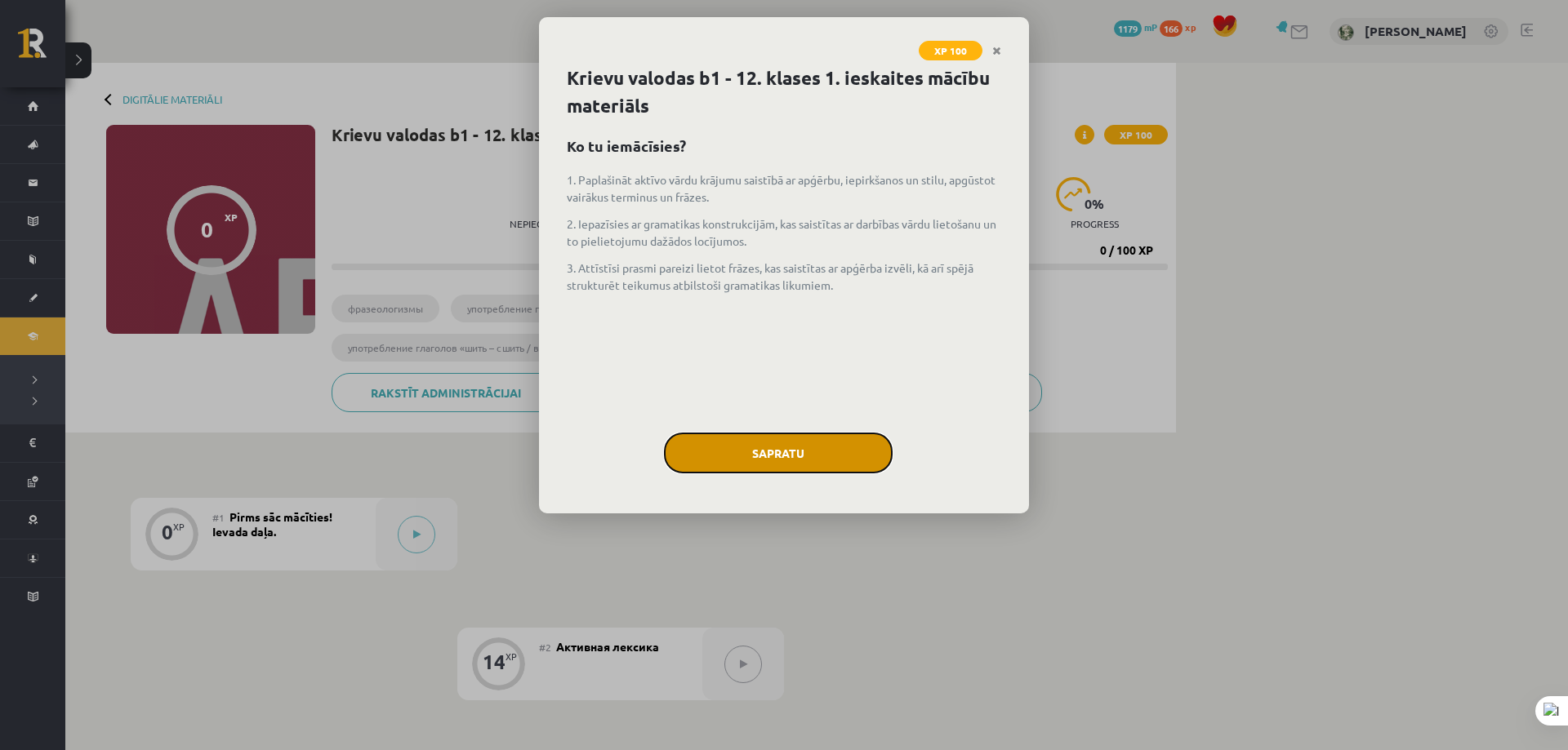
click at [776, 460] on button "Sapratu" at bounding box center [777, 453] width 229 height 41
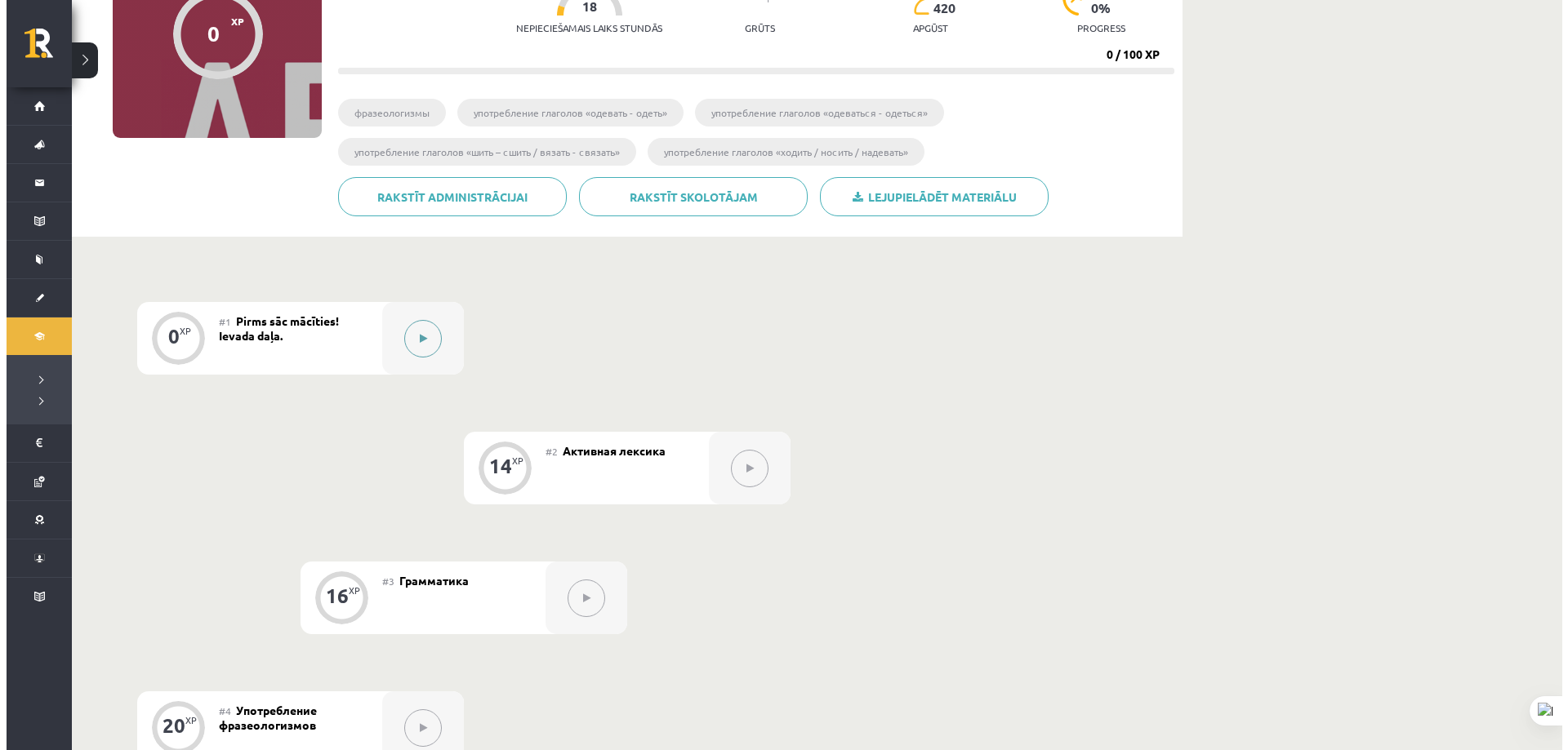
scroll to position [184, 0]
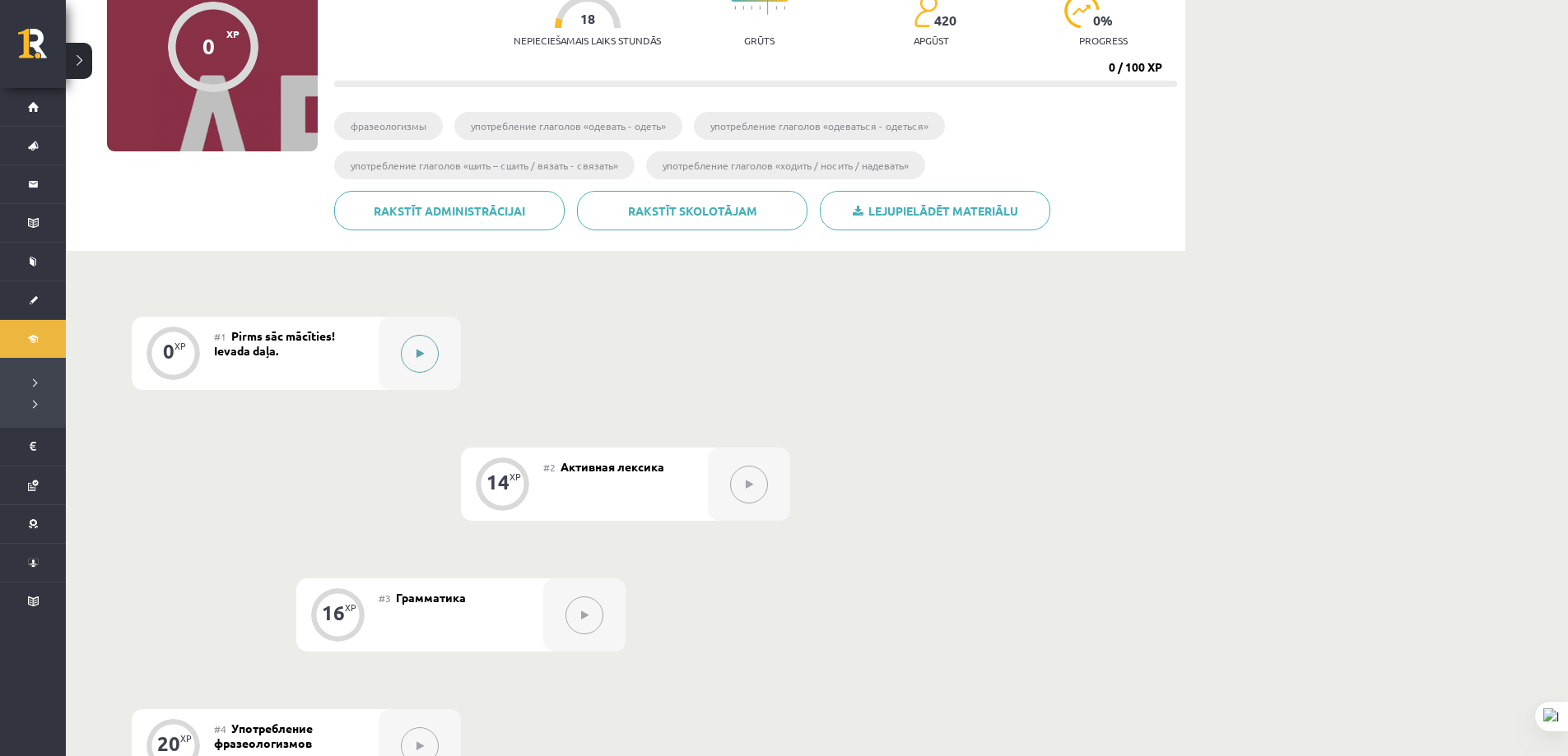
click at [433, 353] on button at bounding box center [420, 353] width 38 height 38
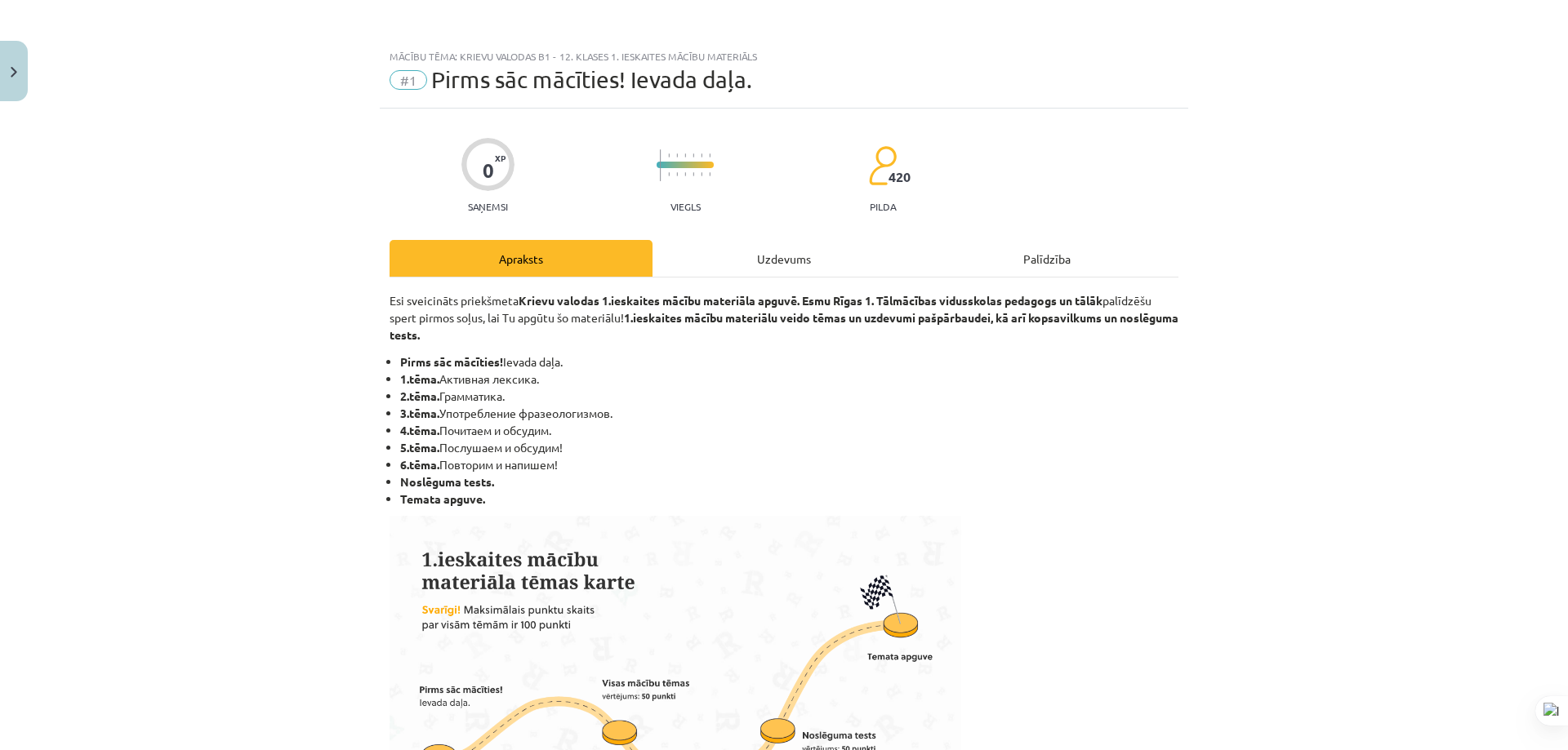
click at [792, 269] on div "Uzdevums" at bounding box center [784, 258] width 263 height 37
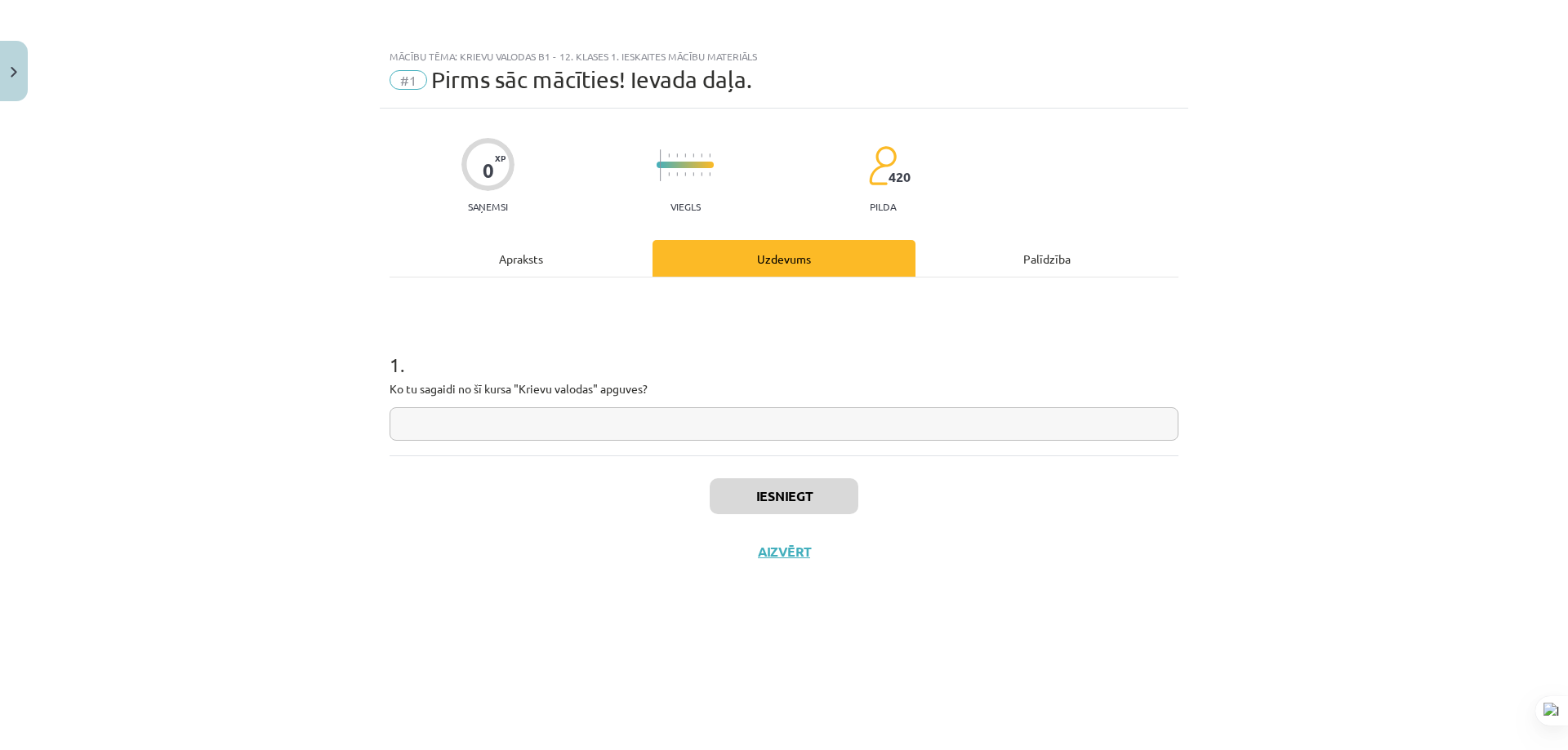
click at [573, 430] on input "text" at bounding box center [784, 424] width 789 height 33
type input "**********"
click at [821, 507] on button "Iesniegt" at bounding box center [784, 496] width 149 height 36
click at [815, 355] on h1 "1 ." at bounding box center [784, 350] width 789 height 51
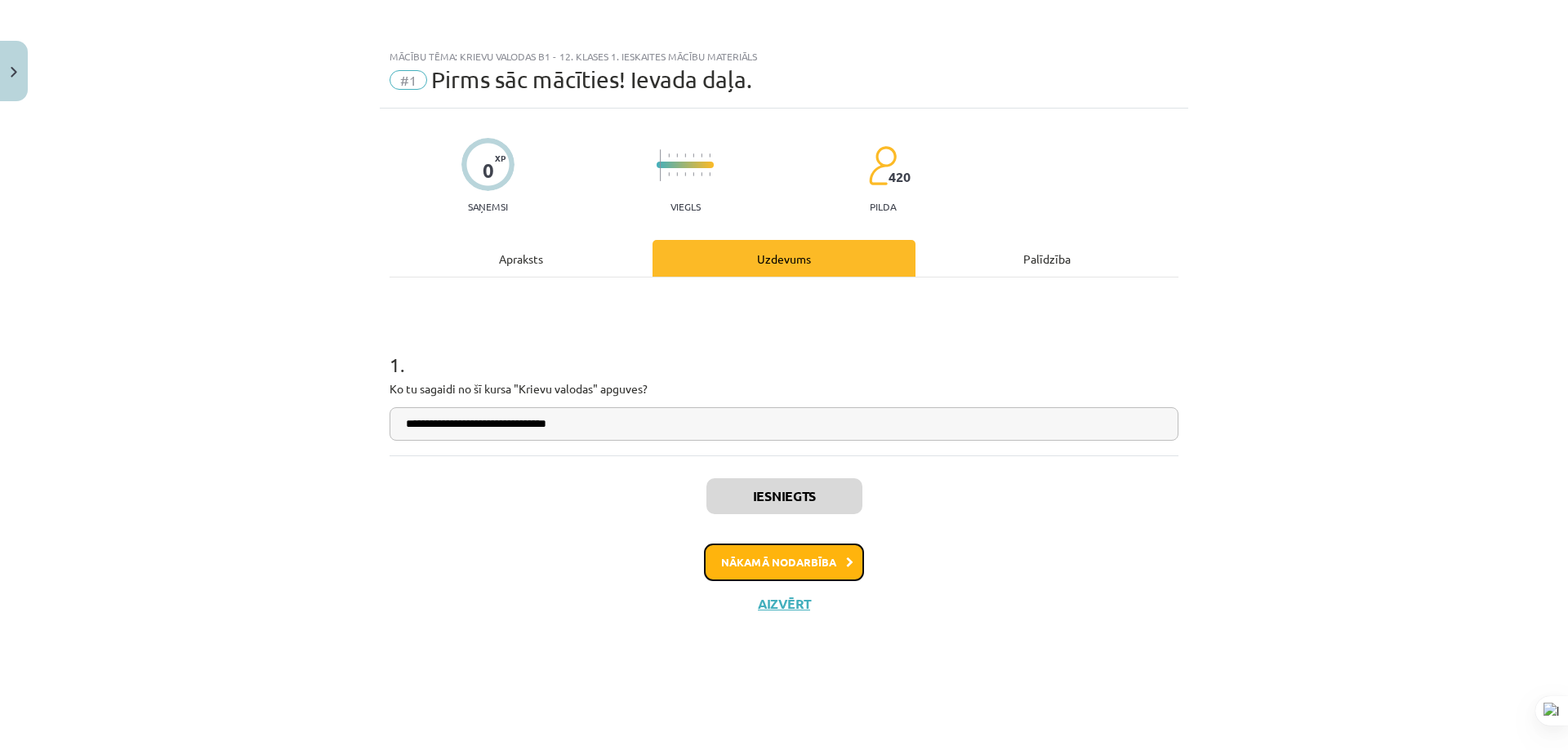
click at [782, 570] on button "Nākamā nodarbība" at bounding box center [784, 562] width 160 height 38
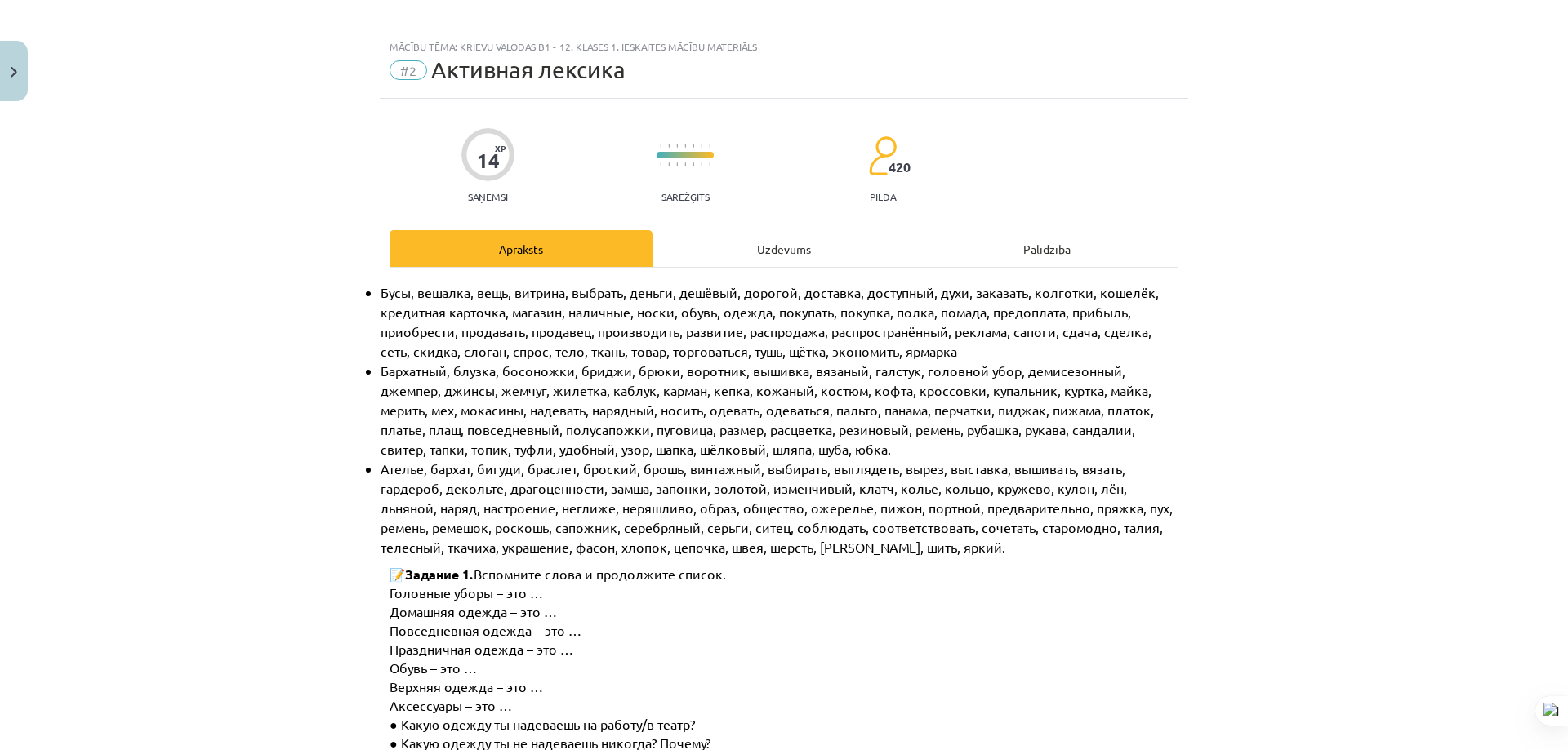
scroll to position [0, 0]
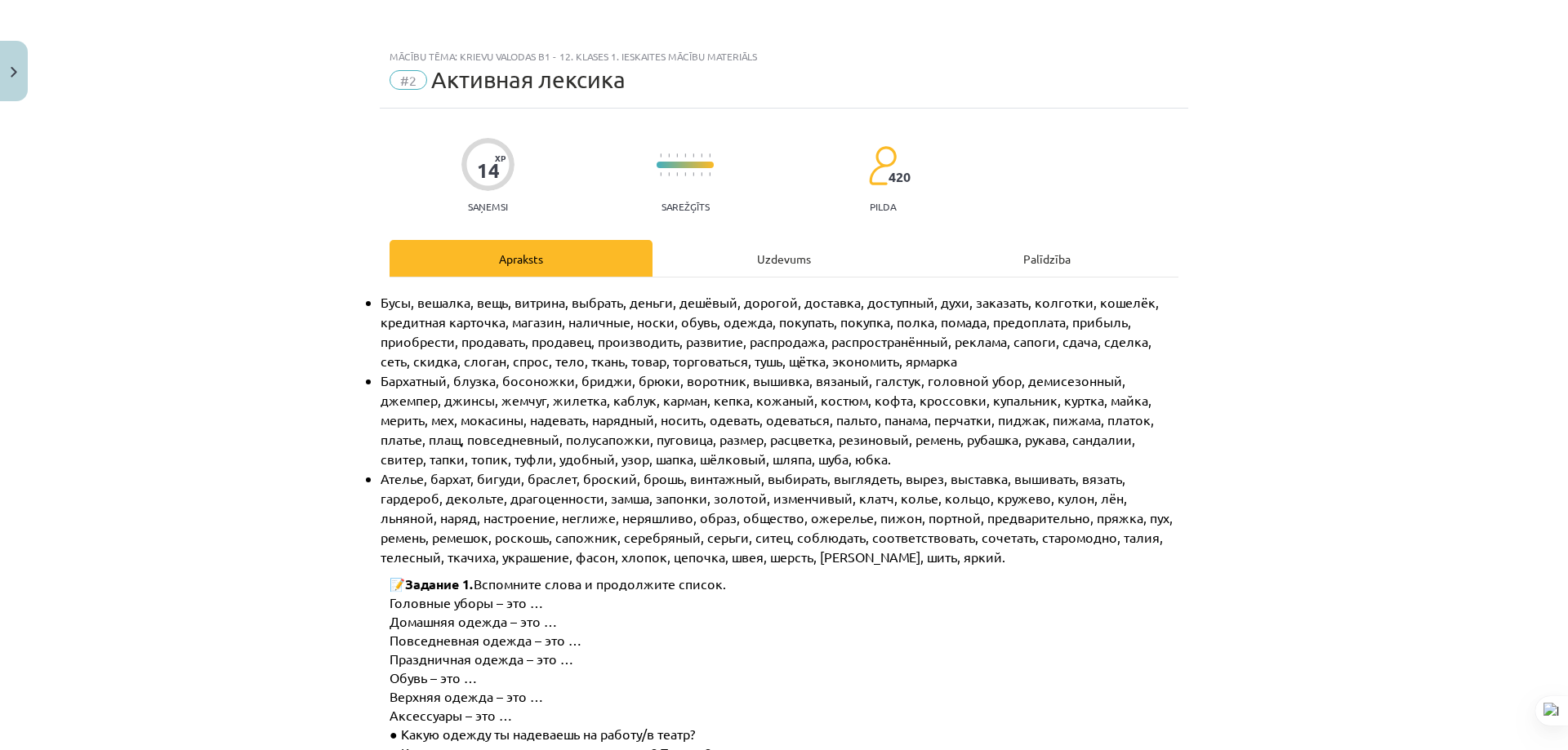
drag, startPoint x: 784, startPoint y: 245, endPoint x: 784, endPoint y: 262, distance: 17.0
click at [784, 247] on div "Uzdevums" at bounding box center [784, 258] width 263 height 37
